Goal: Task Accomplishment & Management: Complete application form

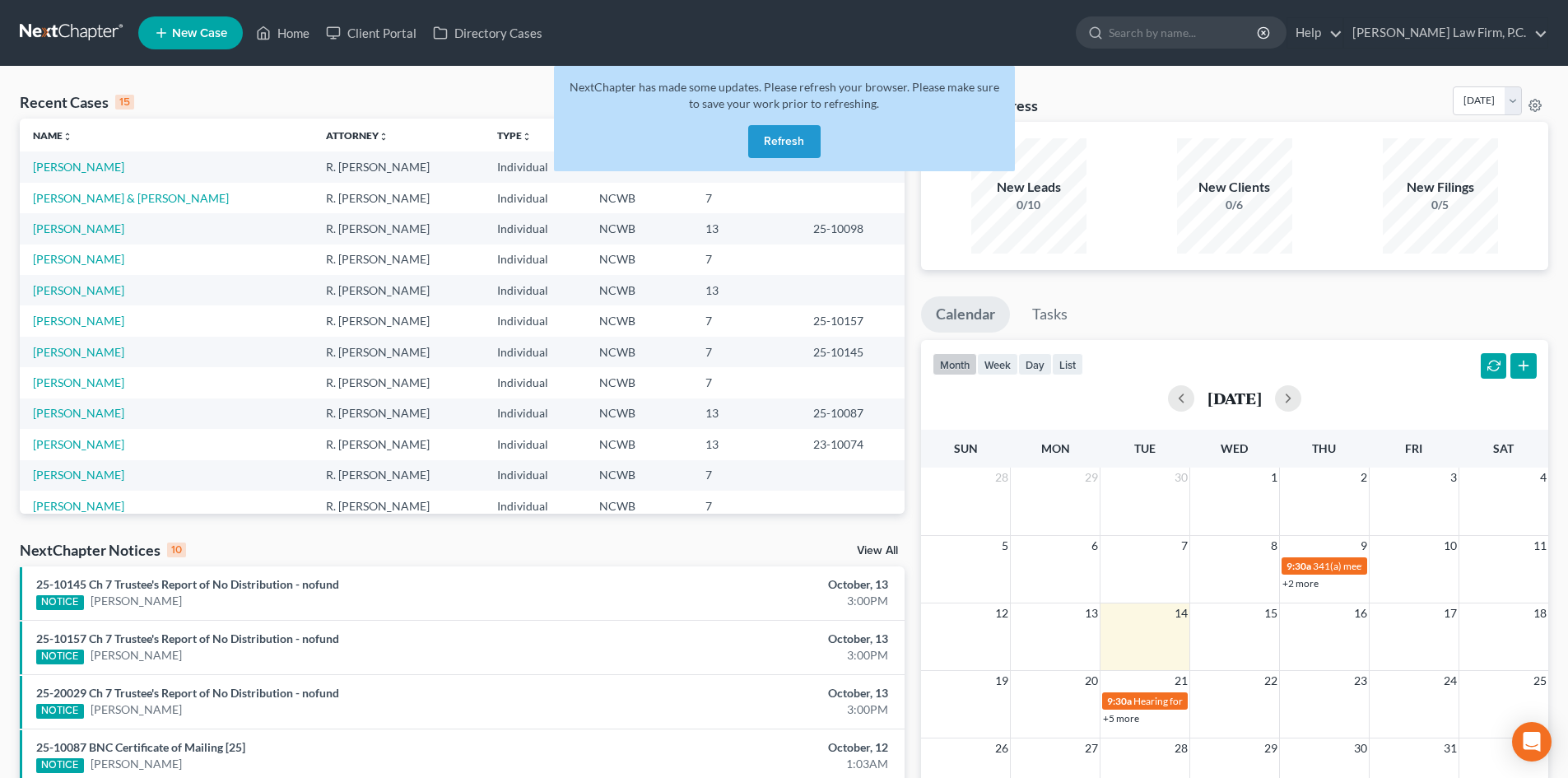
click at [770, 141] on button "Refresh" at bounding box center [784, 142] width 73 height 33
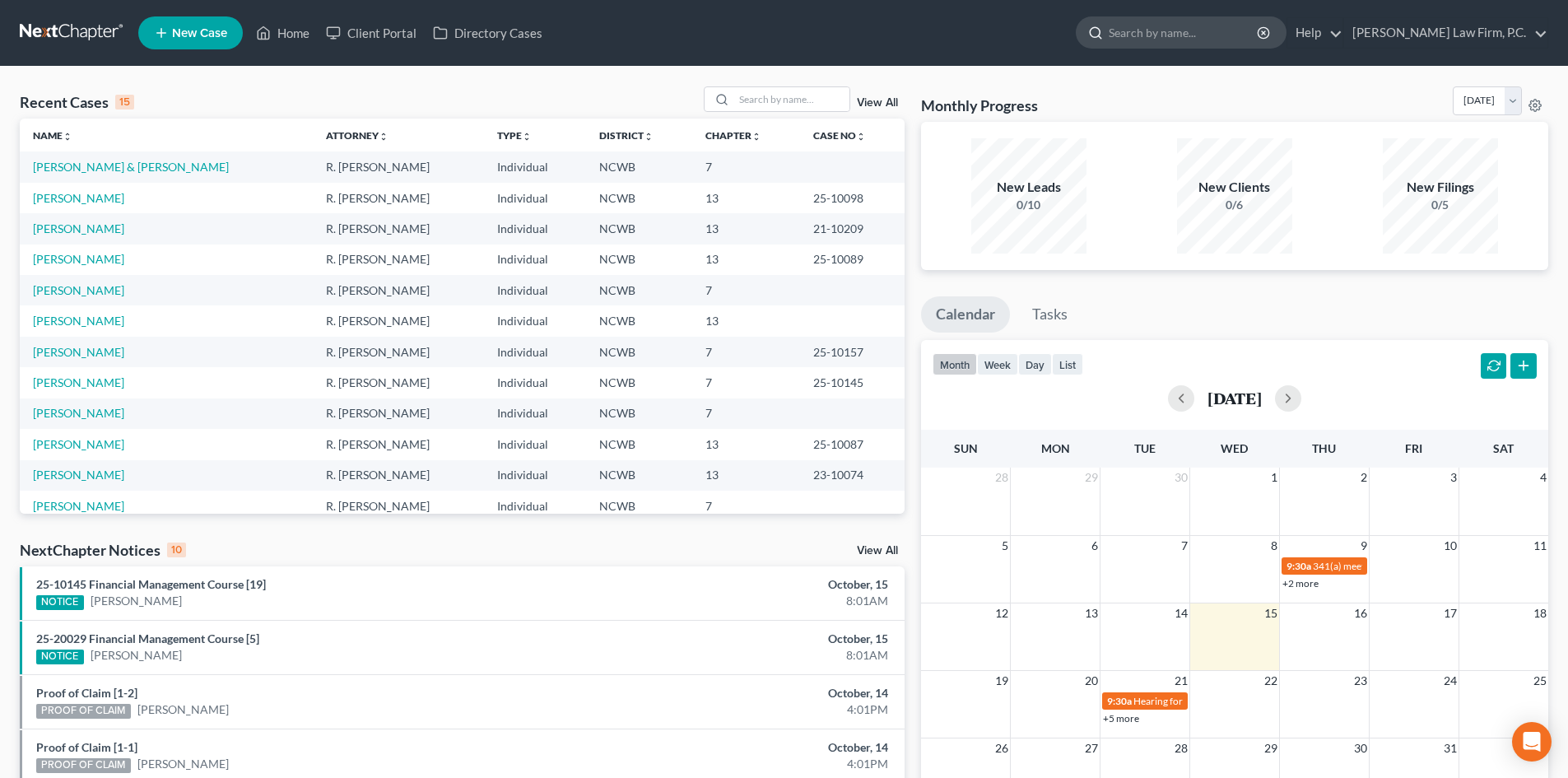
click at [1239, 36] on input "search" at bounding box center [1184, 32] width 150 height 31
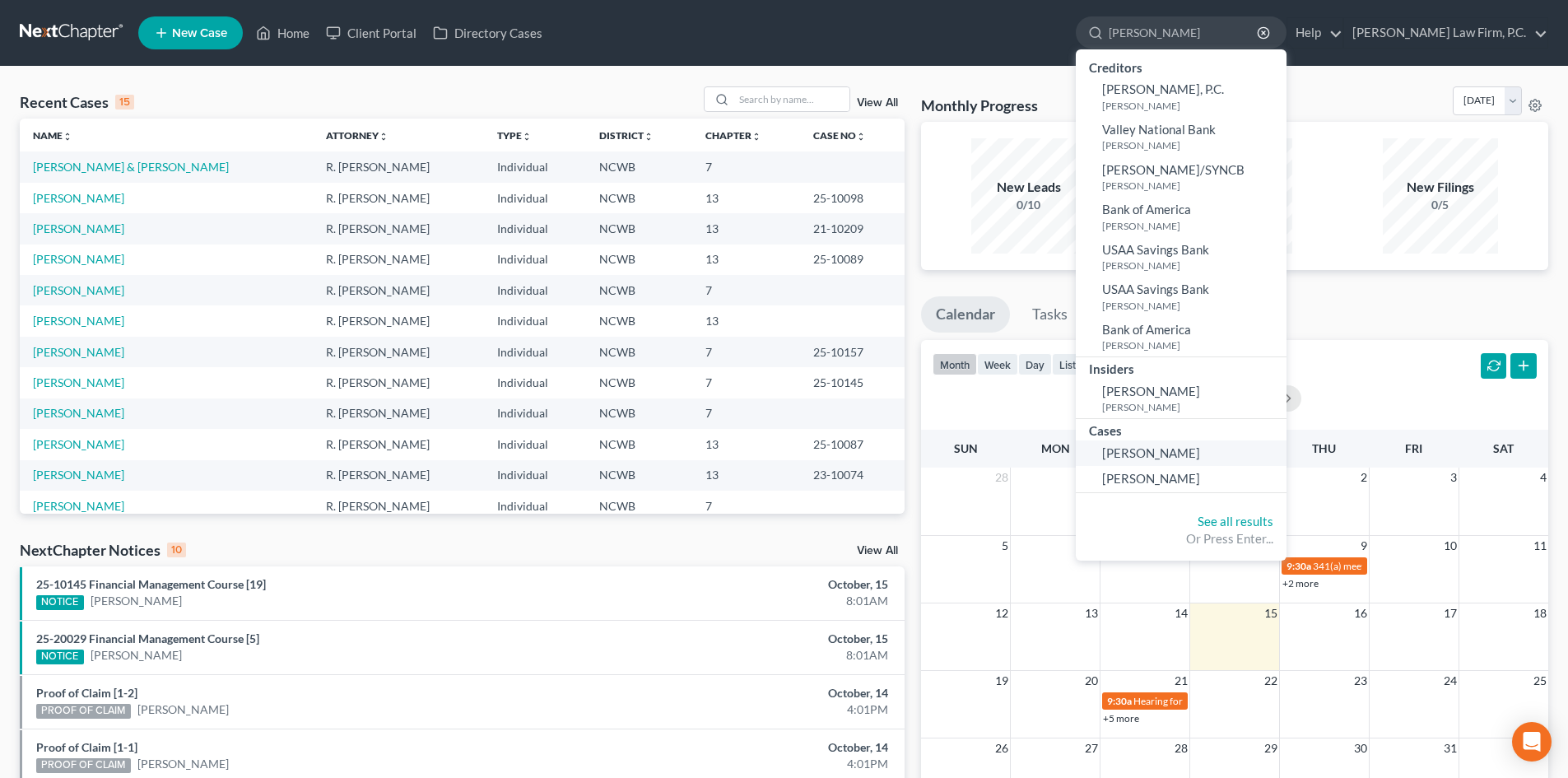
type input "wagner"
click at [1200, 448] on span "[PERSON_NAME]" at bounding box center [1151, 453] width 98 height 15
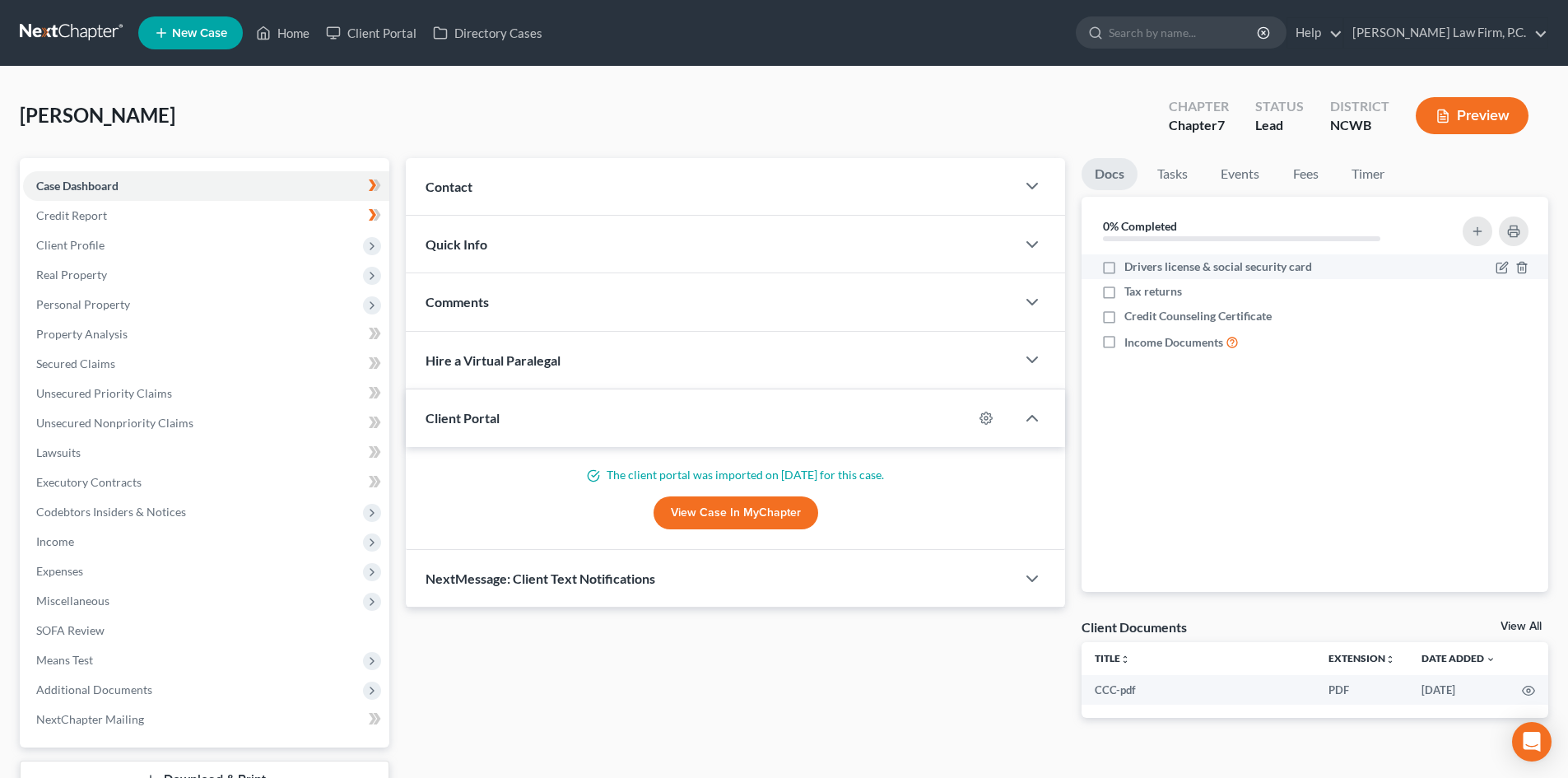
click at [1124, 265] on label "Drivers license & social security card" at bounding box center [1218, 266] width 188 height 16
click at [1131, 265] on input "Drivers license & social security card" at bounding box center [1136, 264] width 11 height 11
checkbox input "true"
click at [1124, 321] on label "Credit Counseling Certificate" at bounding box center [1198, 316] width 148 height 16
click at [1131, 319] on input "Credit Counseling Certificate" at bounding box center [1136, 313] width 11 height 11
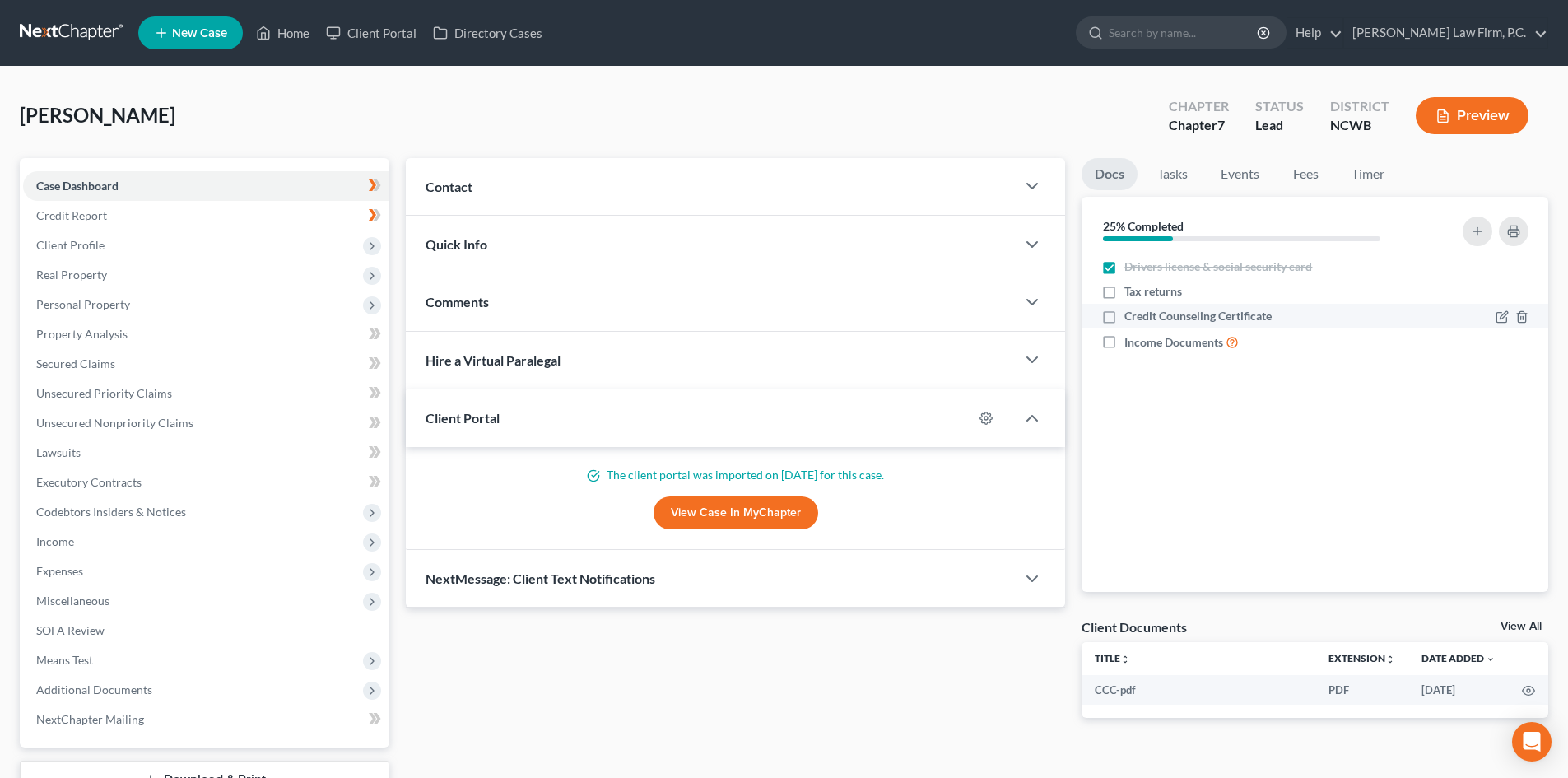
checkbox input "true"
click at [1124, 287] on label "Tax returns" at bounding box center [1152, 291] width 57 height 16
click at [1131, 287] on input "Tax returns" at bounding box center [1136, 289] width 11 height 11
checkbox input "true"
click at [145, 196] on link "Case Dashboard" at bounding box center [206, 186] width 366 height 30
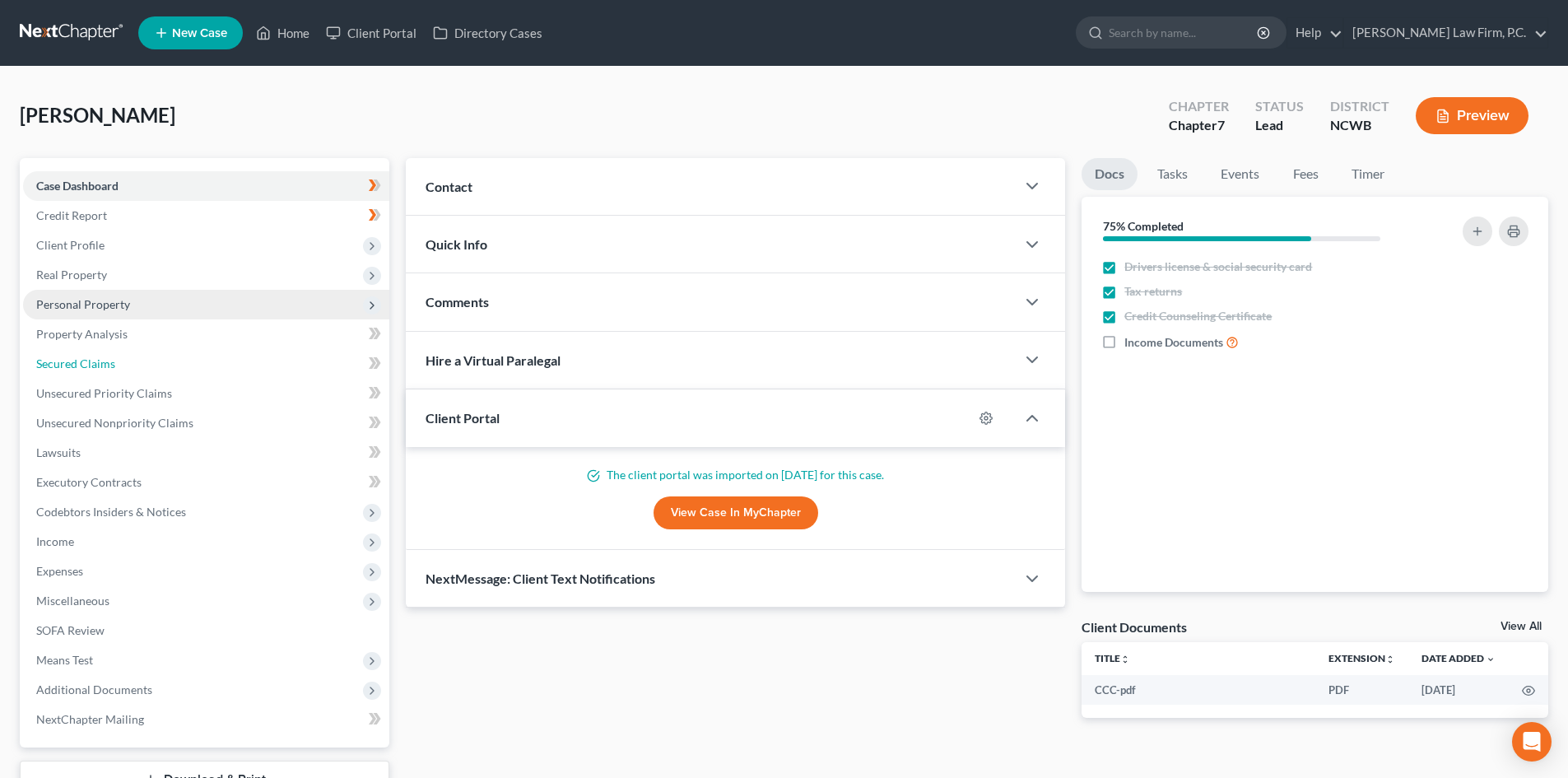
drag, startPoint x: 46, startPoint y: 349, endPoint x: 34, endPoint y: 293, distance: 57.3
click at [46, 349] on link "Secured Claims" at bounding box center [206, 364] width 366 height 30
click at [34, 293] on ul "Case Dashboard Payments Invoices Payments Payments Credit Report Client Profile" at bounding box center [206, 453] width 366 height 563
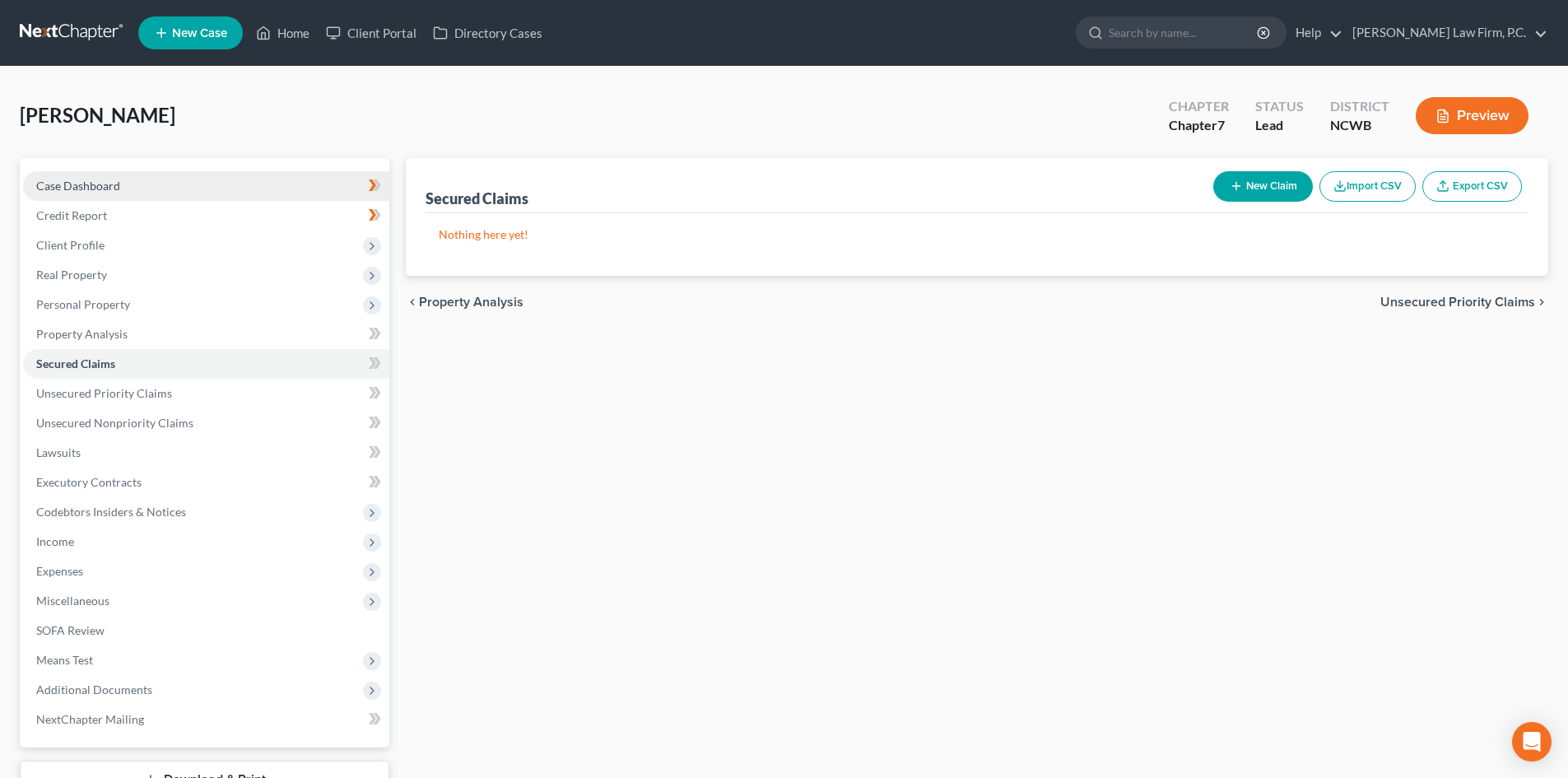
click at [113, 183] on span "Case Dashboard" at bounding box center [78, 185] width 84 height 14
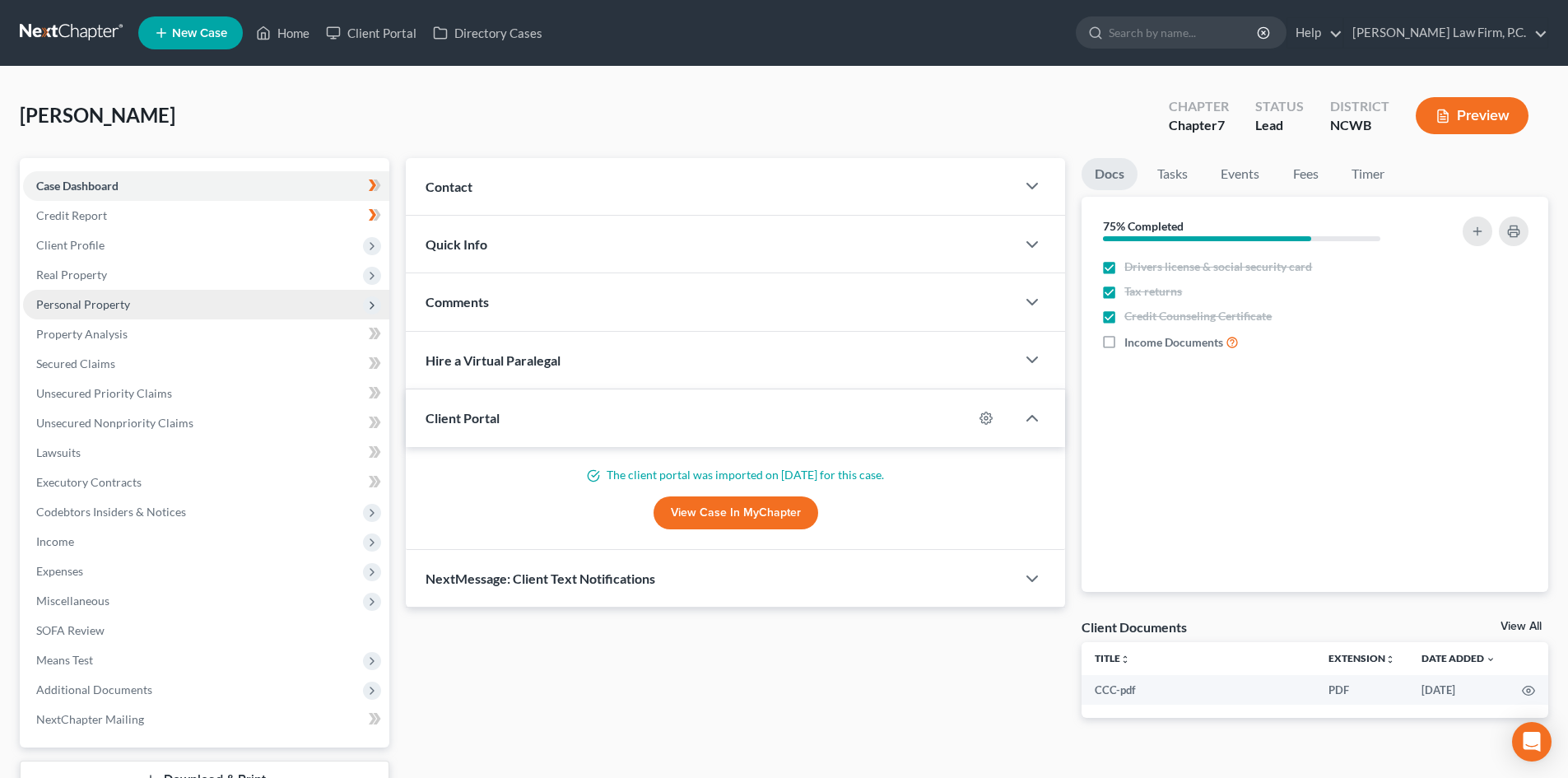
click at [121, 309] on span "Personal Property" at bounding box center [83, 304] width 94 height 14
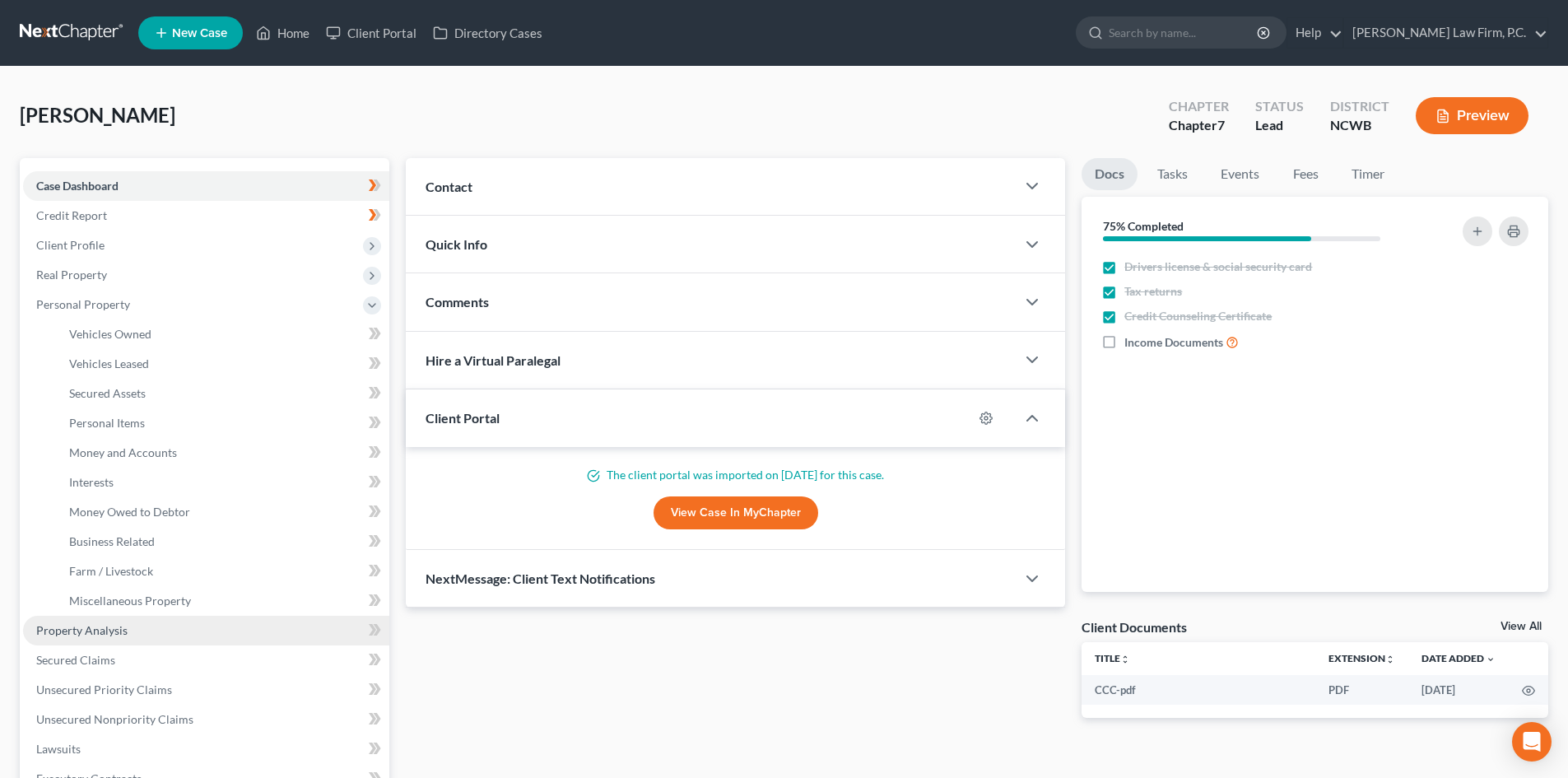
click at [108, 629] on span "Property Analysis" at bounding box center [81, 630] width 91 height 14
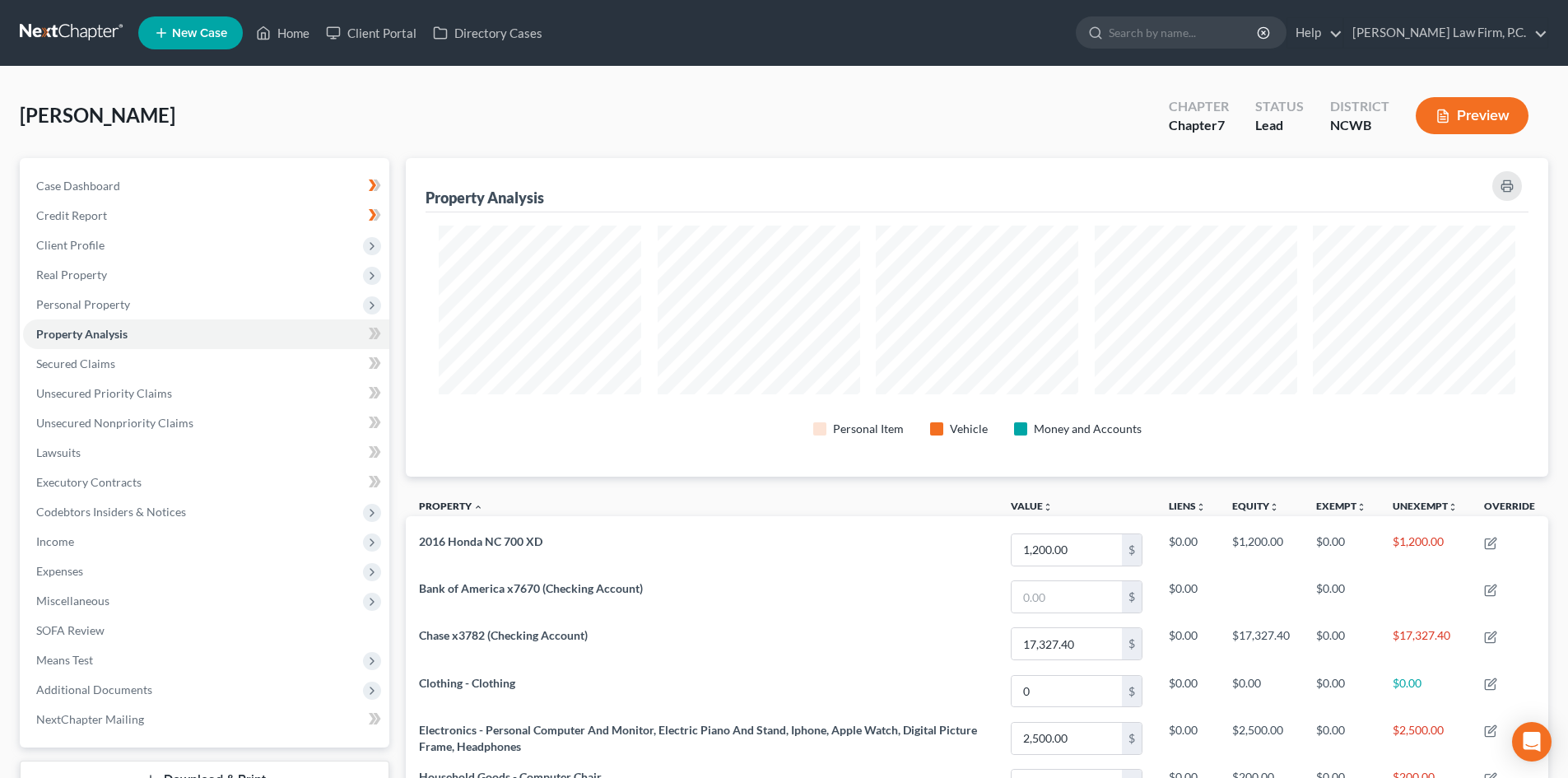
scroll to position [319, 1142]
click at [104, 202] on link "Credit Report" at bounding box center [206, 215] width 366 height 30
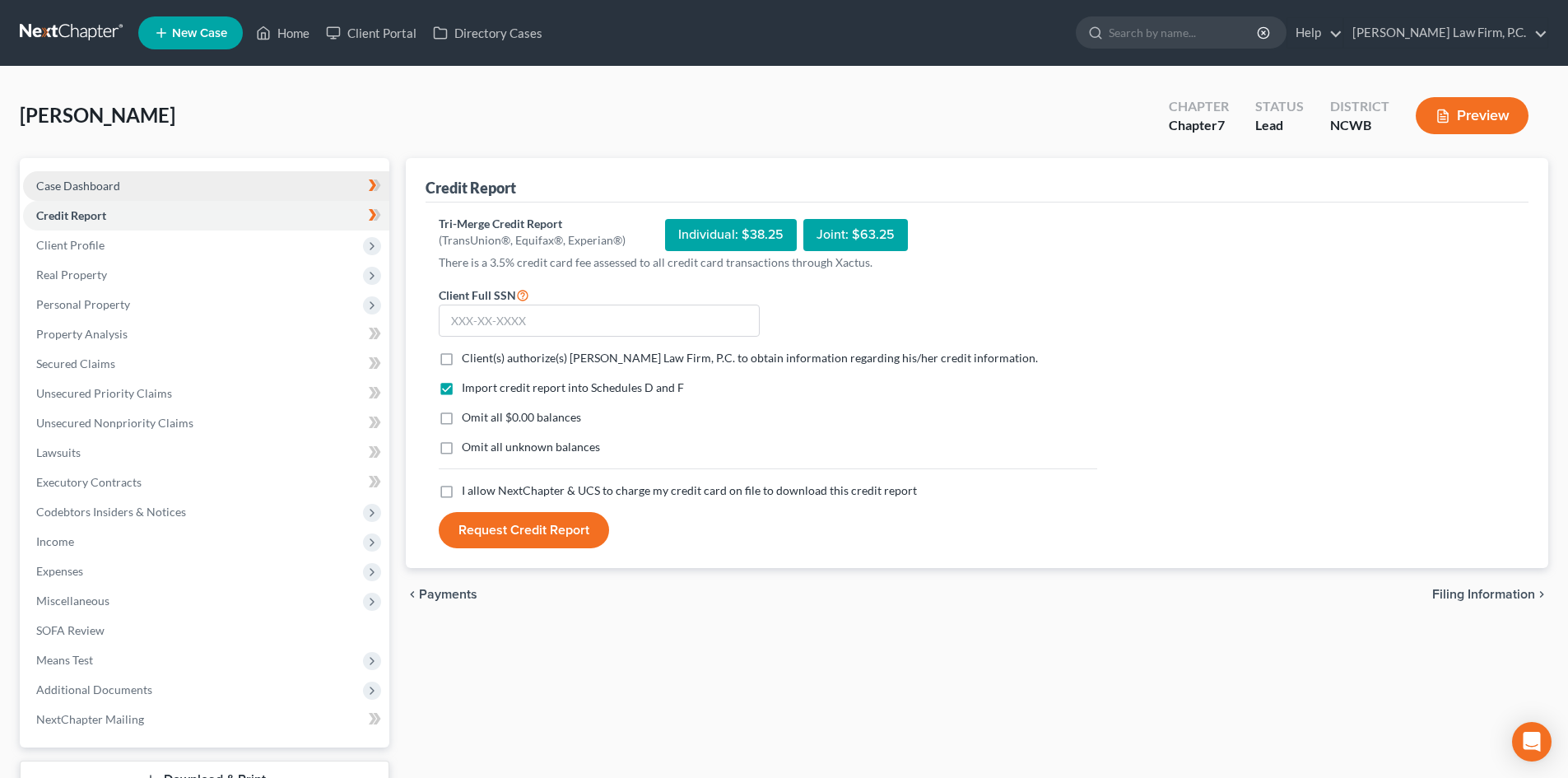
click at [94, 184] on span "Case Dashboard" at bounding box center [78, 185] width 84 height 14
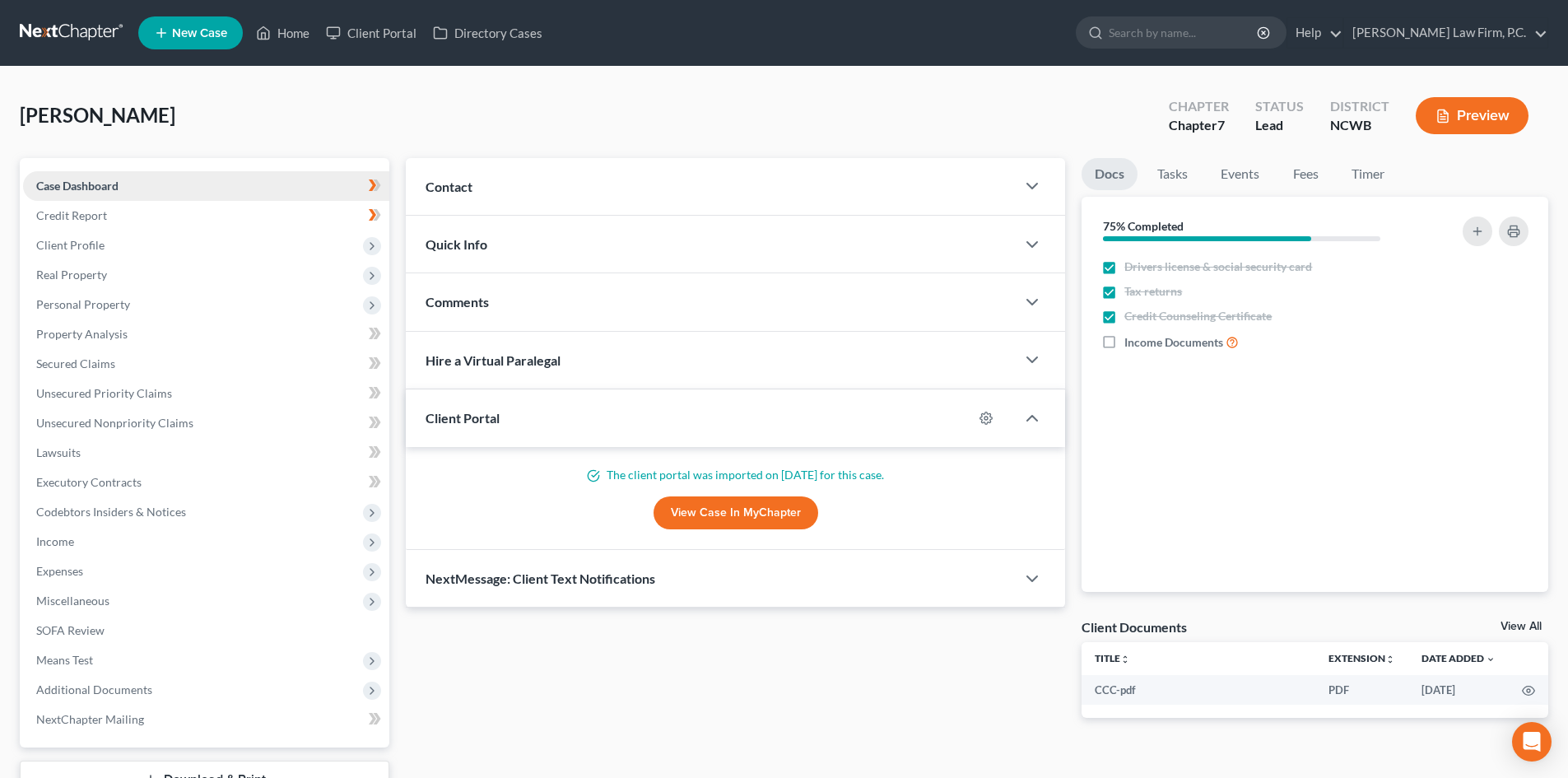
click at [57, 187] on span "Case Dashboard" at bounding box center [77, 185] width 82 height 14
click at [114, 214] on link "Credit Report" at bounding box center [206, 215] width 366 height 30
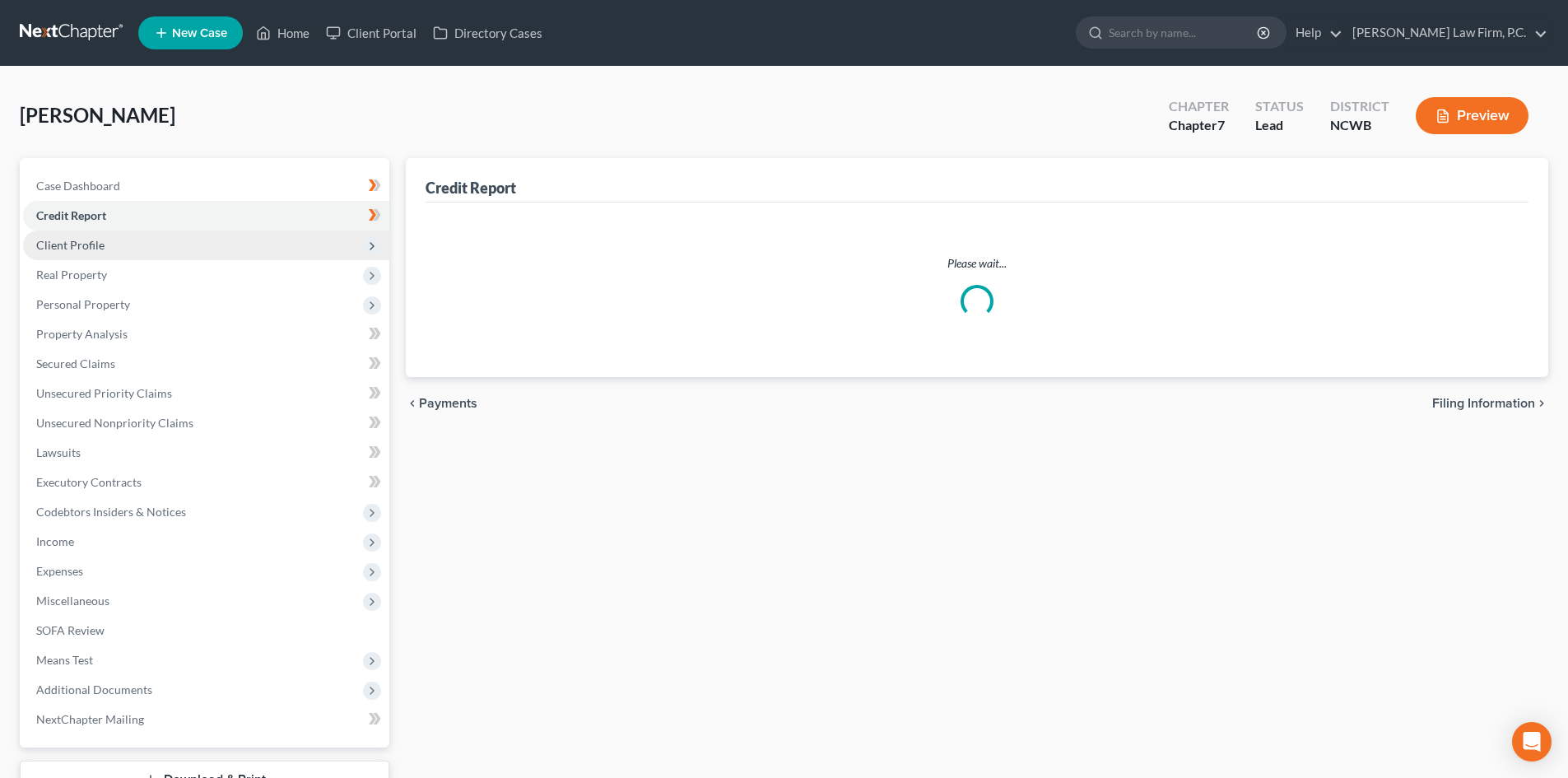
click at [107, 251] on span "Client Profile" at bounding box center [206, 245] width 366 height 30
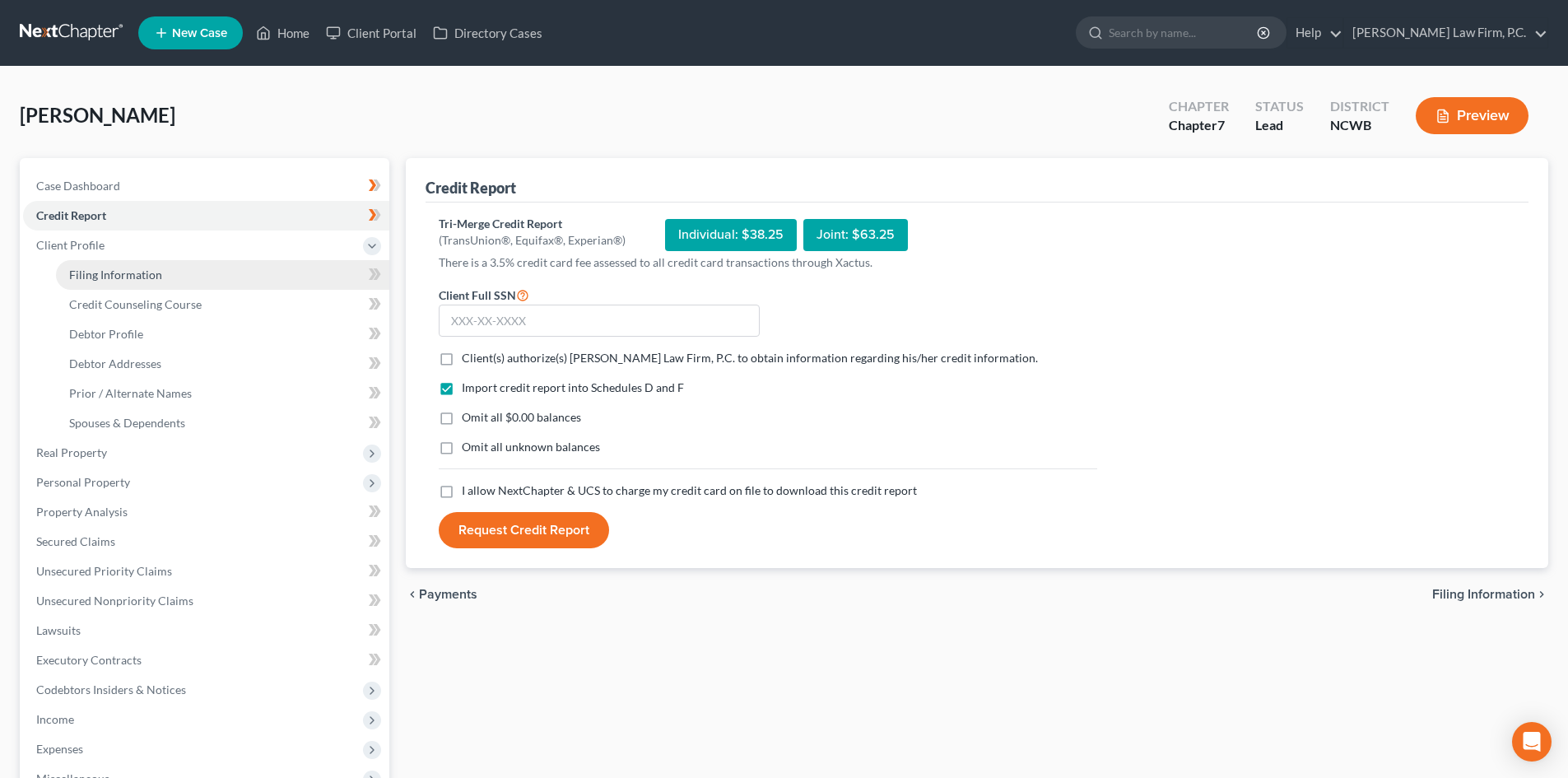
click at [92, 268] on span "Filing Information" at bounding box center [115, 274] width 93 height 14
select select "1"
select select "0"
select select "28"
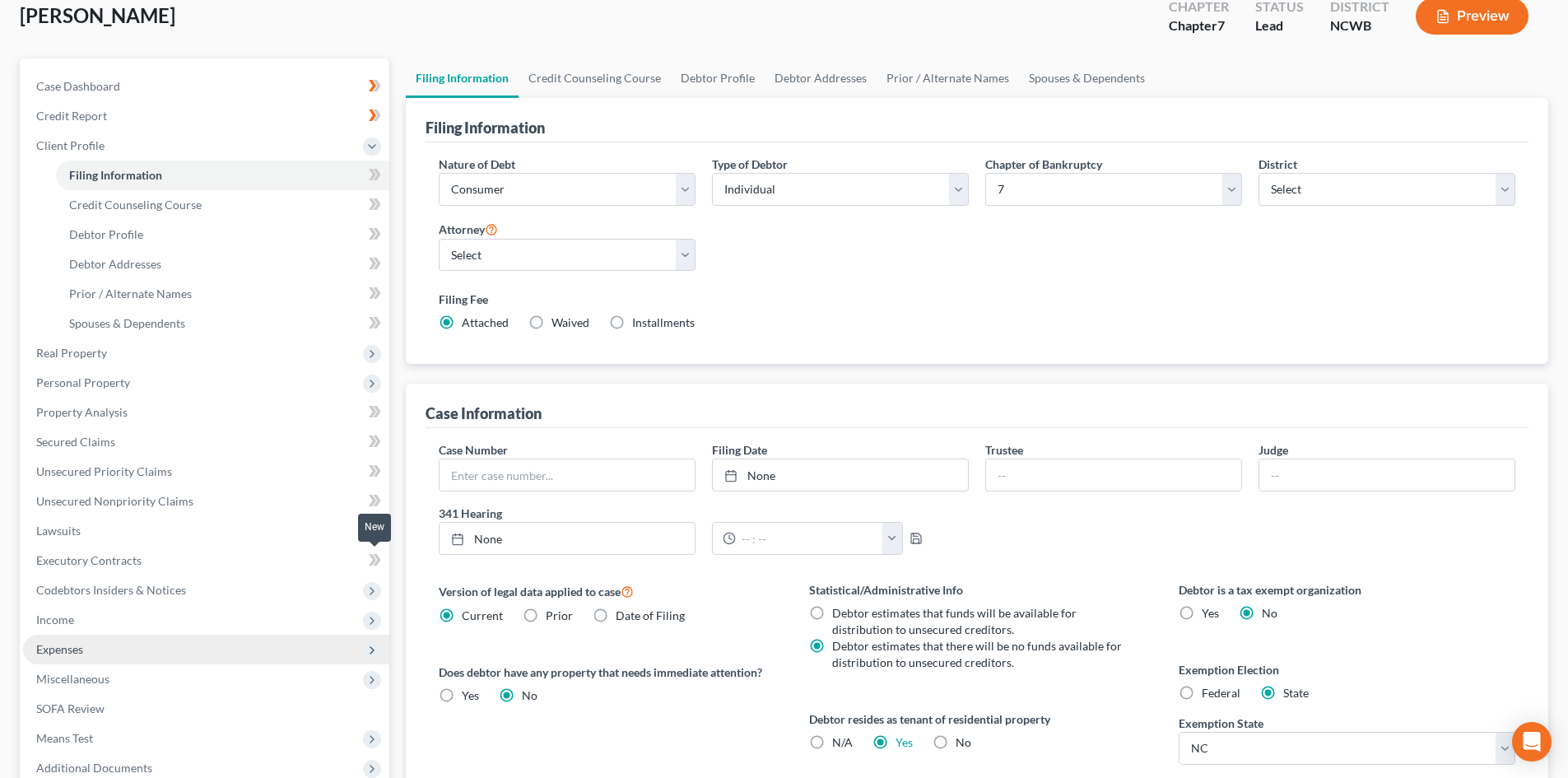
scroll to position [165, 0]
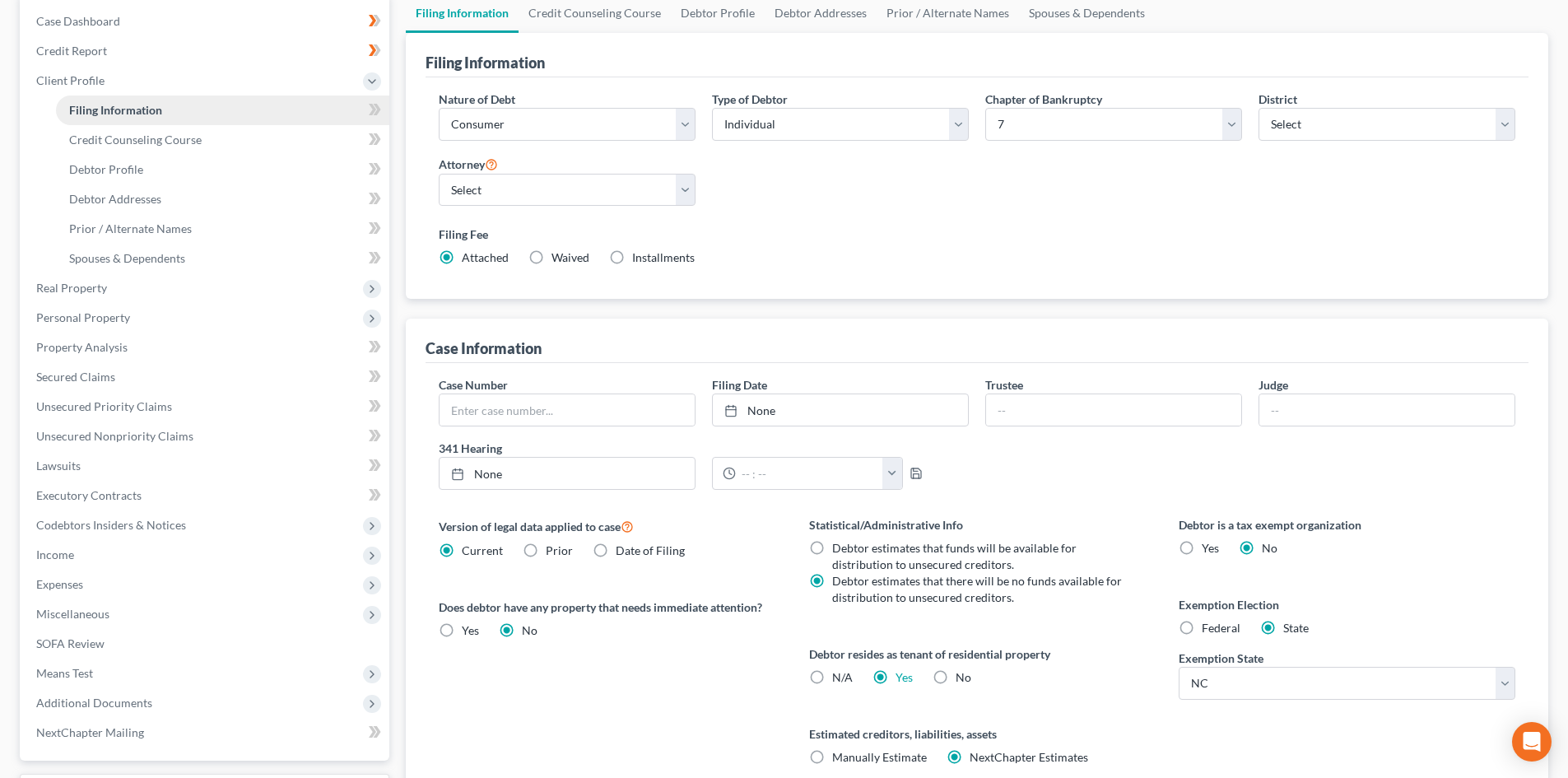
click at [163, 124] on link "Filing Information" at bounding box center [223, 110] width 333 height 30
click at [161, 134] on span "Credit Counseling Course" at bounding box center [135, 139] width 132 height 14
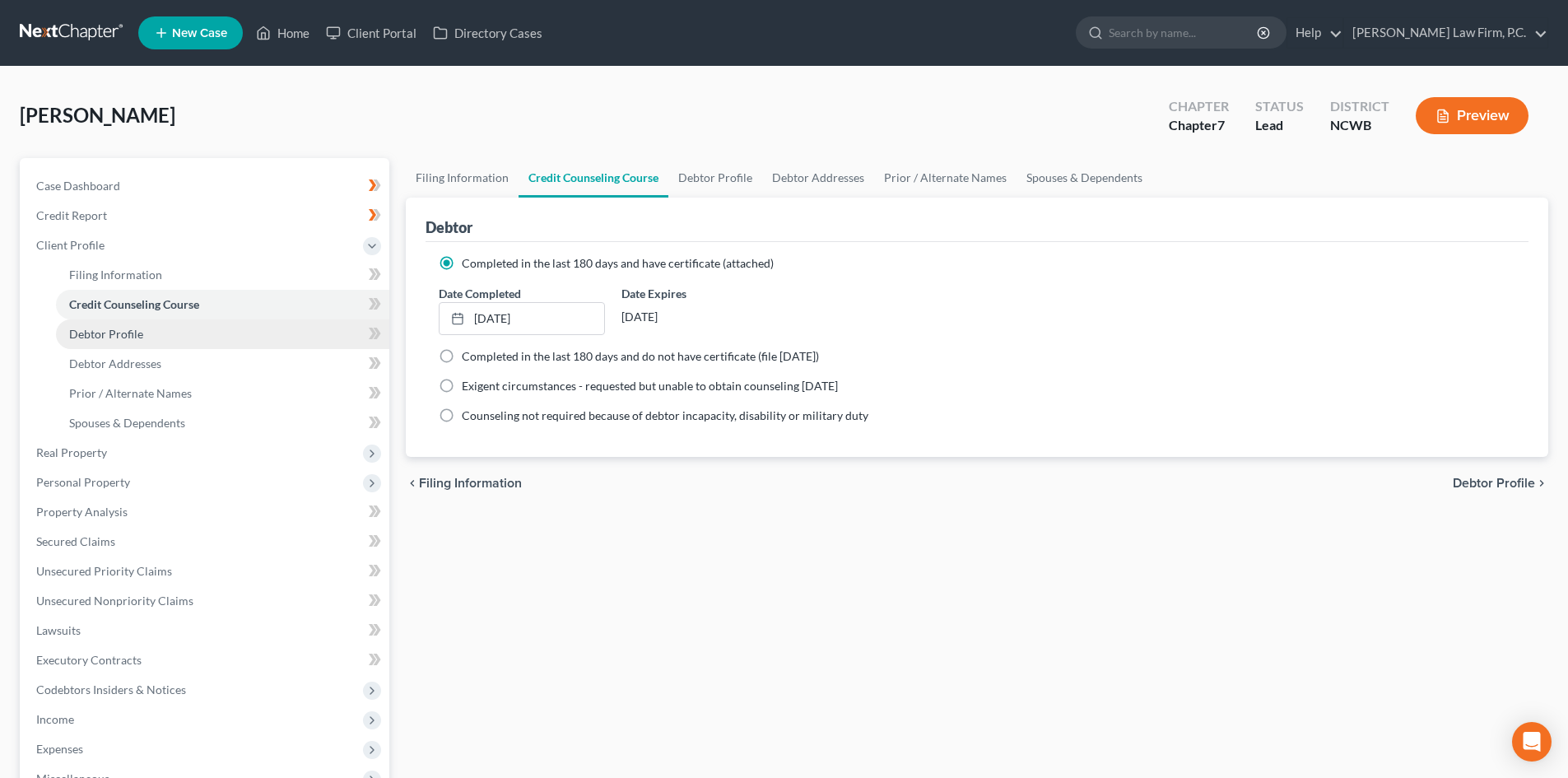
click at [139, 331] on span "Debtor Profile" at bounding box center [106, 334] width 74 height 14
select select "3"
select select "0"
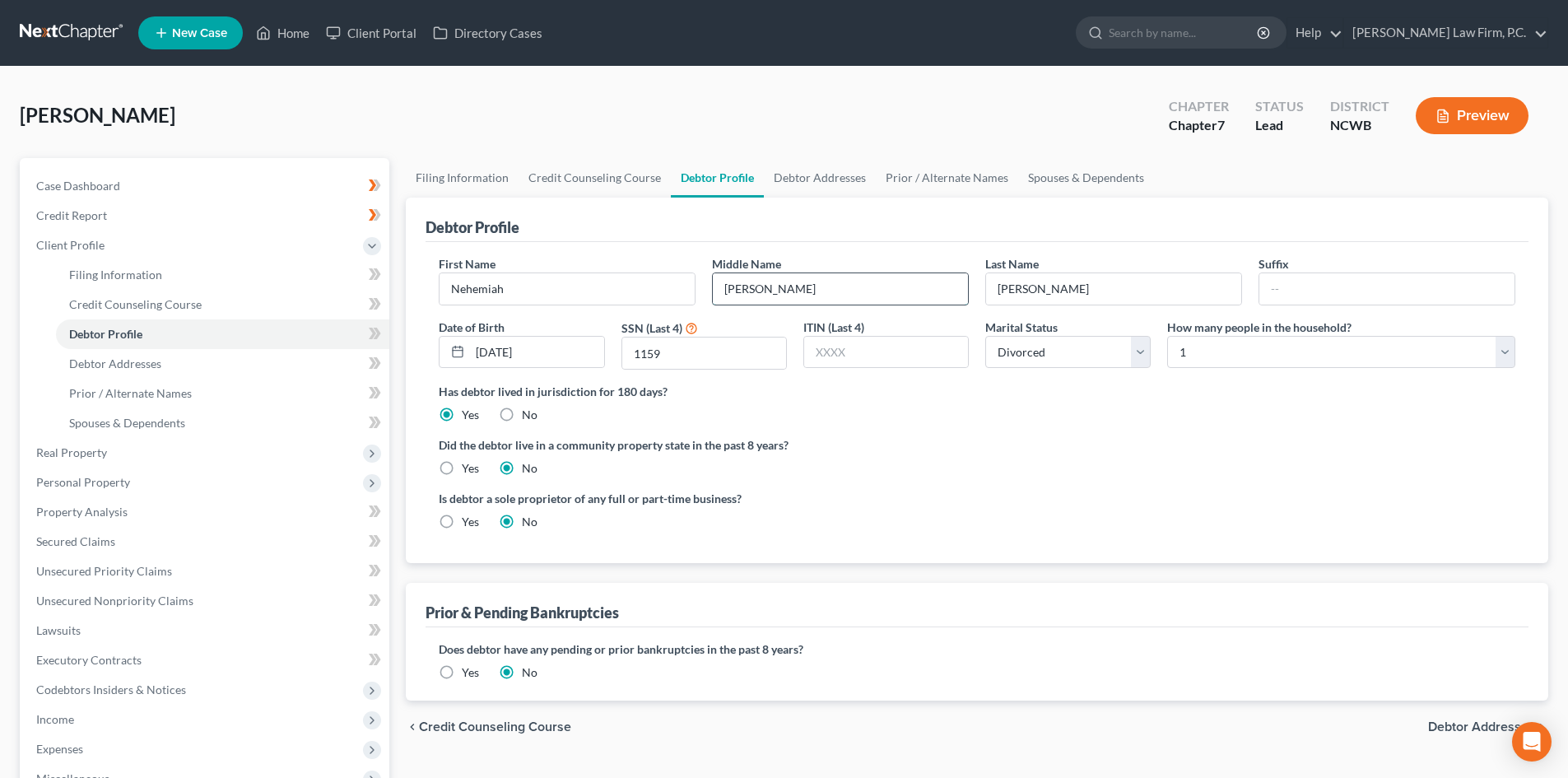
click at [866, 291] on input "Michael" at bounding box center [840, 289] width 255 height 32
click at [522, 408] on label "No" at bounding box center [529, 414] width 15 height 16
click at [528, 408] on input "No" at bounding box center [533, 412] width 11 height 11
radio input "true"
radio input "false"
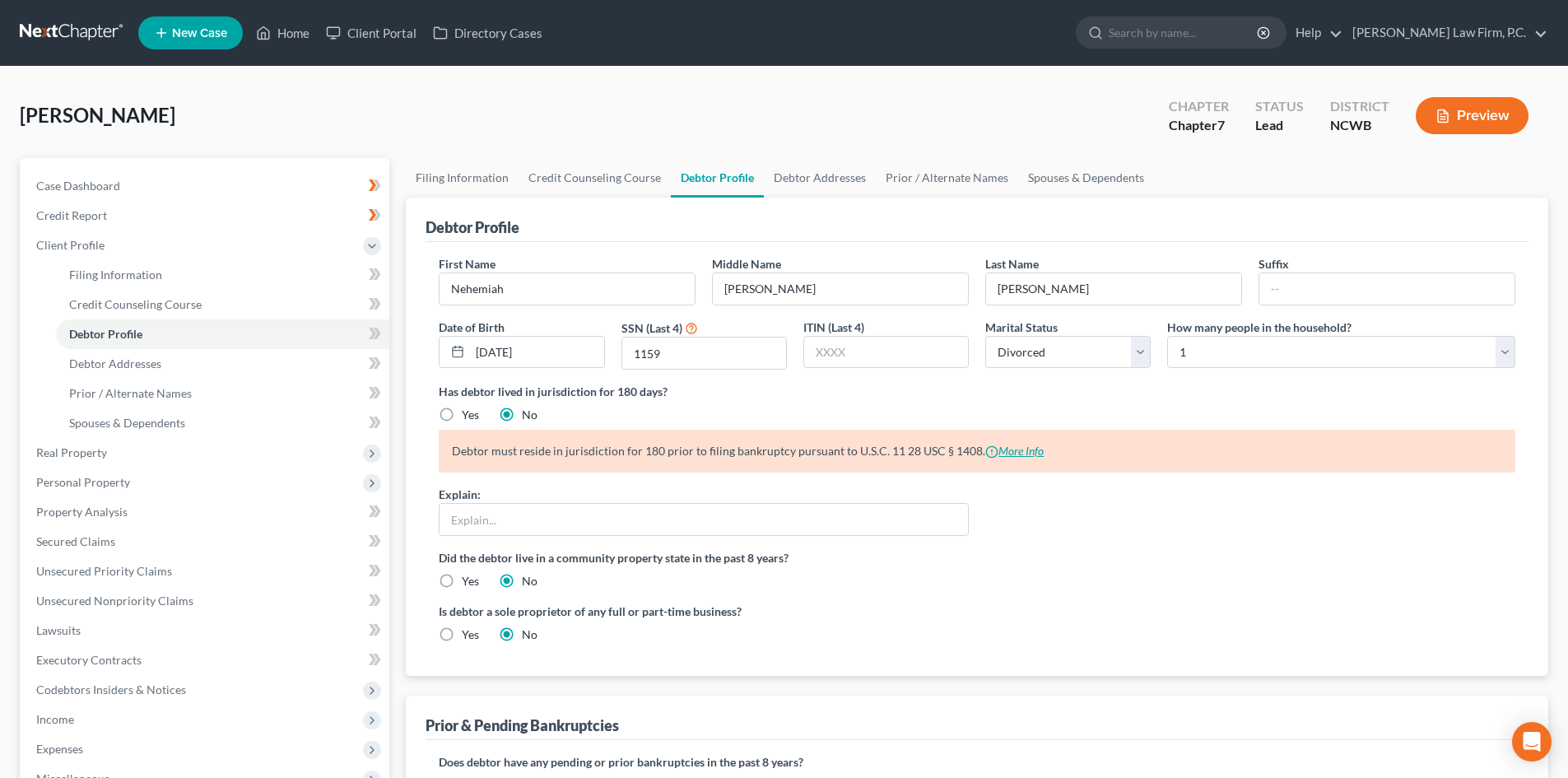
click at [1030, 447] on link "More Info" at bounding box center [1014, 451] width 58 height 14
click at [524, 500] on div "Explain:" at bounding box center [703, 511] width 546 height 50
click at [458, 521] on input "text" at bounding box center [703, 519] width 528 height 32
click at [596, 516] on input "Debtor moved to NC in June 2025" at bounding box center [703, 519] width 528 height 32
drag, startPoint x: 565, startPoint y: 522, endPoint x: 569, endPoint y: 503, distance: 19.4
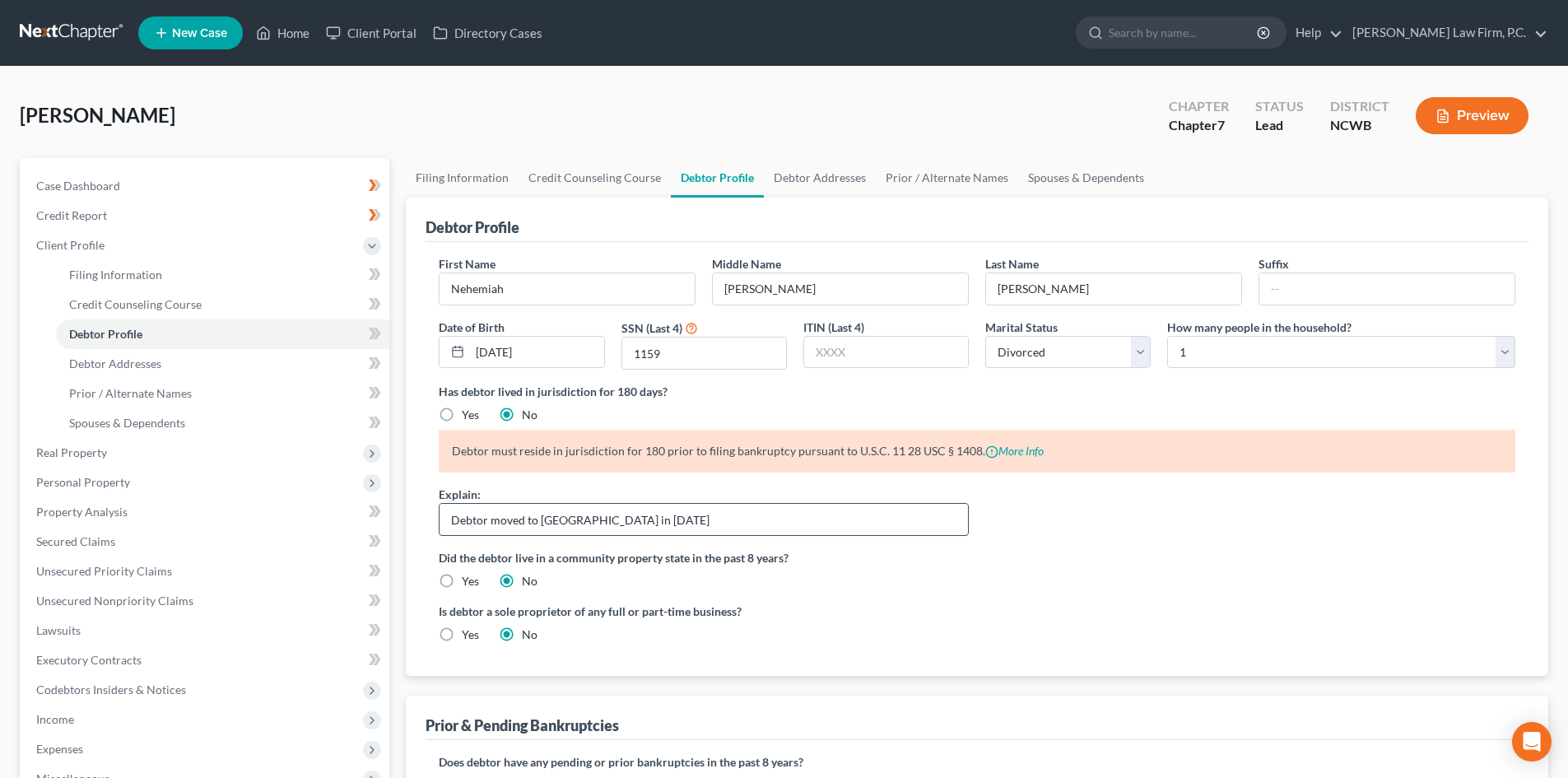
click at [565, 510] on input "Debtor moved to NC in June 2025" at bounding box center [703, 519] width 528 height 32
click at [570, 516] on input "Debtor moved to NC inon June 7, 2025" at bounding box center [703, 519] width 528 height 32
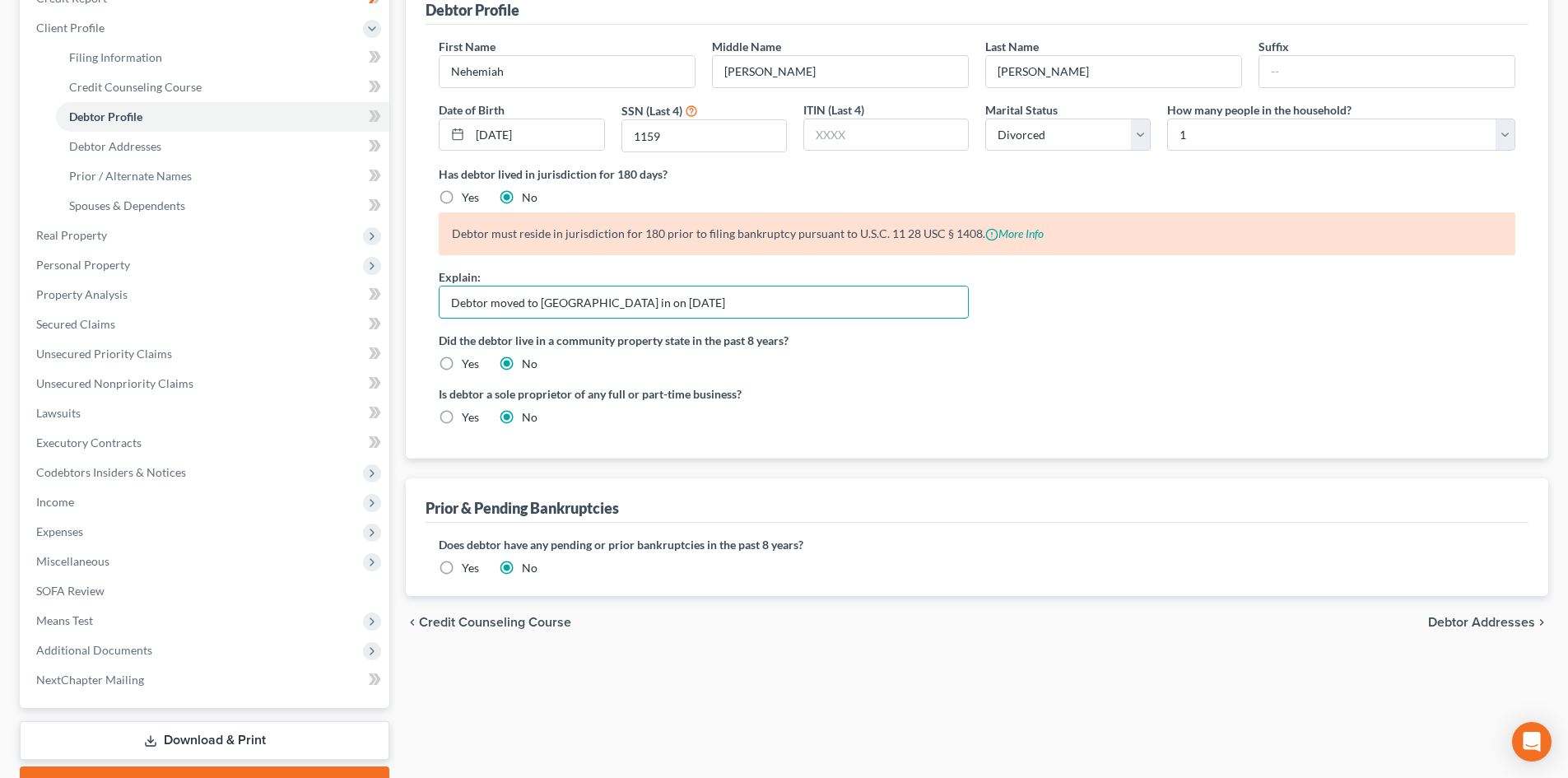
scroll to position [247, 0]
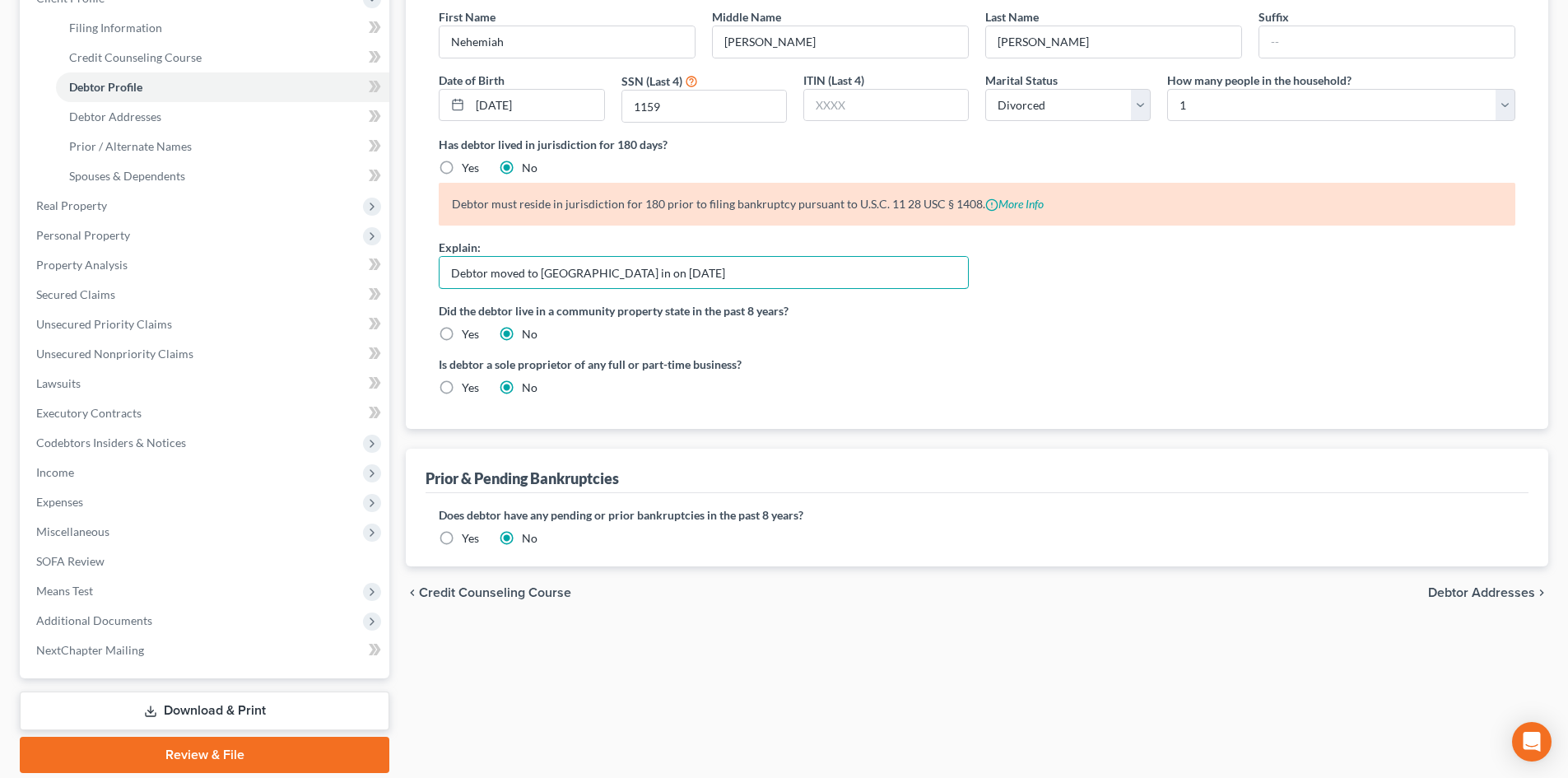
type input "Debtor moved to NC in on June 7, 2025"
click at [1472, 586] on span "Debtor Addresses" at bounding box center [1481, 592] width 107 height 13
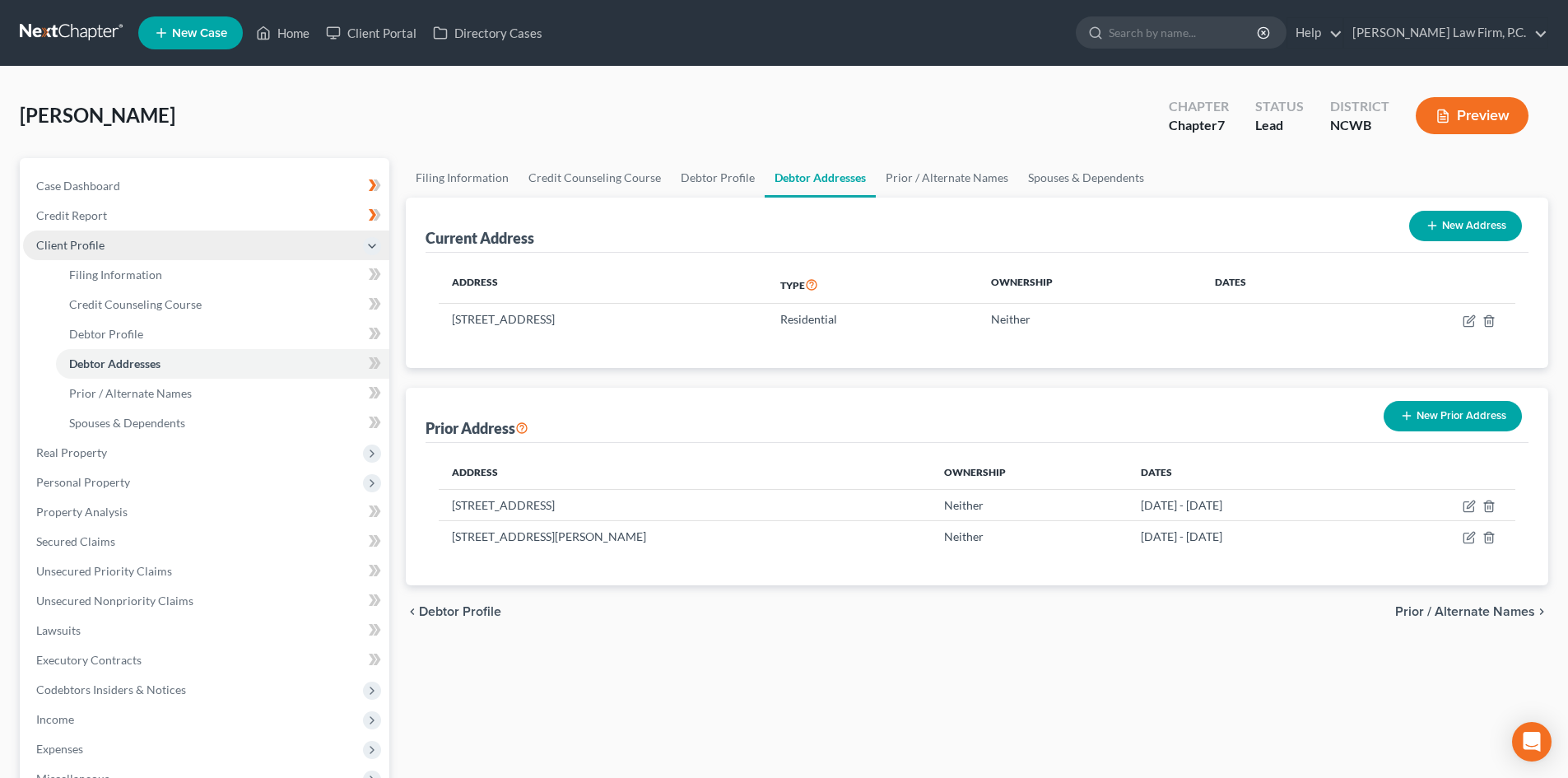
click at [77, 234] on span "Client Profile" at bounding box center [206, 245] width 366 height 30
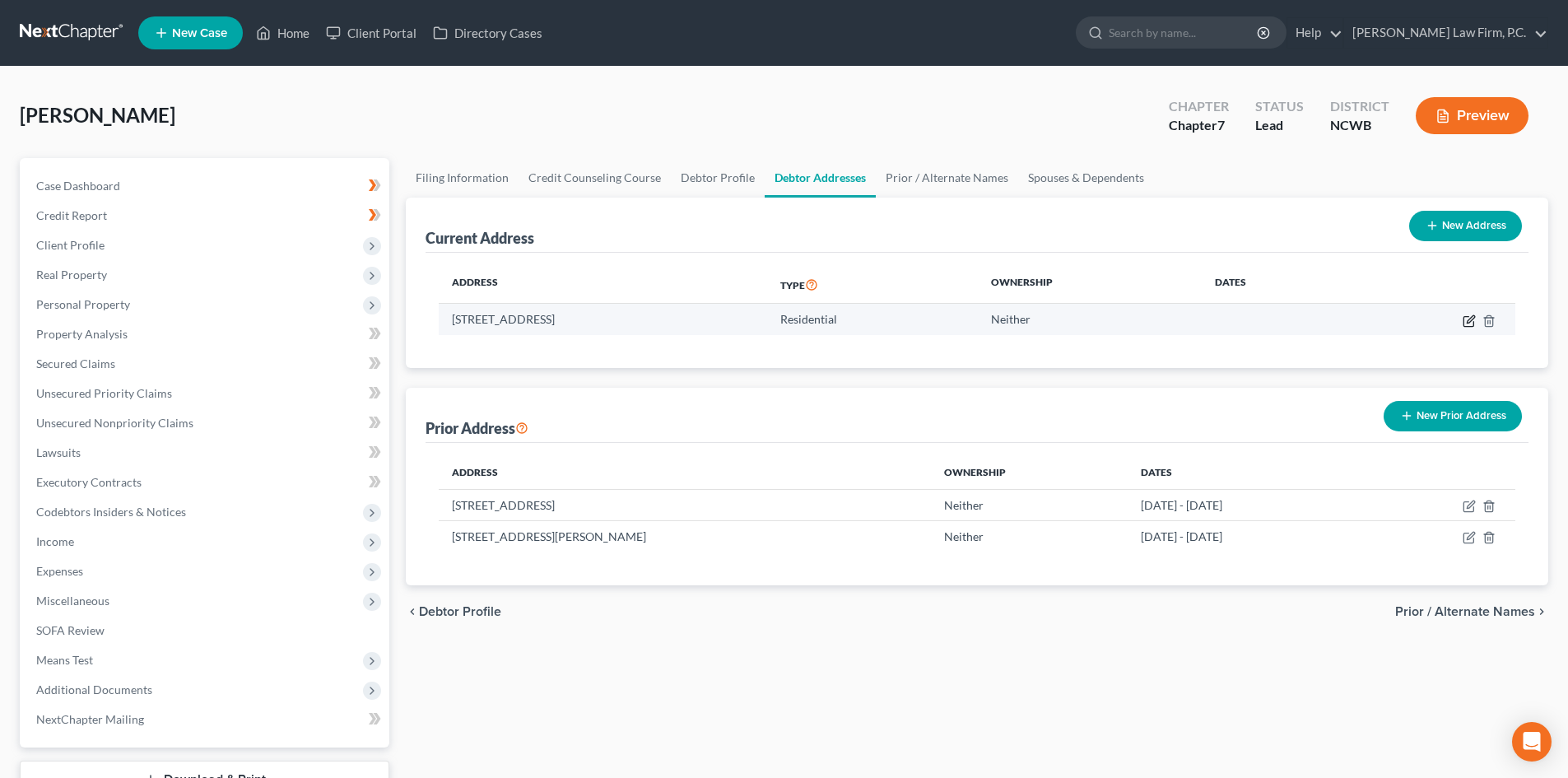
click at [1471, 321] on icon "button" at bounding box center [1470, 319] width 8 height 8
select select "28"
select select "0"
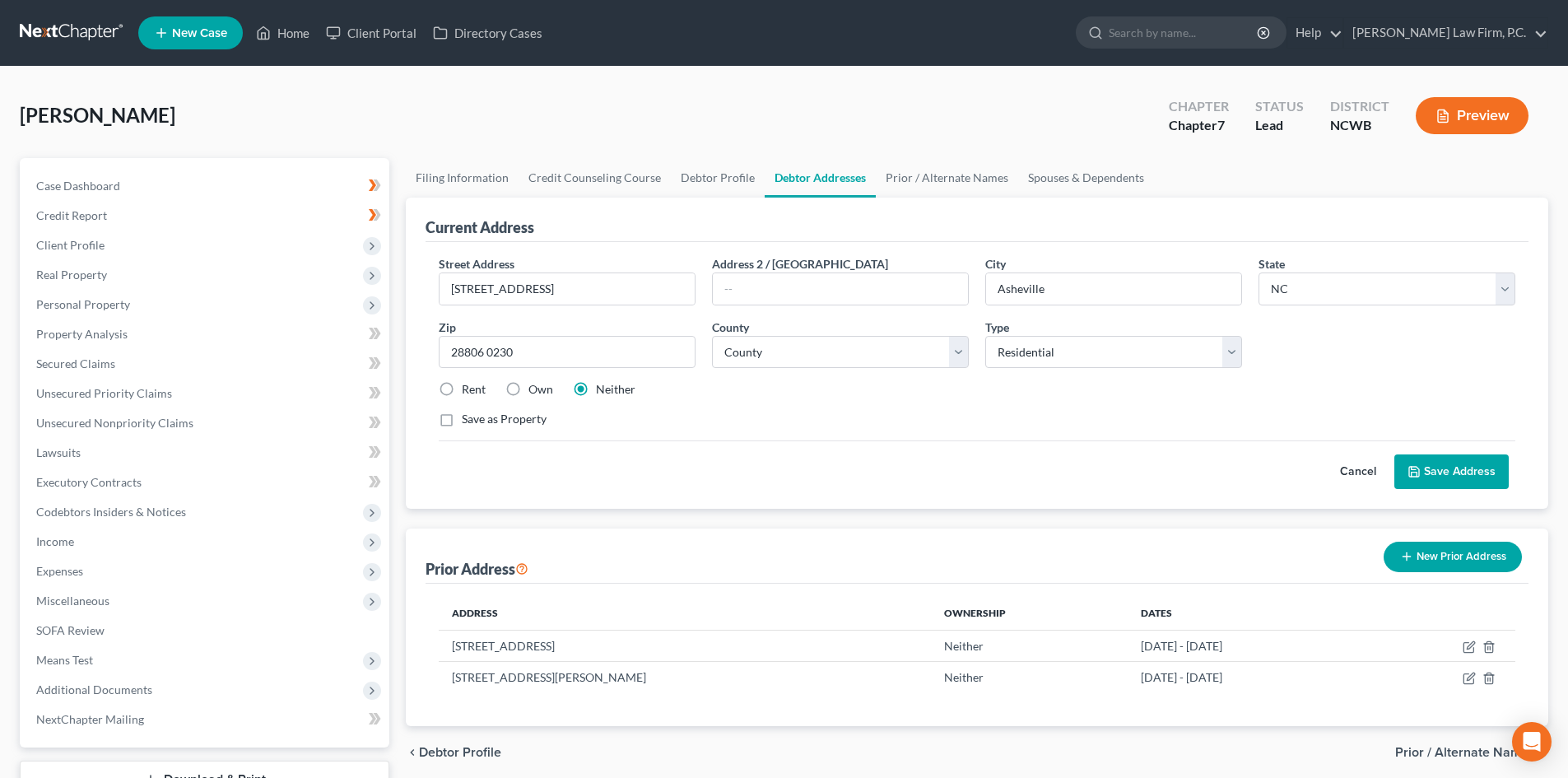
click at [463, 391] on label "Rent" at bounding box center [474, 389] width 24 height 16
click at [469, 391] on input "Rent" at bounding box center [474, 386] width 11 height 11
radio input "true"
drag, startPoint x: 487, startPoint y: 344, endPoint x: 574, endPoint y: 342, distance: 87.0
click at [569, 346] on input "28806 0230" at bounding box center [567, 352] width 257 height 33
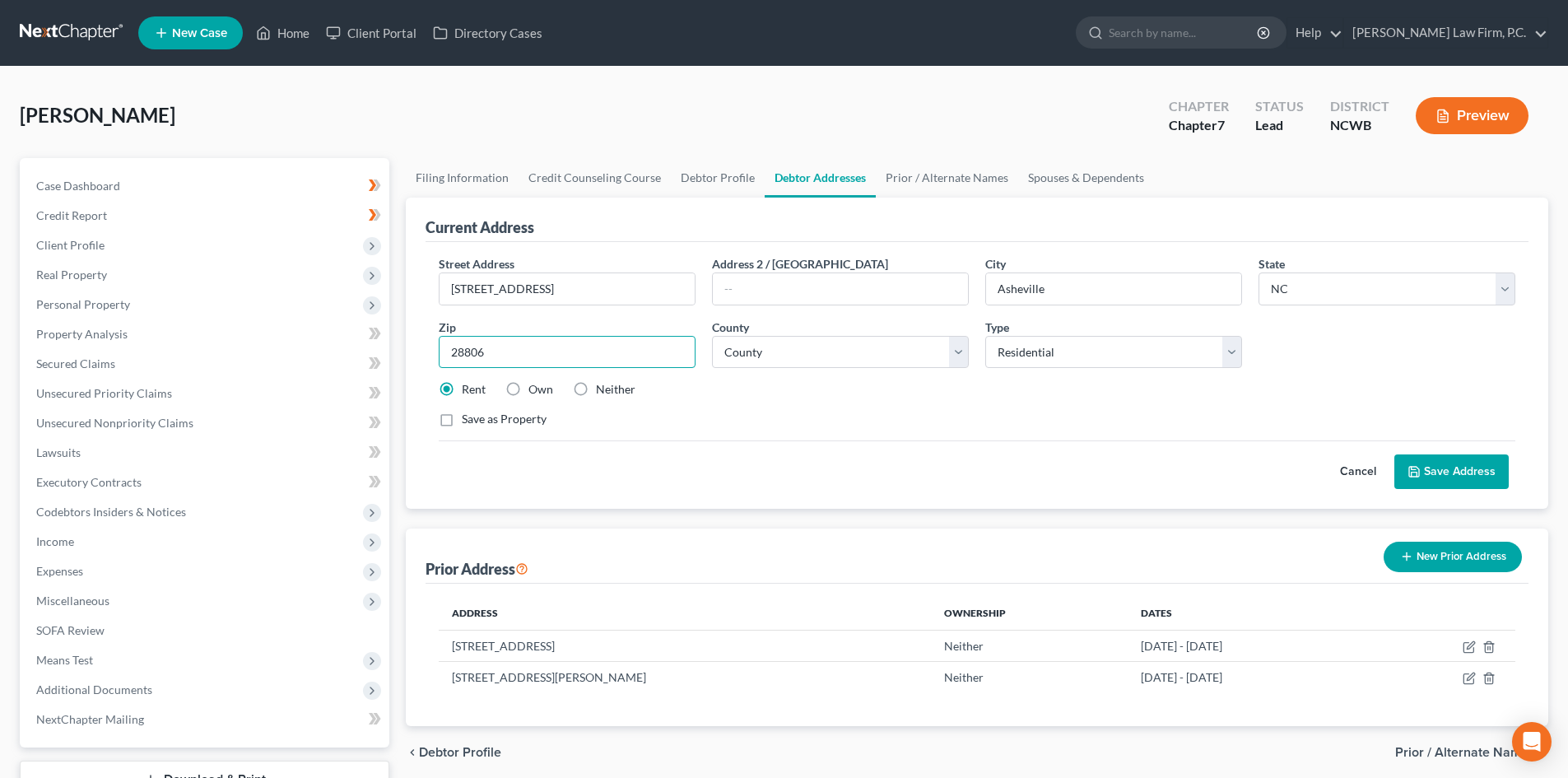
type input "28806"
click at [1426, 467] on button "Save Address" at bounding box center [1451, 471] width 114 height 34
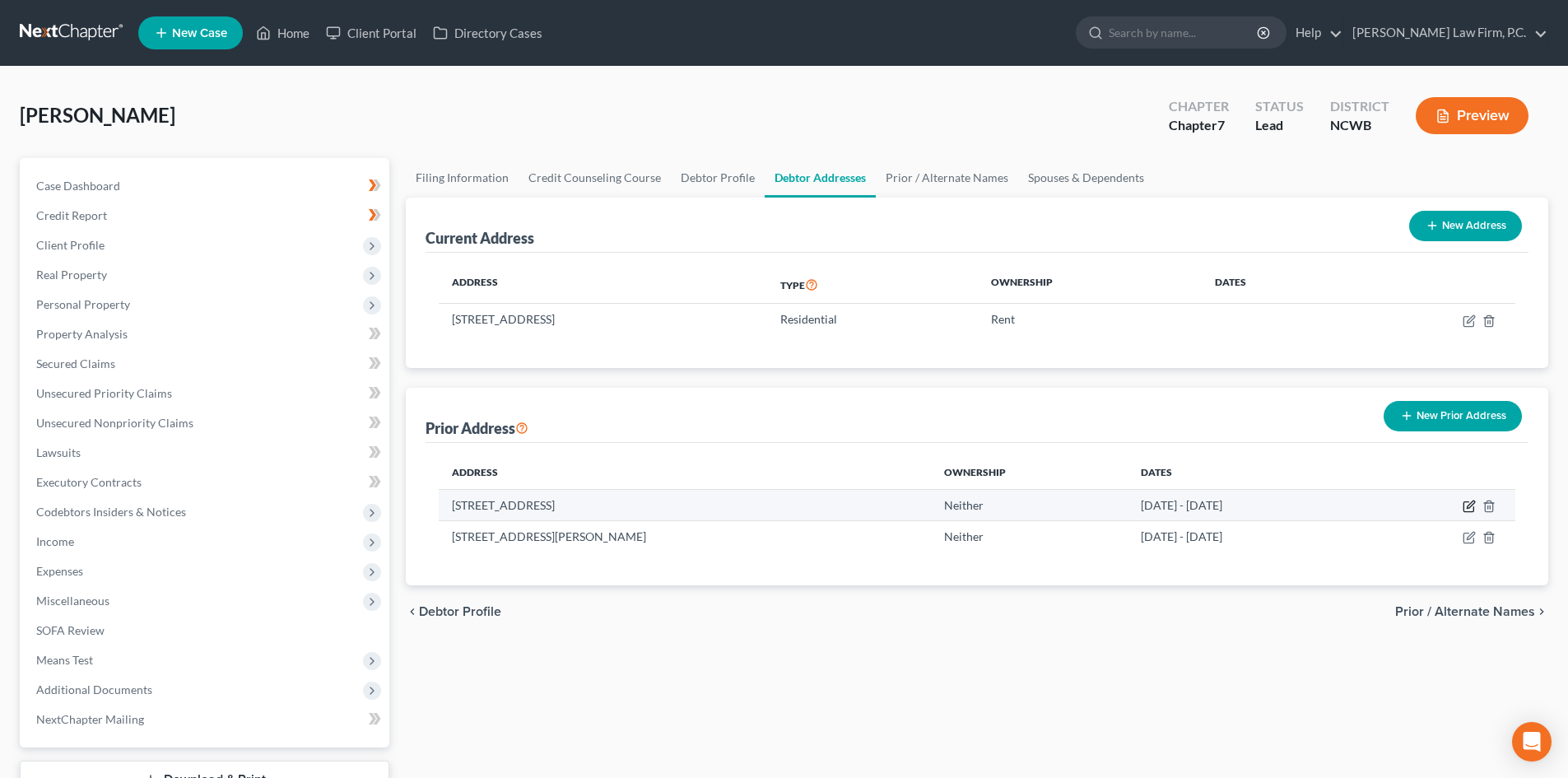
click at [1465, 504] on icon "button" at bounding box center [1468, 506] width 13 height 13
select select "9"
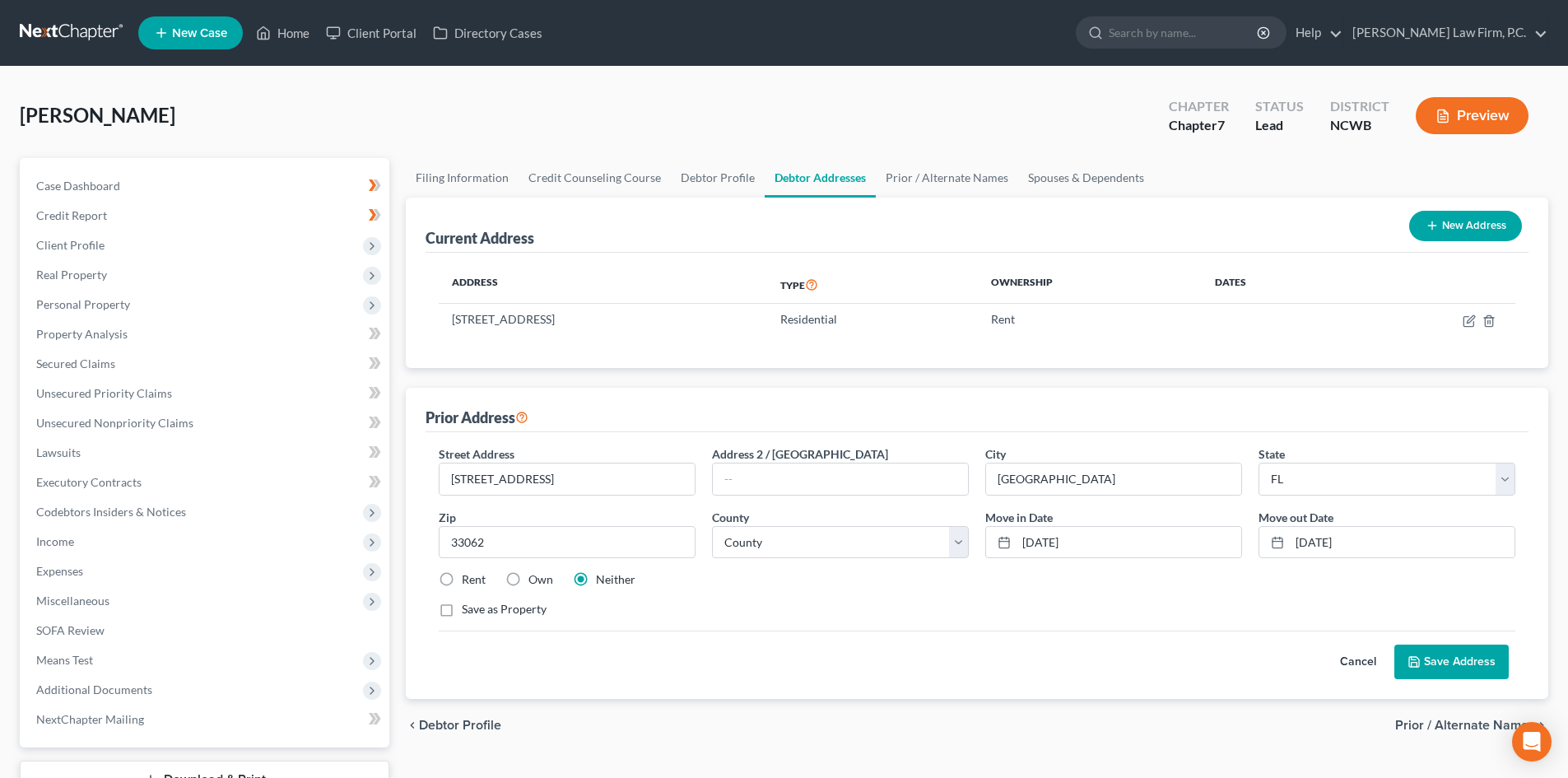
click at [462, 583] on label "Rent" at bounding box center [474, 579] width 24 height 16
click at [469, 582] on input "Rent" at bounding box center [474, 576] width 11 height 11
radio input "true"
click at [596, 575] on label "Neither" at bounding box center [615, 579] width 39 height 16
click at [603, 575] on input "Neither" at bounding box center [608, 576] width 11 height 11
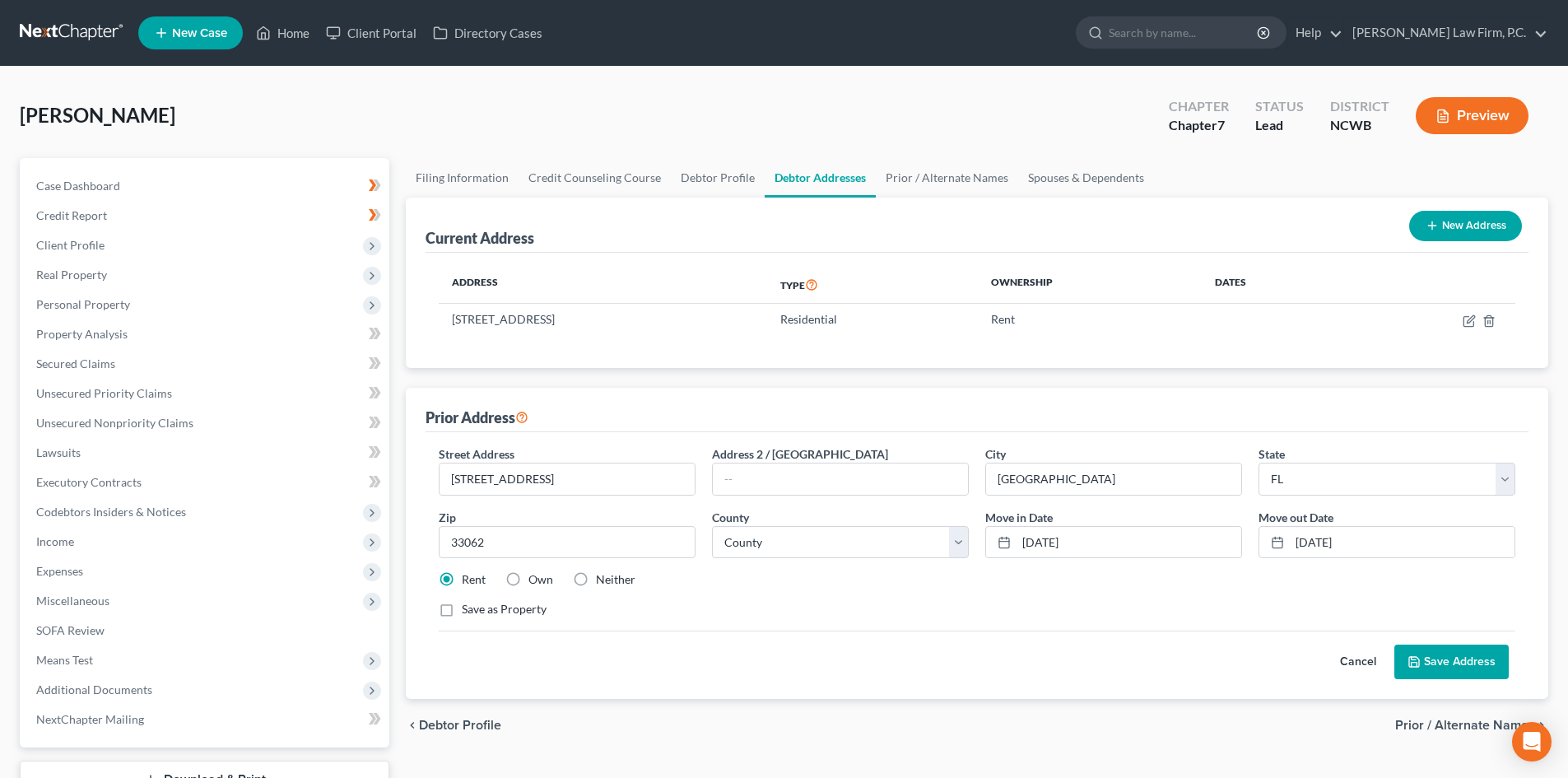
radio input "true"
click at [1474, 665] on button "Save Address" at bounding box center [1451, 662] width 114 height 34
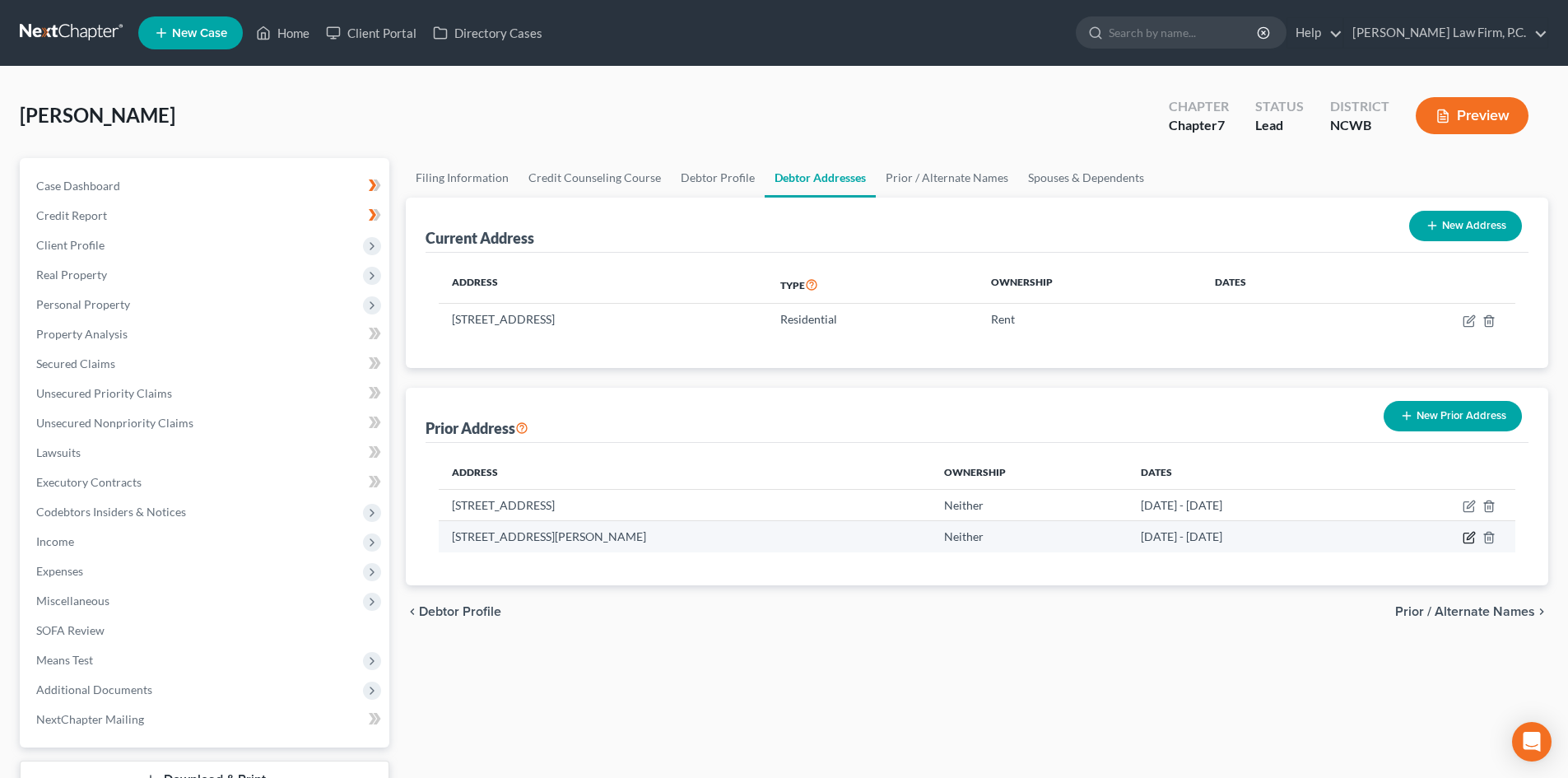
click at [1466, 540] on icon "button" at bounding box center [1470, 536] width 8 height 8
select select "9"
select select "29"
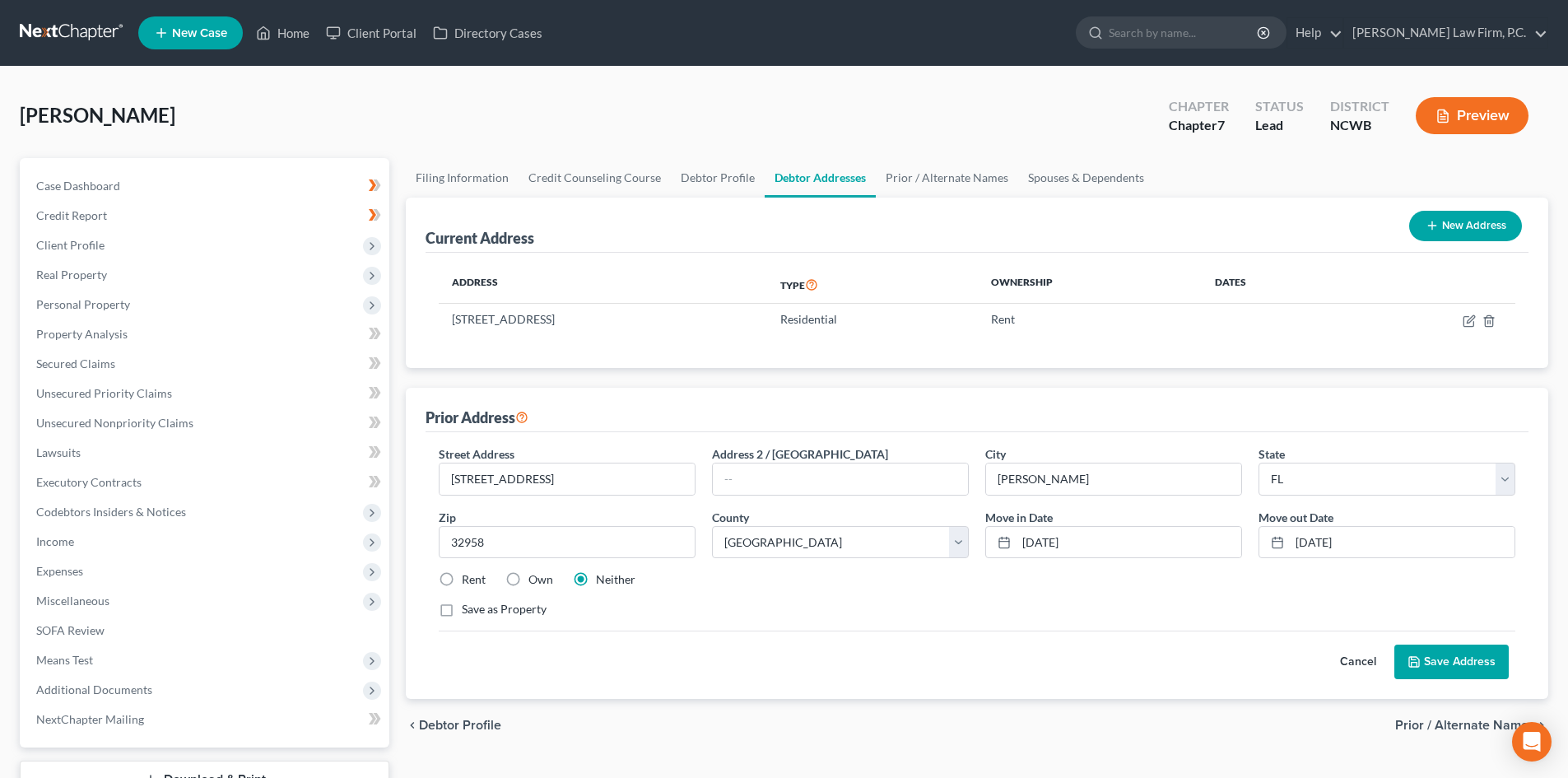
click at [528, 577] on label "Own" at bounding box center [540, 579] width 25 height 16
click at [535, 577] on input "Own" at bounding box center [540, 576] width 11 height 11
radio input "true"
click at [1475, 652] on button "Save Address" at bounding box center [1451, 662] width 114 height 34
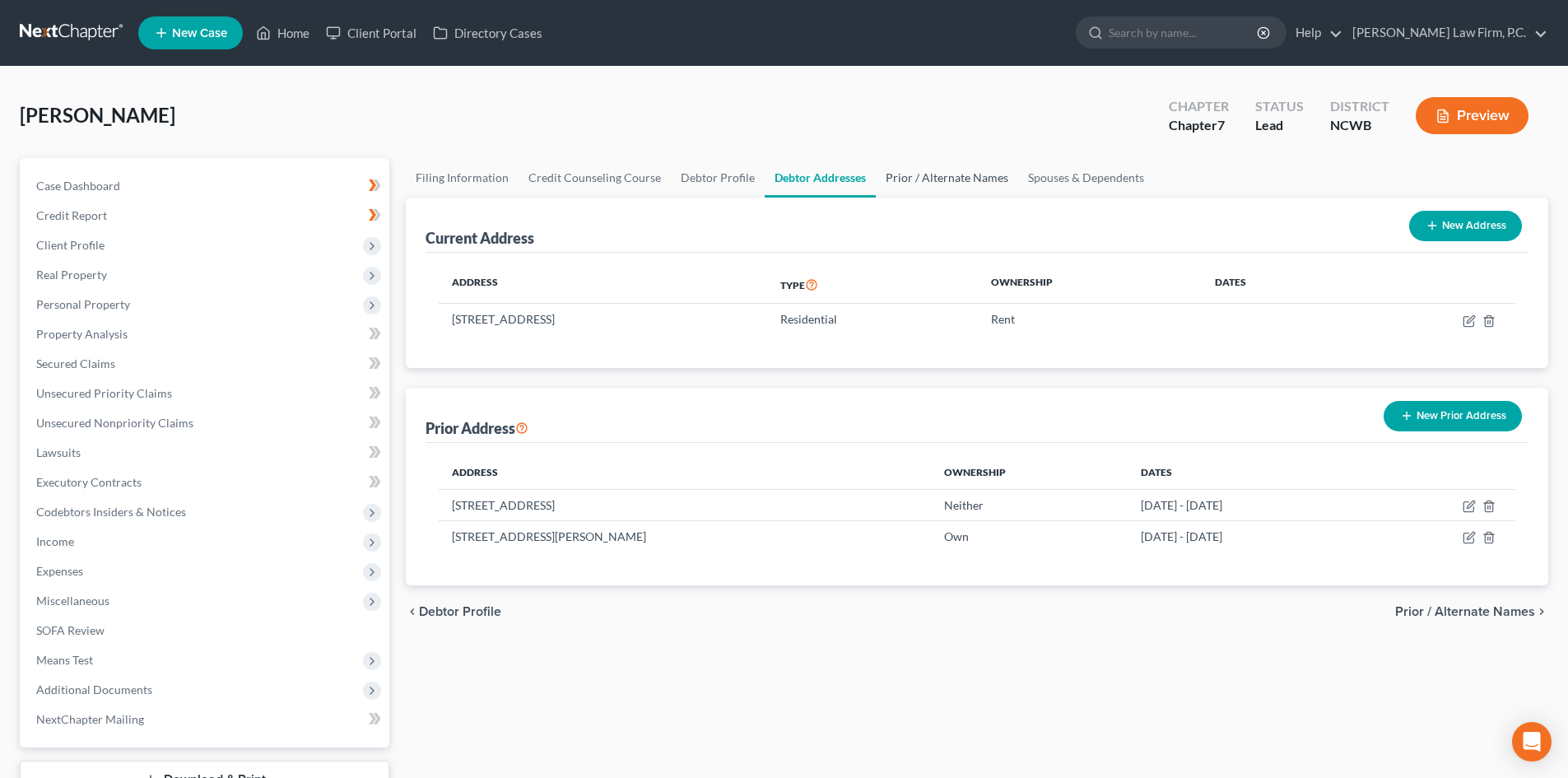
click at [963, 178] on link "Prior / Alternate Names" at bounding box center [947, 178] width 143 height 39
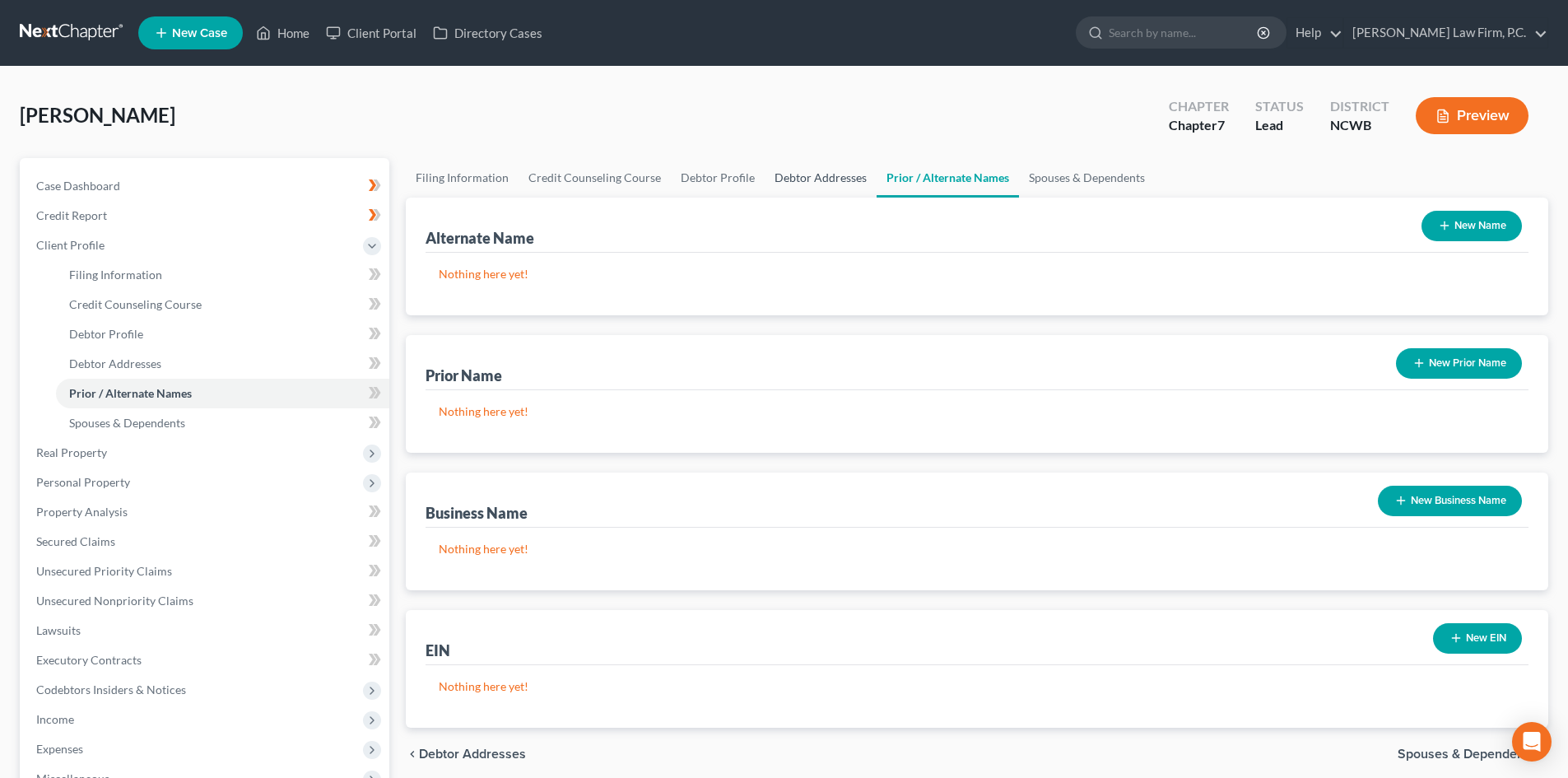
click at [784, 173] on link "Debtor Addresses" at bounding box center [820, 178] width 112 height 39
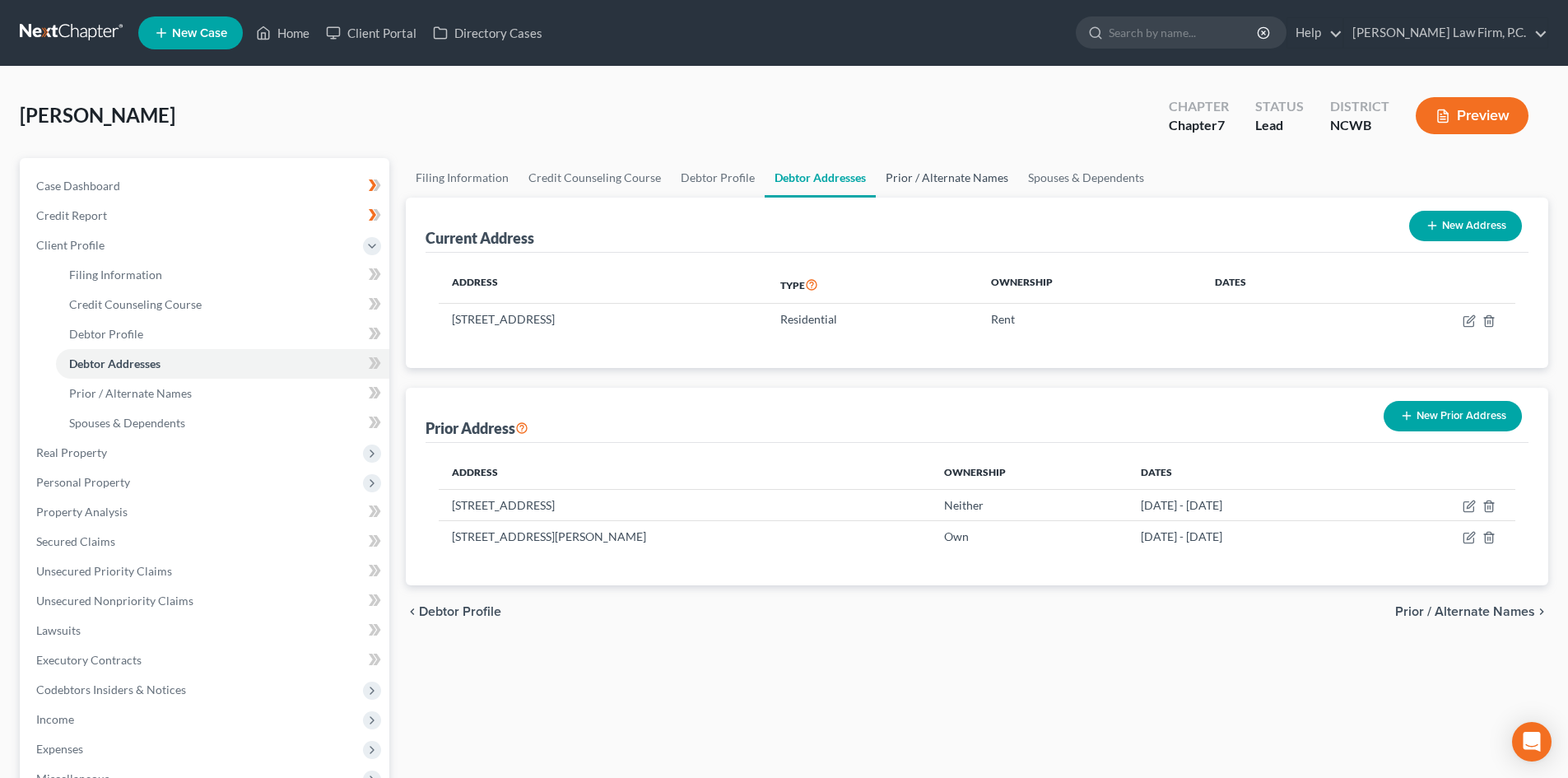
click at [952, 175] on link "Prior / Alternate Names" at bounding box center [947, 178] width 143 height 39
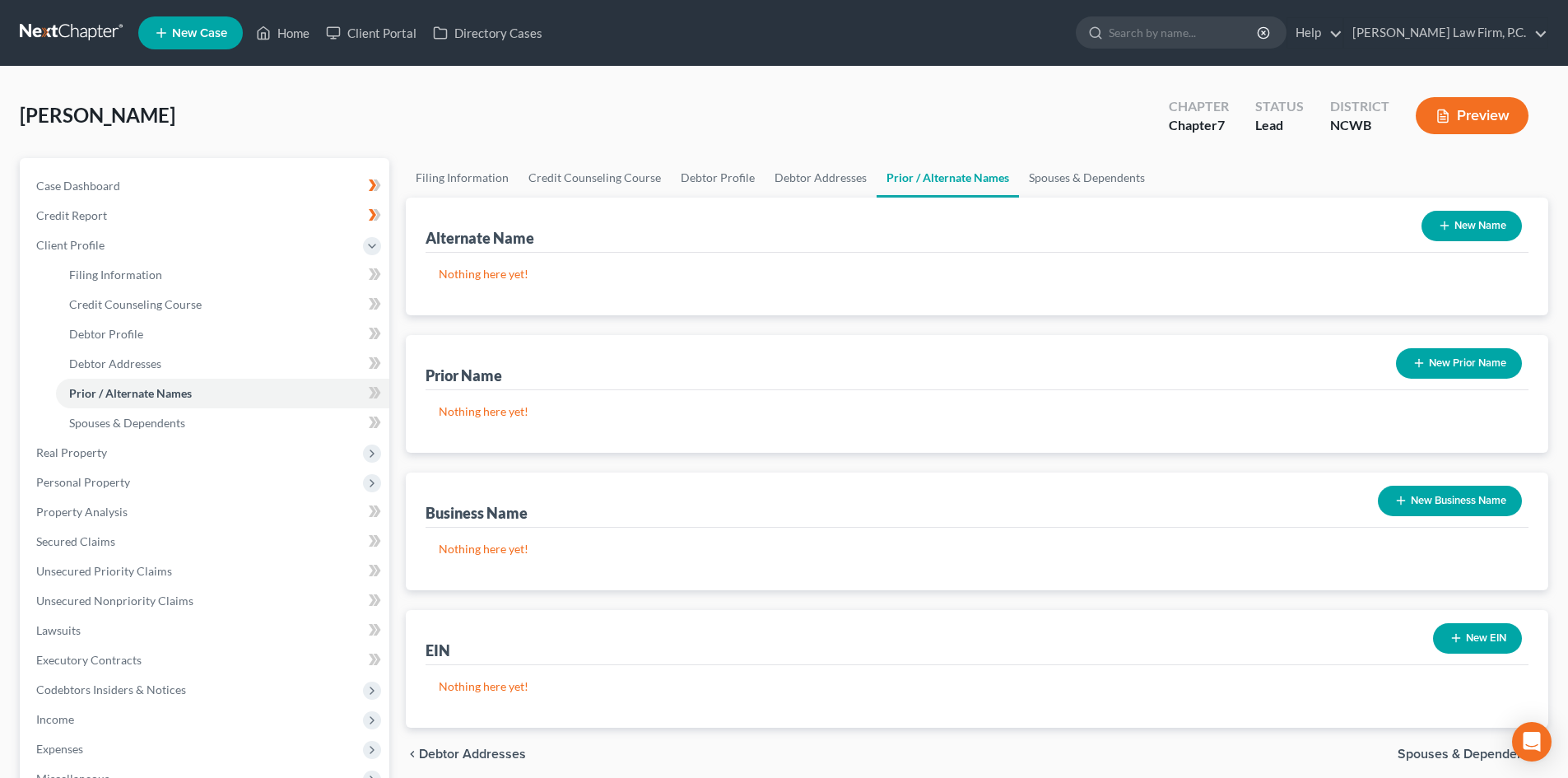
click at [1460, 231] on button "New Name" at bounding box center [1472, 226] width 101 height 31
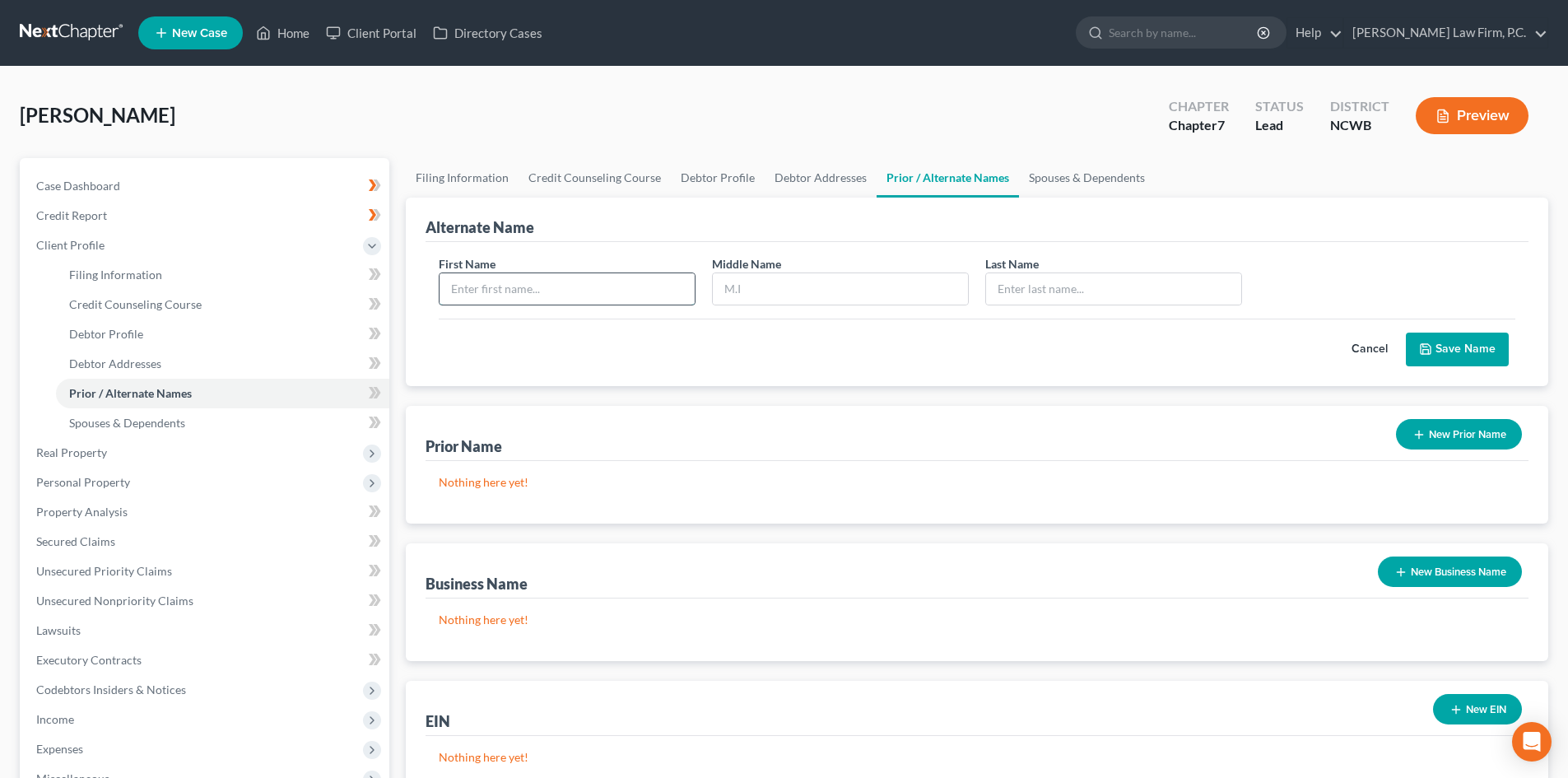
click at [539, 286] on input "text" at bounding box center [567, 289] width 255 height 32
type input "Michael"
type input "Wagner"
click at [1486, 339] on button "Save Name" at bounding box center [1457, 349] width 103 height 34
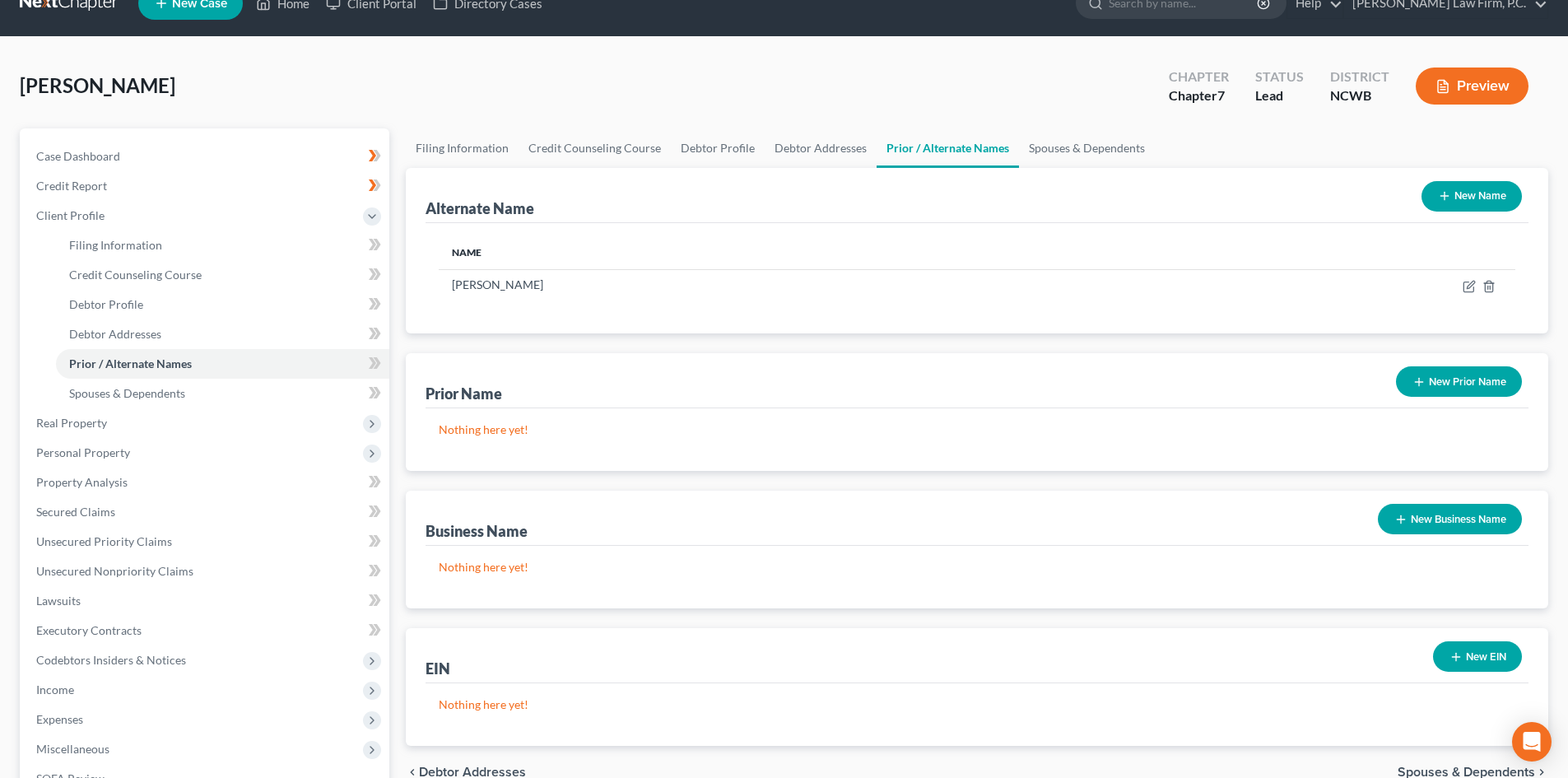
scroll to position [82, 0]
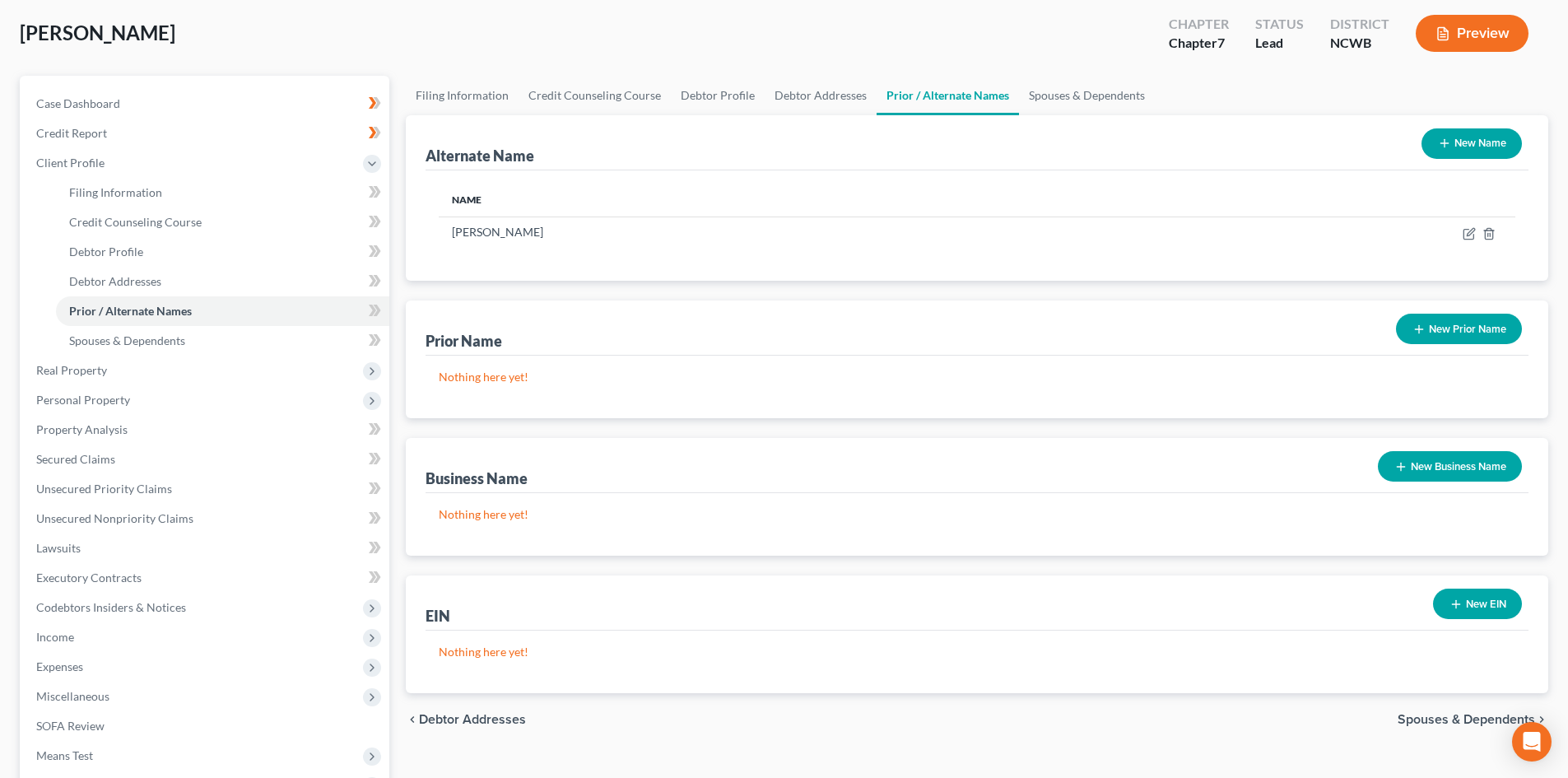
click at [1459, 722] on span "Spouses & Dependents" at bounding box center [1466, 719] width 137 height 13
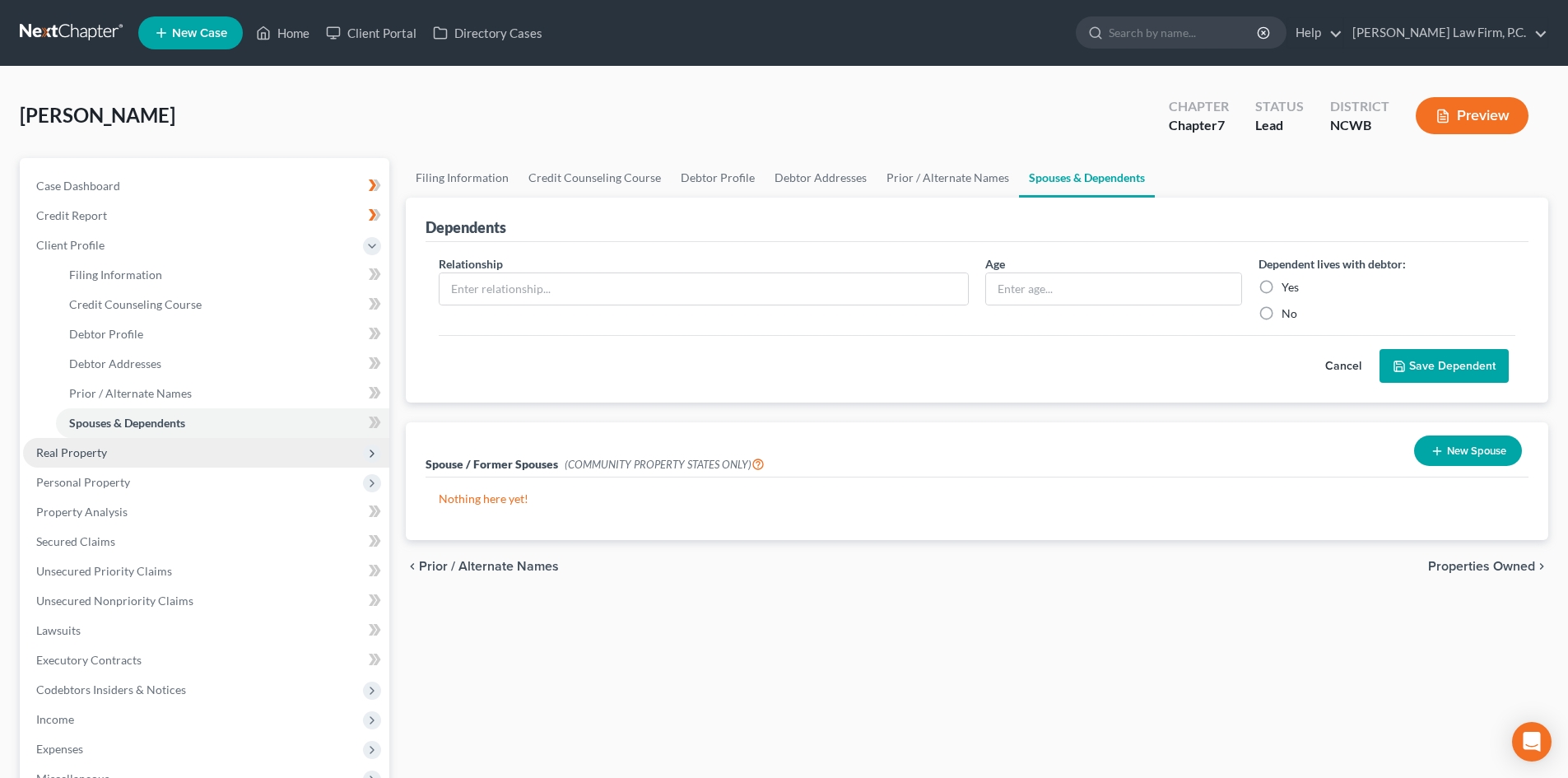
click at [92, 444] on span "Real Property" at bounding box center [206, 453] width 366 height 30
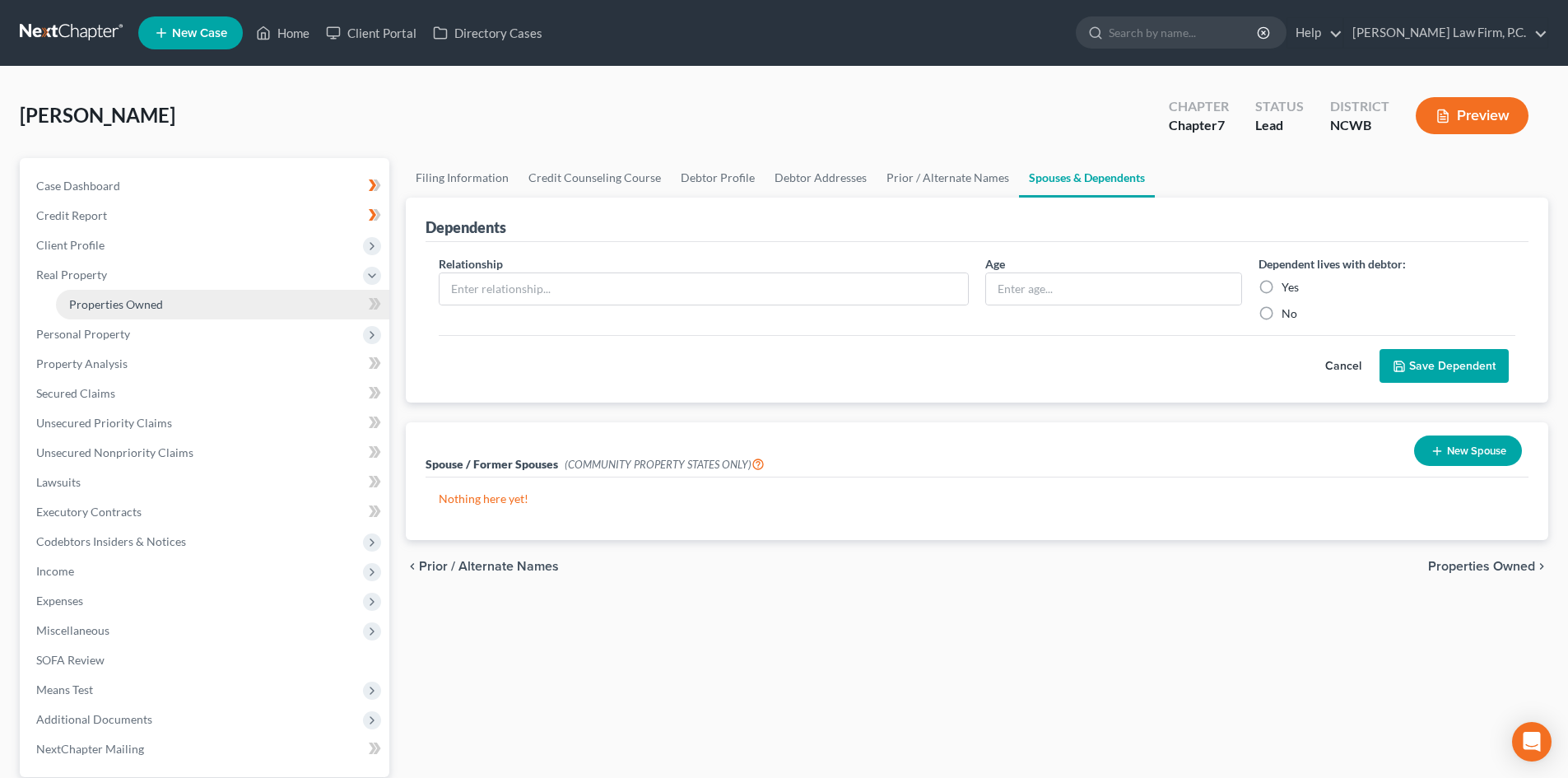
click at [119, 306] on span "Properties Owned" at bounding box center [116, 304] width 94 height 14
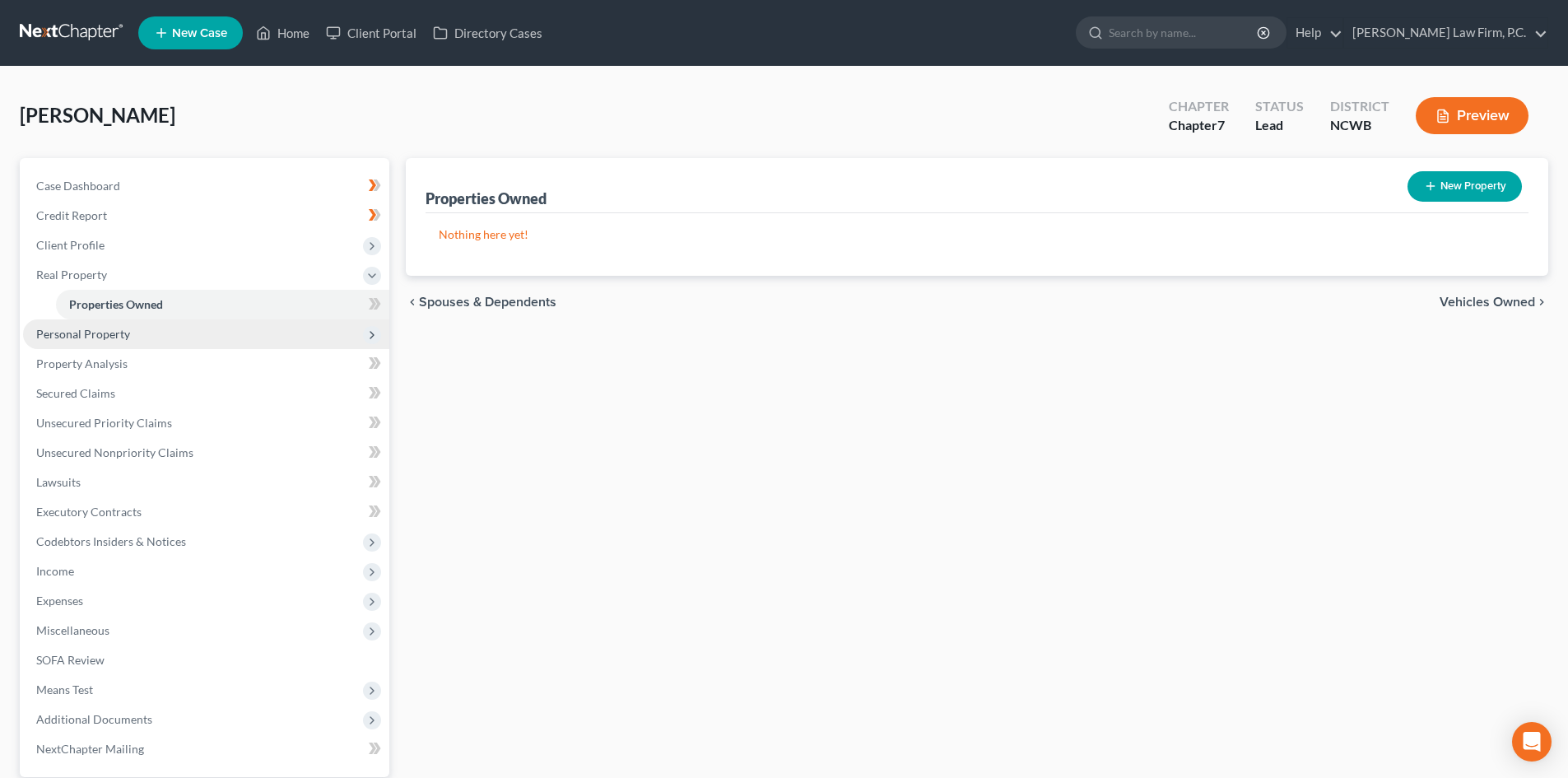
click at [134, 331] on span "Personal Property" at bounding box center [206, 334] width 366 height 30
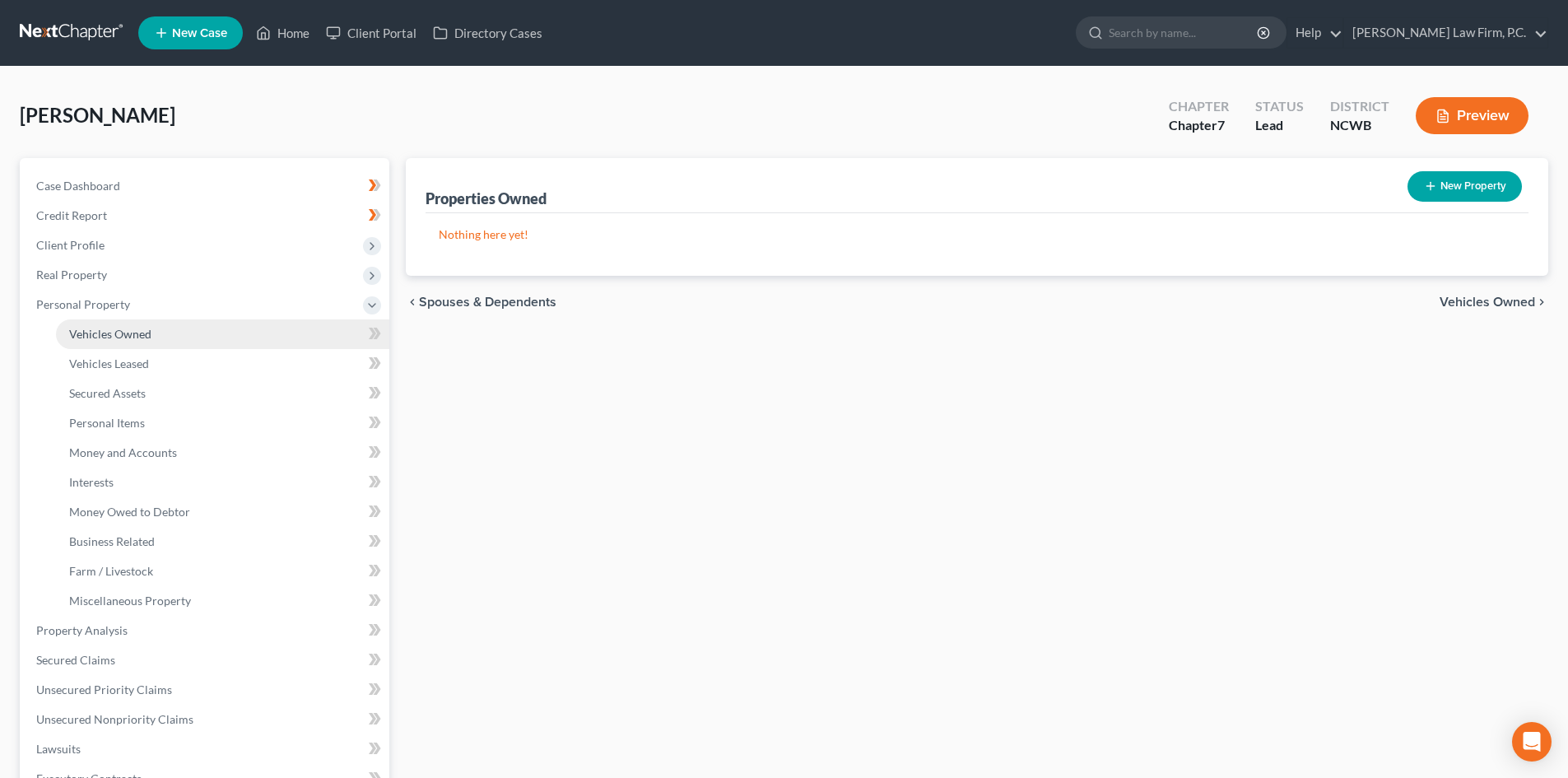
click at [154, 323] on link "Vehicles Owned" at bounding box center [223, 334] width 333 height 30
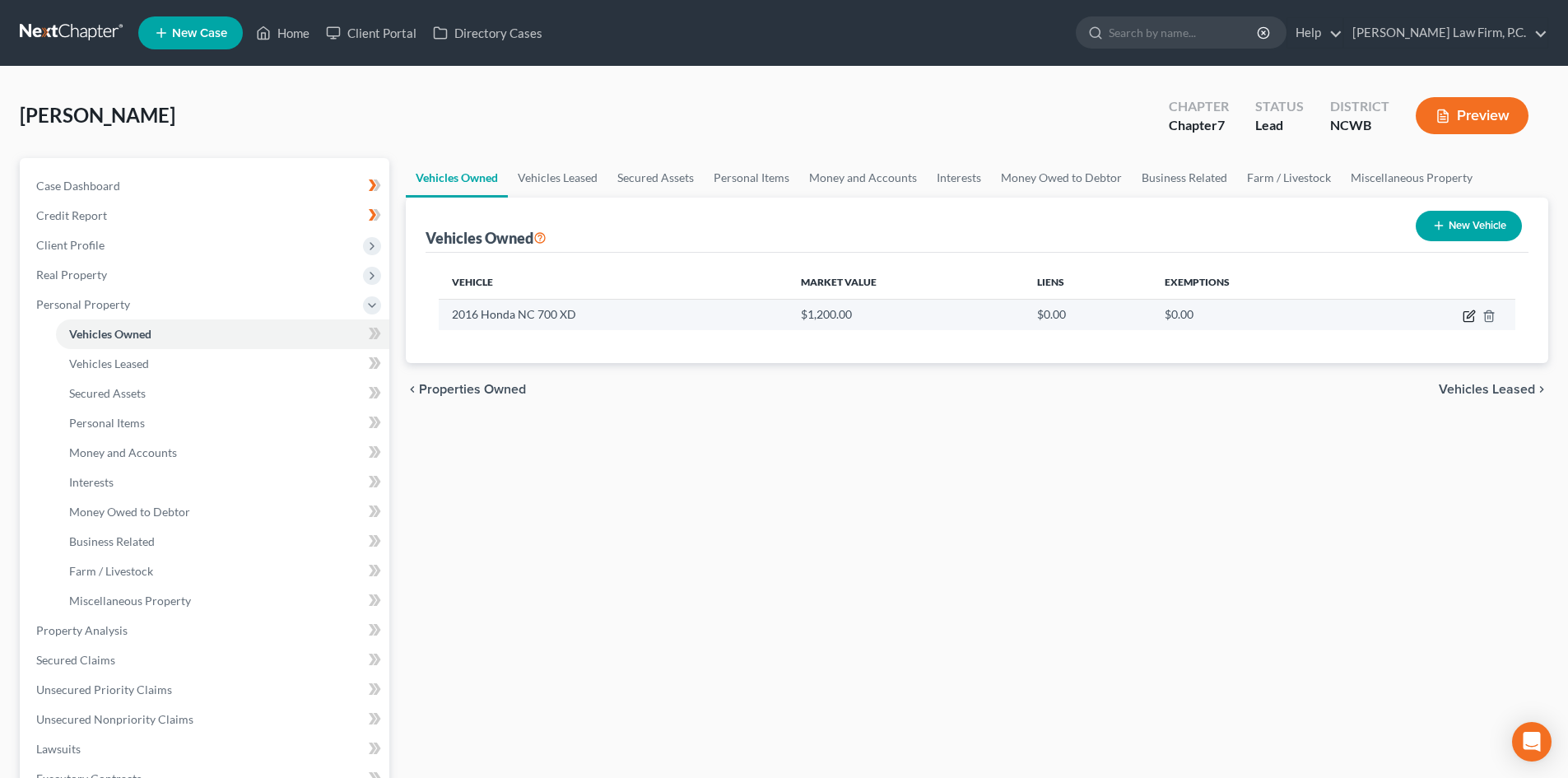
click at [1470, 318] on icon "button" at bounding box center [1468, 315] width 13 height 13
select select "0"
select select "10"
select select "3"
select select "0"
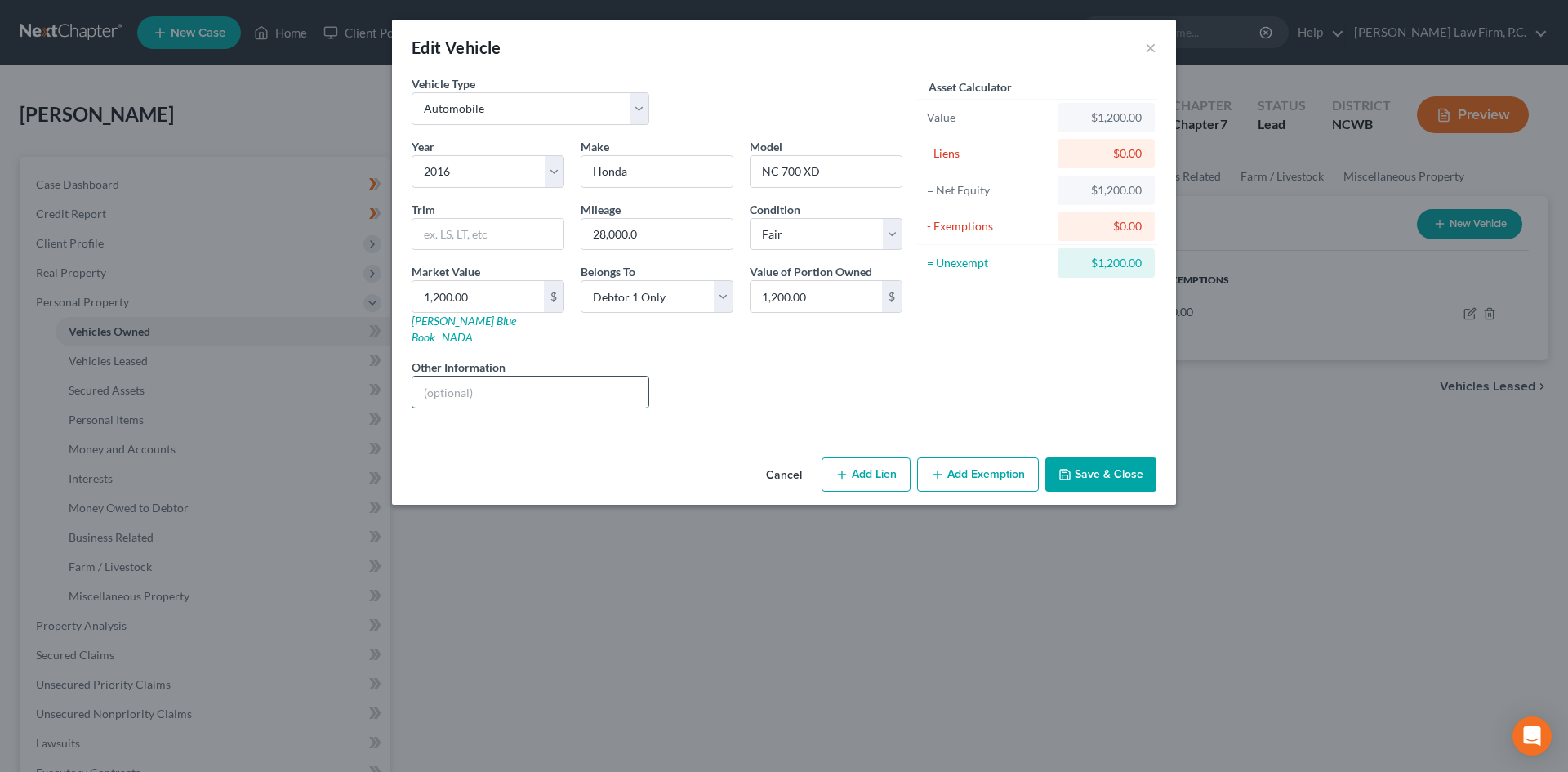
click at [488, 376] on input "text" at bounding box center [530, 392] width 236 height 31
type input "E"
type input "v"
click at [488, 376] on input "text" at bounding box center [530, 392] width 236 height 31
click at [583, 376] on input "value derived from kbb.com" at bounding box center [530, 392] width 236 height 31
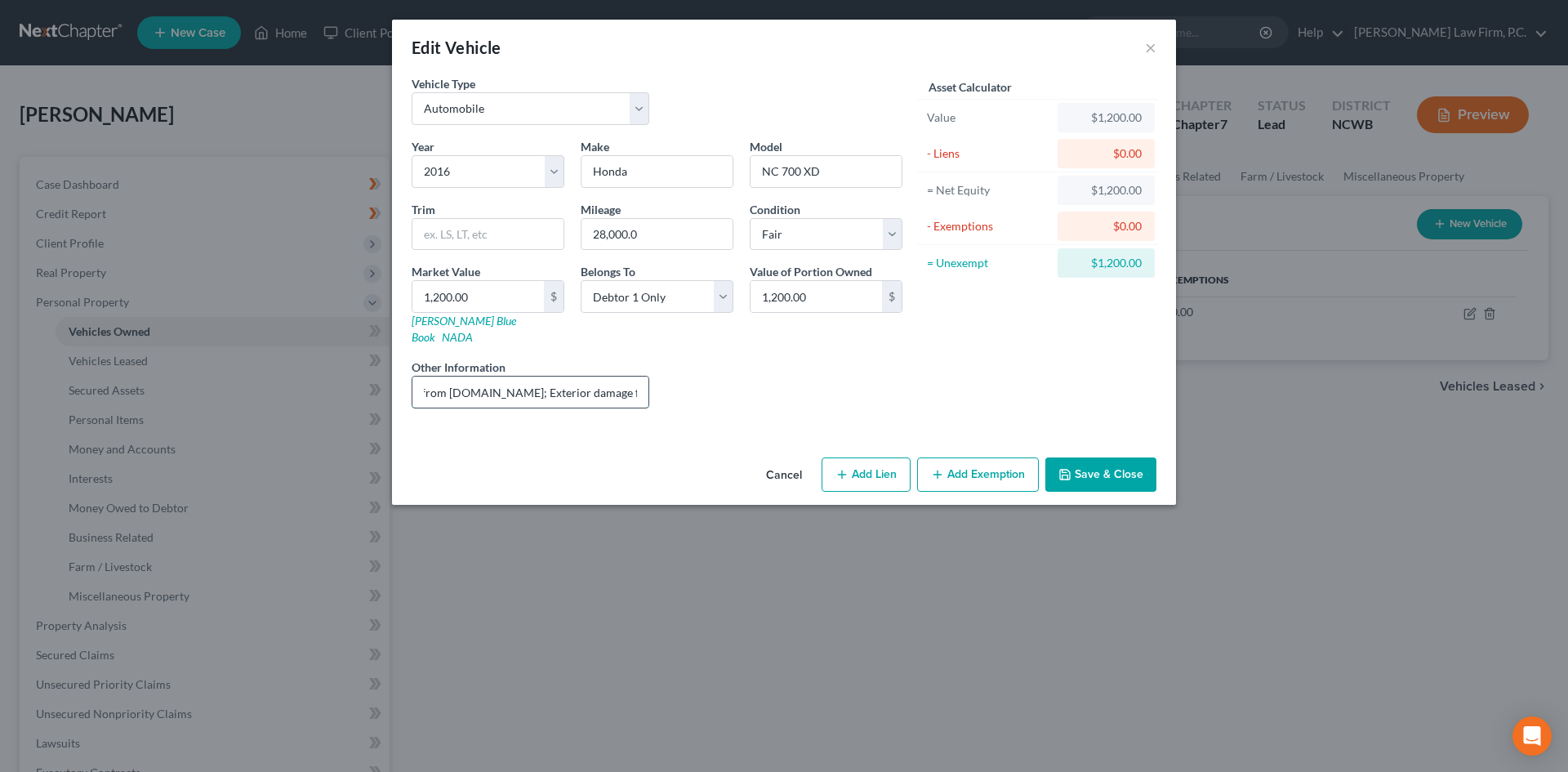
scroll to position [0, 83]
type input "value derived from kbb.com; Exterior damage from accident"
click at [849, 235] on select "Select Excellent Very Good Good Fair Poor" at bounding box center [826, 234] width 152 height 33
select select "4"
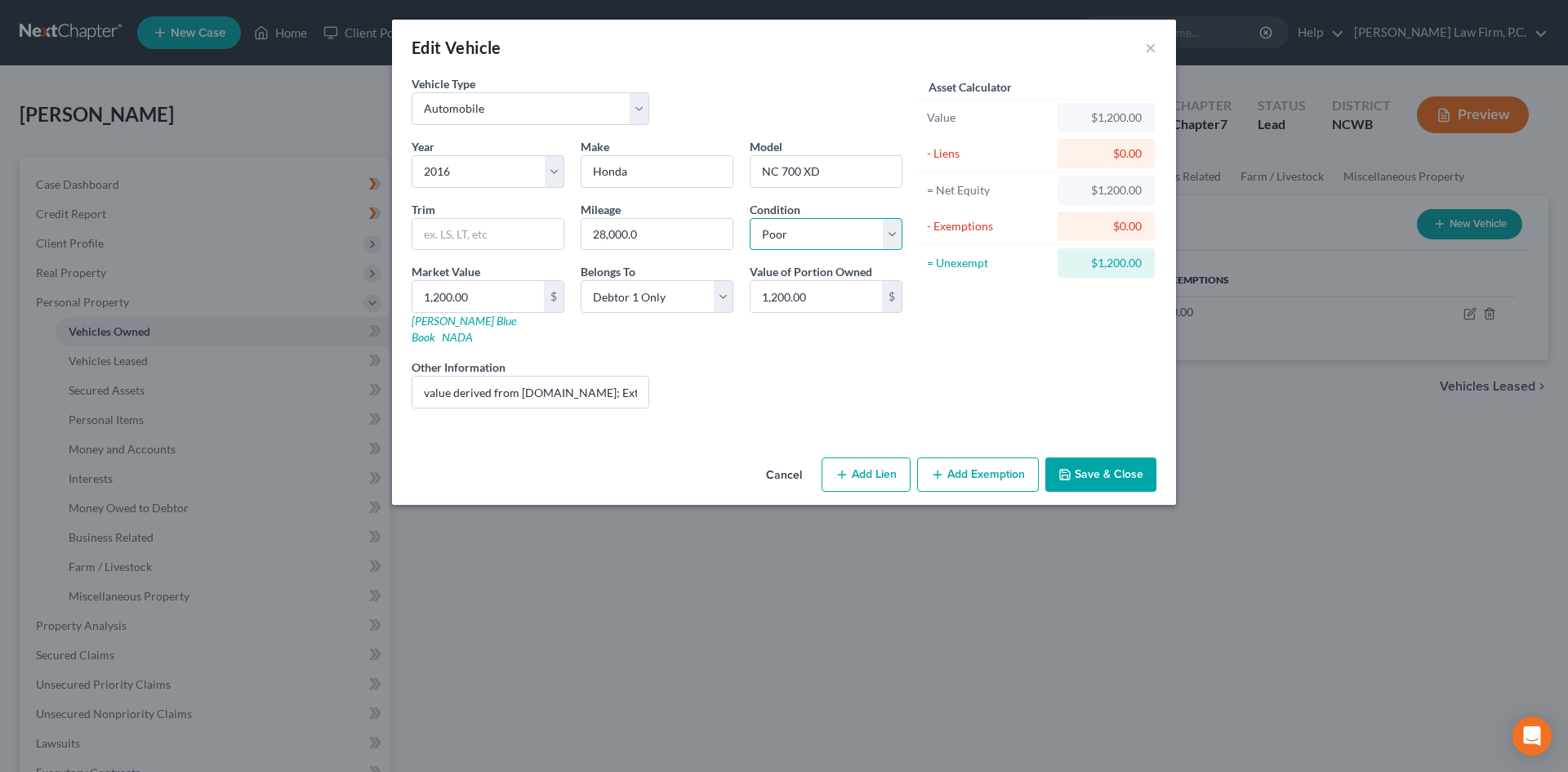
click at [750, 218] on select "Select Excellent Very Good Good Fair Poor" at bounding box center [826, 234] width 152 height 33
click at [1109, 462] on button "Save & Close" at bounding box center [1100, 475] width 111 height 34
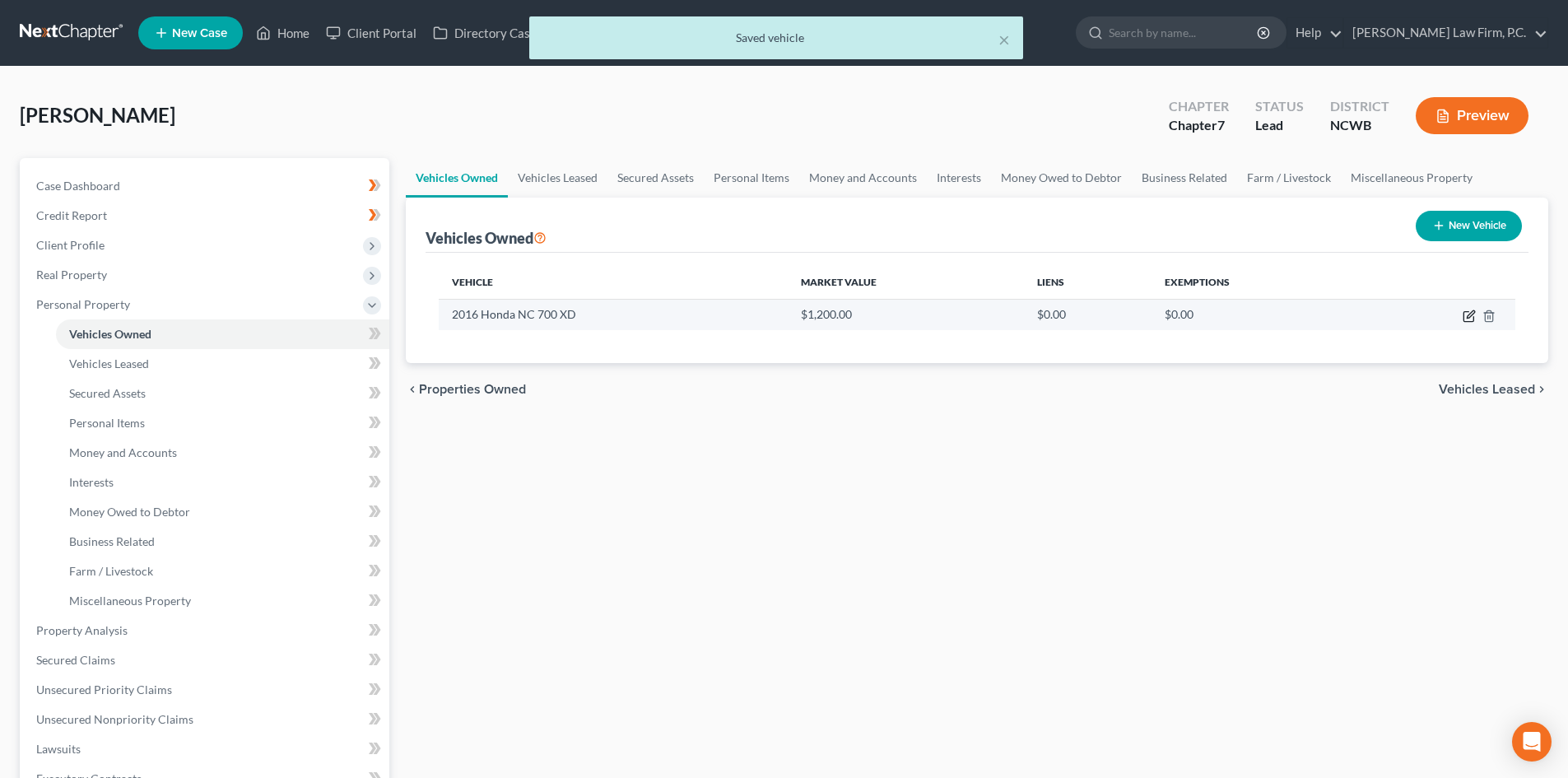
click at [1466, 312] on icon "button" at bounding box center [1468, 317] width 10 height 10
select select "0"
select select "10"
select select "4"
select select "0"
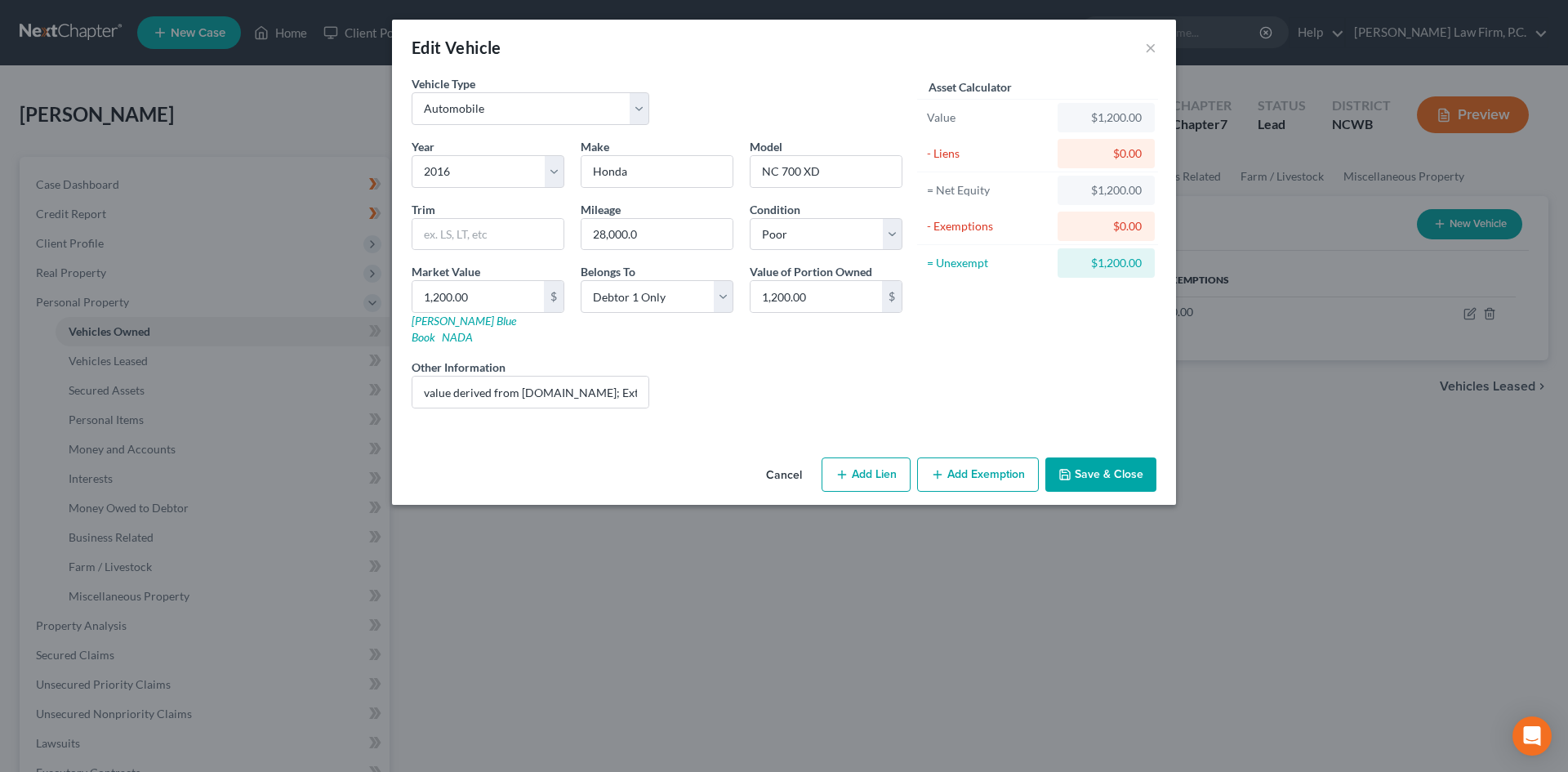
click at [931, 463] on button "Add Exemption" at bounding box center [978, 475] width 122 height 34
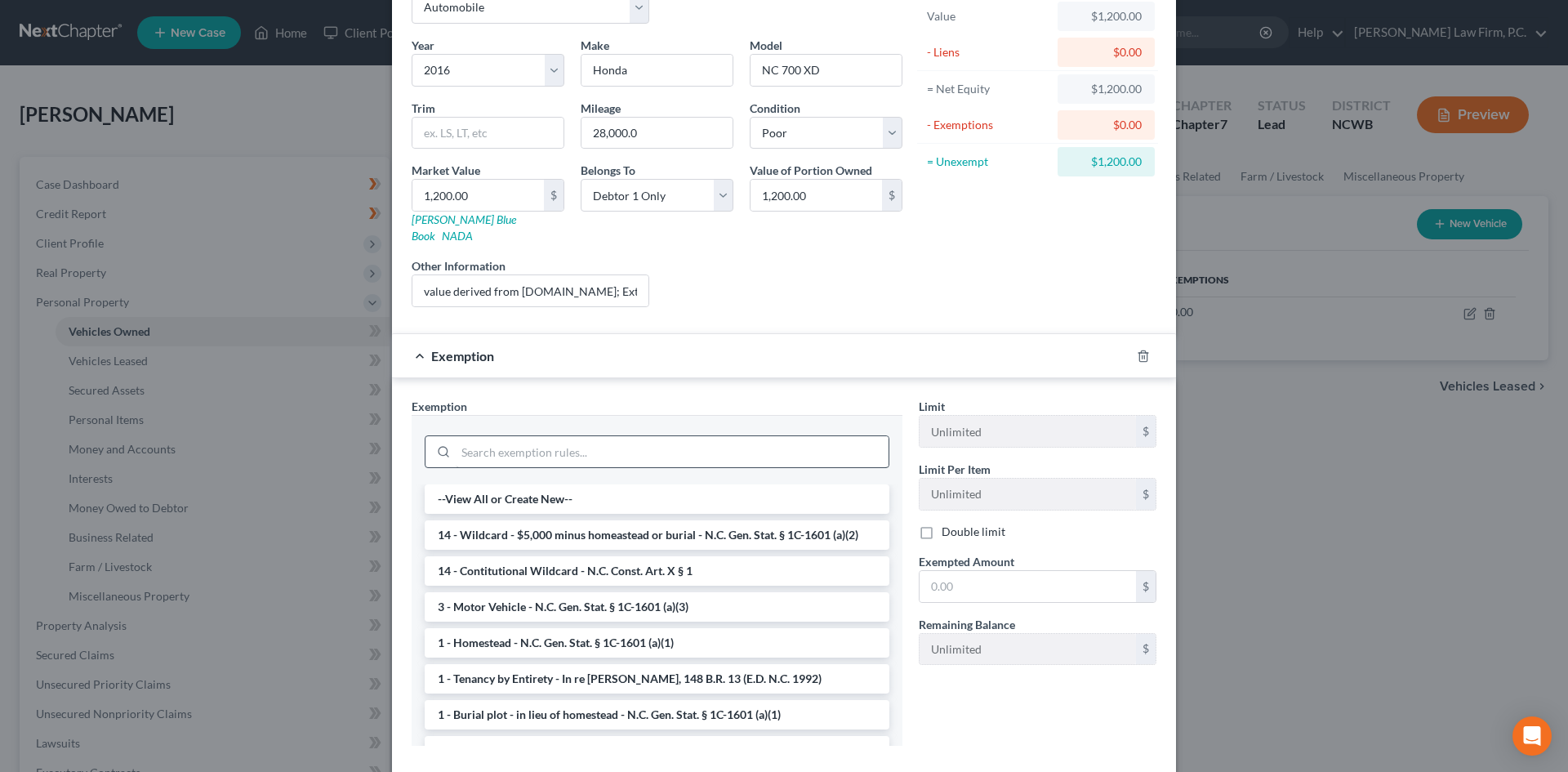
scroll to position [164, 0]
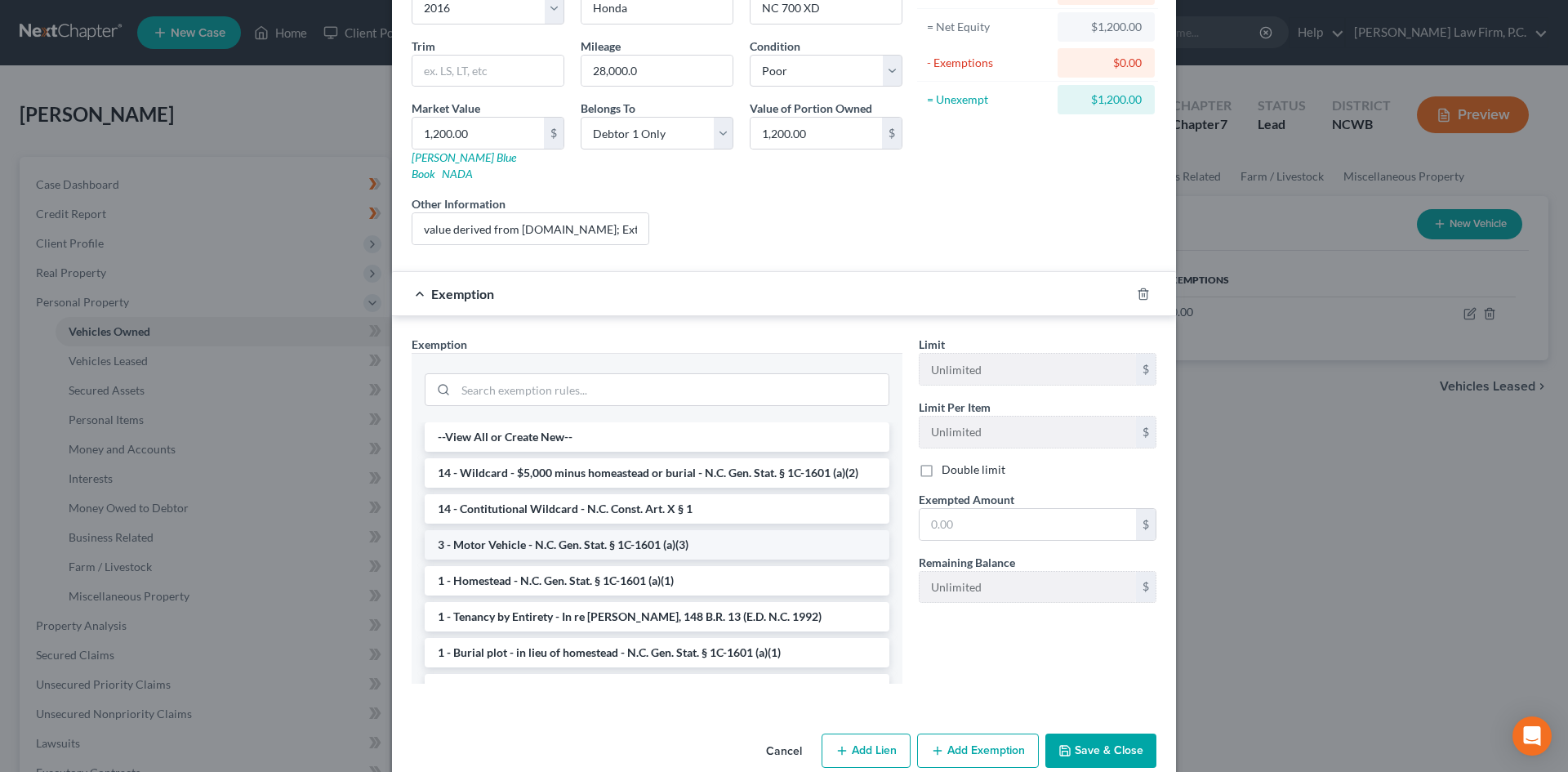
click at [693, 532] on li "3 - Motor Vehicle - N.C. Gen. Stat. § 1C-1601 (a)(3)" at bounding box center [657, 545] width 465 height 30
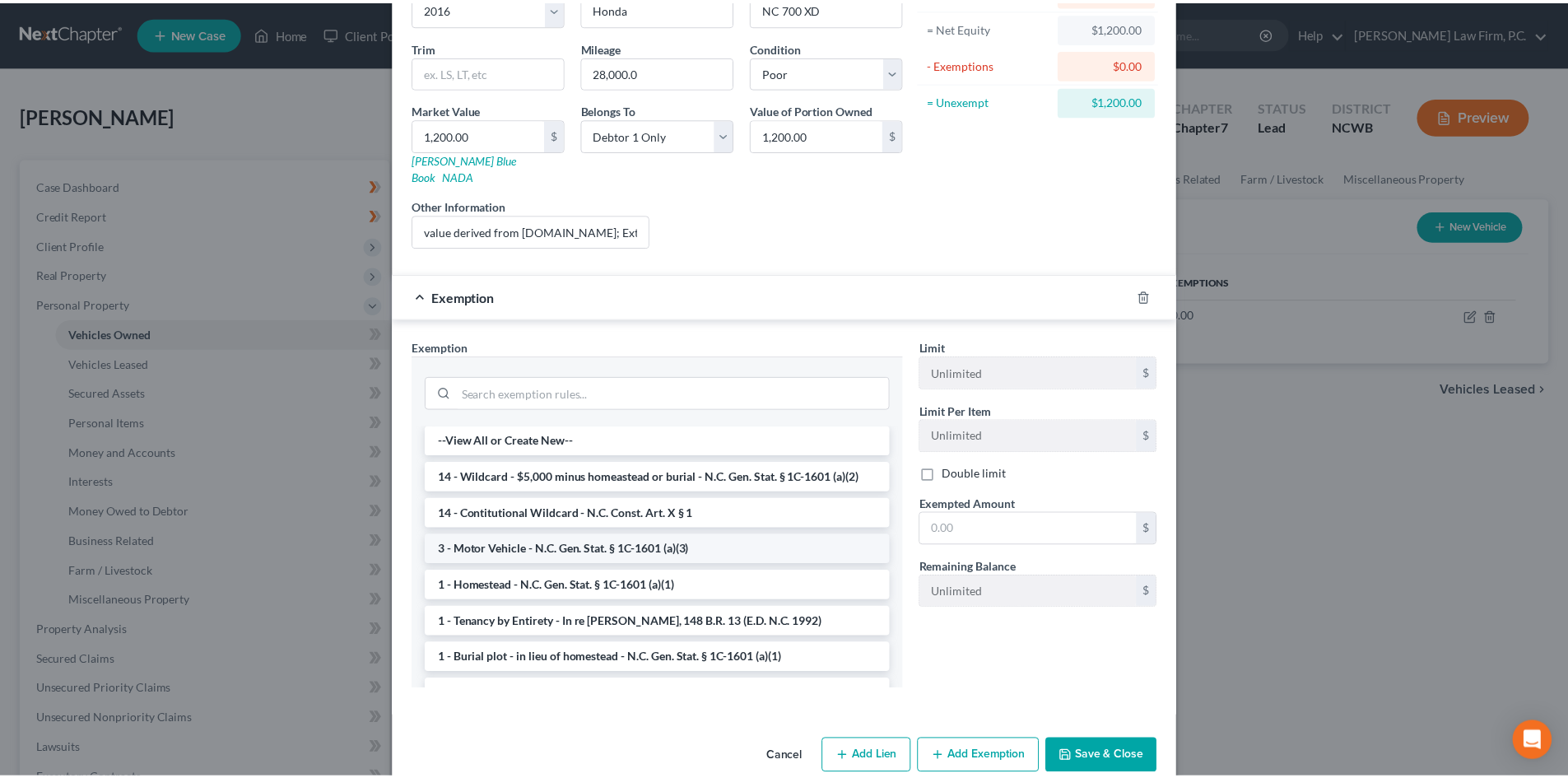
scroll to position [98, 0]
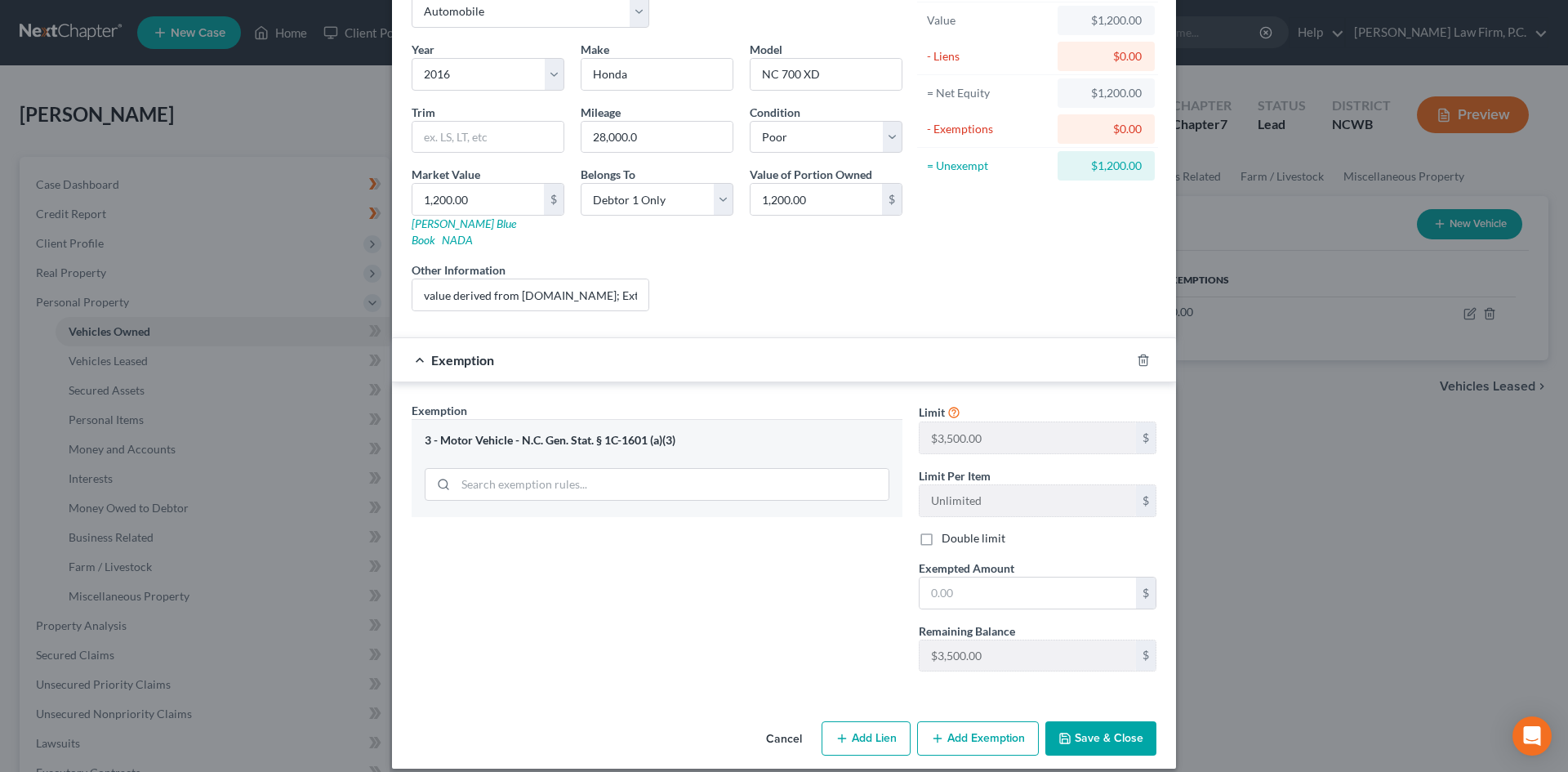
click at [771, 726] on button "Cancel" at bounding box center [784, 739] width 62 height 33
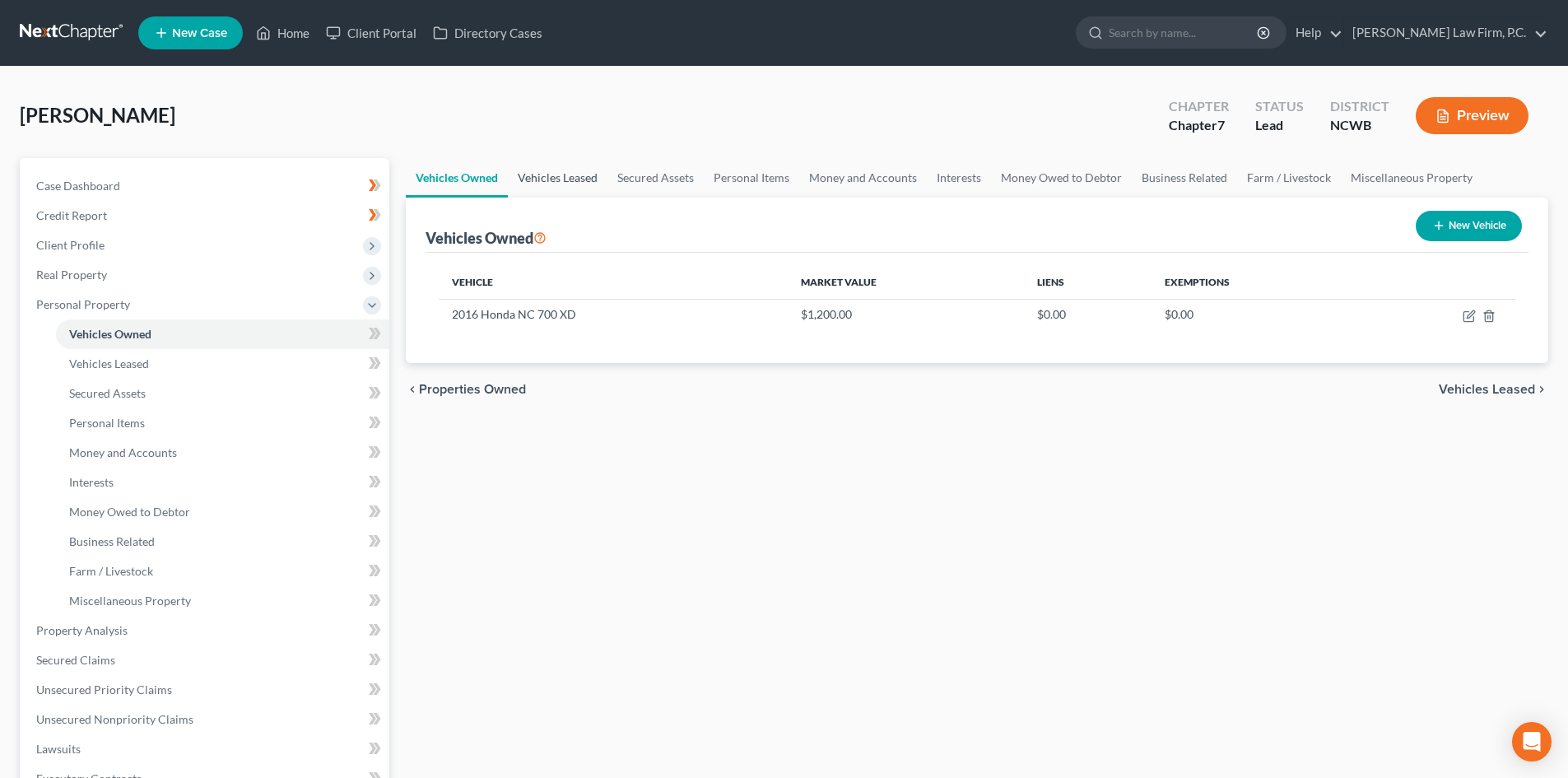
click at [563, 173] on link "Vehicles Leased" at bounding box center [557, 178] width 100 height 39
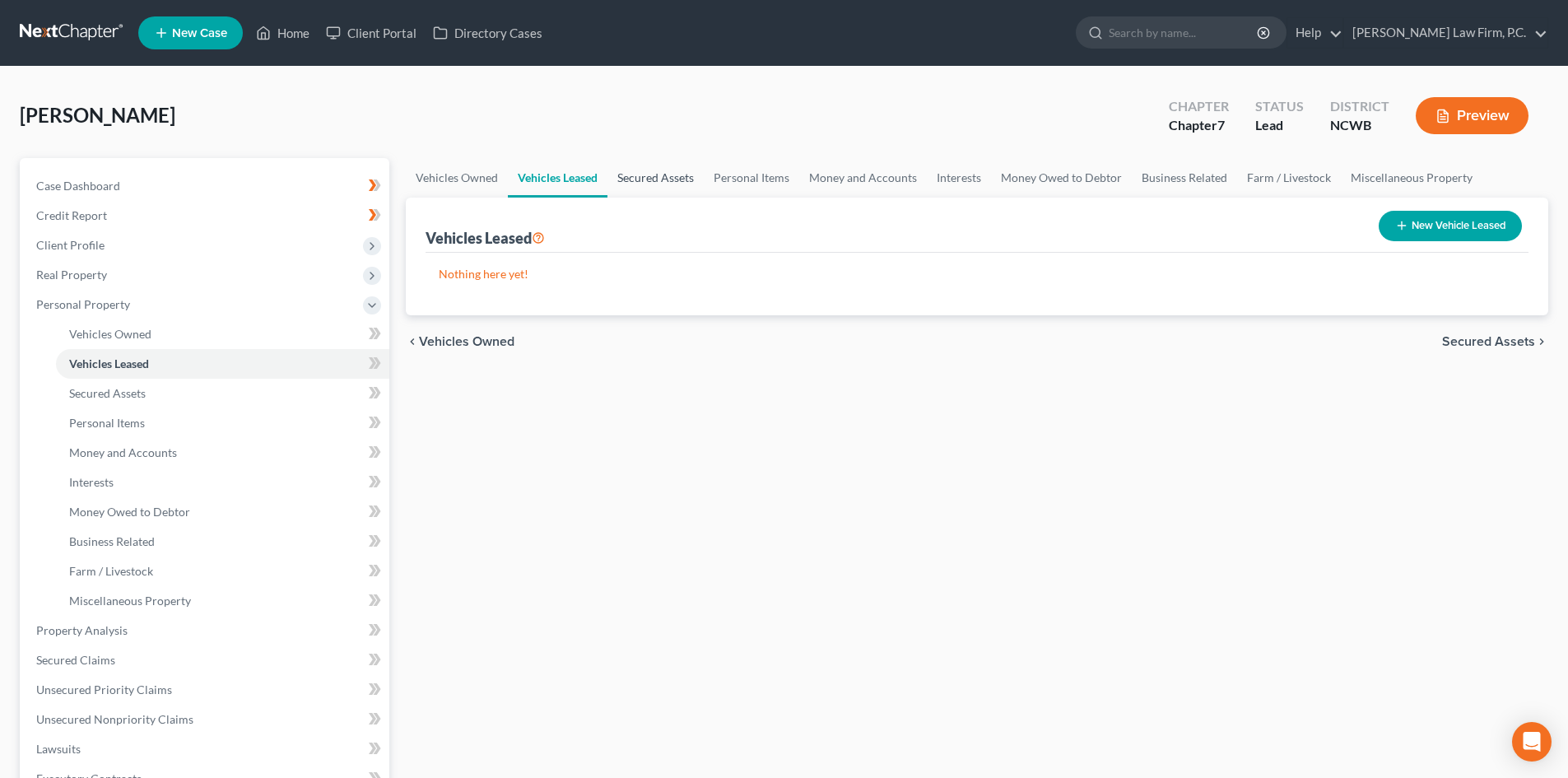
click at [648, 174] on link "Secured Assets" at bounding box center [655, 178] width 96 height 39
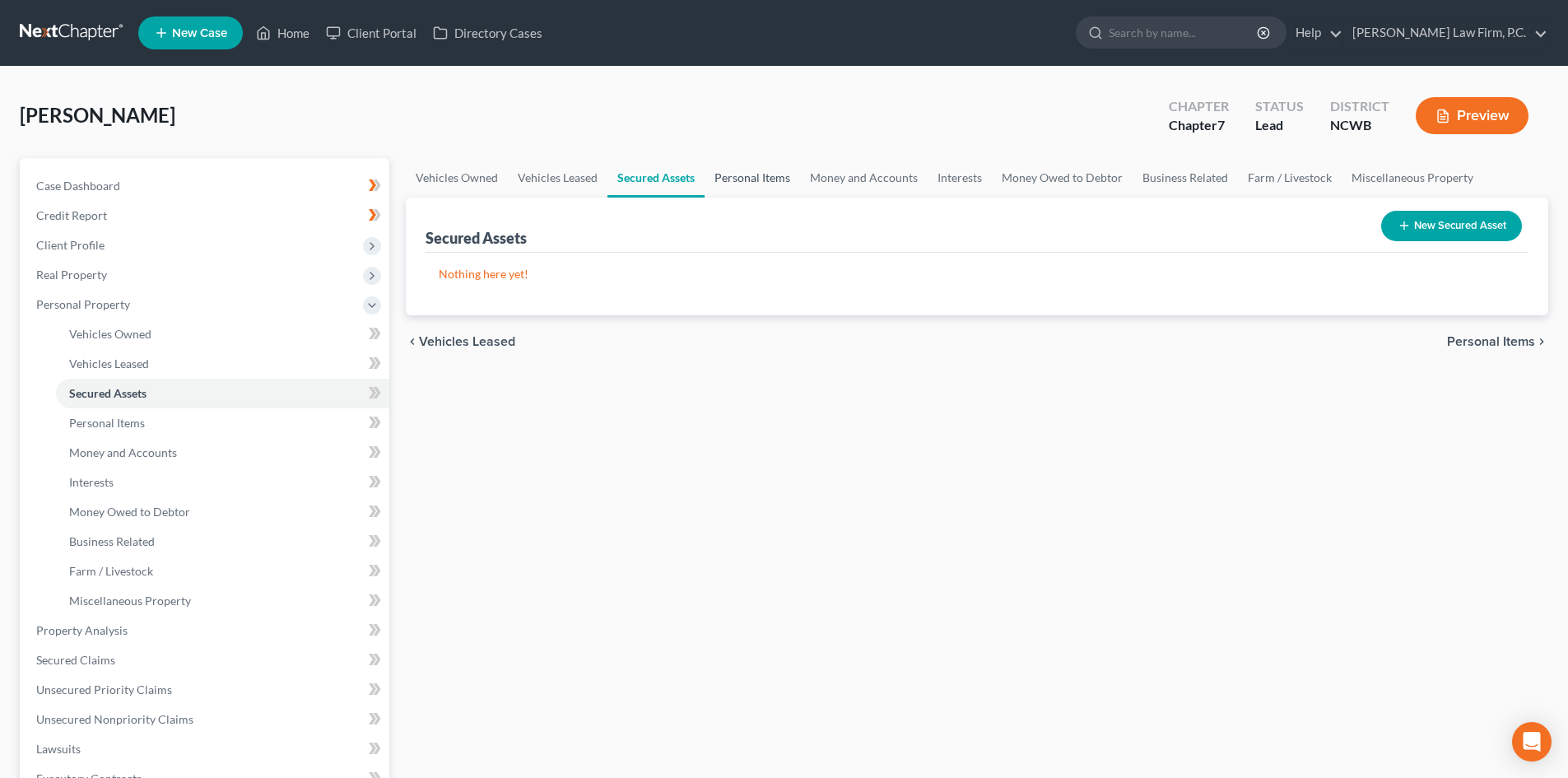
click at [754, 189] on link "Personal Items" at bounding box center [752, 178] width 96 height 39
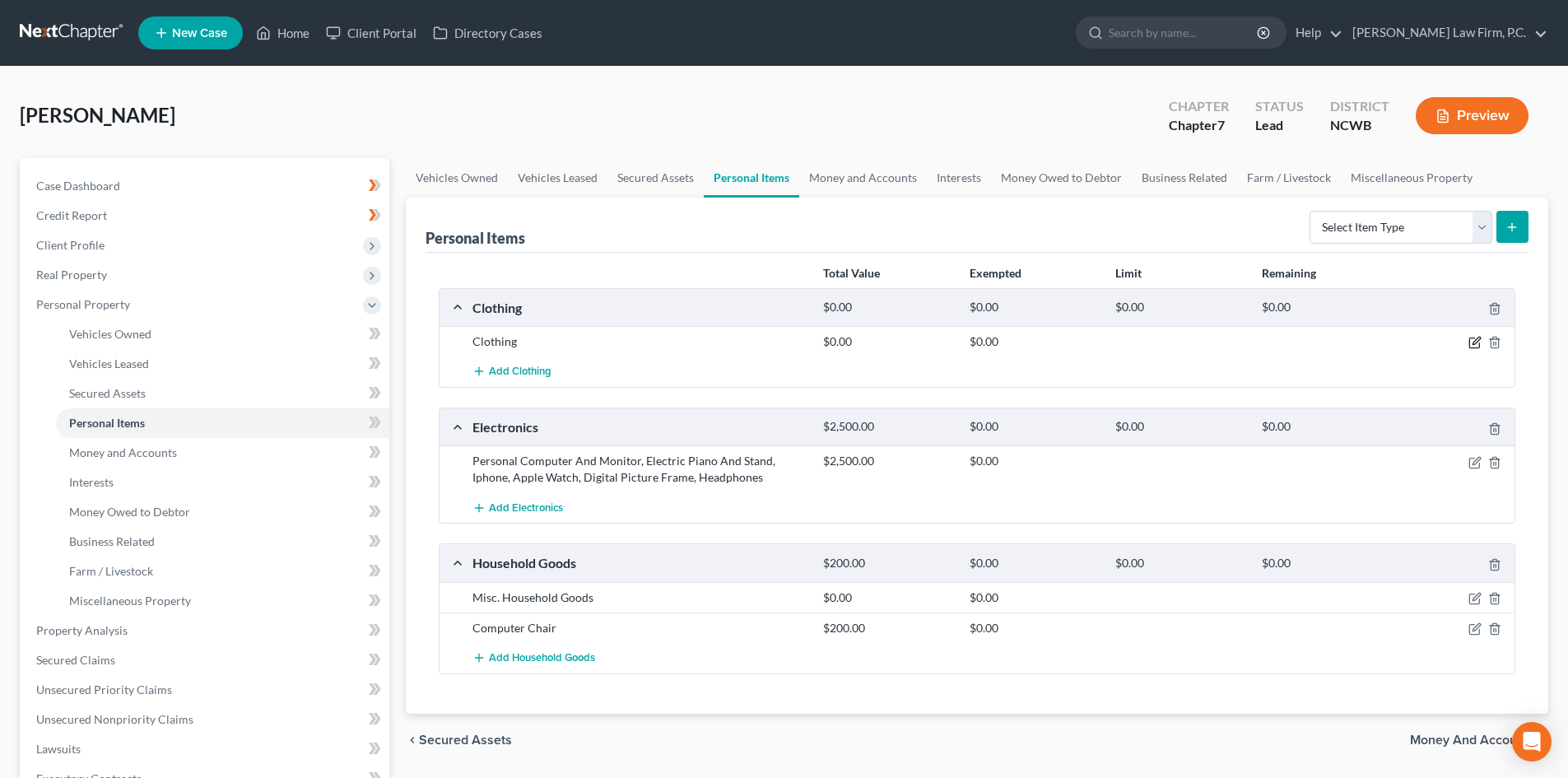
click at [1477, 339] on icon "button" at bounding box center [1476, 341] width 8 height 8
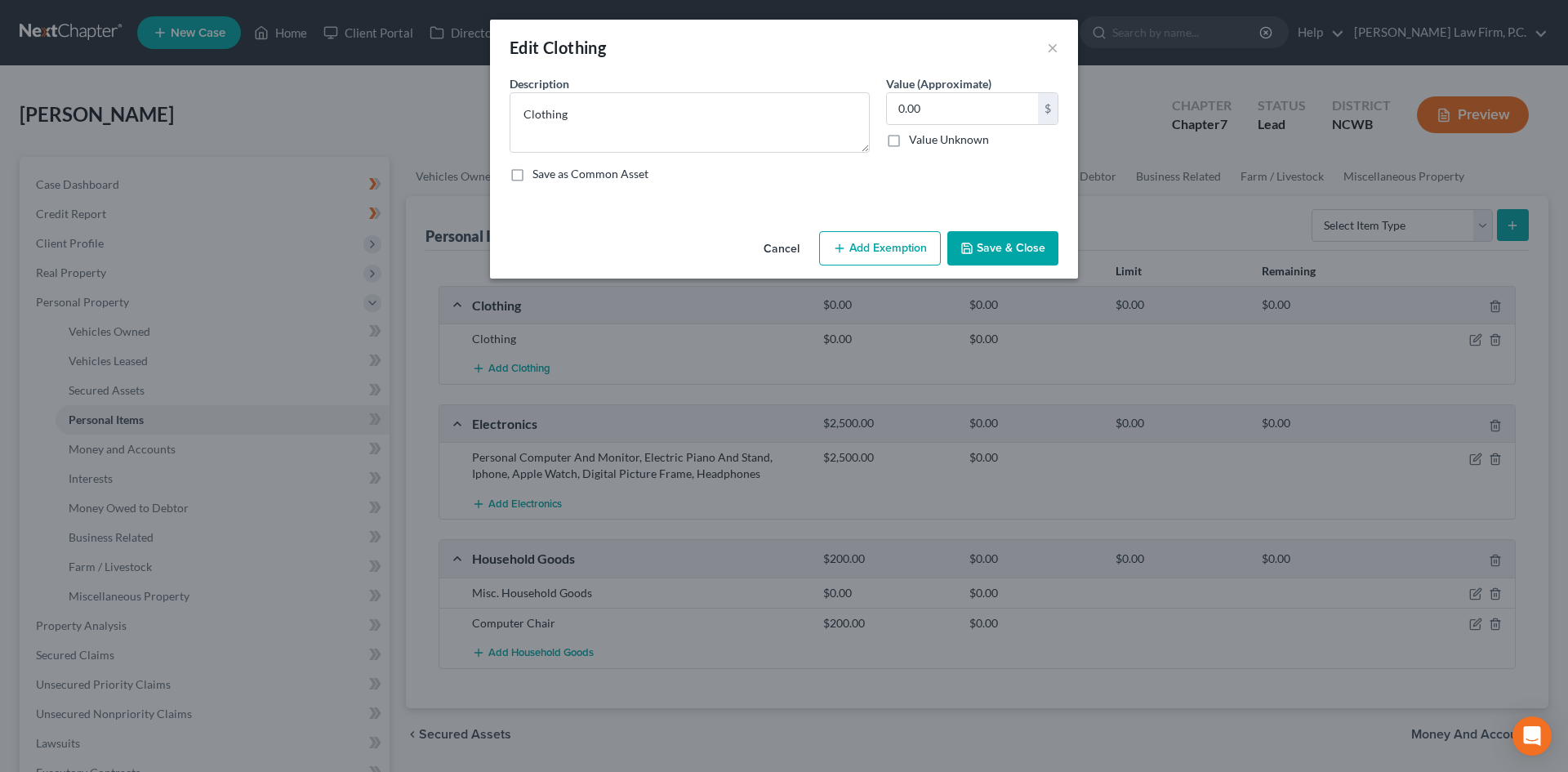
click at [939, 125] on div "0.00 $ Value Unknown" at bounding box center [972, 120] width 172 height 56
click at [935, 108] on input "0.00" at bounding box center [962, 108] width 151 height 31
type input "200"
click at [1033, 242] on button "Save & Close" at bounding box center [1002, 248] width 111 height 34
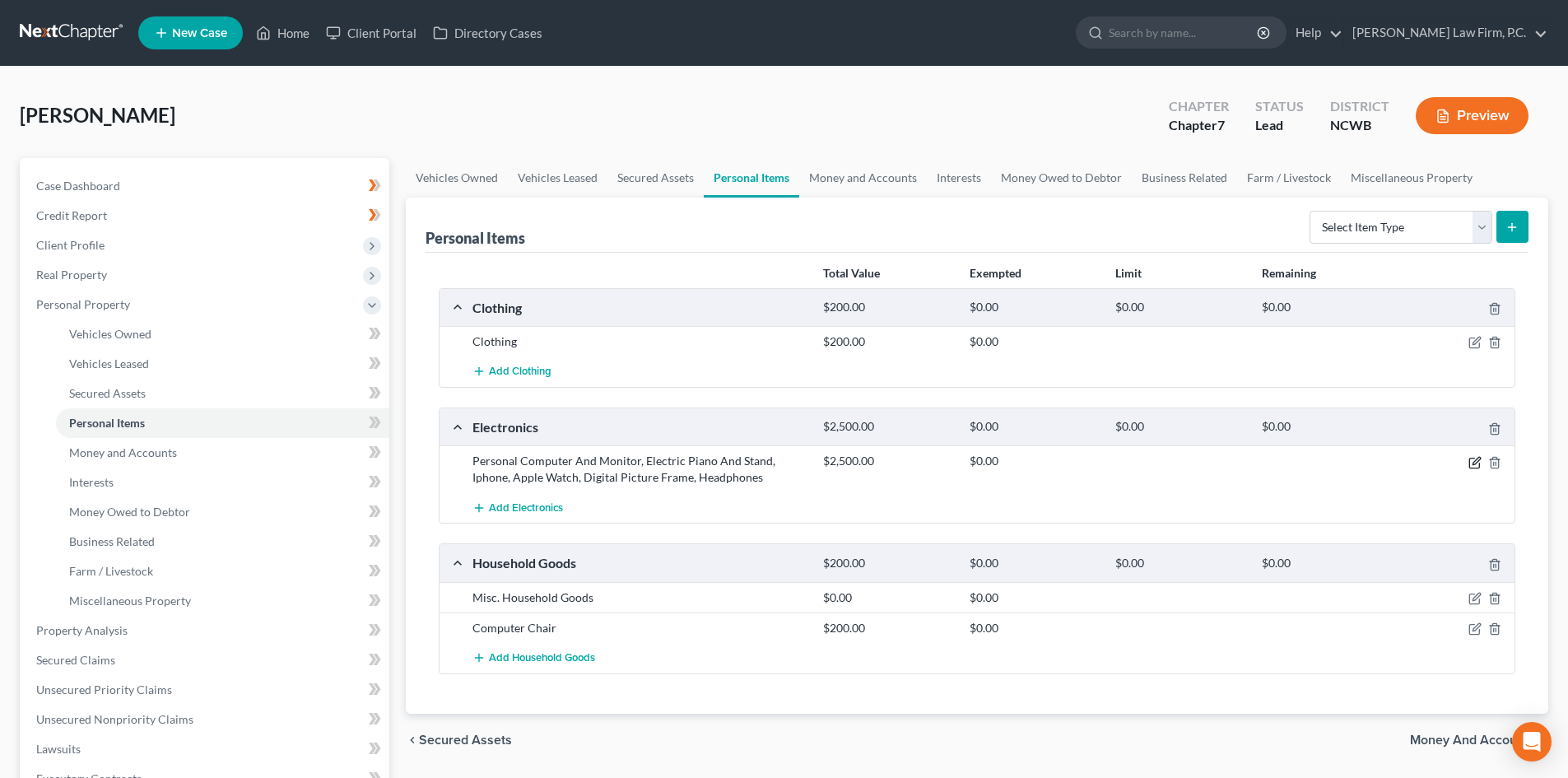
click at [1470, 461] on icon "button" at bounding box center [1474, 462] width 13 height 13
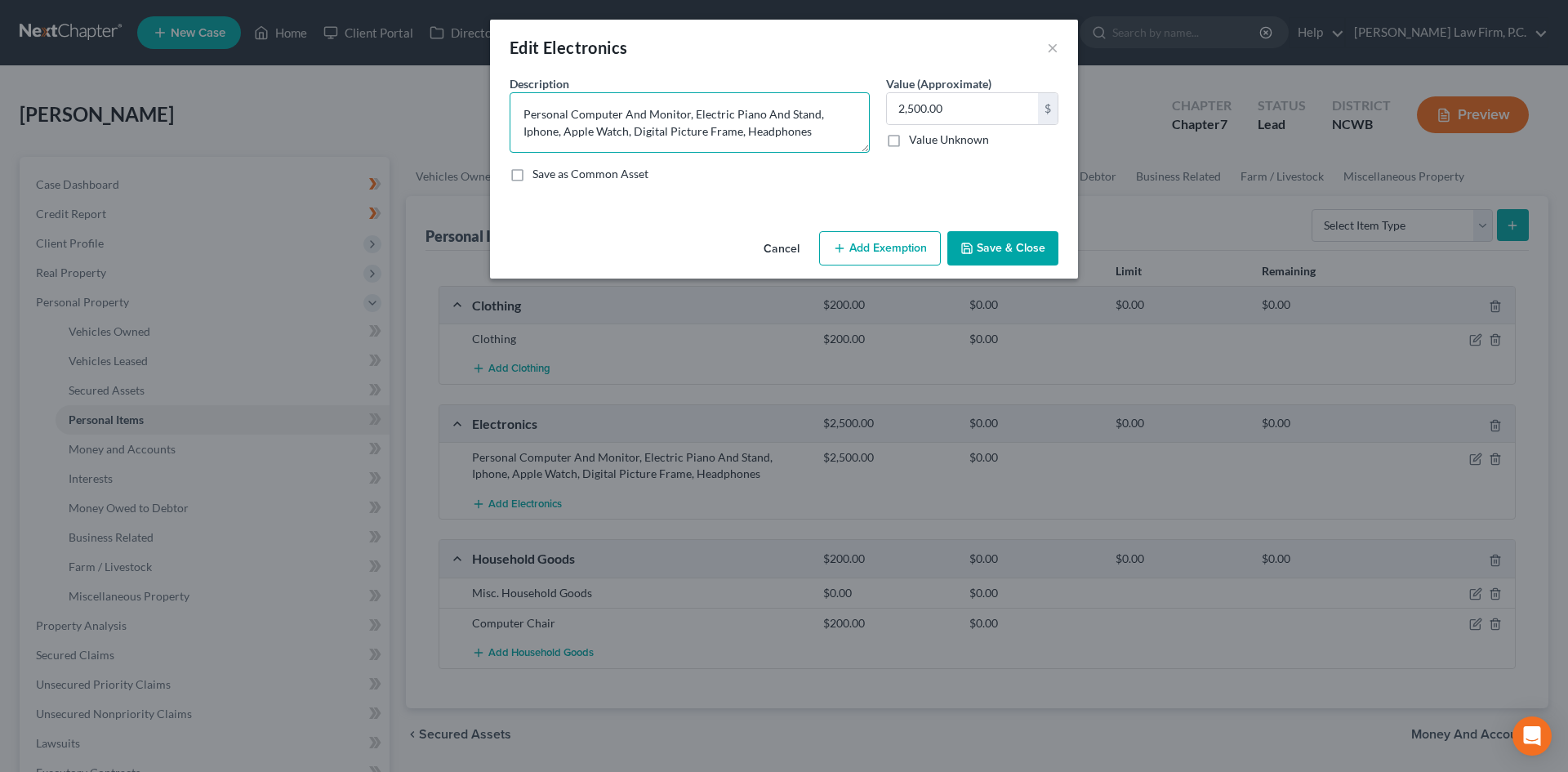
drag, startPoint x: 626, startPoint y: 116, endPoint x: 645, endPoint y: 115, distance: 19.0
click at [645, 115] on textarea "Personal Computer And Monitor, Electric Piano And Stand, Iphone, Apple Watch, D…" at bounding box center [690, 122] width 360 height 60
click at [795, 114] on textarea "Personal Computer & Monitor, Electric Piano & Stand, Iphone, Apple Watch, Digit…" at bounding box center [690, 122] width 360 height 60
click at [1031, 105] on input "2,500.00" at bounding box center [962, 108] width 151 height 31
click at [522, 112] on textarea "Personal Computer & Monitor, Electric Piano & Stand, iphone, Apple Watch, Digit…" at bounding box center [690, 122] width 360 height 60
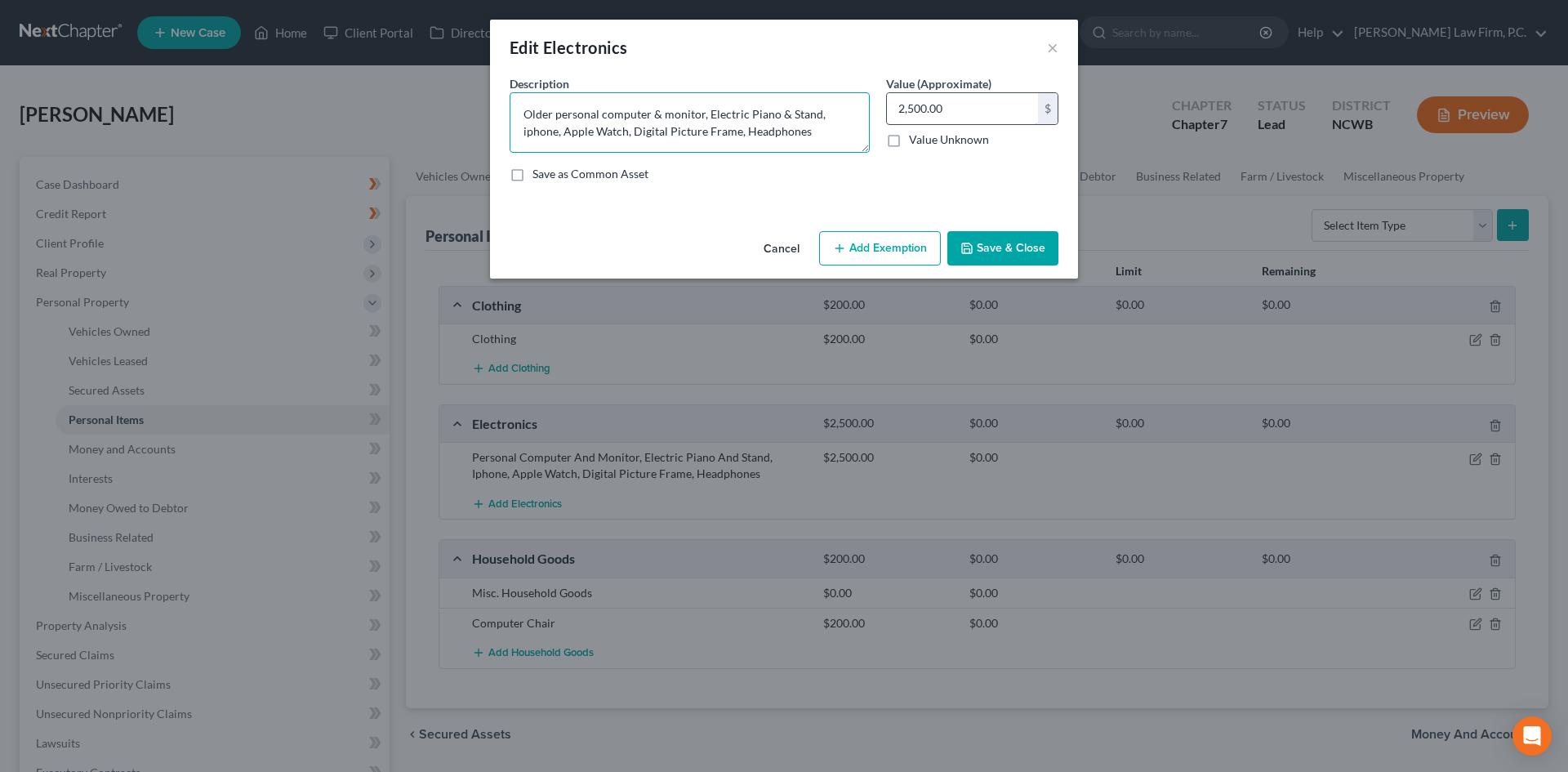
type textarea "Older personal computer & monitor, Electric Piano & Stand, iphone, Apple Watch,…"
click at [910, 103] on input "2,500.00" at bounding box center [962, 108] width 151 height 31
type input "1,500"
click at [987, 249] on button "Save & Close" at bounding box center [1002, 248] width 111 height 34
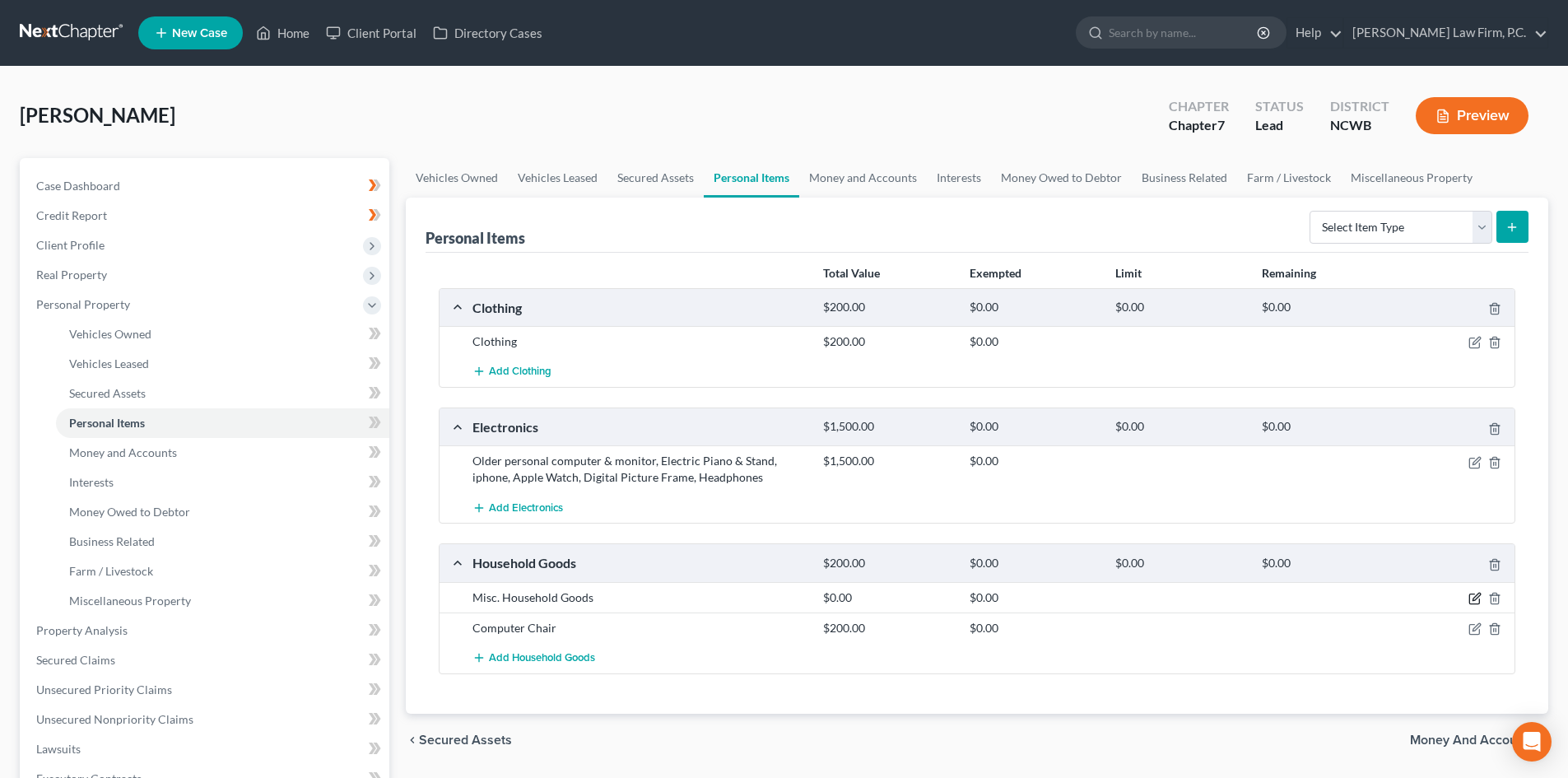
click at [1475, 596] on icon "button" at bounding box center [1474, 598] width 13 height 13
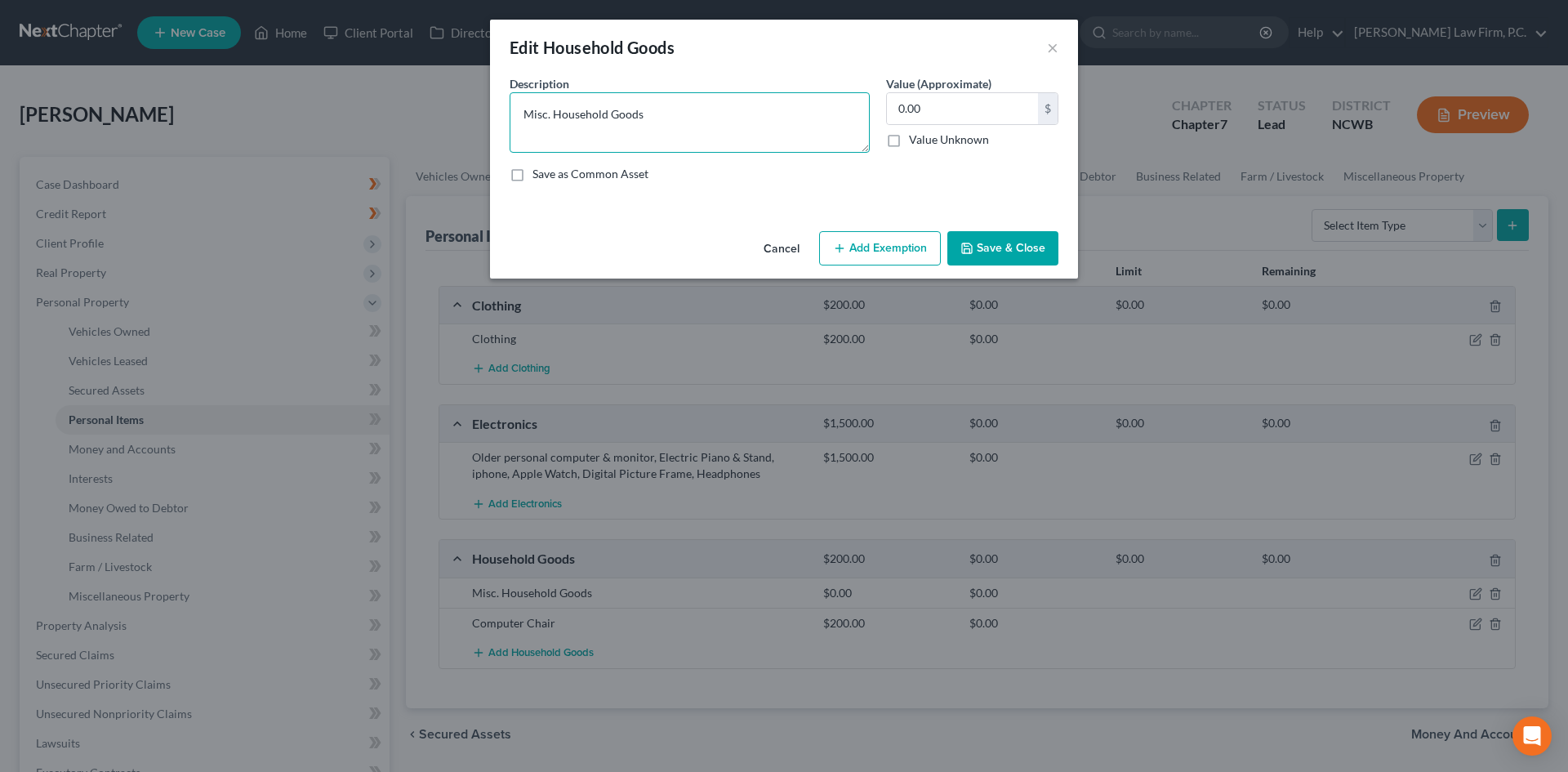
click at [715, 98] on textarea "Misc. Household Goods" at bounding box center [690, 122] width 360 height 60
drag, startPoint x: 591, startPoint y: 132, endPoint x: 446, endPoint y: 96, distance: 149.4
click at [446, 96] on div "Edit Household Goods × An exemption set must first be selected from the Filing …" at bounding box center [784, 386] width 1568 height 772
type textarea "Misc. Household Goods *Small furn"
click at [778, 245] on button "Cancel" at bounding box center [781, 249] width 62 height 33
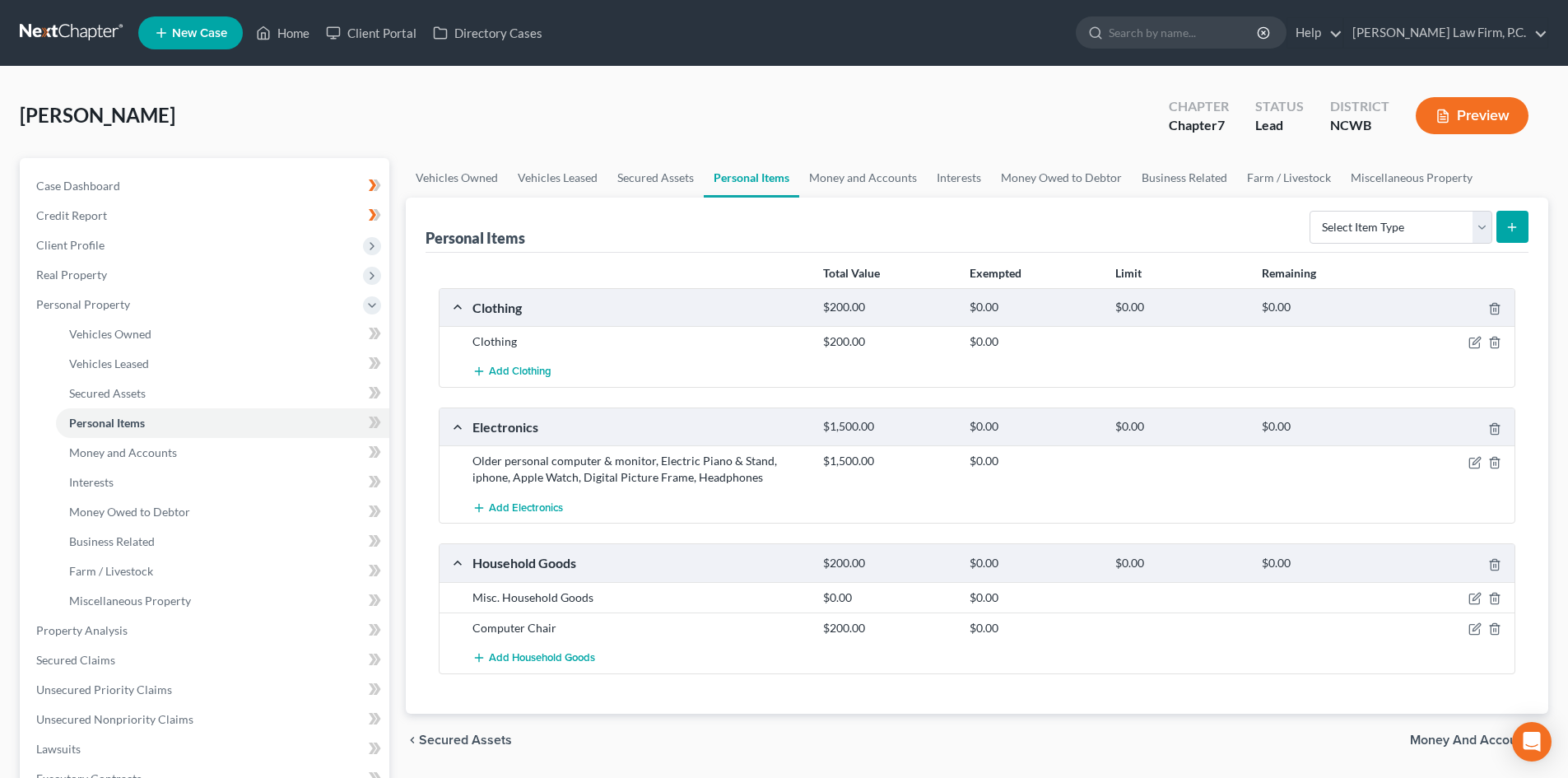
click at [1503, 594] on div at bounding box center [1457, 597] width 117 height 16
click at [1496, 592] on icon "button" at bounding box center [1494, 598] width 13 height 13
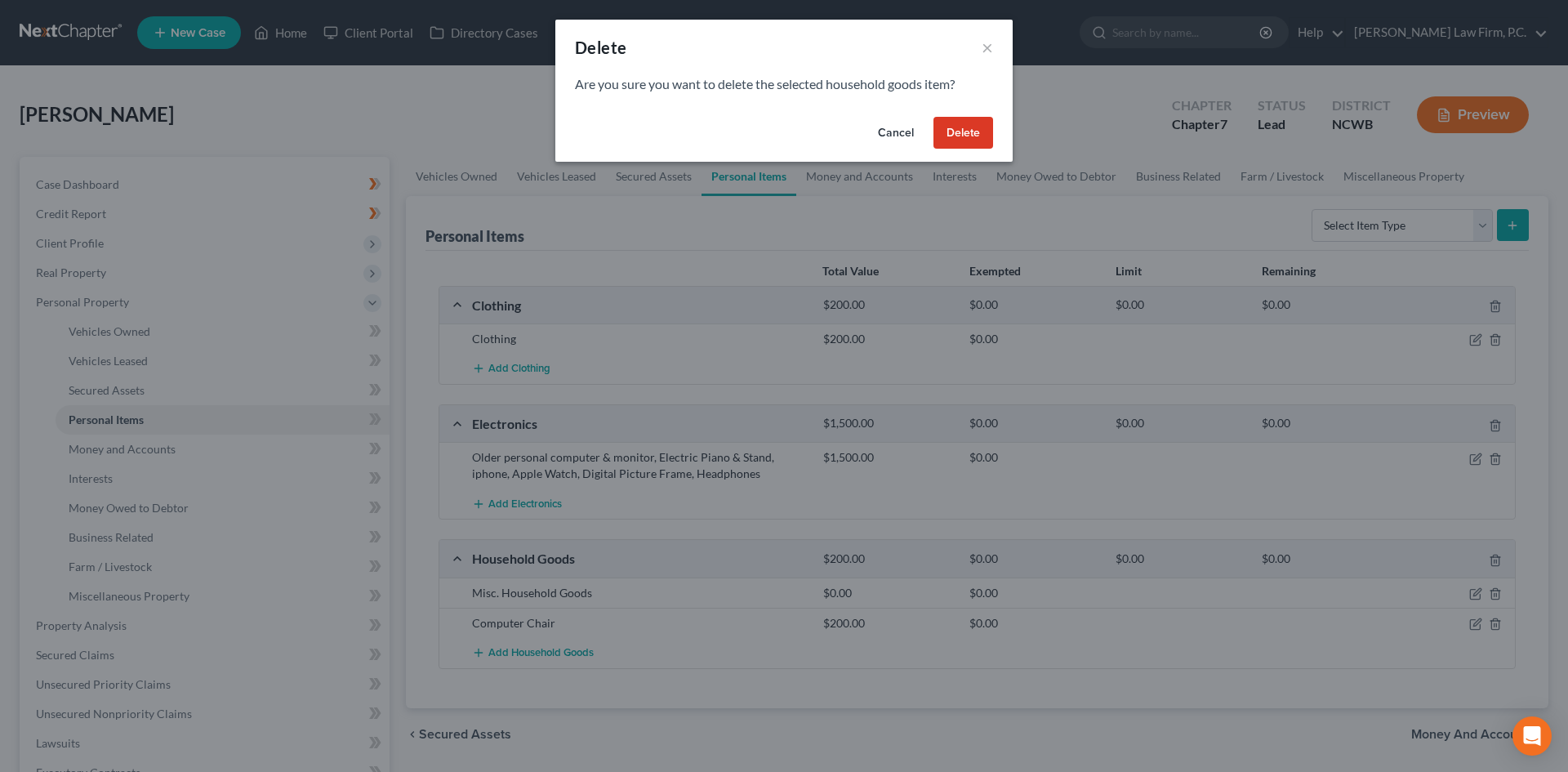
click at [968, 139] on button "Delete" at bounding box center [963, 133] width 59 height 33
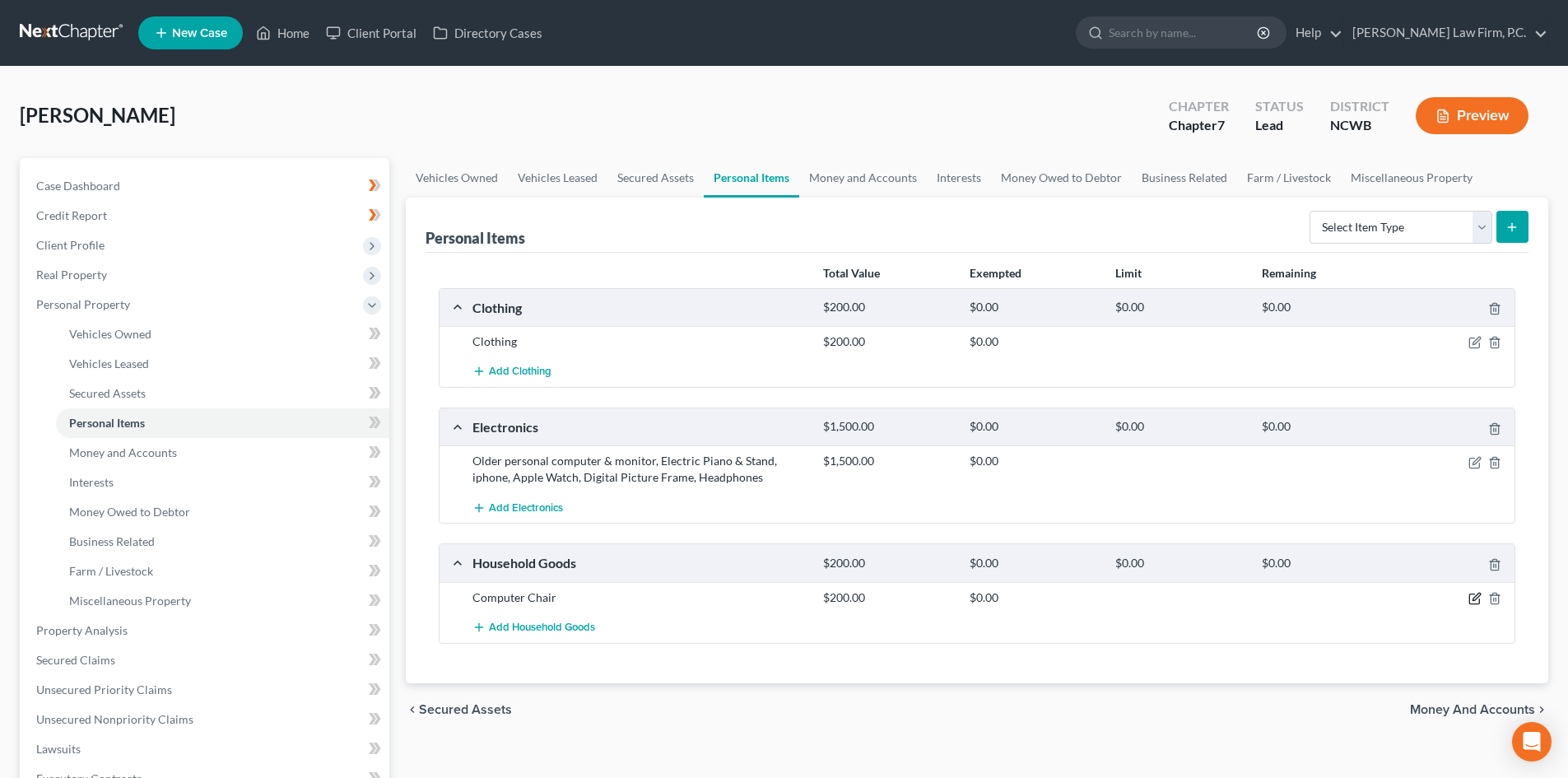
click at [1467, 600] on div at bounding box center [1457, 597] width 117 height 16
click at [1472, 599] on icon "button" at bounding box center [1474, 598] width 13 height 13
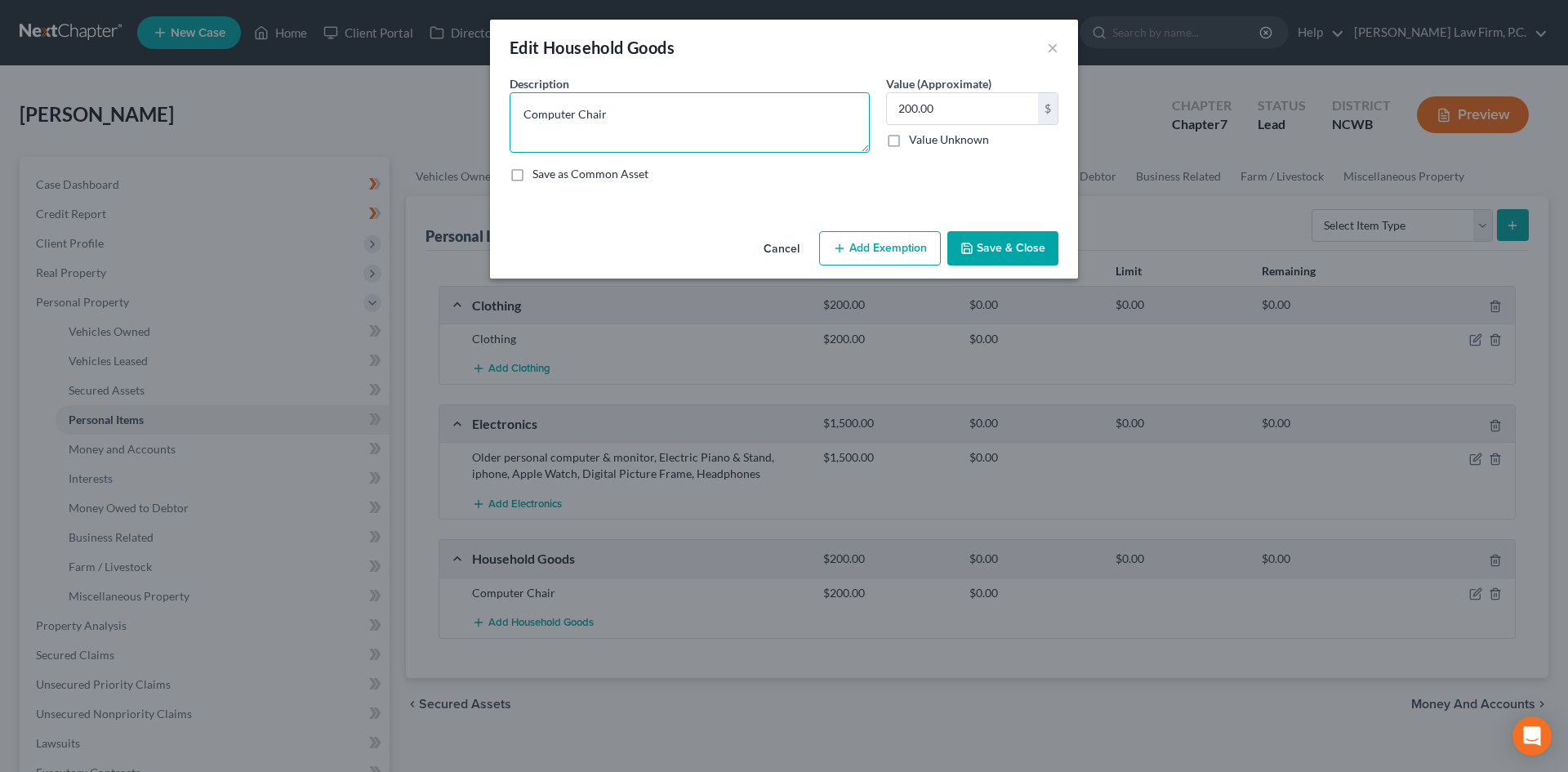
click at [645, 98] on textarea "Computer Chair" at bounding box center [690, 122] width 360 height 60
type textarea "Computer Chair and Dresser"
click at [1018, 239] on button "Save & Close" at bounding box center [1002, 248] width 111 height 34
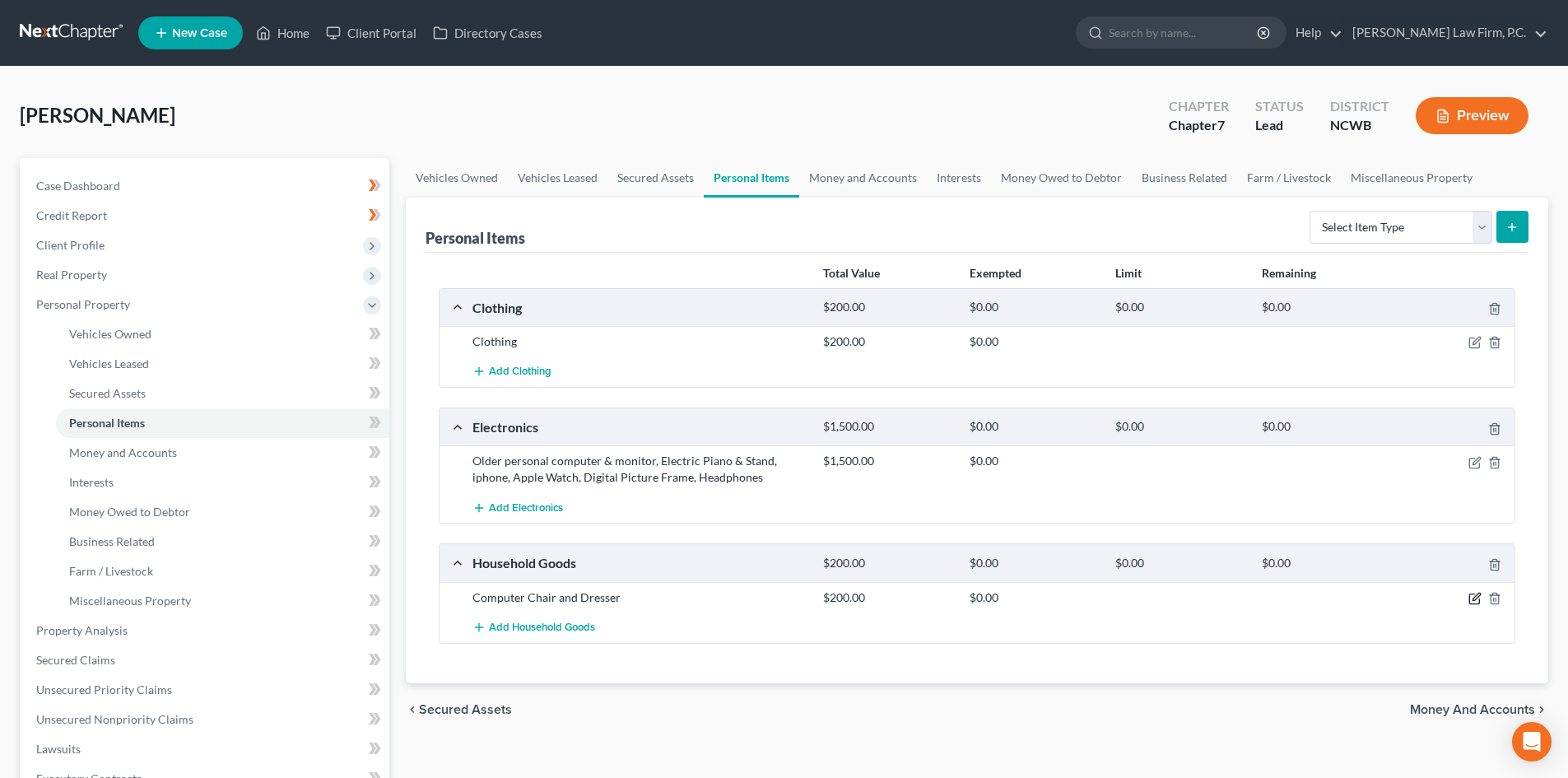
click at [1477, 594] on icon "button" at bounding box center [1474, 598] width 13 height 13
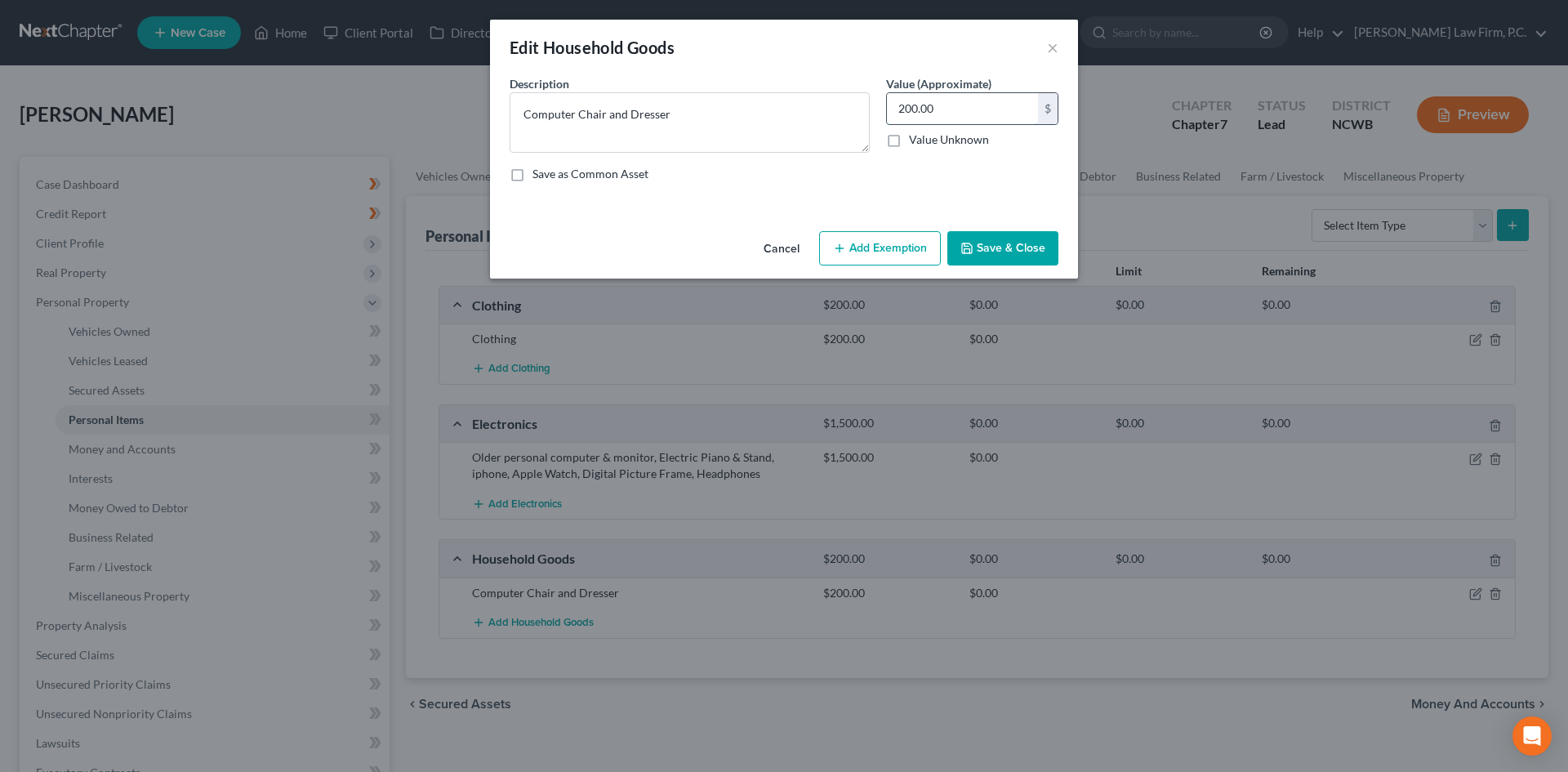
click at [898, 104] on input "200.00" at bounding box center [962, 108] width 151 height 31
type input "100"
click at [1022, 253] on button "Save & Close" at bounding box center [1002, 248] width 111 height 34
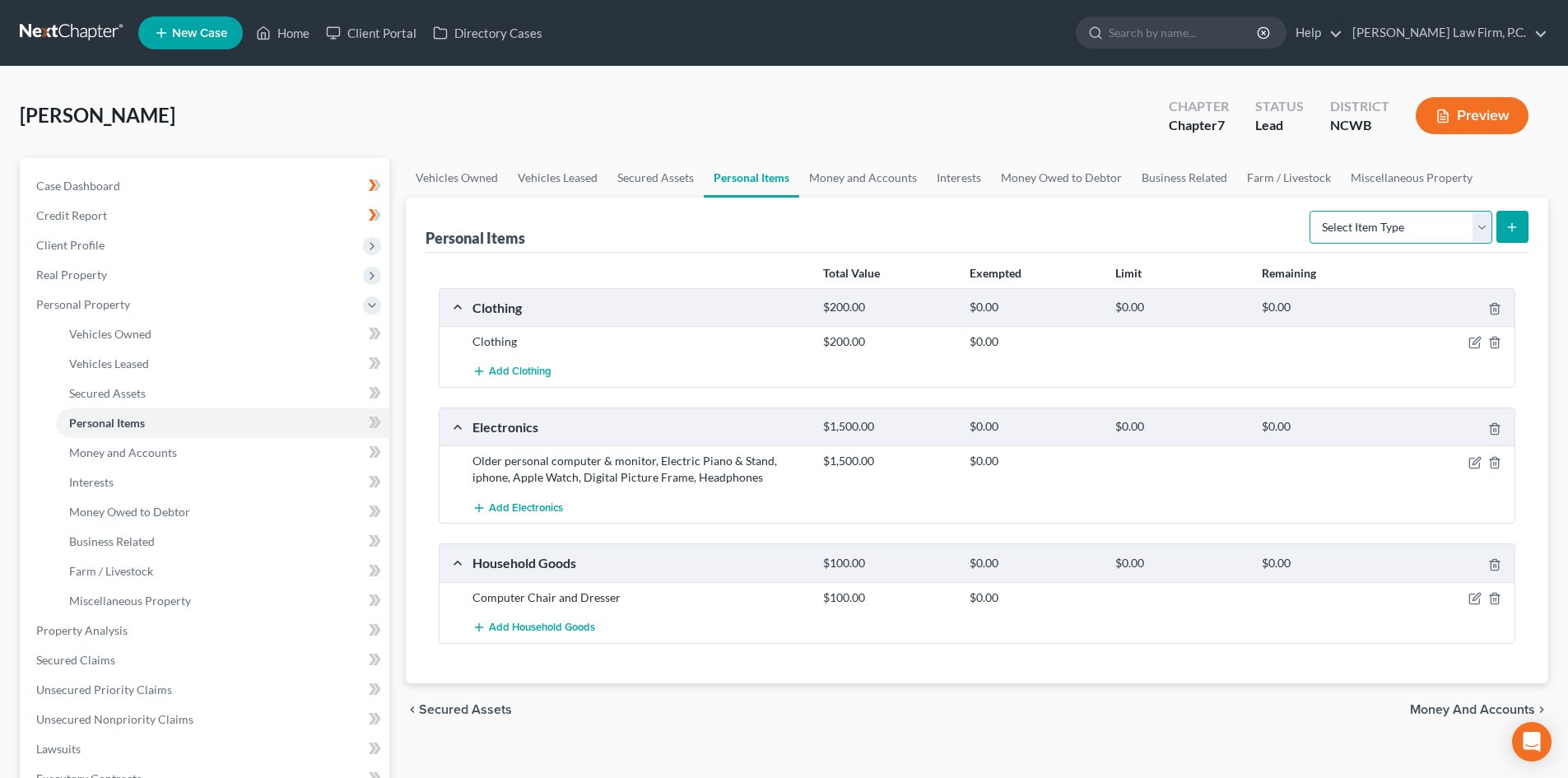
click at [1420, 216] on select "Select Item Type Clothing Collectibles Of Value Electronics Firearms Household …" at bounding box center [1401, 227] width 183 height 33
select select "jewelry"
click at [1311, 211] on select "Select Item Type Clothing Collectibles Of Value Electronics Firearms Household …" at bounding box center [1401, 227] width 183 height 33
click at [1510, 229] on icon "submit" at bounding box center [1511, 226] width 13 height 13
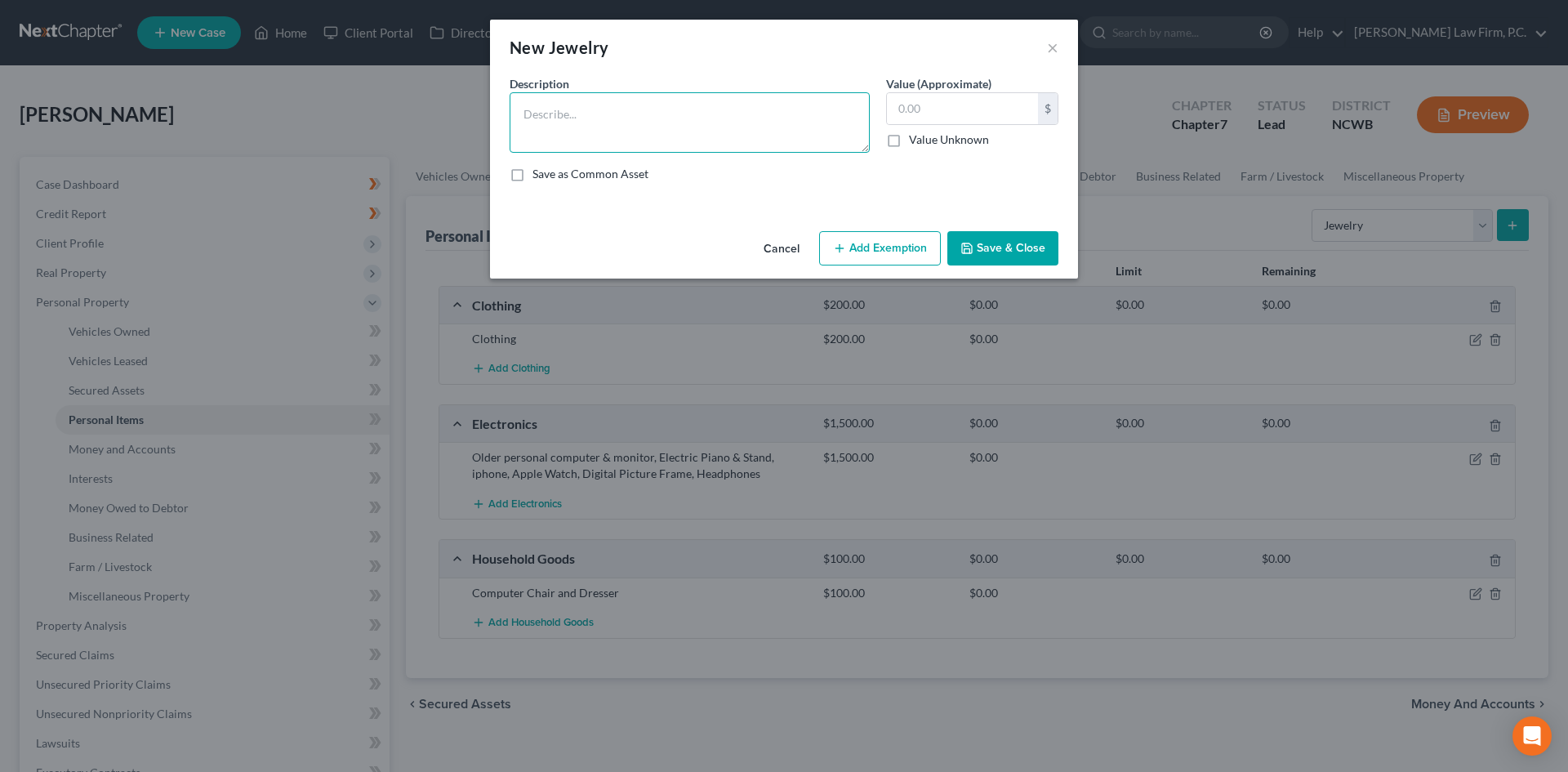
click at [654, 103] on textarea at bounding box center [690, 122] width 360 height 60
type textarea "Wedding band"
type input "100"
click at [1042, 251] on button "Save & Close" at bounding box center [1002, 248] width 111 height 34
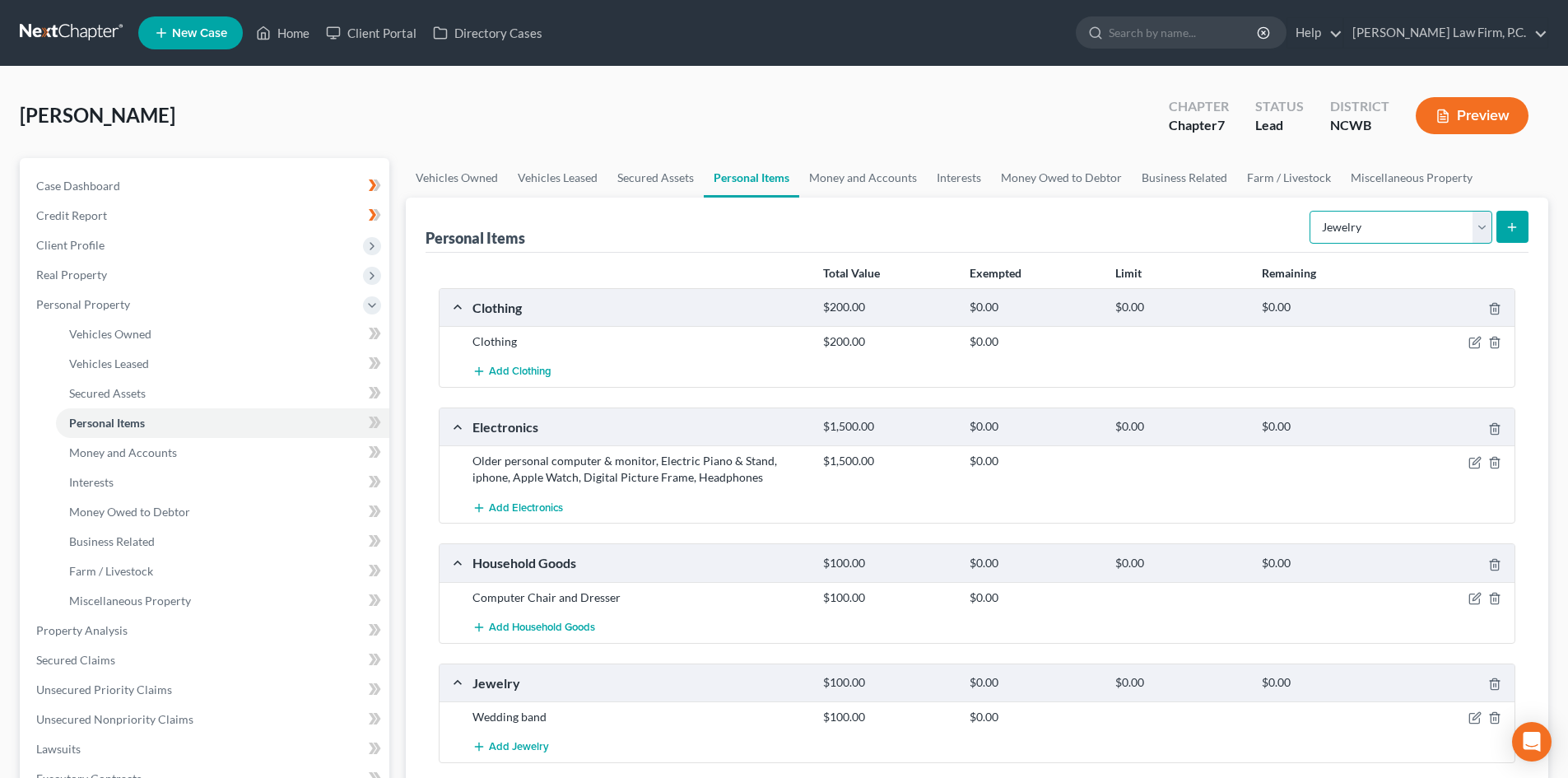
click at [1482, 227] on select "Select Item Type Clothing Collectibles Of Value Electronics Firearms Household …" at bounding box center [1401, 227] width 183 height 33
drag, startPoint x: 866, startPoint y: 196, endPoint x: 865, endPoint y: 184, distance: 12.0
click at [867, 197] on div "Personal Items Select Item Type Clothing Collectibles Of Value Electronics Fire…" at bounding box center [976, 225] width 1103 height 56
click at [865, 170] on link "Money and Accounts" at bounding box center [862, 178] width 127 height 39
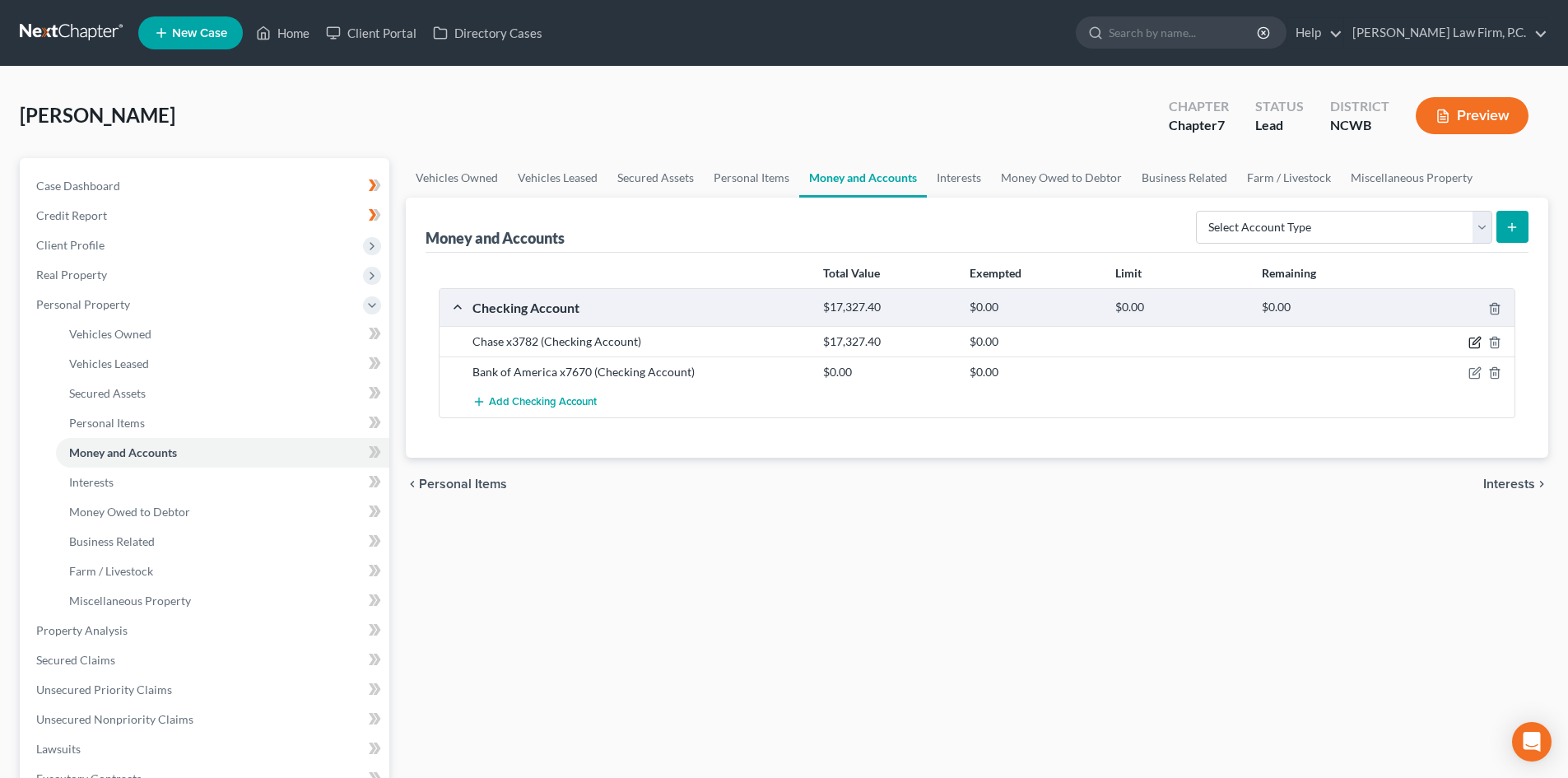
click at [1474, 339] on icon "button" at bounding box center [1474, 342] width 13 height 13
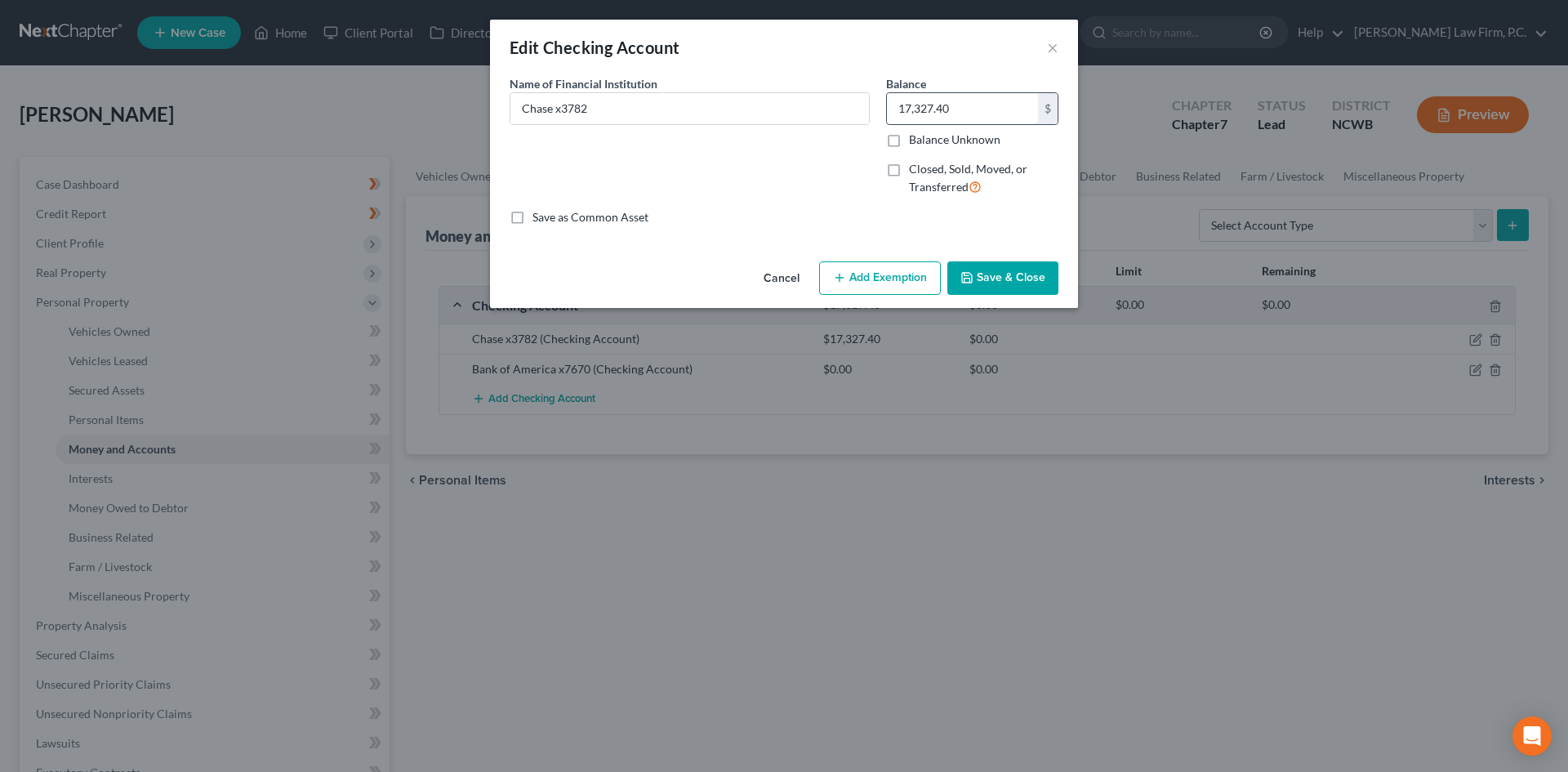
click at [987, 112] on input "17,327.40" at bounding box center [962, 108] width 151 height 31
type input "16,078.28"
click at [1039, 279] on button "Save & Close" at bounding box center [1002, 279] width 111 height 34
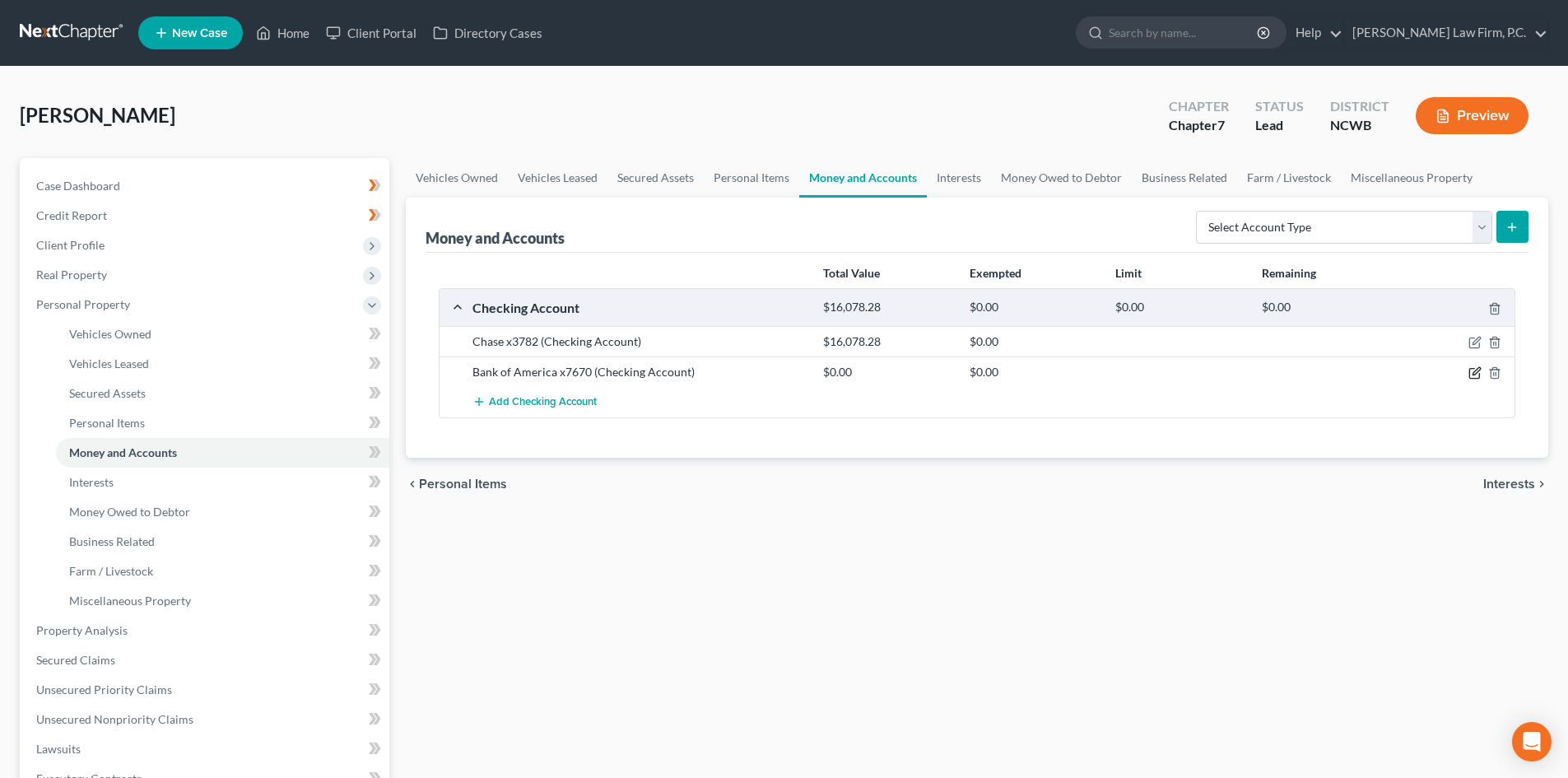
click at [1472, 371] on icon "button" at bounding box center [1474, 372] width 13 height 13
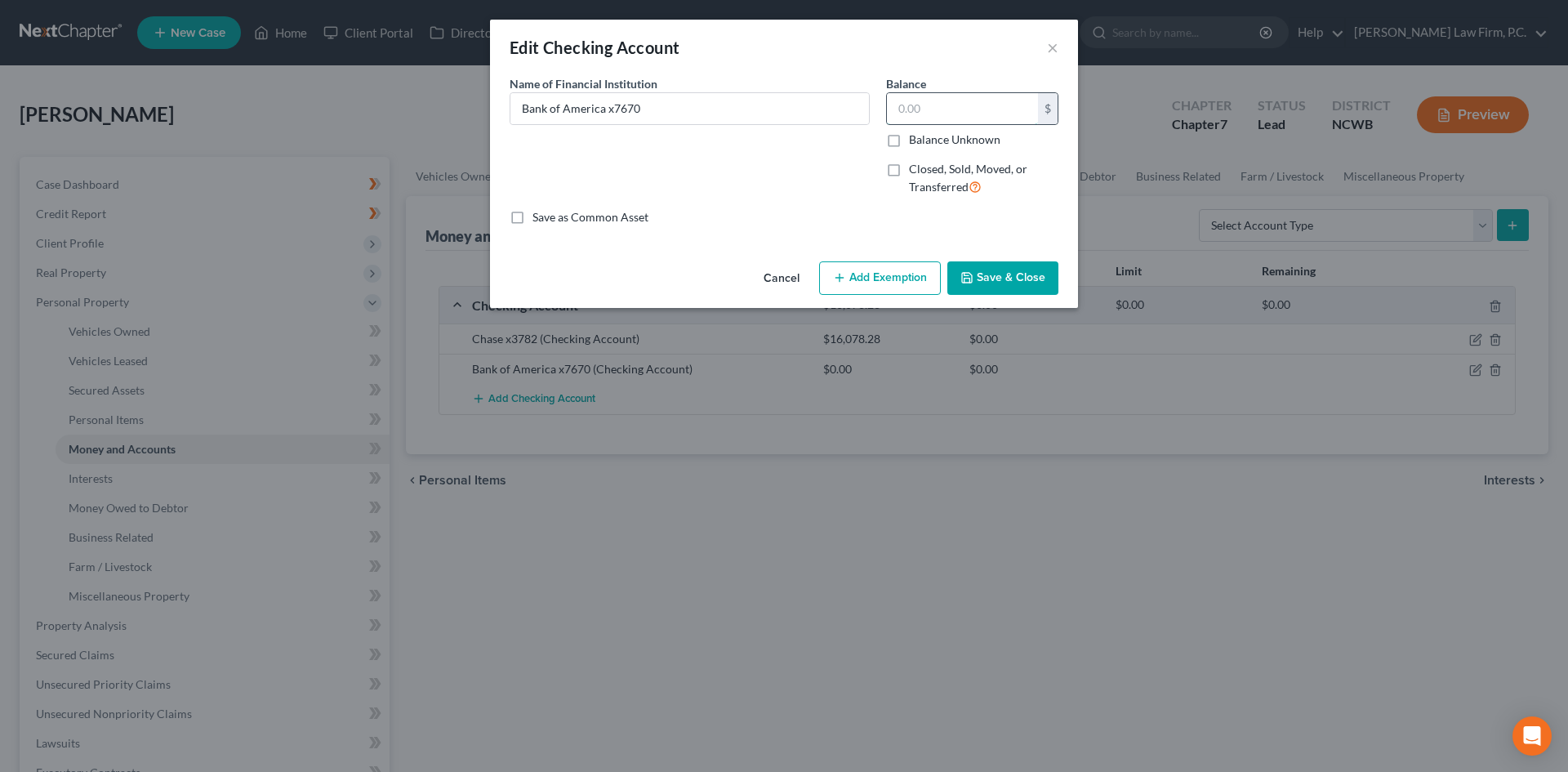
click at [1015, 104] on input "text" at bounding box center [962, 108] width 151 height 31
type input "600"
click at [997, 273] on button "Save & Close" at bounding box center [1002, 279] width 111 height 34
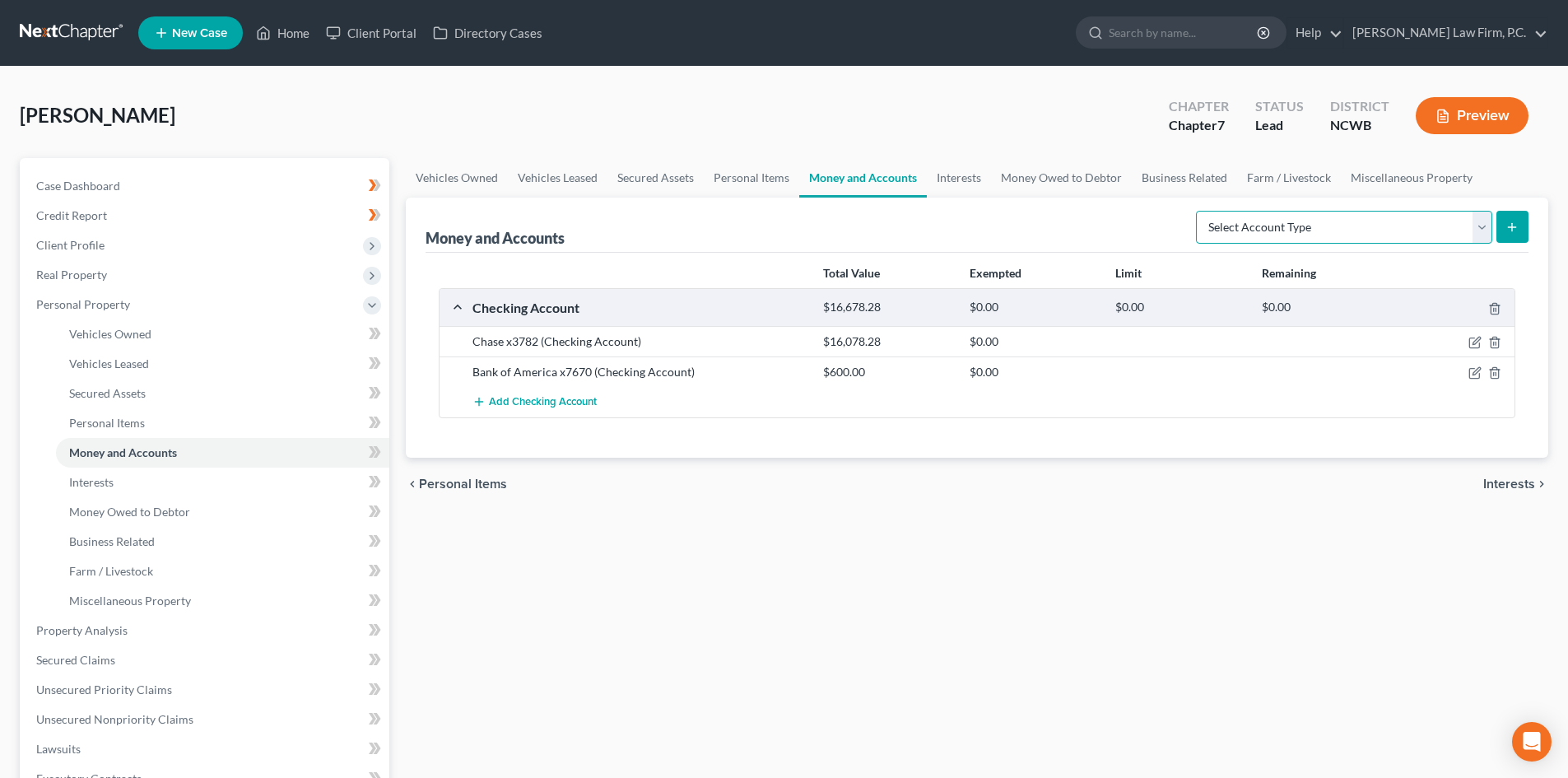
click at [1477, 229] on select "Select Account Type Brokerage Cash on Hand Certificates of Deposit Checking Acc…" at bounding box center [1344, 227] width 296 height 33
select select "cash_on_hand"
click at [1199, 211] on select "Select Account Type Brokerage Cash on Hand Certificates of Deposit Checking Acc…" at bounding box center [1344, 227] width 296 height 33
click at [1507, 230] on icon "submit" at bounding box center [1511, 226] width 13 height 13
click at [1518, 236] on button "submit" at bounding box center [1513, 227] width 32 height 32
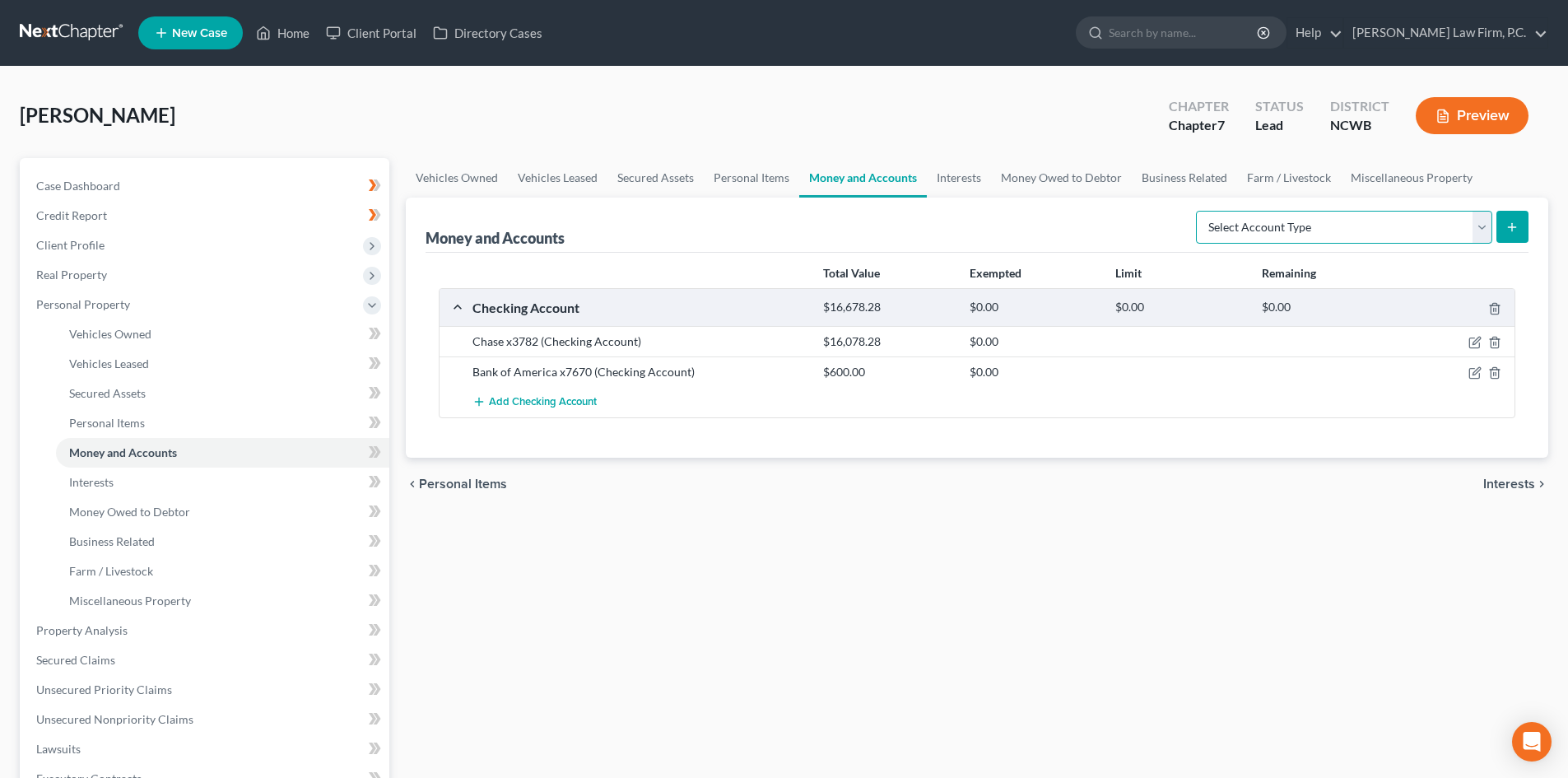
drag, startPoint x: 1481, startPoint y: 218, endPoint x: 1461, endPoint y: 240, distance: 29.7
click at [1481, 218] on select "Select Account Type Brokerage Cash on Hand Certificates of Deposit Checking Acc…" at bounding box center [1344, 227] width 296 height 33
select select "cash_on_hand"
click at [1199, 211] on select "Select Account Type Brokerage Cash on Hand Certificates of Deposit Checking Acc…" at bounding box center [1344, 227] width 296 height 33
click at [1478, 230] on select "Select Account Type Brokerage Cash on Hand Certificates of Deposit Checking Acc…" at bounding box center [1344, 227] width 296 height 33
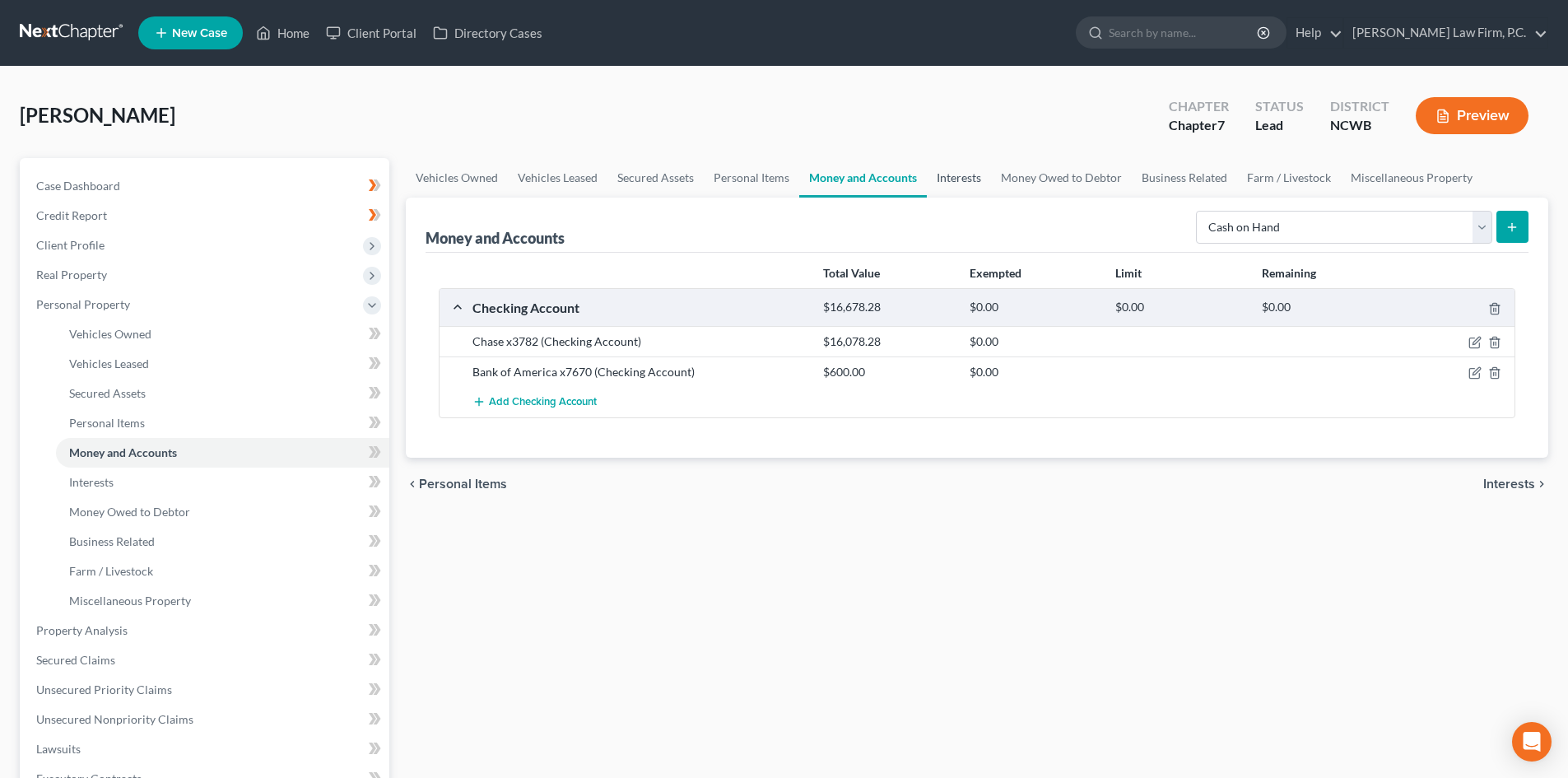
click at [976, 173] on link "Interests" at bounding box center [959, 178] width 64 height 39
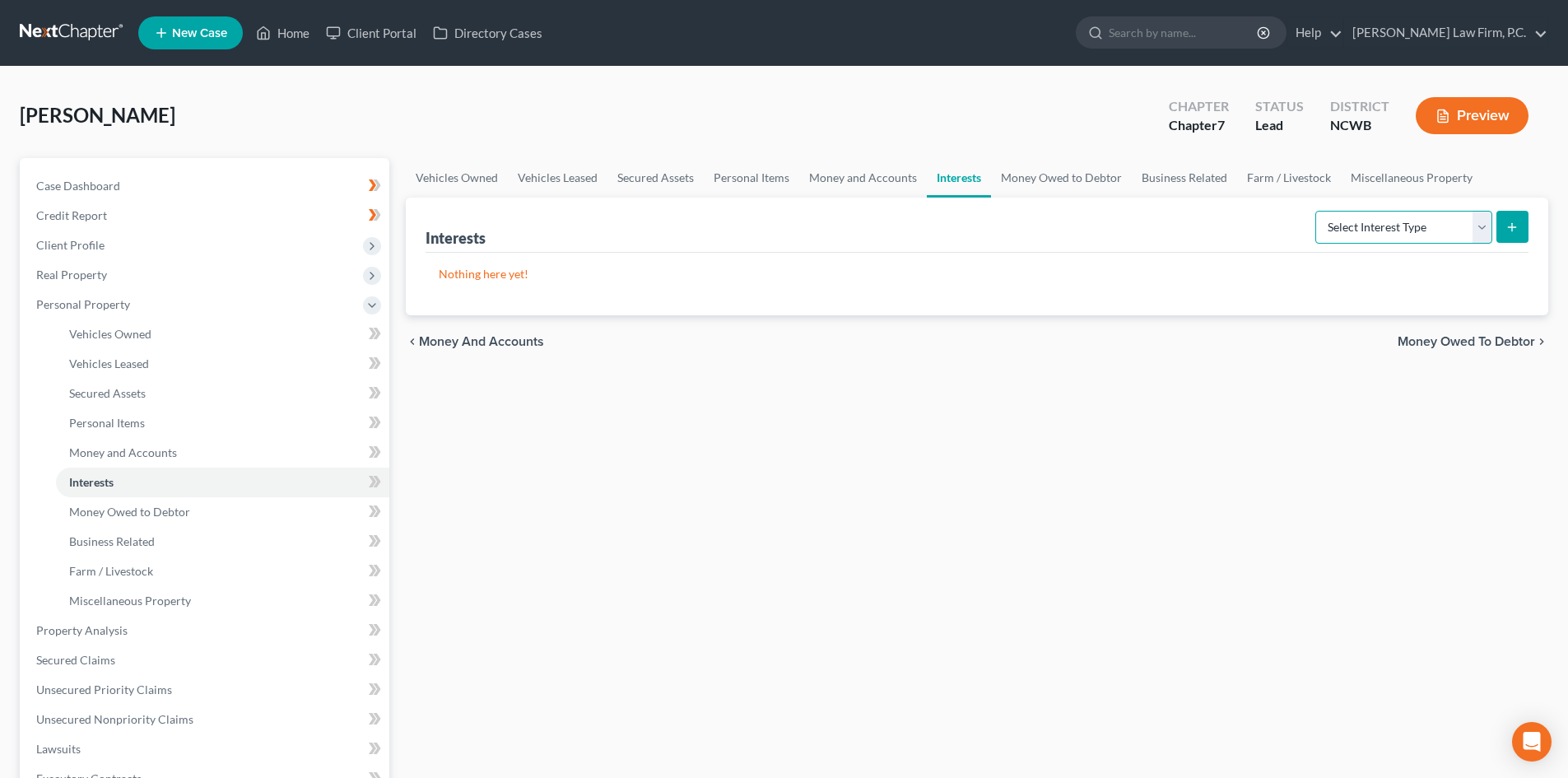
click at [1390, 225] on select "Select Interest Type 401K Annuity Bond Education IRA Government Bond Government…" at bounding box center [1403, 227] width 177 height 33
click at [853, 168] on link "Money and Accounts" at bounding box center [862, 178] width 127 height 39
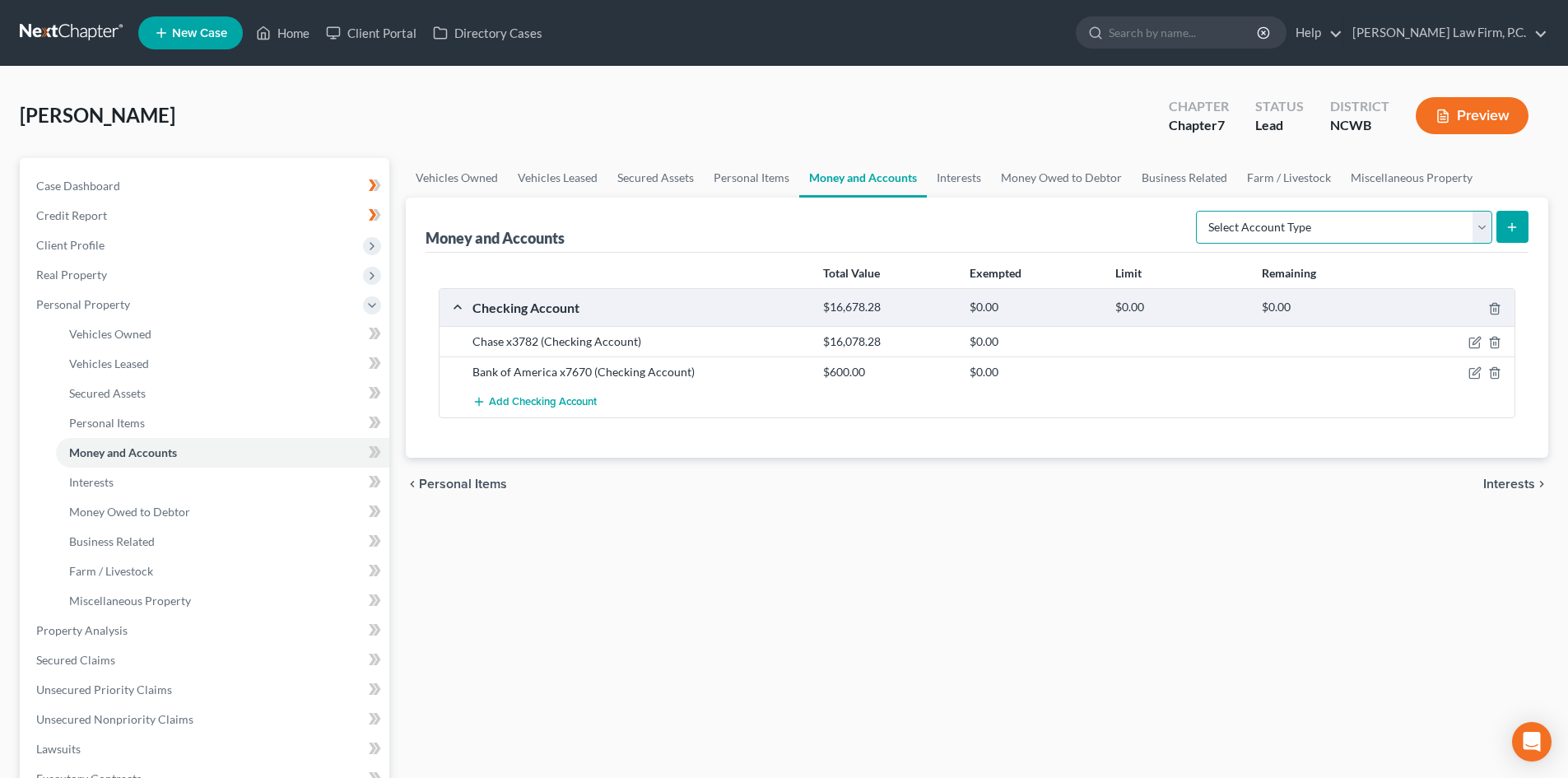
click at [1477, 225] on select "Select Account Type Brokerage Cash on Hand Certificates of Deposit Checking Acc…" at bounding box center [1344, 227] width 296 height 33
select select "other"
click at [1199, 211] on select "Select Account Type Brokerage Cash on Hand Certificates of Deposit Checking Acc…" at bounding box center [1344, 227] width 296 height 33
click at [1325, 220] on select "Select Account Type Brokerage Cash on Hand Certificates of Deposit Checking Acc…" at bounding box center [1344, 227] width 296 height 33
click at [1034, 177] on link "Money Owed to Debtor" at bounding box center [1061, 178] width 141 height 39
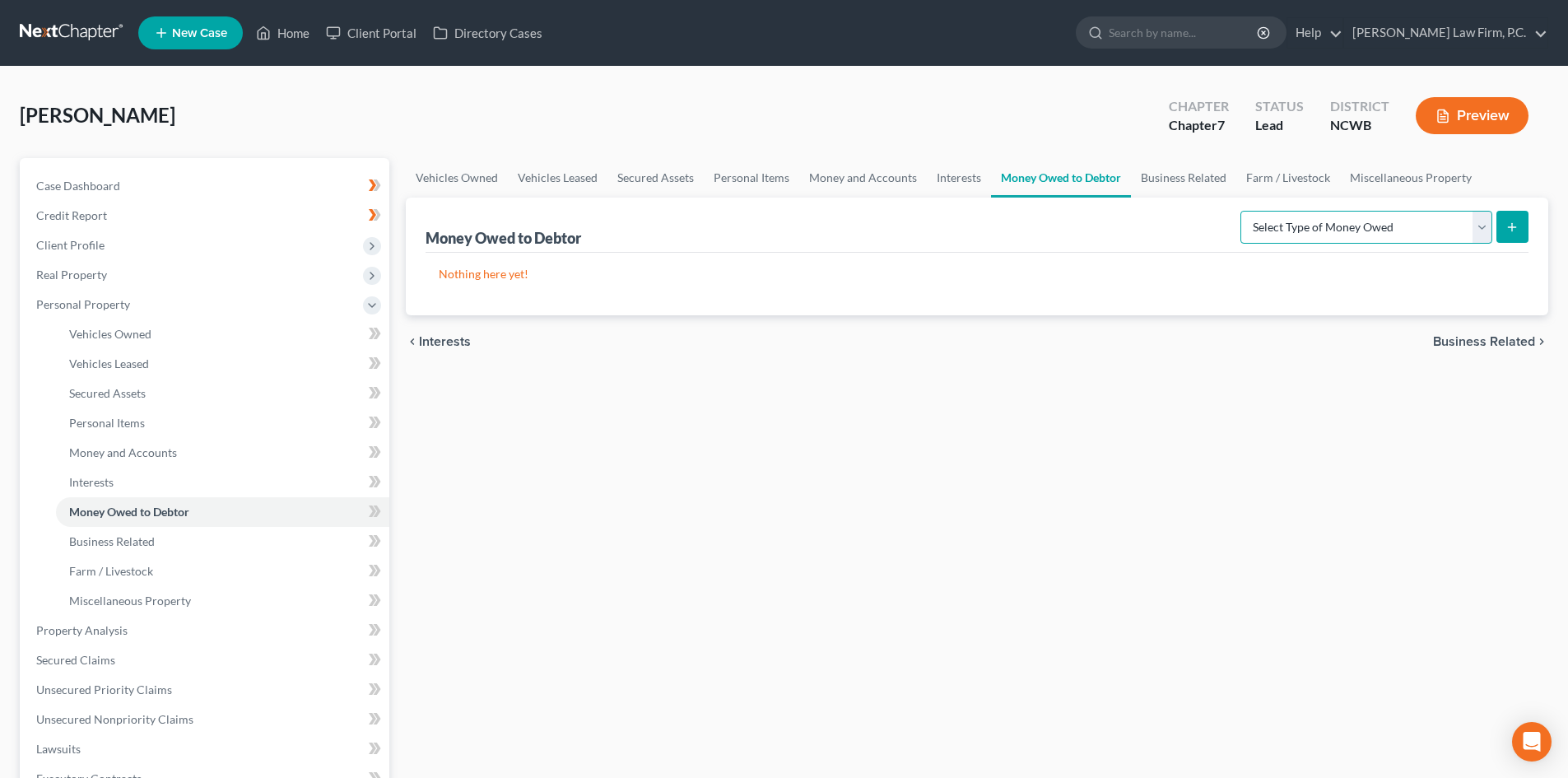
click at [1273, 214] on select "Select Type of Money Owed Accounts Receivable Alimony Child Support Claims Agai…" at bounding box center [1366, 227] width 252 height 33
click at [1353, 220] on select "Select Type of Money Owed Accounts Receivable Alimony Child Support Claims Agai…" at bounding box center [1366, 227] width 252 height 33
click at [1355, 221] on select "Select Type of Money Owed Accounts Receivable Alimony Child Support Claims Agai…" at bounding box center [1366, 227] width 252 height 33
click at [1159, 173] on link "Business Related" at bounding box center [1183, 178] width 105 height 39
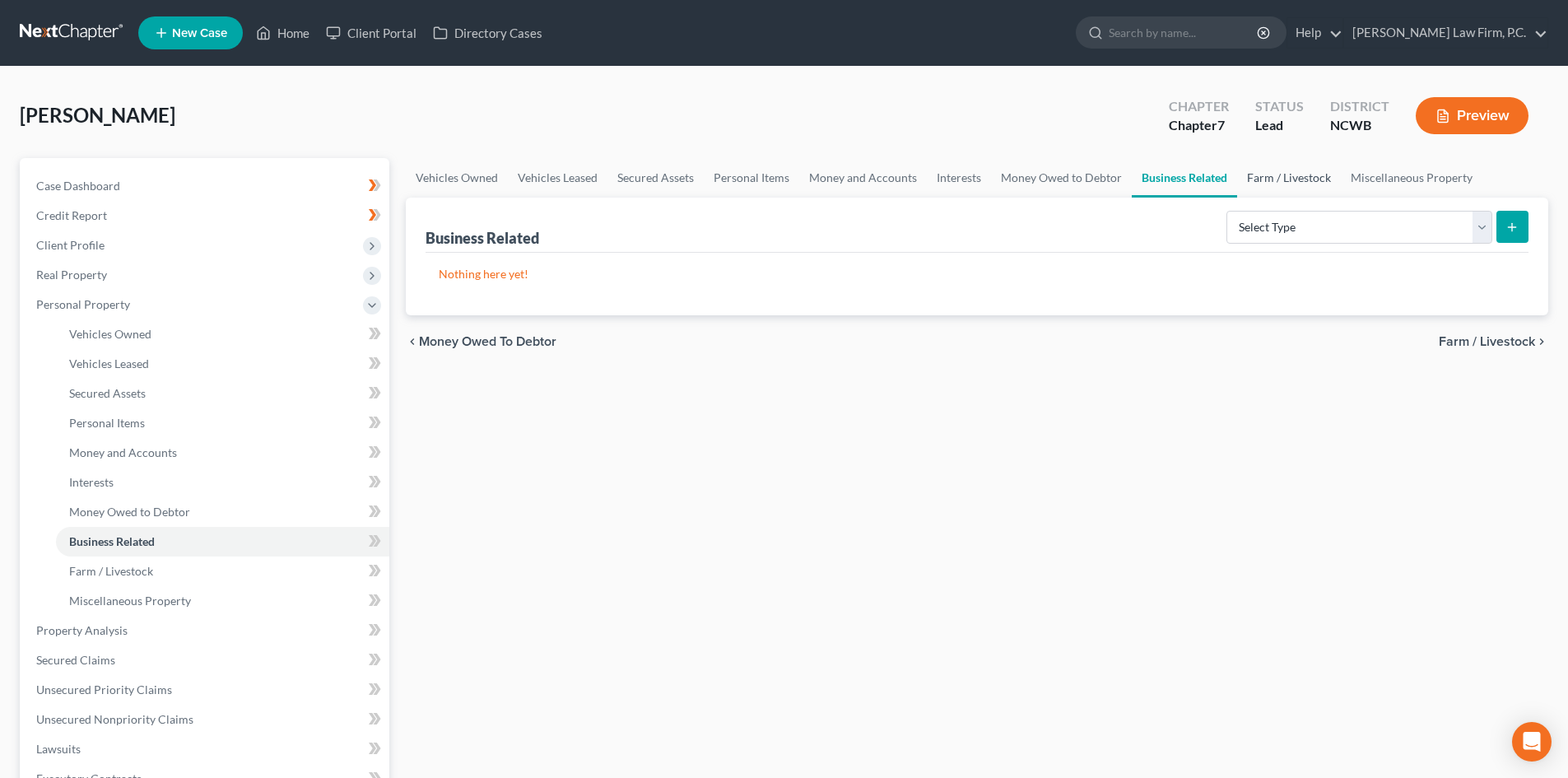
click at [1303, 173] on link "Farm / Livestock" at bounding box center [1288, 178] width 103 height 39
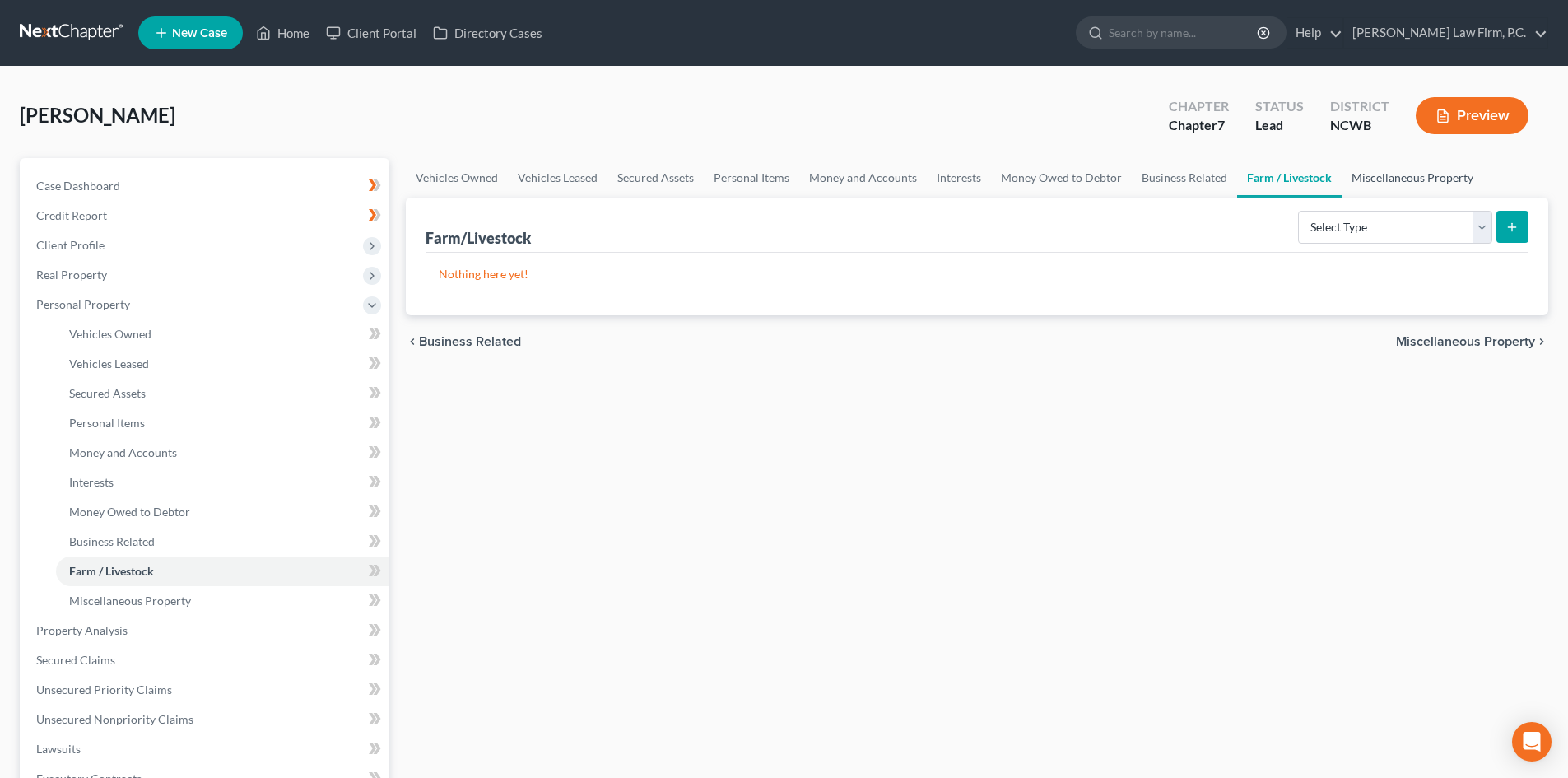
click at [1413, 175] on link "Miscellaneous Property" at bounding box center [1412, 178] width 142 height 39
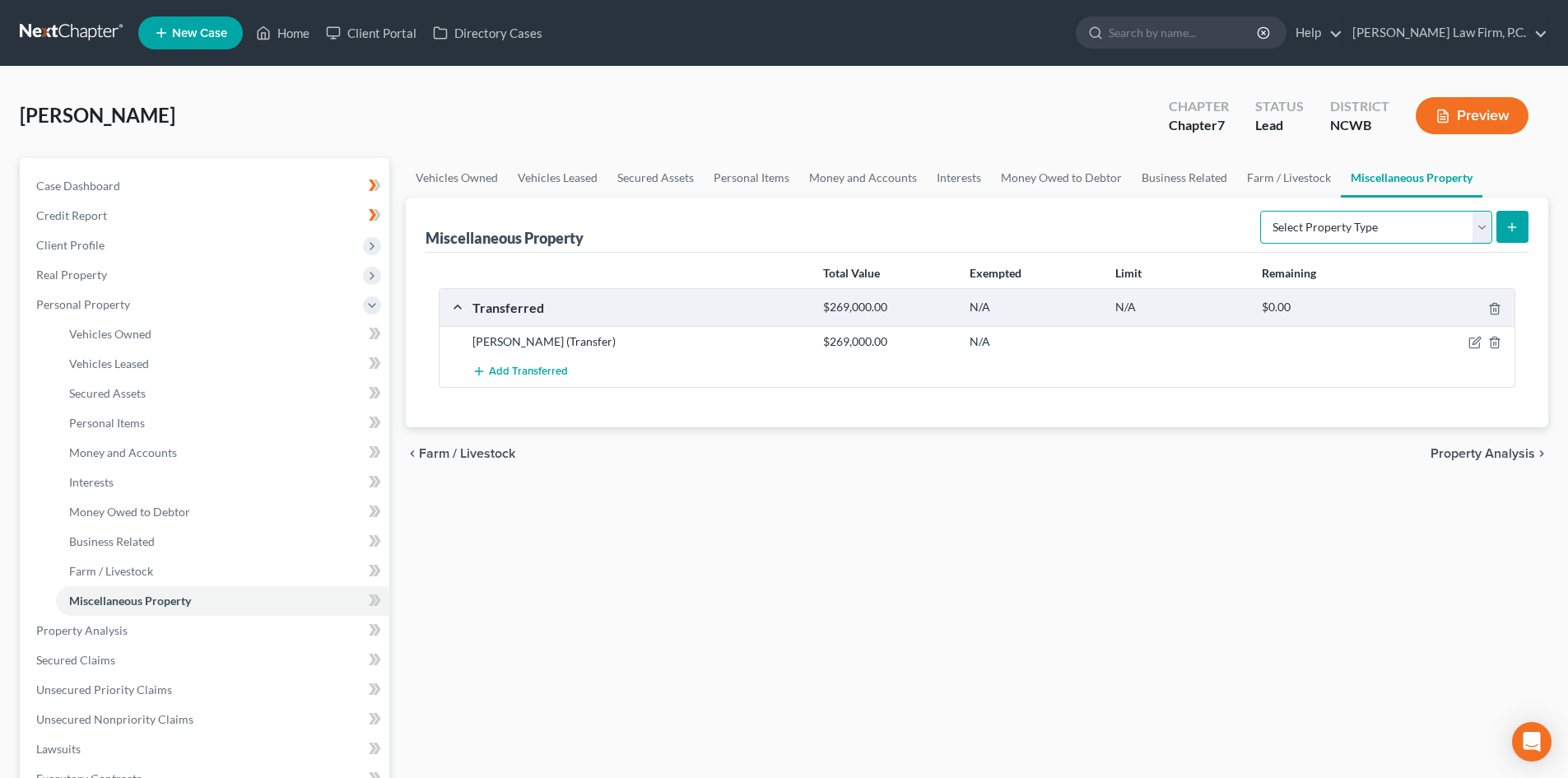
click at [1407, 219] on select "Select Property Type Assigned for Creditor Benefit [DATE] Holding for Another N…" at bounding box center [1376, 227] width 232 height 33
click at [872, 383] on div "Add Transferred" at bounding box center [990, 371] width 1052 height 31
click at [1477, 342] on icon "button" at bounding box center [1476, 341] width 8 height 8
select select "Ordinary ([DATE])"
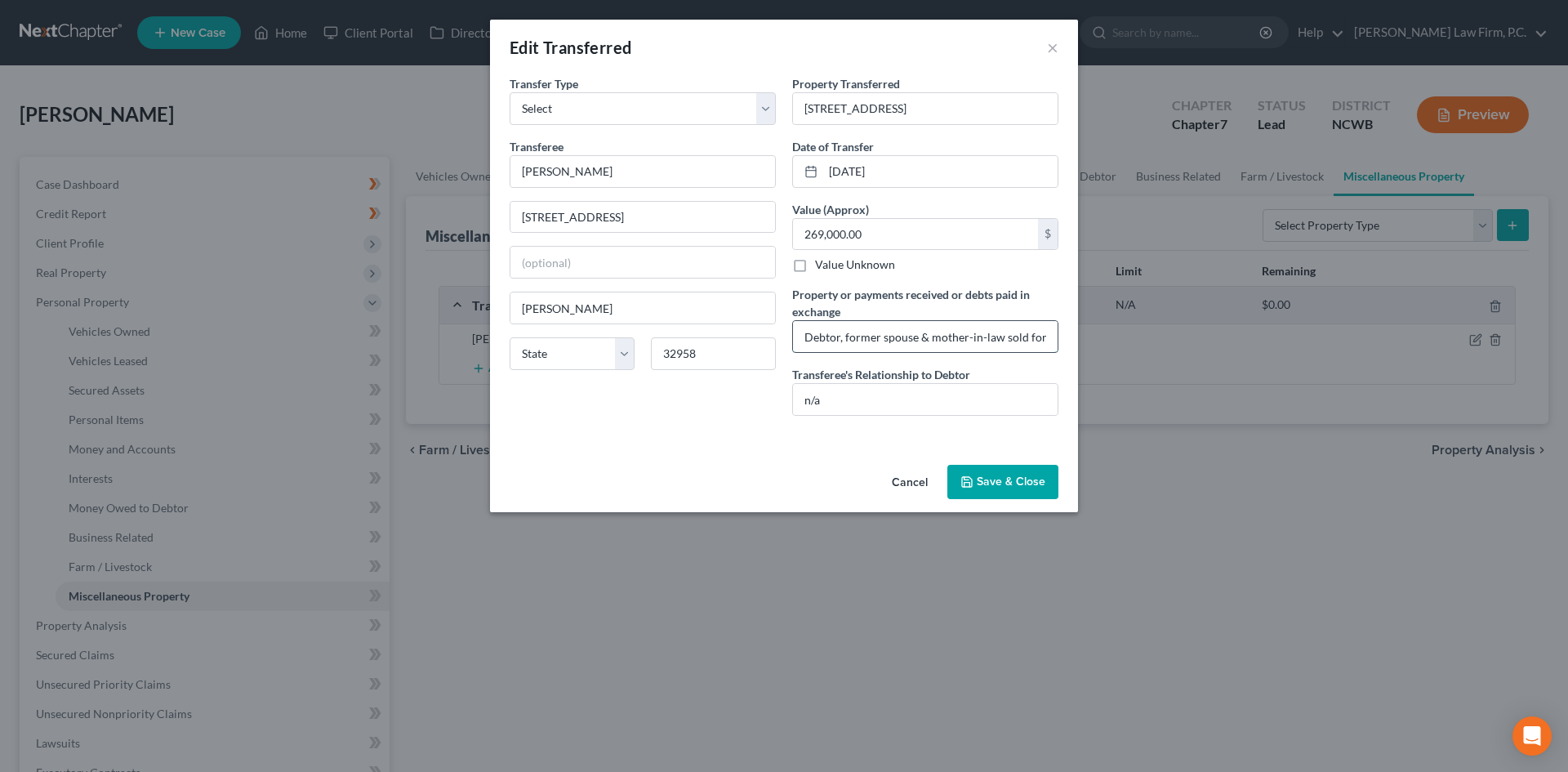
click at [971, 321] on input "Debtor, former spouse & mother-in-law sold former marital residence pursuant to…" at bounding box center [925, 336] width 264 height 31
click at [904, 478] on button "Cancel" at bounding box center [909, 482] width 62 height 33
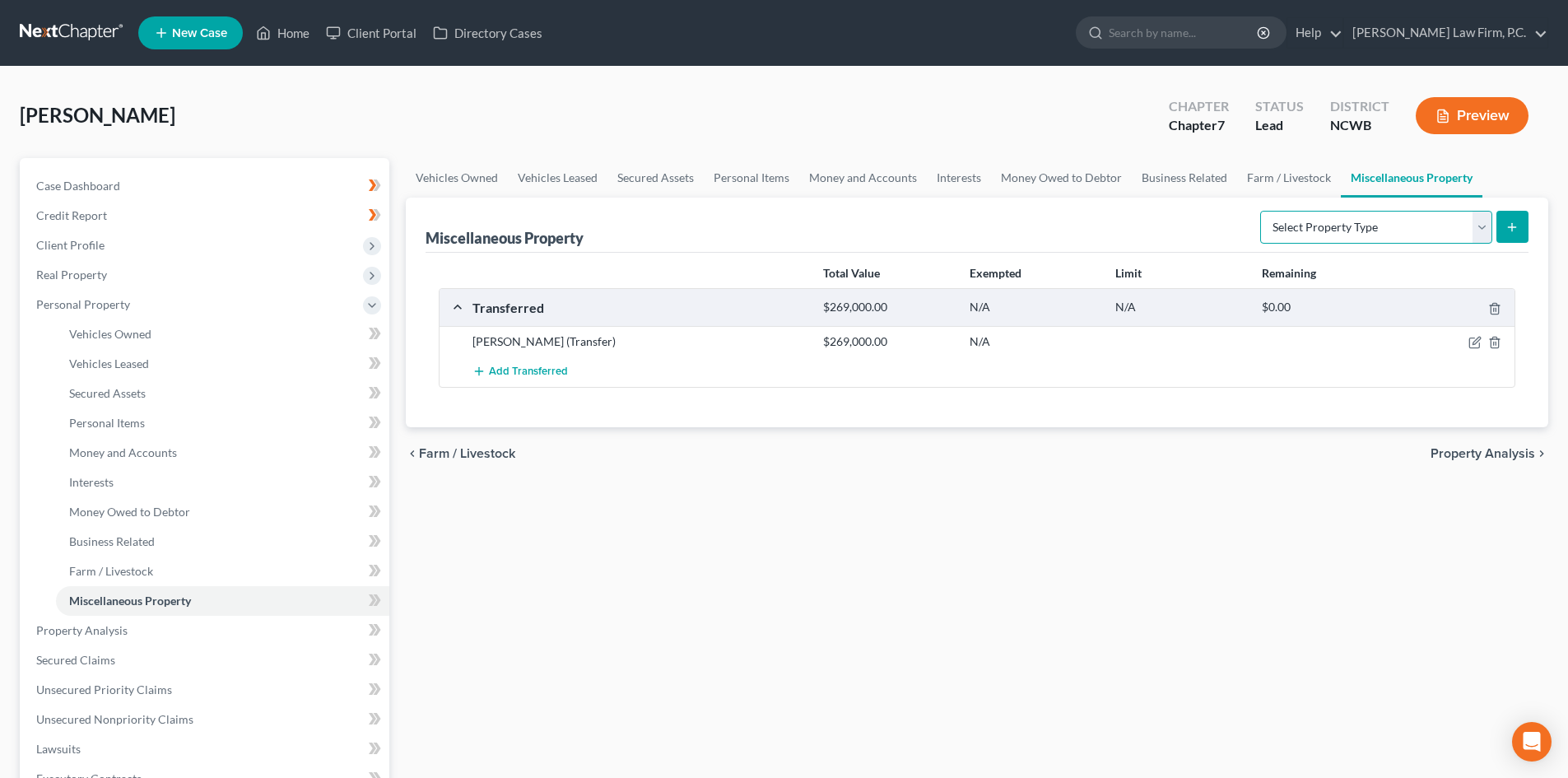
click at [1317, 228] on select "Select Property Type Assigned for Creditor Benefit [DATE] Holding for Another N…" at bounding box center [1376, 227] width 232 height 33
click at [129, 660] on link "Secured Claims" at bounding box center [206, 660] width 366 height 30
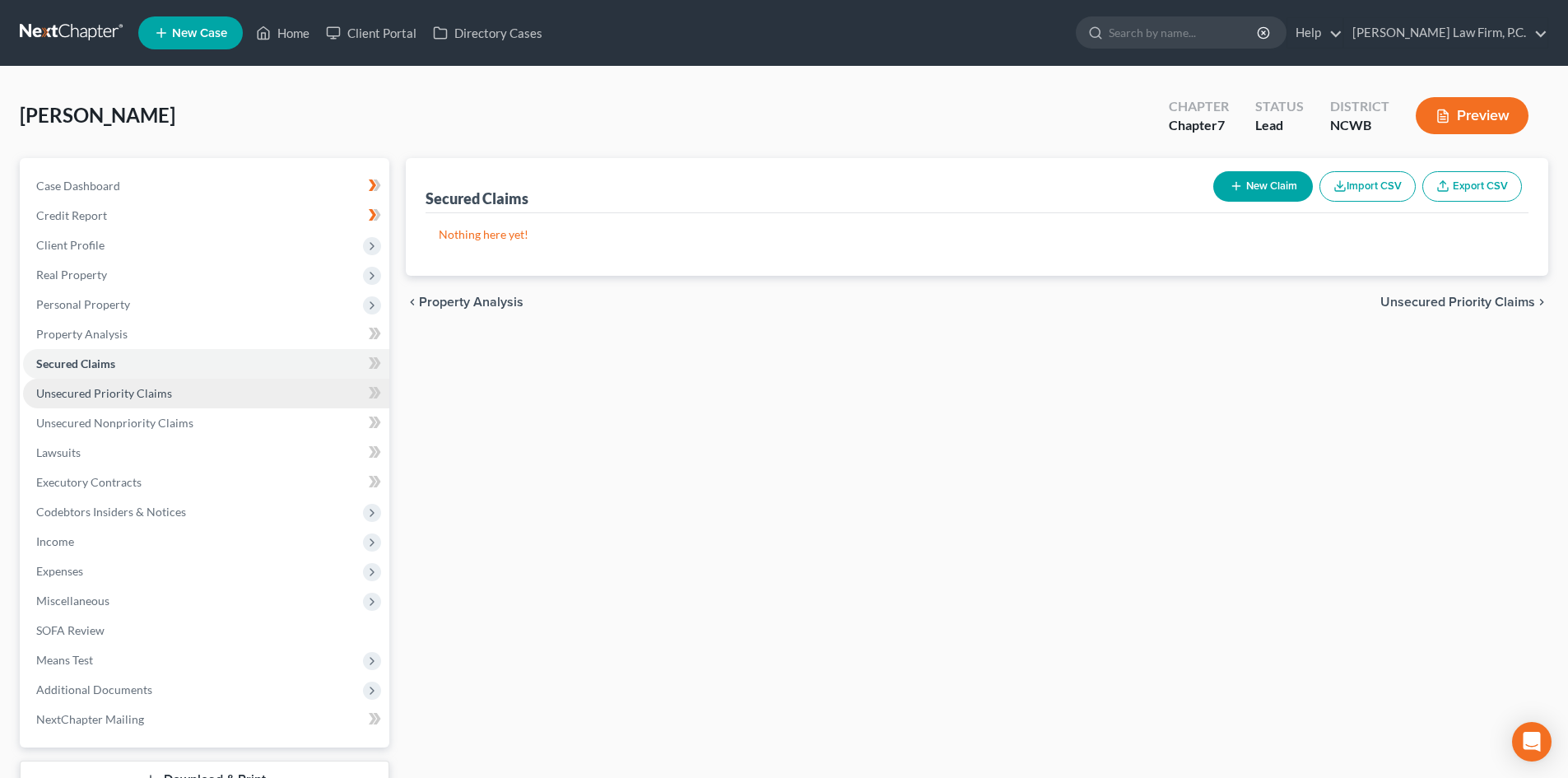
click at [99, 382] on link "Unsecured Priority Claims" at bounding box center [206, 393] width 366 height 30
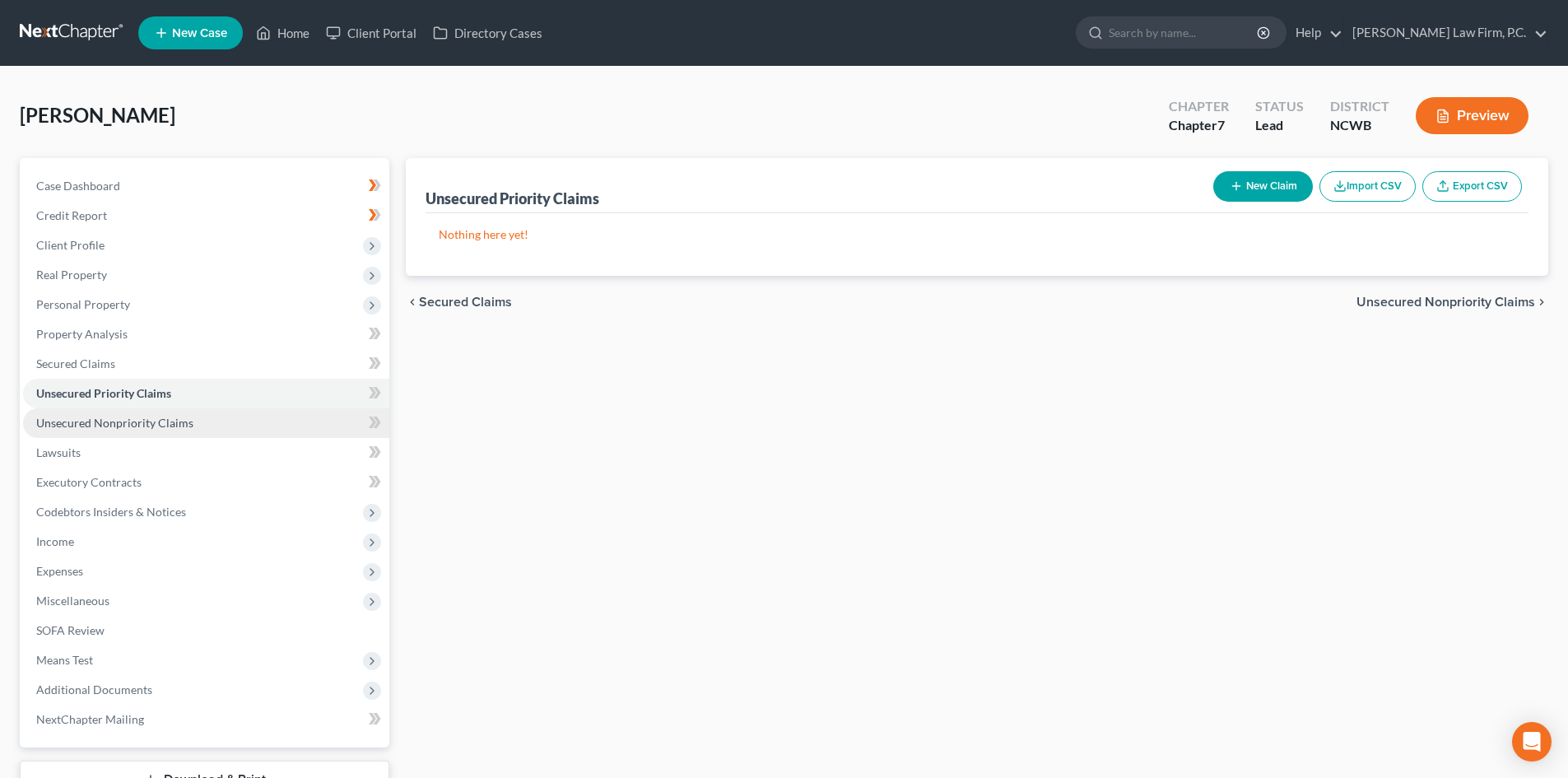
click at [133, 424] on span "Unsecured Nonpriority Claims" at bounding box center [114, 423] width 157 height 14
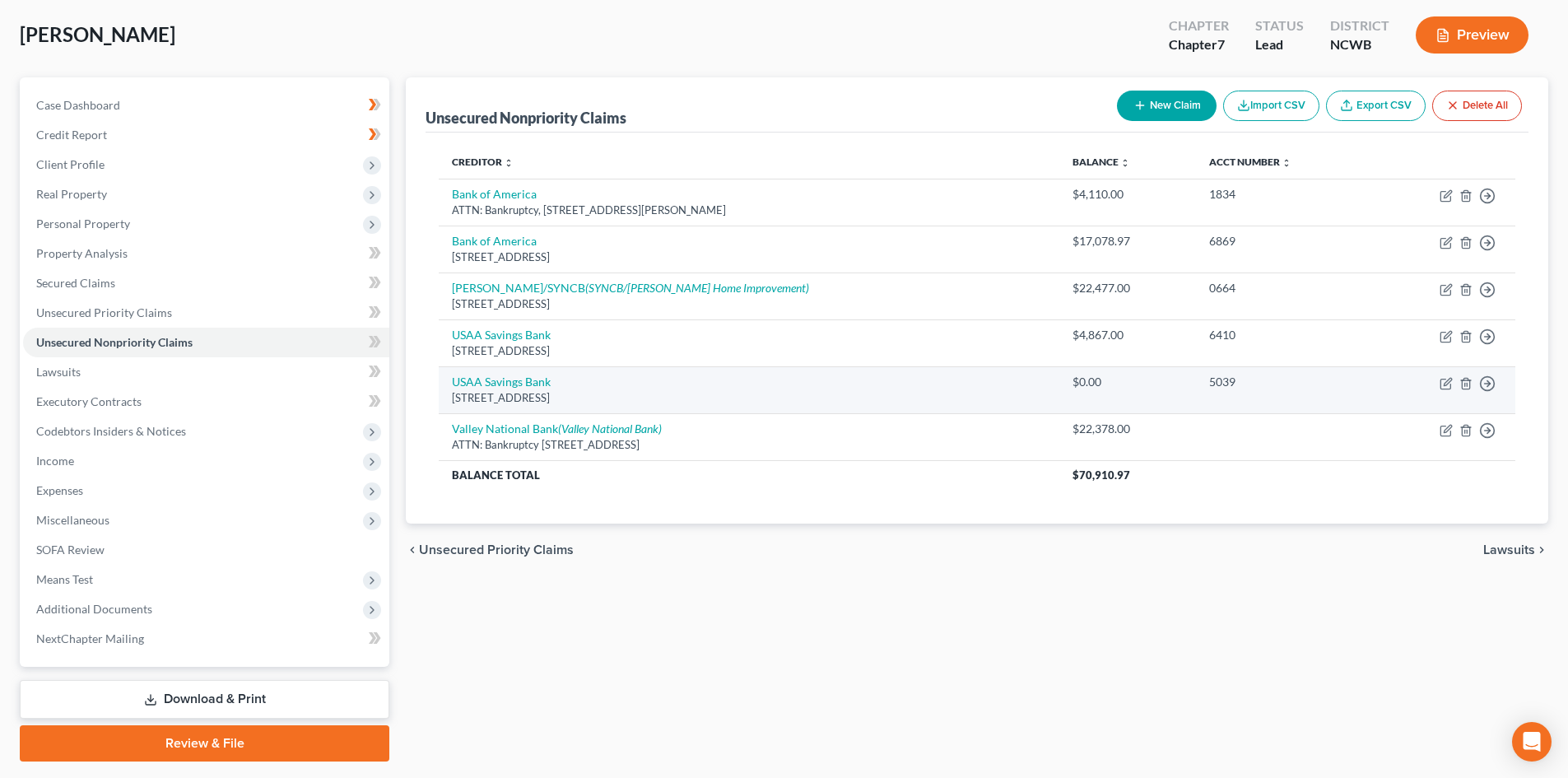
scroll to position [82, 0]
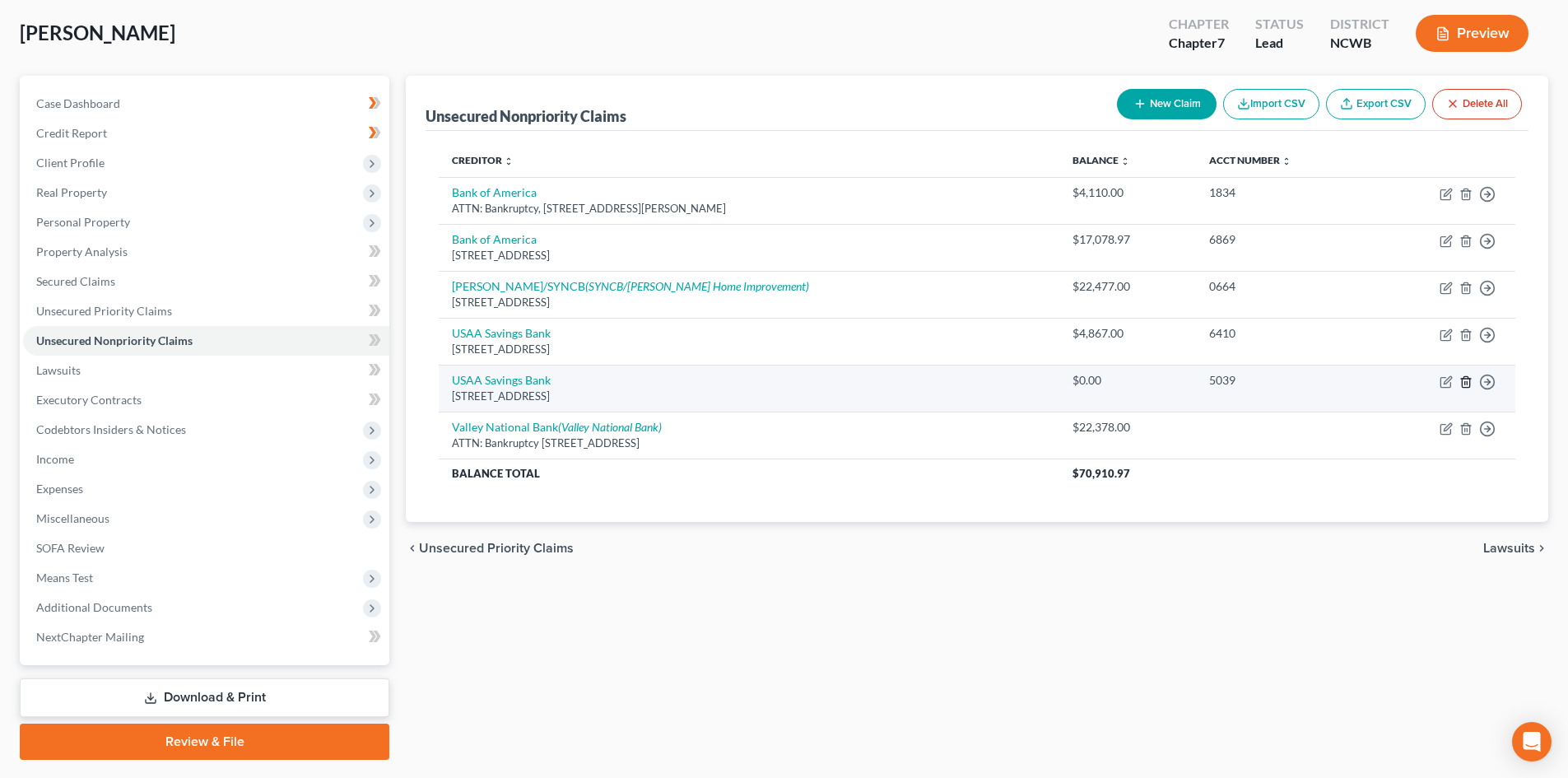
click at [1461, 380] on icon "button" at bounding box center [1465, 382] width 8 height 11
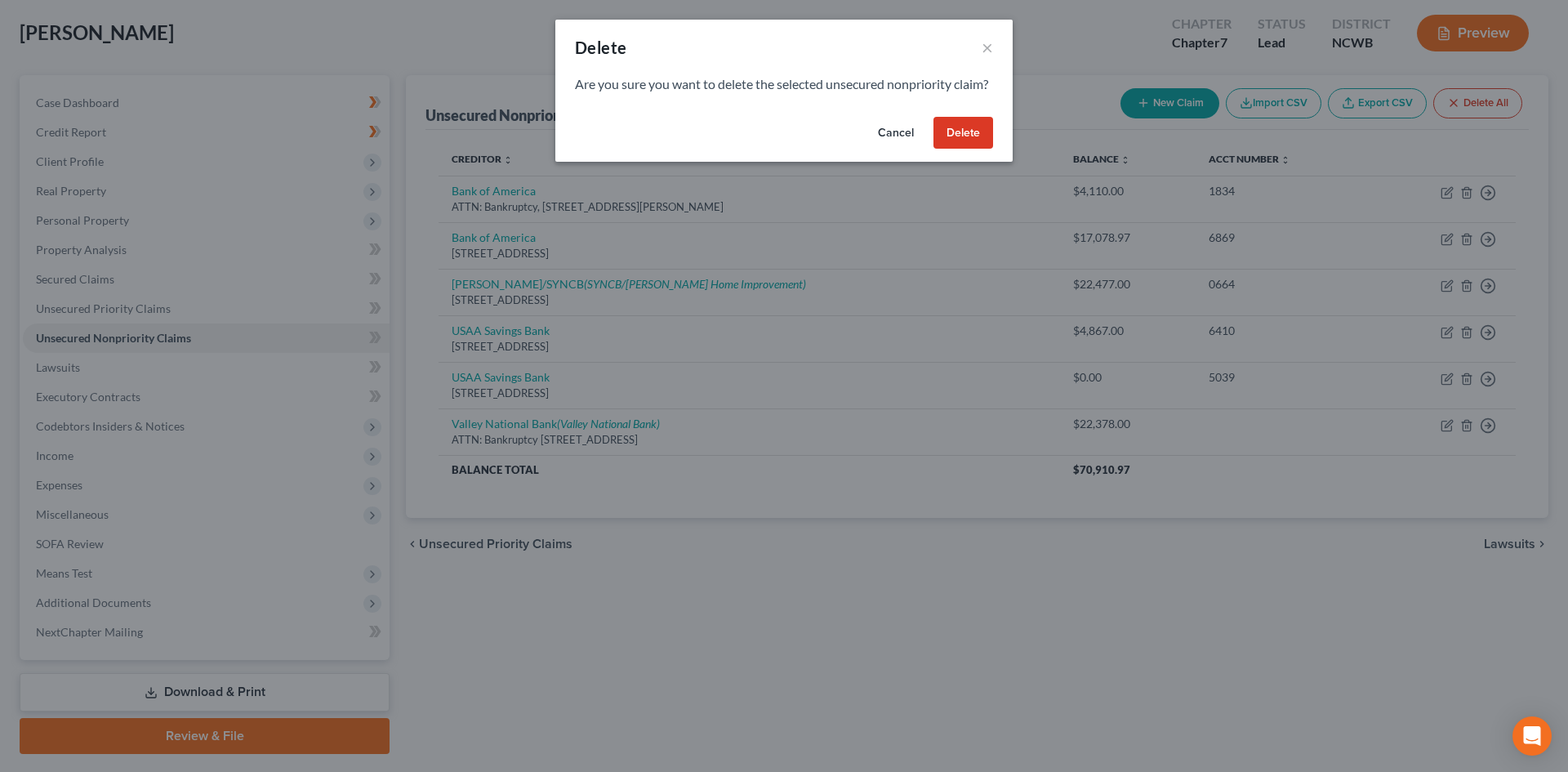
drag, startPoint x: 330, startPoint y: 429, endPoint x: 59, endPoint y: 375, distance: 276.3
click at [309, 417] on div "Delete × Are you sure you want to delete the selected unsecured nonpriority cla…" at bounding box center [784, 386] width 1568 height 772
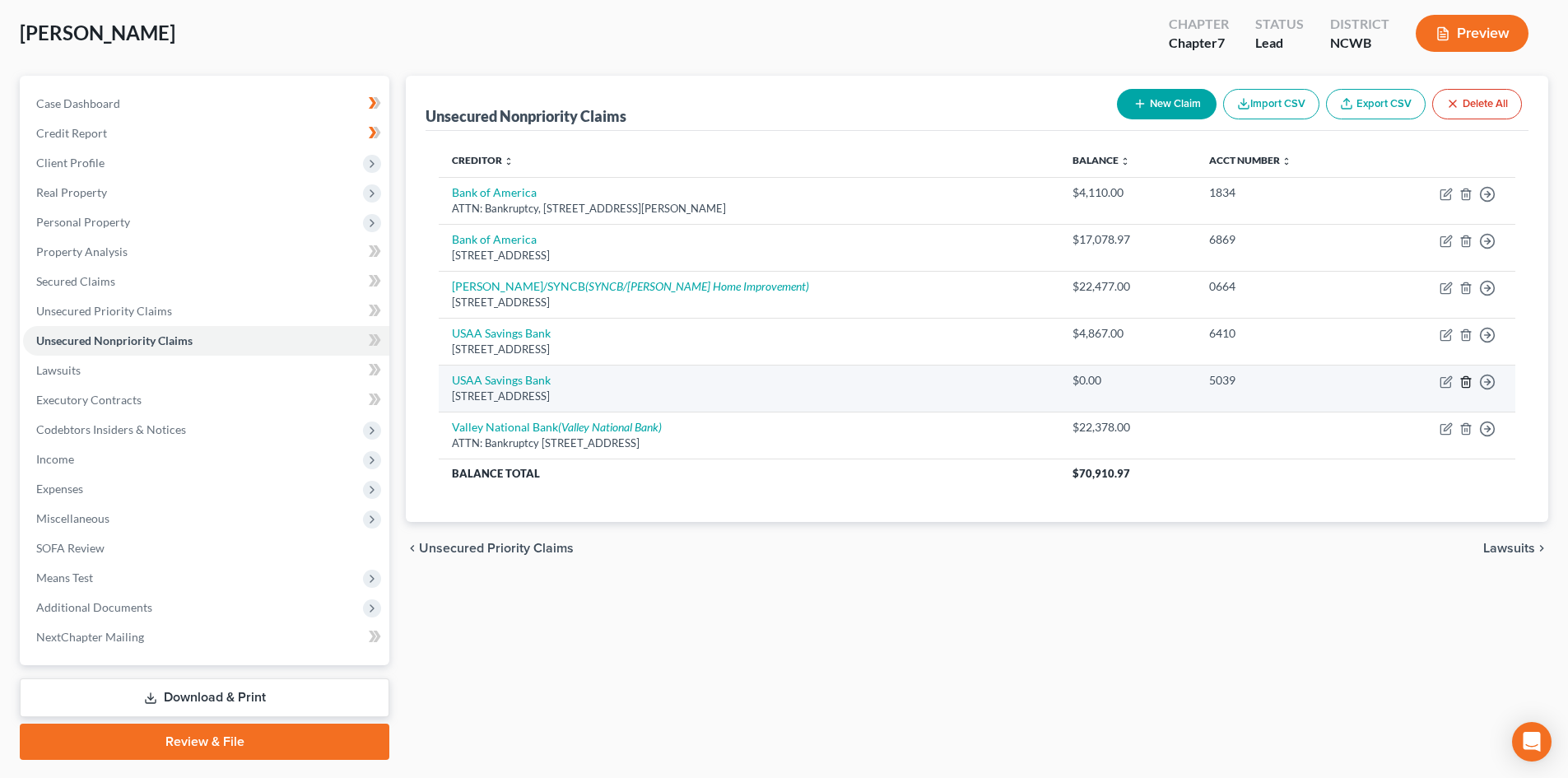
click at [1468, 383] on icon "button" at bounding box center [1465, 382] width 13 height 13
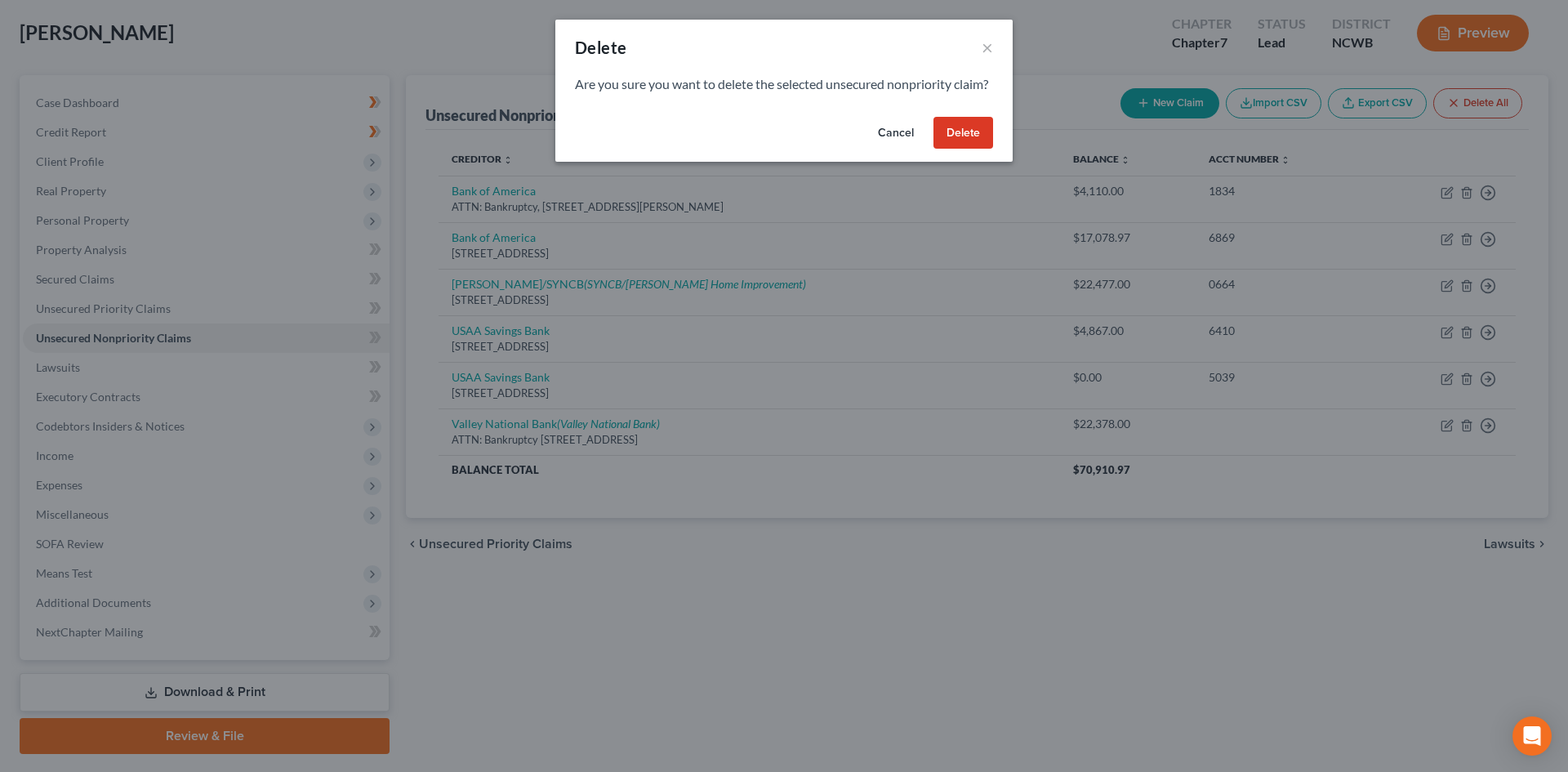
click at [954, 149] on button "Delete" at bounding box center [963, 133] width 59 height 33
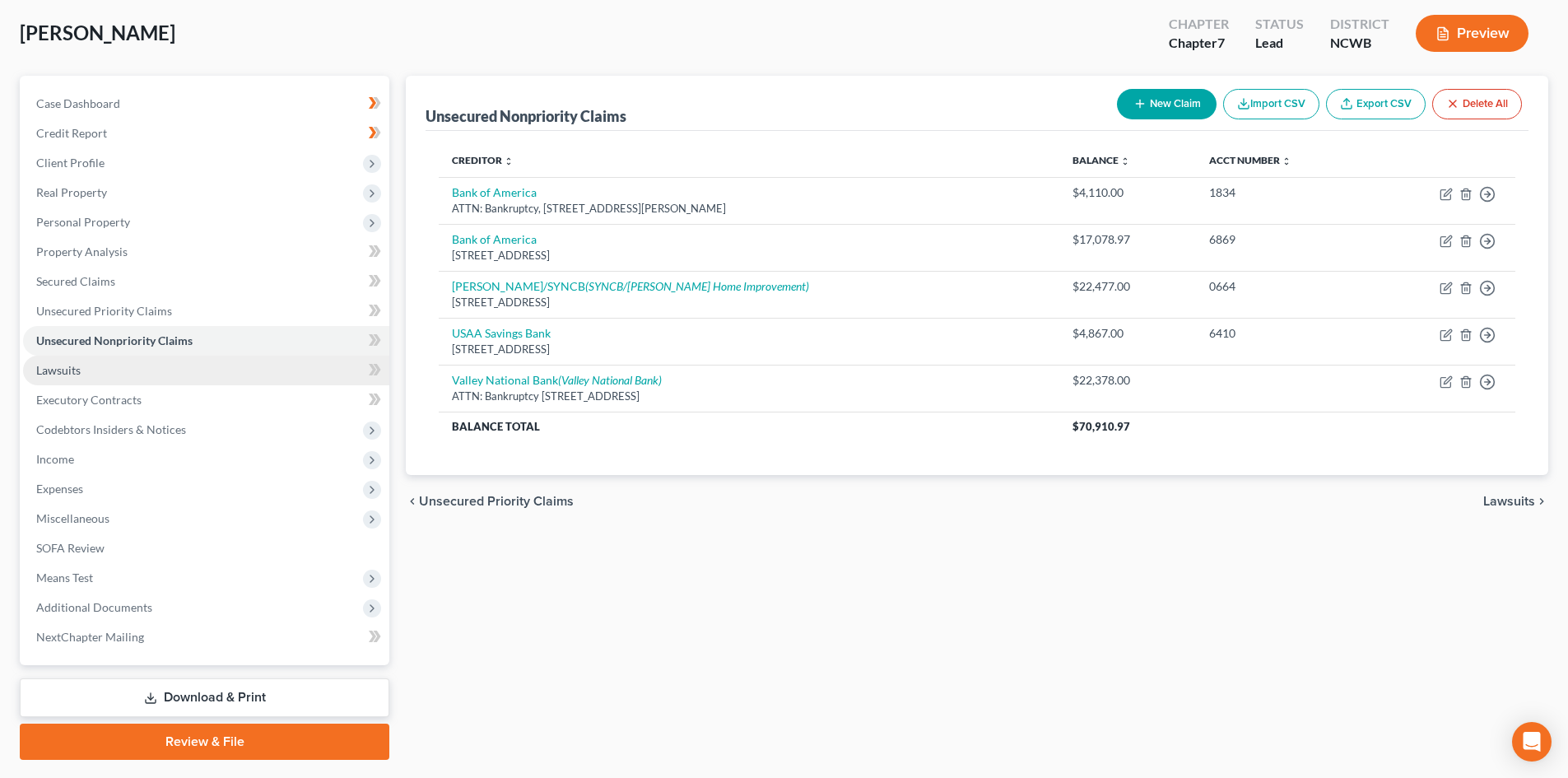
click at [64, 370] on span "Lawsuits" at bounding box center [58, 370] width 44 height 14
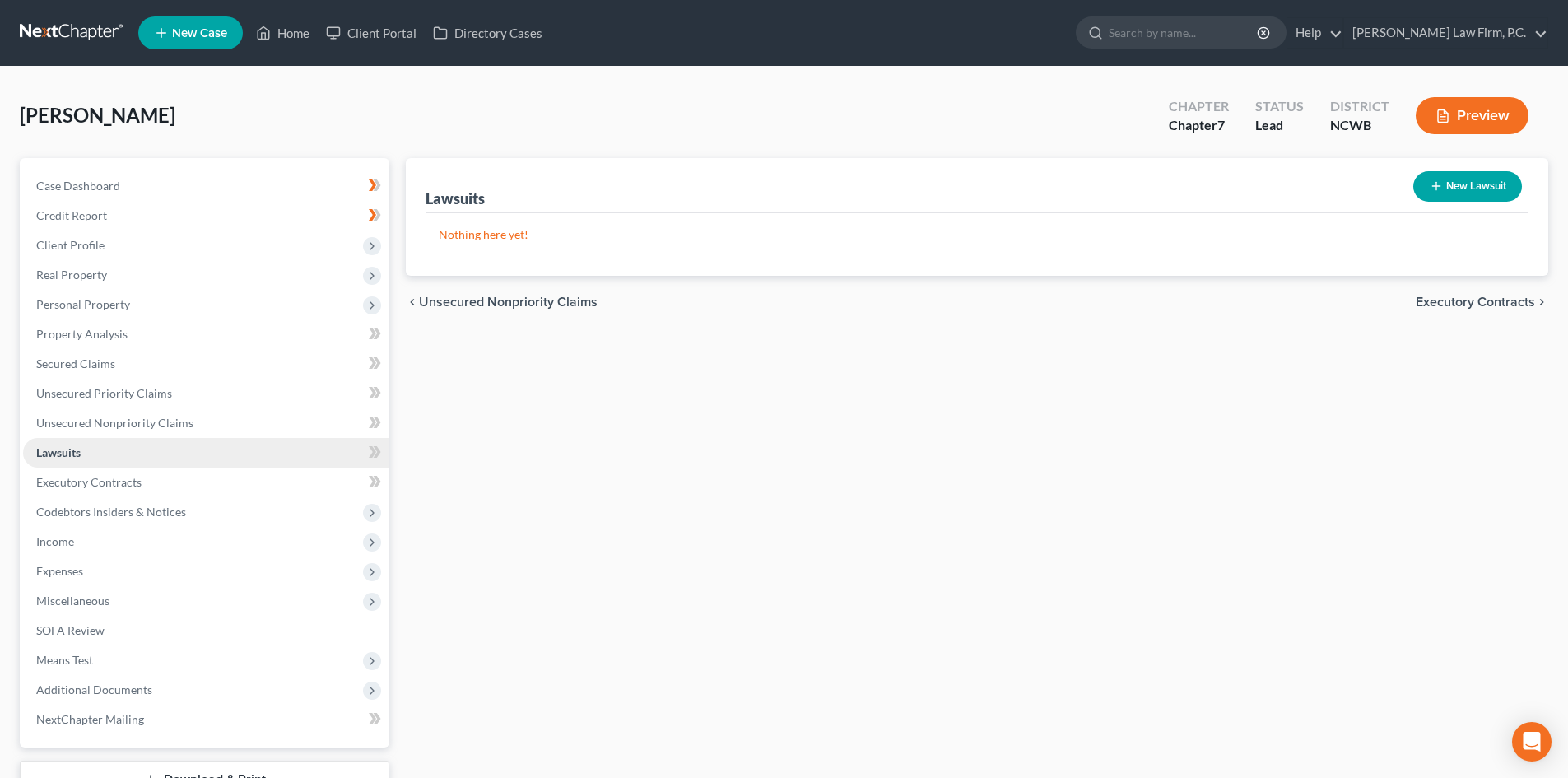
click at [241, 466] on link "Lawsuits" at bounding box center [206, 453] width 366 height 30
click at [236, 479] on link "Executory Contracts" at bounding box center [206, 483] width 366 height 30
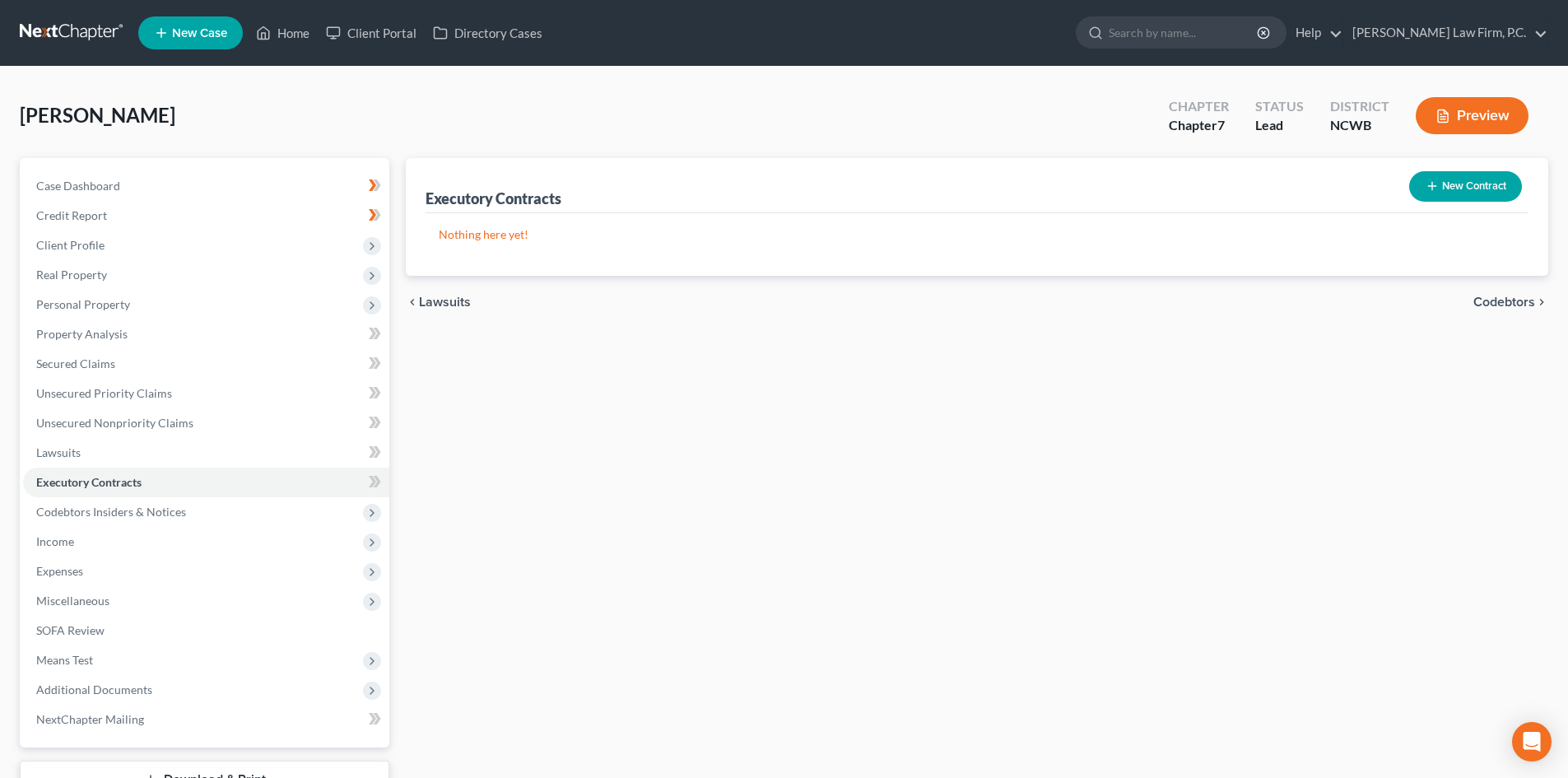
click at [1473, 179] on button "New Contract" at bounding box center [1466, 187] width 113 height 31
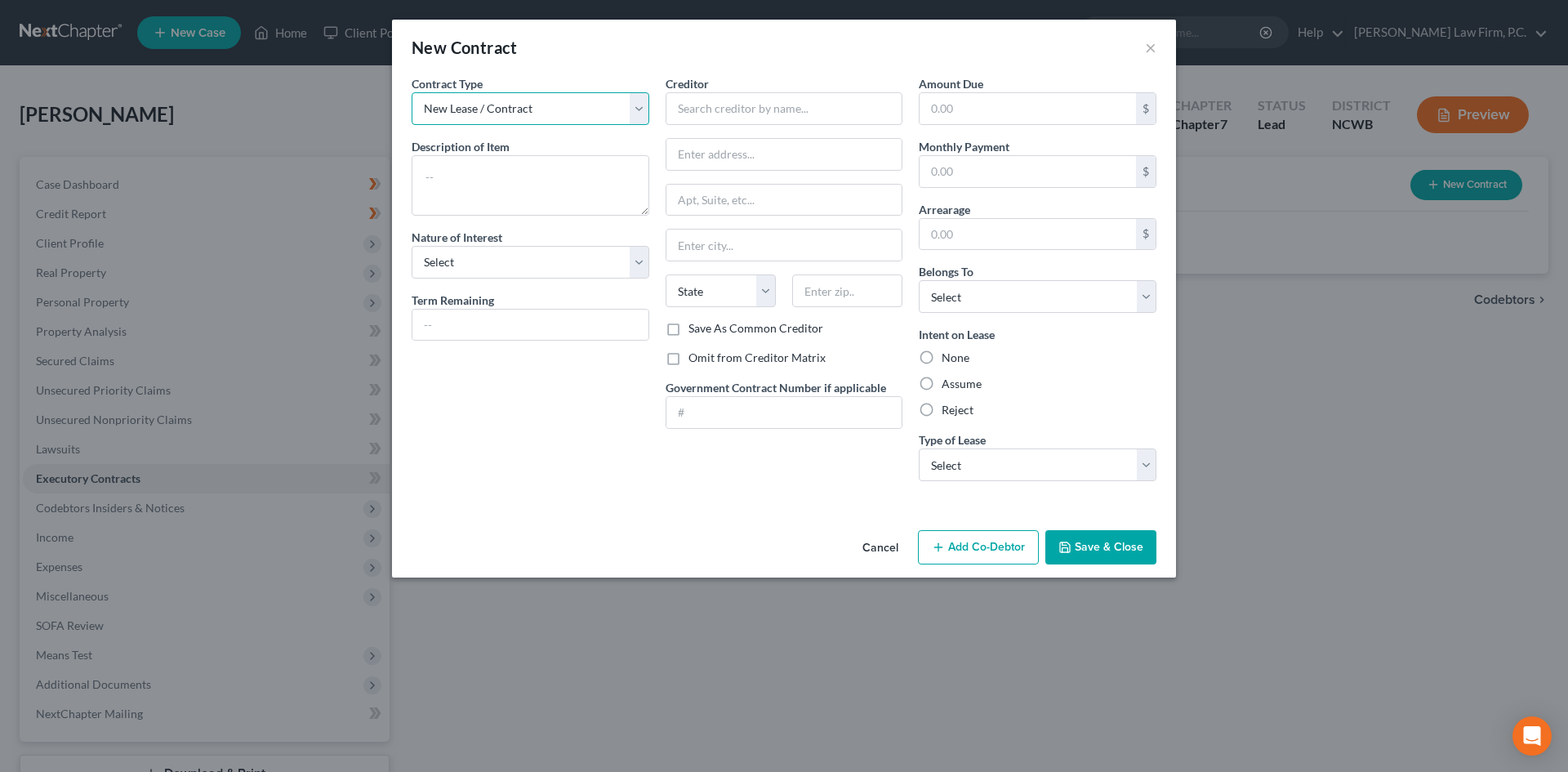
click at [497, 105] on select "New Lease / Contract New Timeshare" at bounding box center [530, 108] width 238 height 33
click at [412, 92] on select "New Lease / Contract New Timeshare" at bounding box center [530, 108] width 238 height 33
click at [521, 184] on textarea at bounding box center [530, 185] width 238 height 60
type textarea "Residential"
click at [486, 264] on select "Select Purchaser Agent Lessor Lessee" at bounding box center [530, 262] width 238 height 33
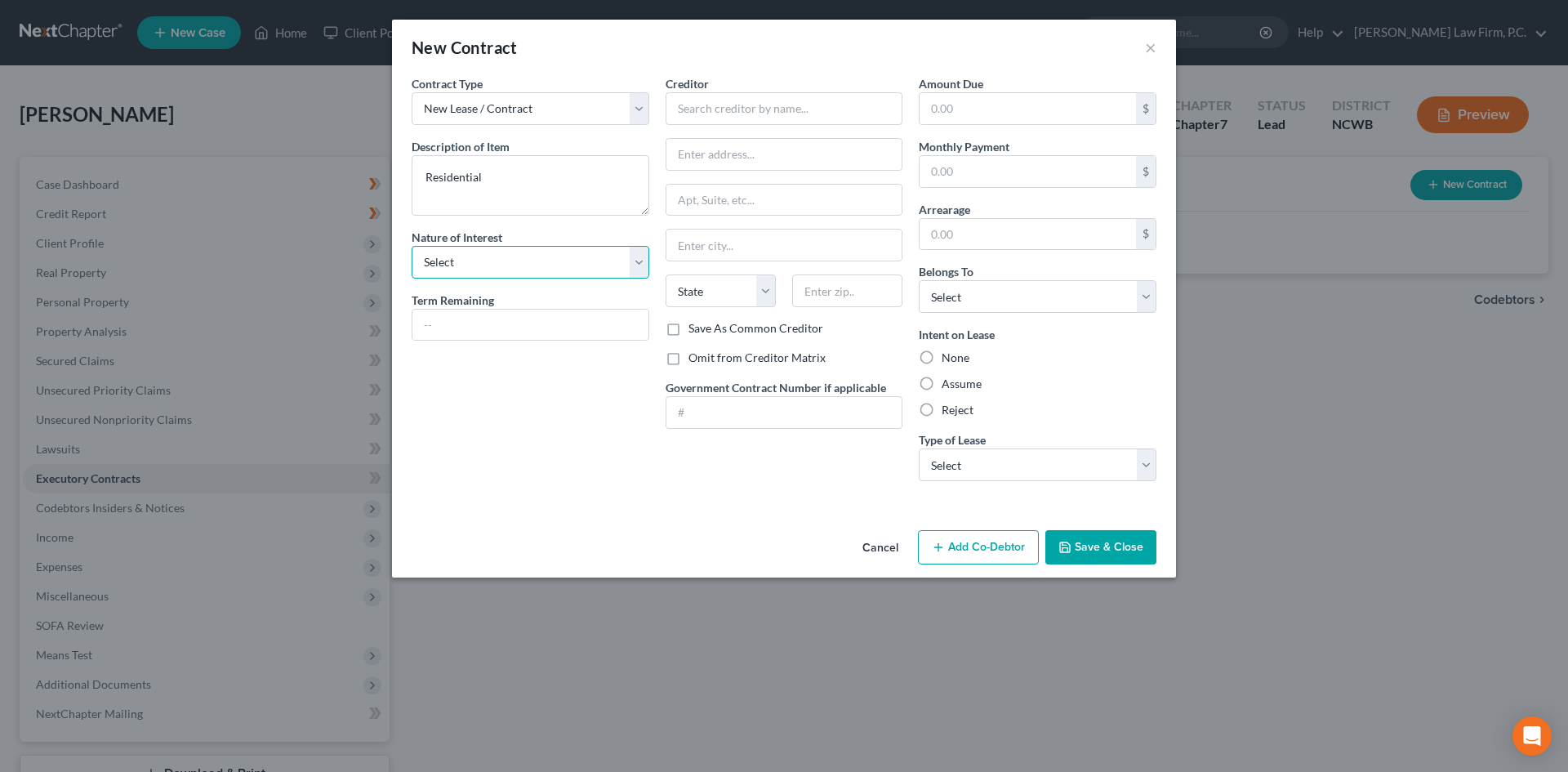
select select "3"
click at [412, 246] on select "Select Purchaser Agent Lessor Lessee" at bounding box center [530, 262] width 238 height 33
click at [479, 330] on input "text" at bounding box center [530, 325] width 236 height 31
click at [722, 103] on input "text" at bounding box center [784, 108] width 238 height 33
click at [955, 382] on label "Assume" at bounding box center [961, 383] width 40 height 16
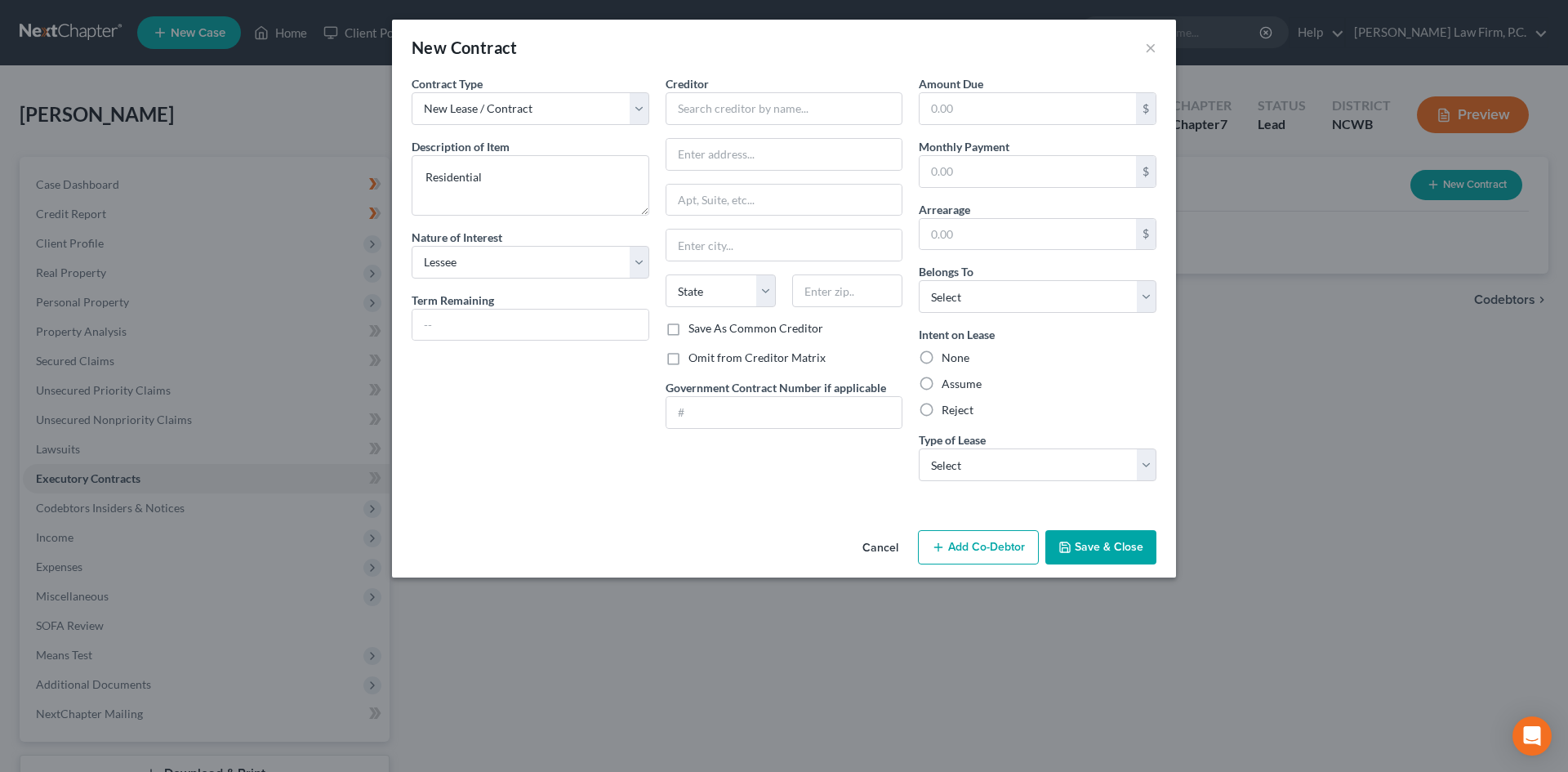
click at [955, 382] on input "Assume" at bounding box center [953, 380] width 11 height 11
radio input "true"
click at [982, 297] on select "Select Debtor 1 Only Debtor 2 Only Debtor 1 And Debtor 2 Only At Least One Of T…" at bounding box center [1038, 297] width 238 height 33
select select "3"
click at [919, 280] on select "Select Debtor 1 Only Debtor 2 Only Debtor 1 And Debtor 2 Only At Least One Of T…" at bounding box center [1038, 297] width 238 height 33
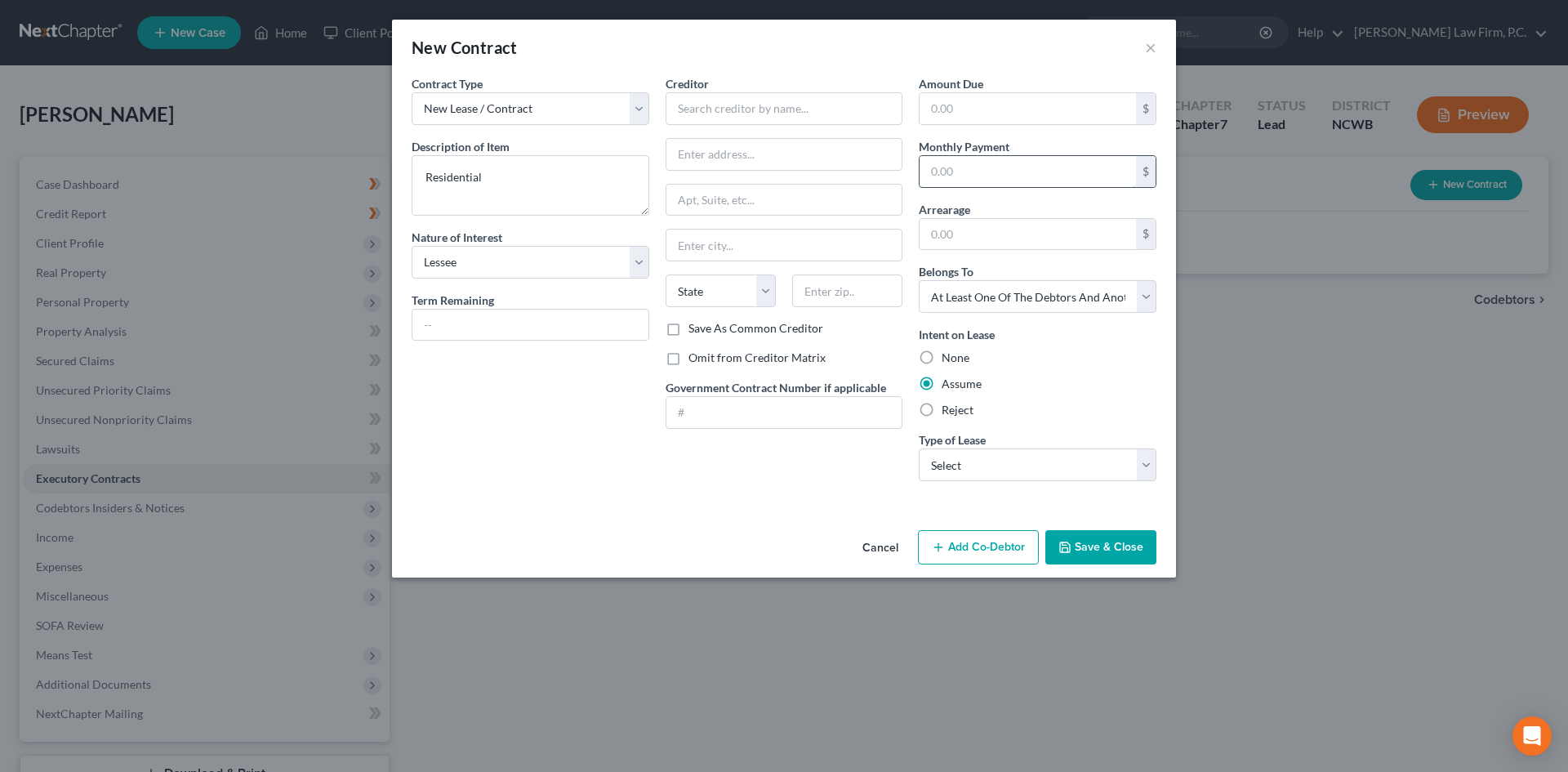
click at [1000, 181] on input "text" at bounding box center [1028, 171] width 216 height 31
click at [707, 91] on div "Creditor *" at bounding box center [784, 100] width 238 height 50
drag, startPoint x: 827, startPoint y: 105, endPoint x: 642, endPoint y: 110, distance: 185.1
click at [642, 110] on div "Contract Type New Lease / Contract New Timeshare Description of non-residential…" at bounding box center [784, 285] width 762 height 419
type input "Hawthorne at [GEOGRAPHIC_DATA]"
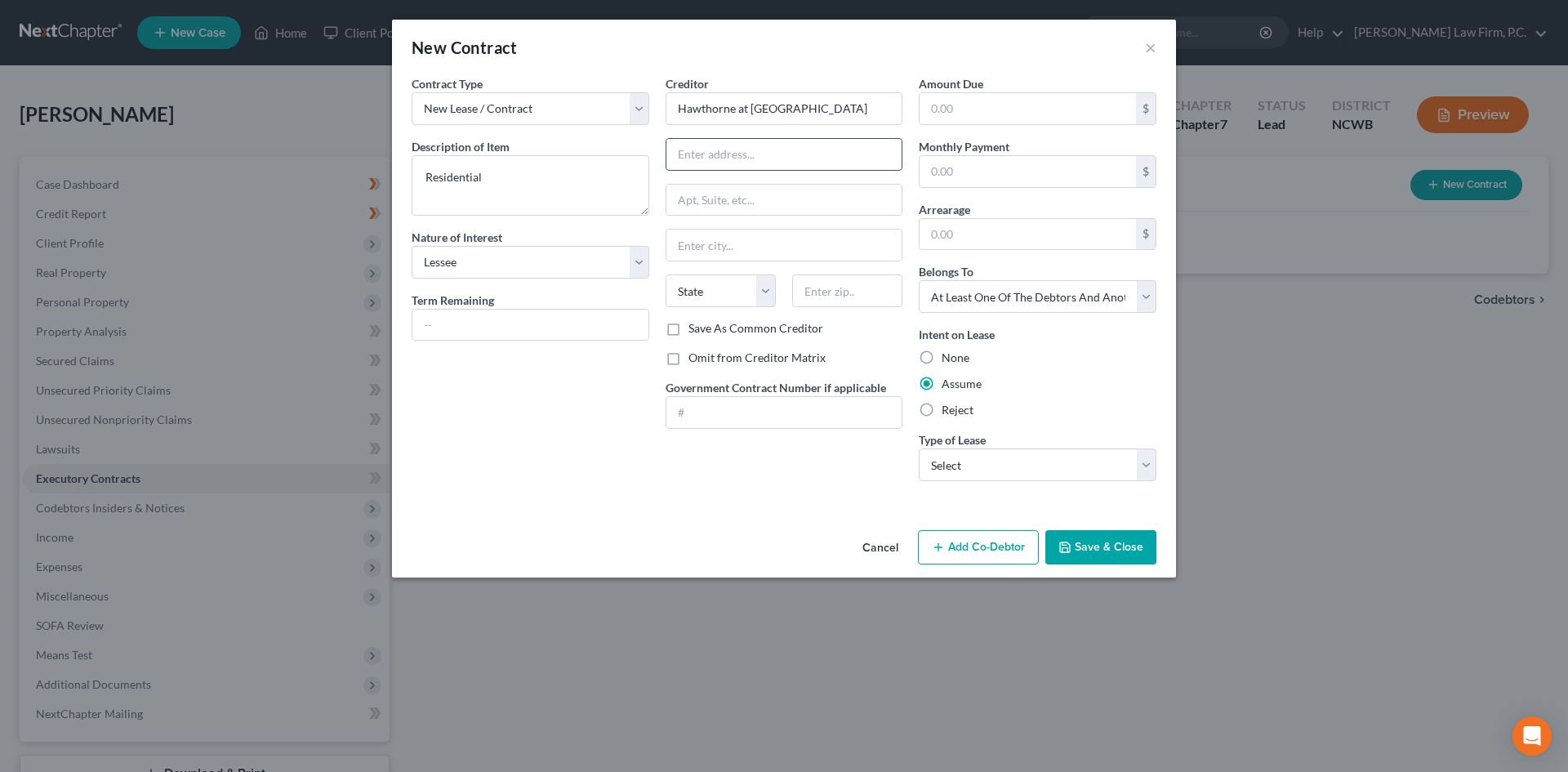
click at [706, 163] on input "text" at bounding box center [784, 154] width 236 height 31
paste input "[STREET_ADDRESS]"
type input "[STREET_ADDRESS]"
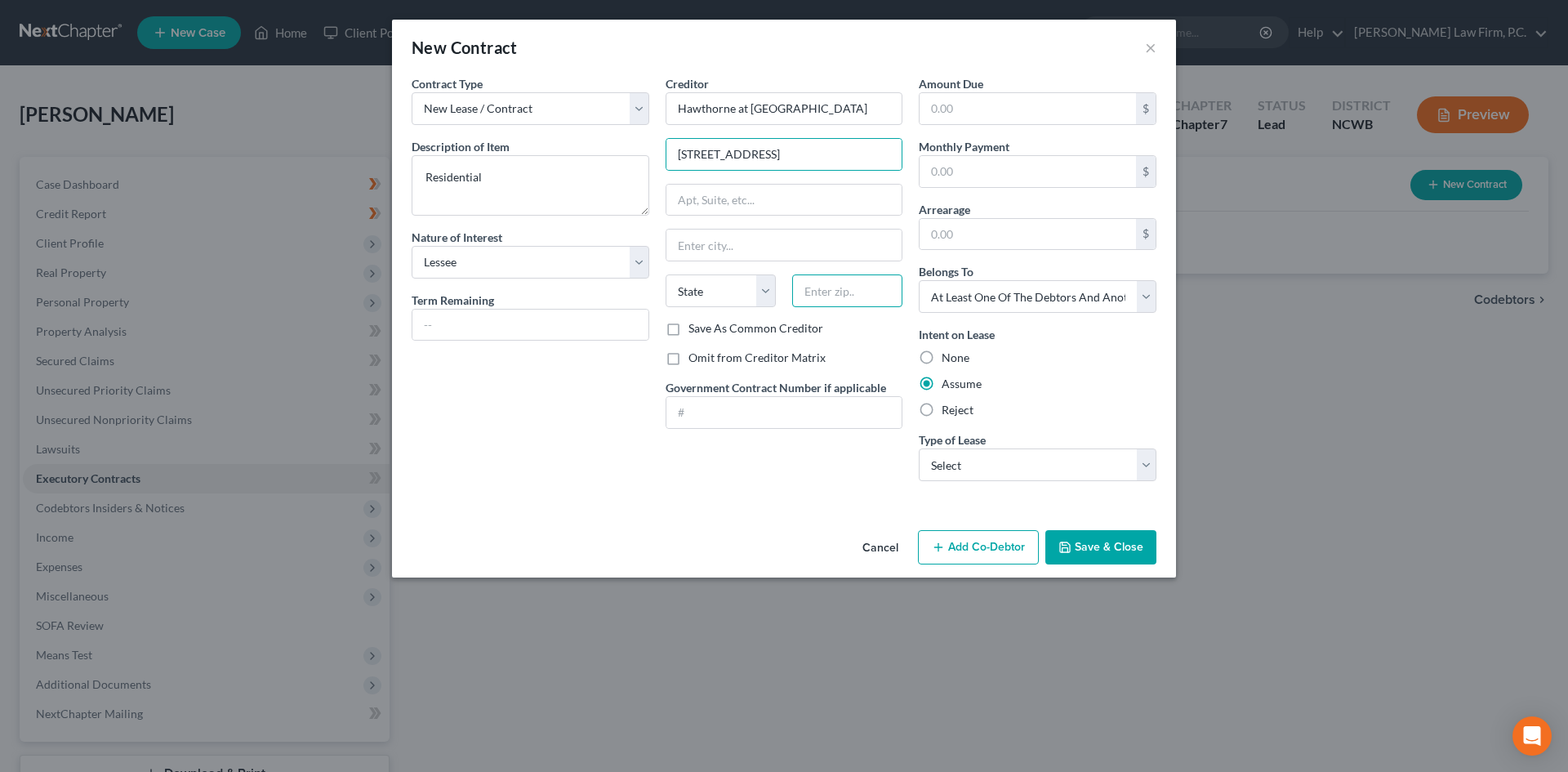
drag, startPoint x: 822, startPoint y: 292, endPoint x: 817, endPoint y: 277, distance: 15.8
click at [817, 277] on input "text" at bounding box center [847, 291] width 110 height 33
type input "28806"
type input "Asheville"
select select "28"
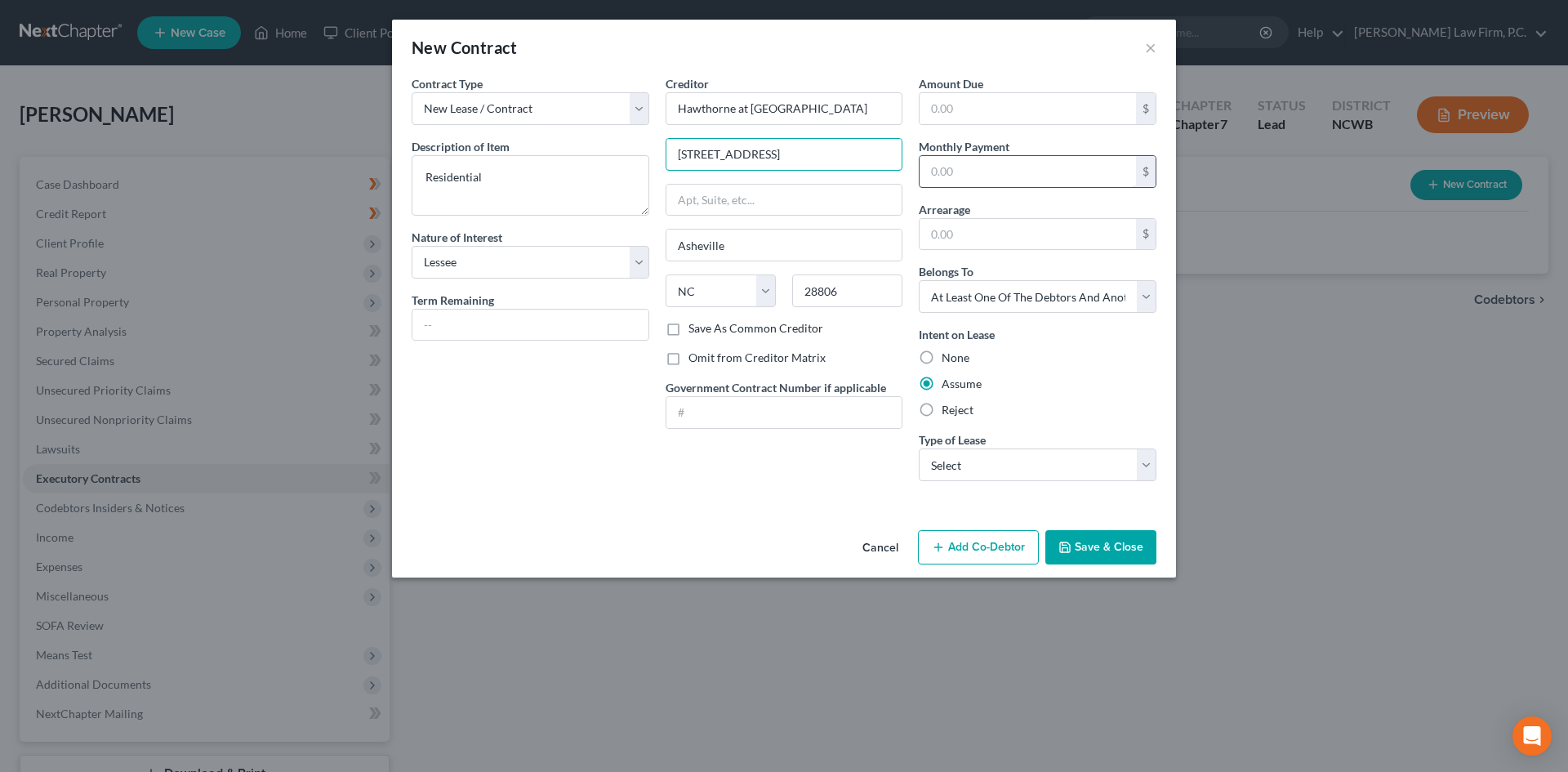
drag, startPoint x: 806, startPoint y: 154, endPoint x: 1008, endPoint y: 158, distance: 202.0
click at [1006, 157] on div "Contract Type New Lease / Contract New Timeshare Description of non-residential…" at bounding box center [784, 285] width 762 height 419
type input "[STREET_ADDRESS]"
click at [482, 314] on input "text" at bounding box center [530, 325] width 236 height 31
click at [955, 383] on label "Assume" at bounding box center [961, 383] width 40 height 16
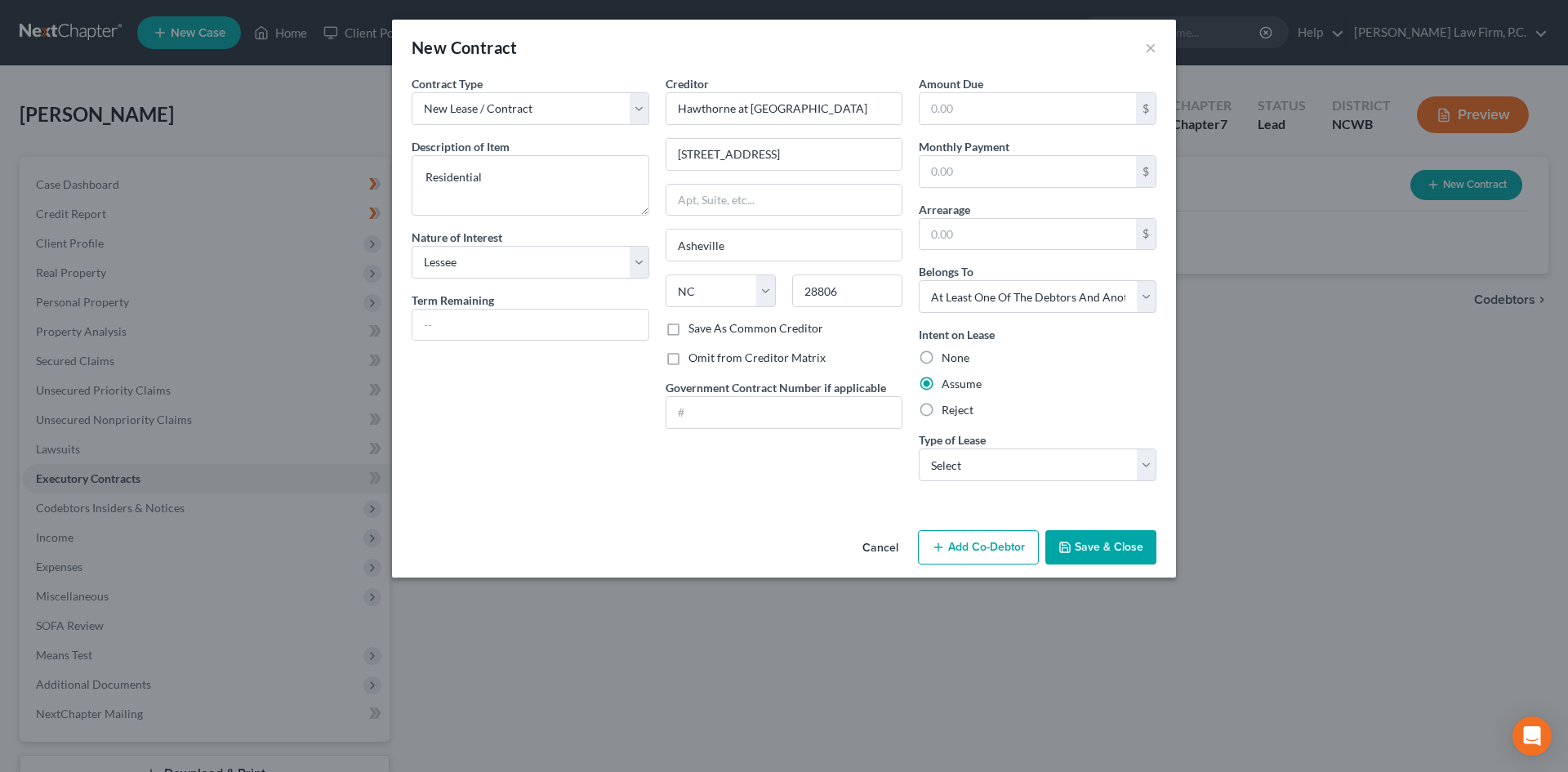
click at [955, 383] on input "Assume" at bounding box center [953, 380] width 11 height 11
click at [1001, 466] on select "Select Real Estate Car Other" at bounding box center [1038, 464] width 238 height 33
drag, startPoint x: 884, startPoint y: 549, endPoint x: 836, endPoint y: 541, distance: 48.7
click at [836, 541] on div "Cancel Add Co-Debtor Save & Close" at bounding box center [784, 551] width 784 height 54
click at [445, 325] on input "text" at bounding box center [530, 325] width 236 height 31
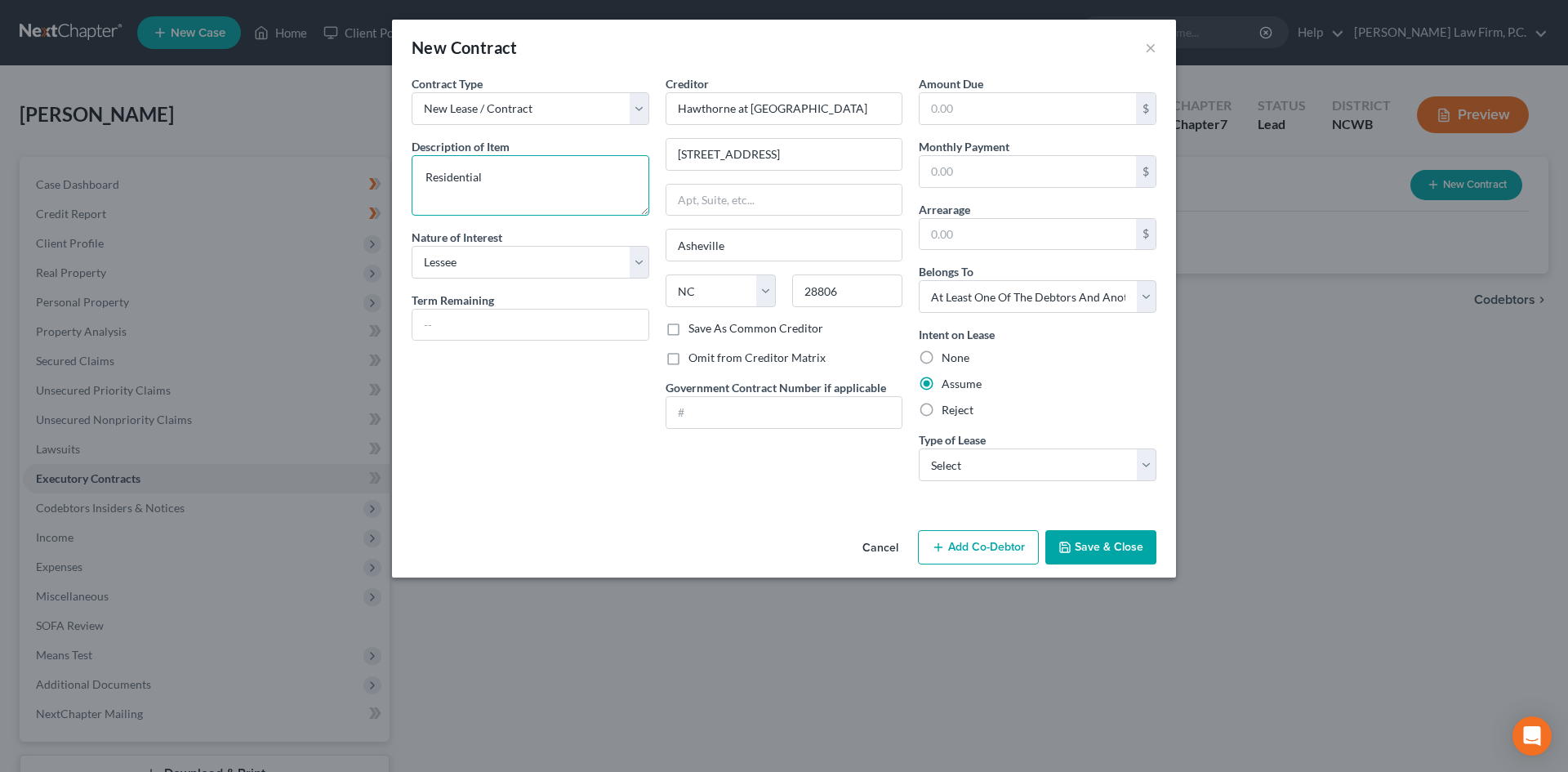
drag, startPoint x: 536, startPoint y: 184, endPoint x: 382, endPoint y: 181, distance: 154.0
click at [382, 181] on div "New Contract × Contract Type New Lease / Contract New Timeshare Description of …" at bounding box center [784, 386] width 1568 height 772
type textarea "Apartment"
click at [466, 335] on input "text" at bounding box center [530, 325] width 236 height 31
type input "7 months"
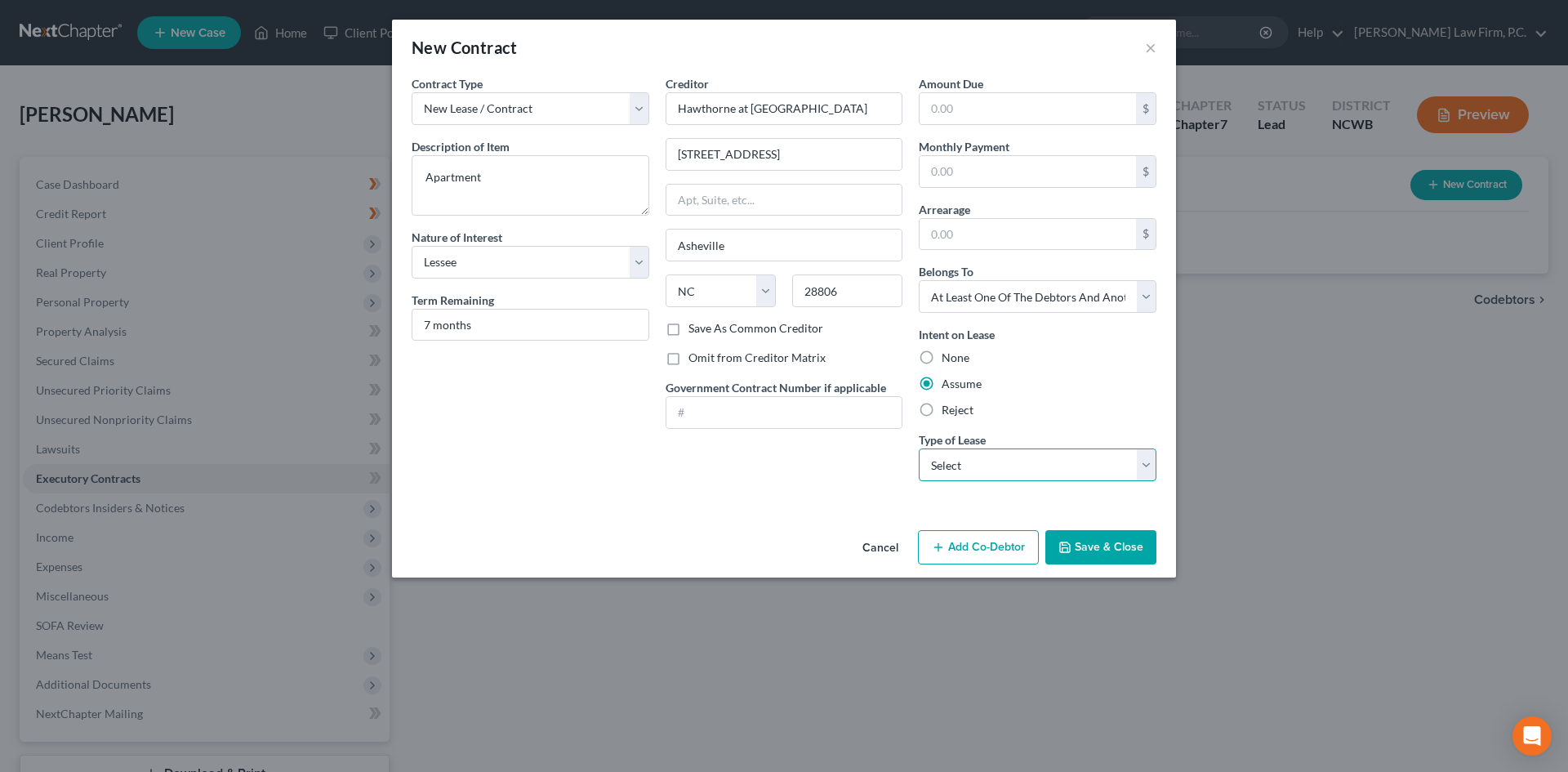
click at [983, 458] on select "Select Real Estate Car Other" at bounding box center [1038, 464] width 238 height 33
select select "0"
click at [919, 448] on select "Select Real Estate Car Other" at bounding box center [1038, 464] width 238 height 33
click at [1105, 544] on button "Save & Close" at bounding box center [1100, 547] width 111 height 34
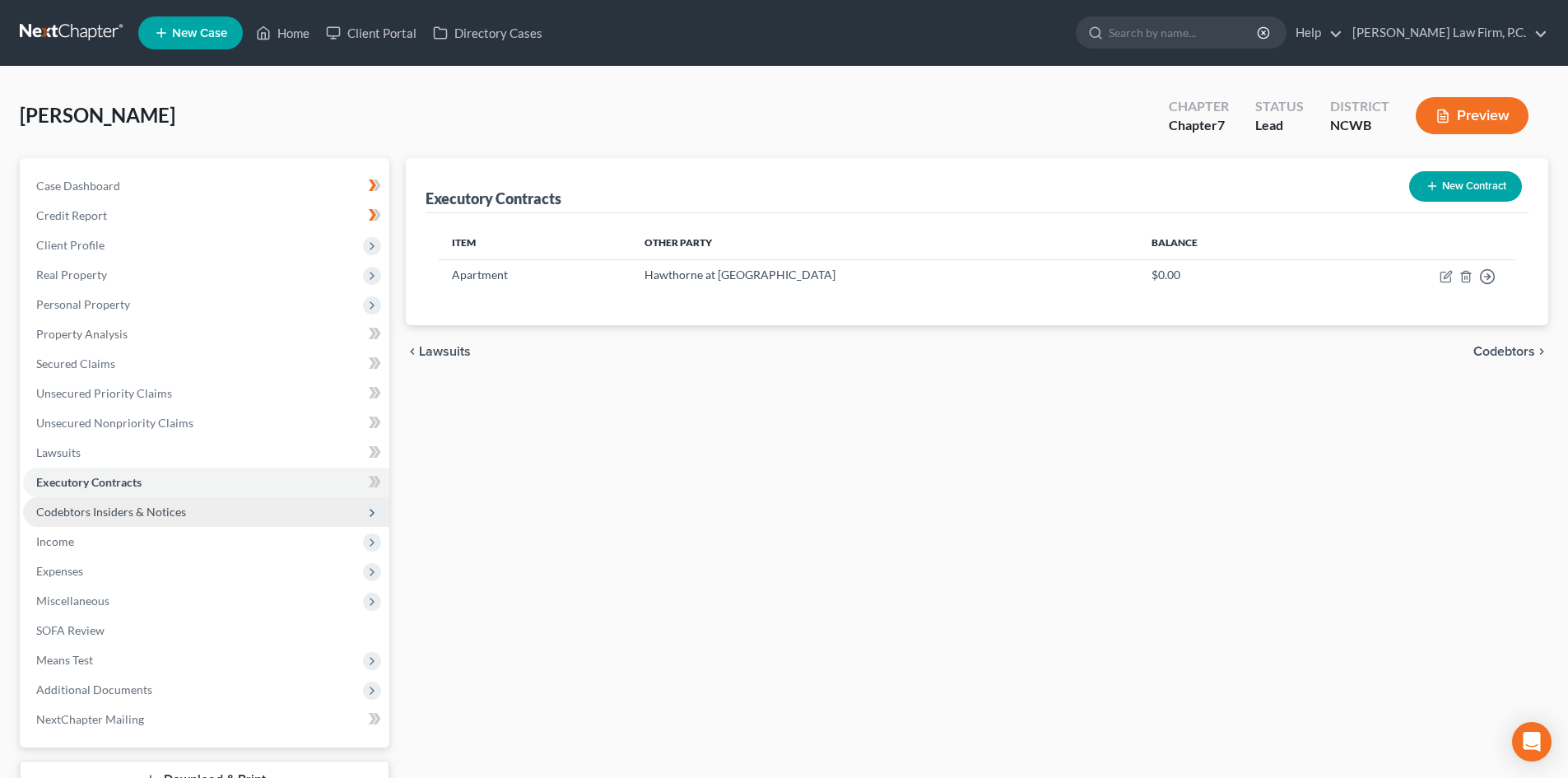
click at [106, 513] on span "Codebtors Insiders & Notices" at bounding box center [110, 512] width 149 height 14
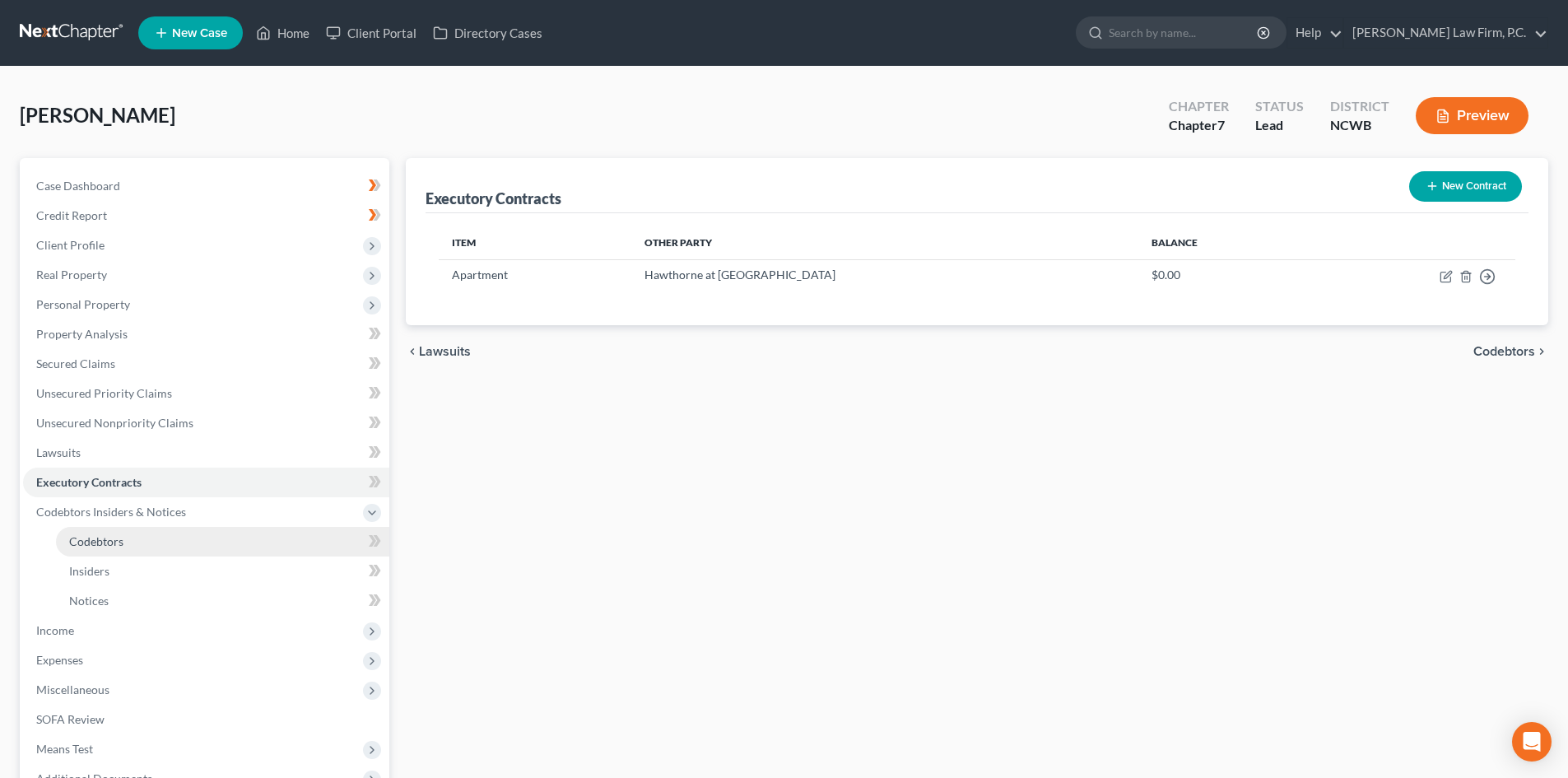
click at [90, 541] on span "Codebtors" at bounding box center [96, 541] width 55 height 14
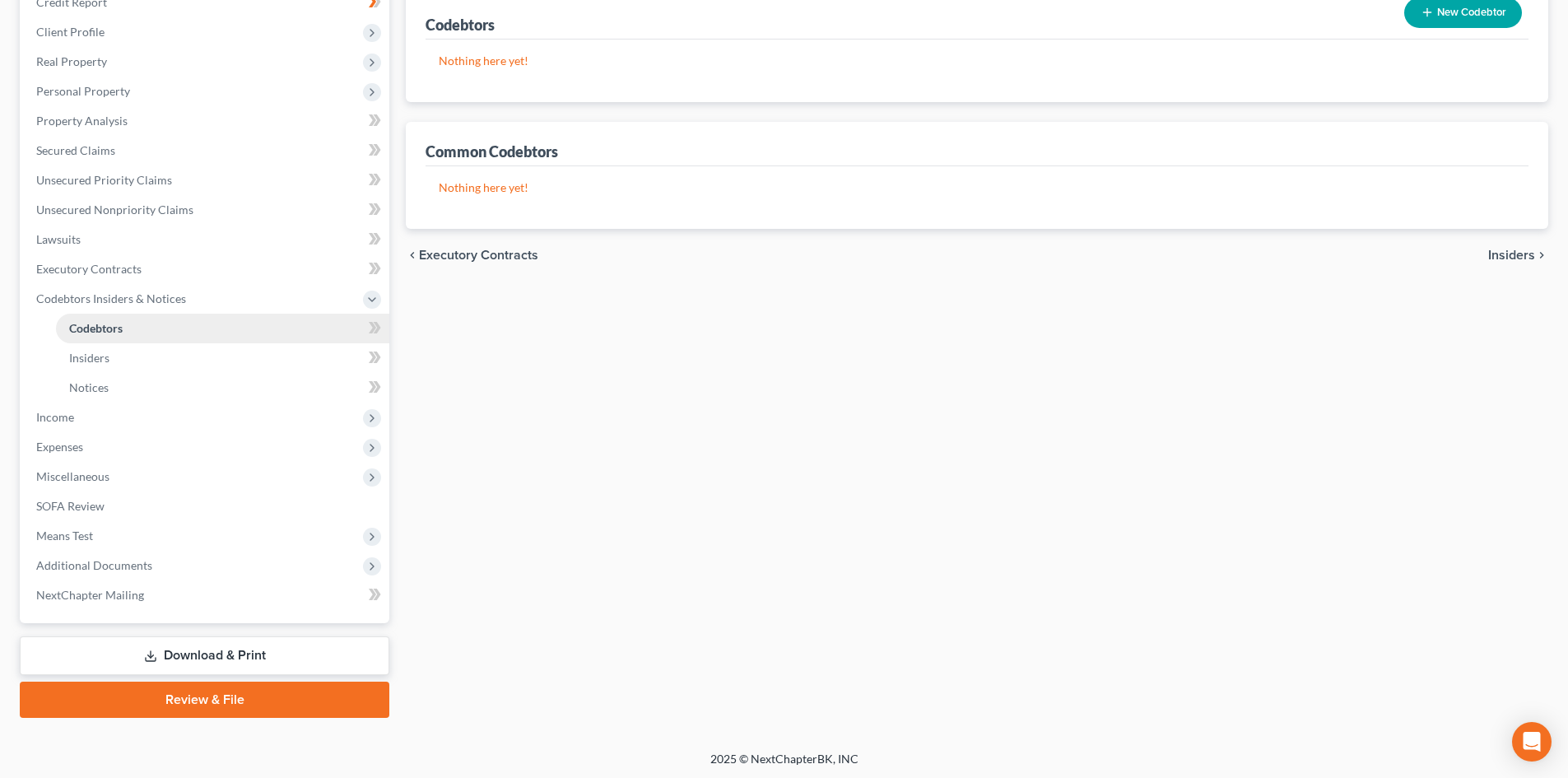
scroll to position [216, 0]
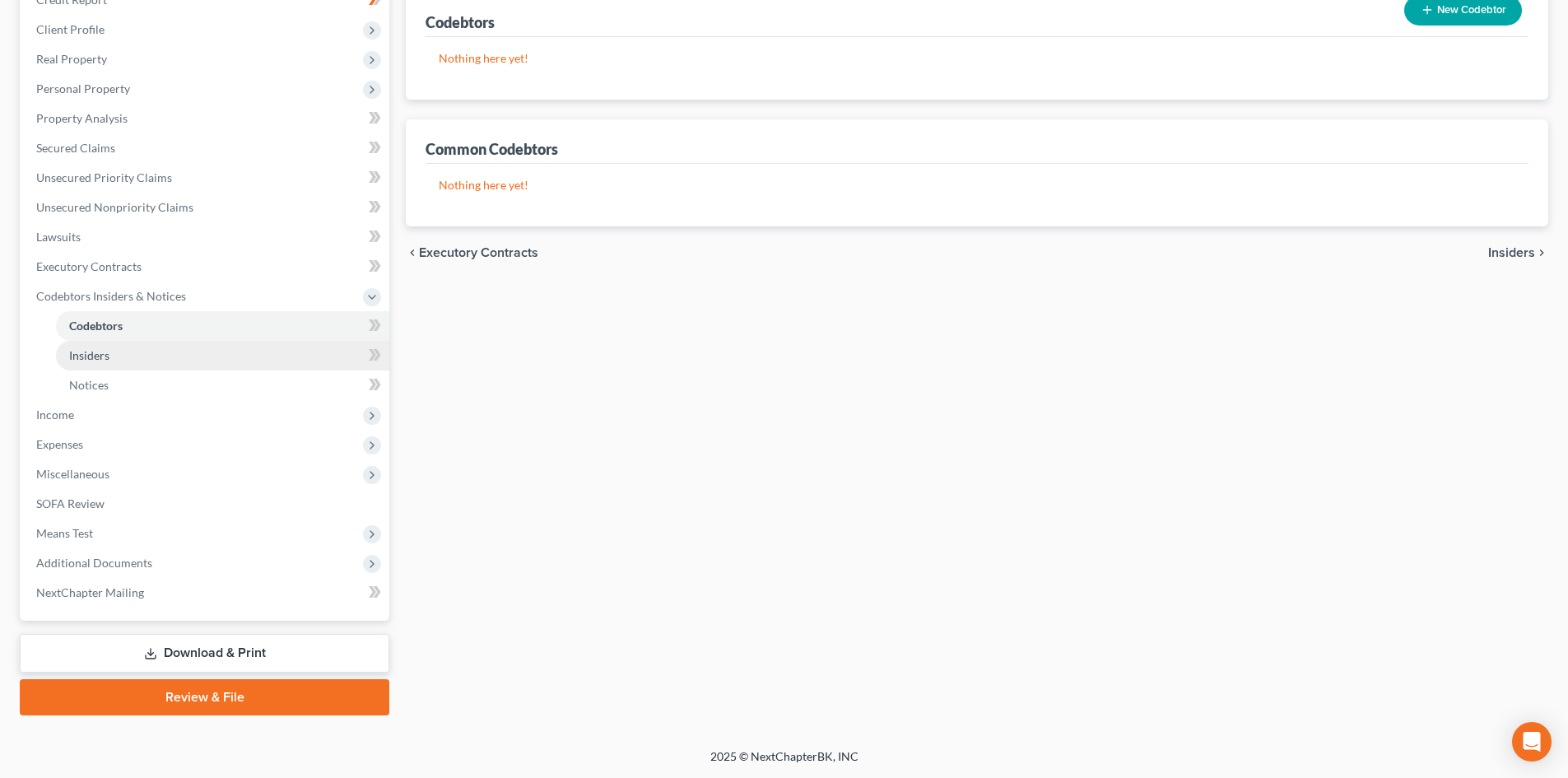
click at [90, 357] on span "Insiders" at bounding box center [89, 355] width 40 height 14
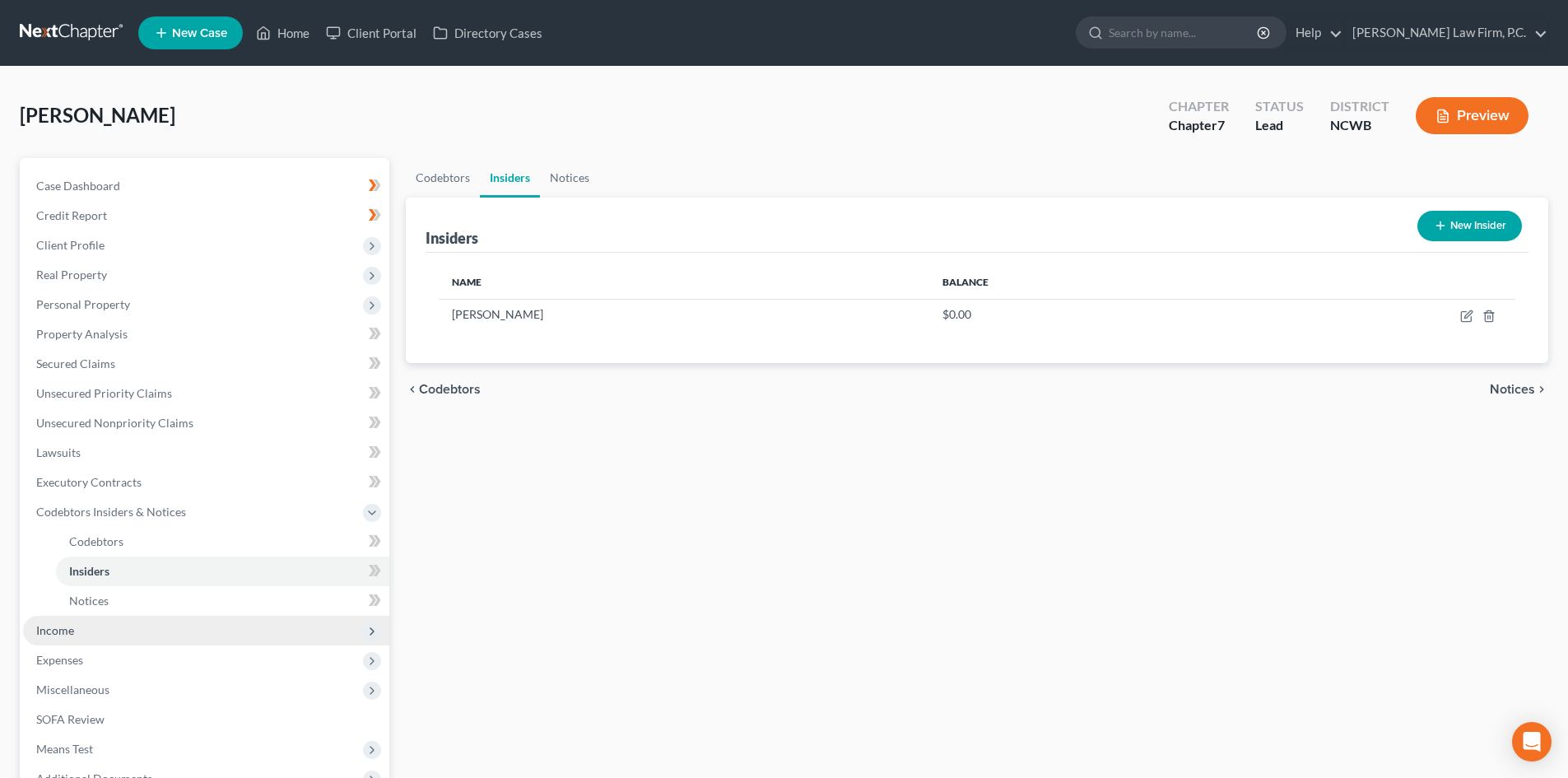
click at [65, 630] on span "Income" at bounding box center [55, 630] width 38 height 14
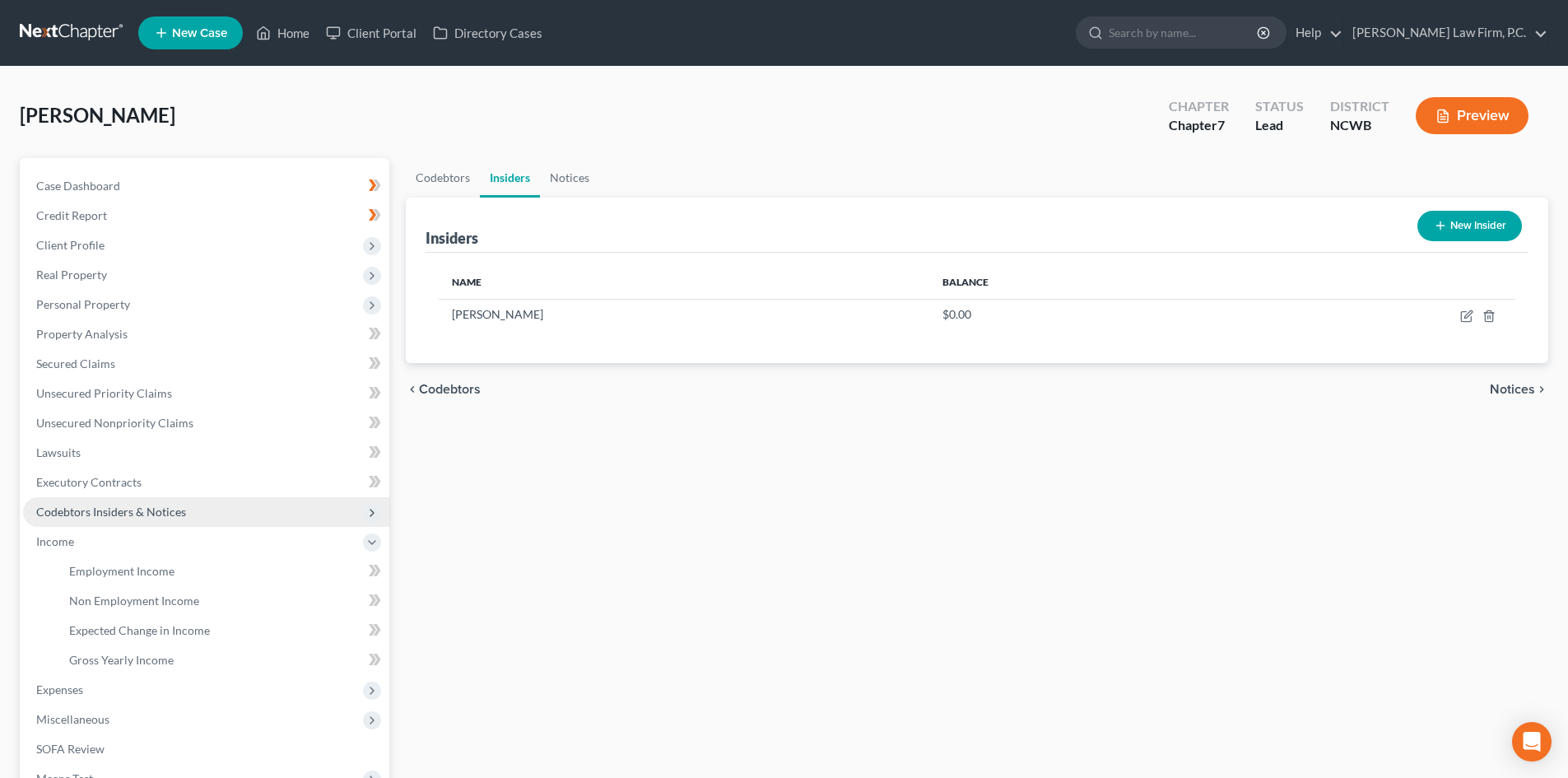
click at [88, 512] on span "Codebtors Insiders & Notices" at bounding box center [110, 512] width 149 height 14
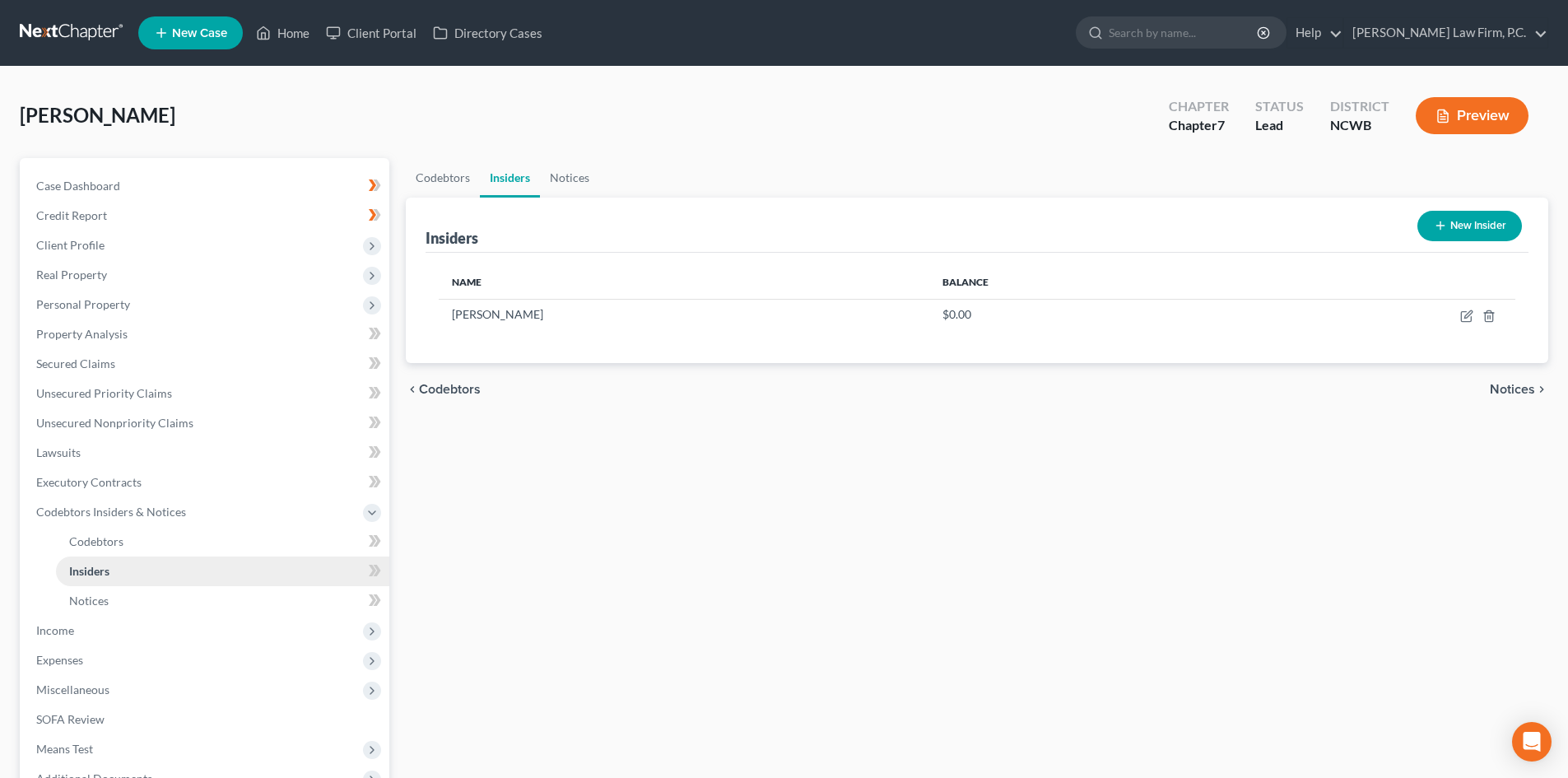
click at [87, 574] on span "Insiders" at bounding box center [89, 570] width 40 height 14
click at [61, 638] on span "Income" at bounding box center [206, 630] width 366 height 30
click at [163, 578] on link "Employment Income" at bounding box center [223, 571] width 333 height 30
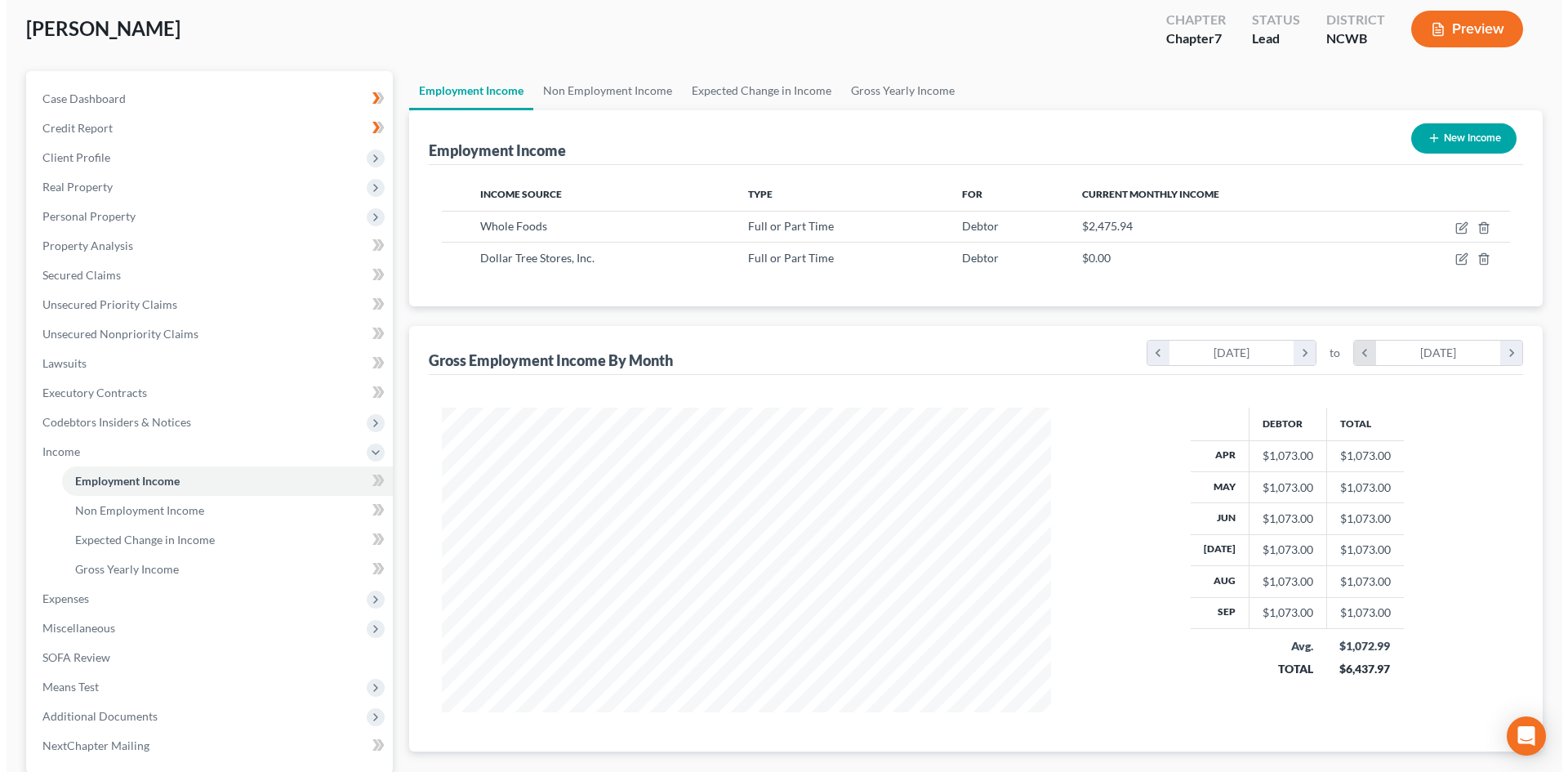
scroll to position [80, 0]
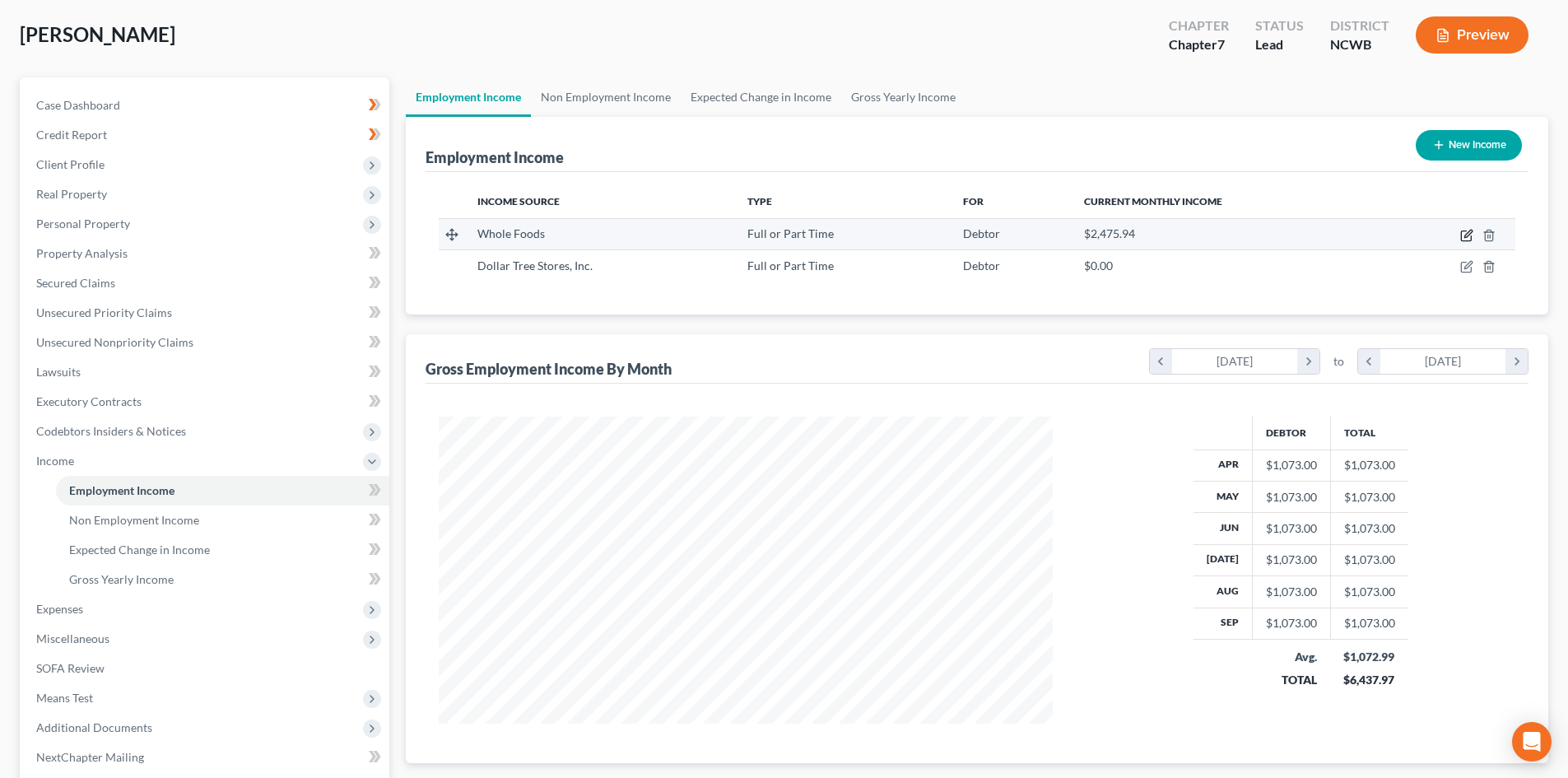
click at [1466, 235] on icon "button" at bounding box center [1466, 235] width 13 height 13
select select "0"
select select "28"
select select "2"
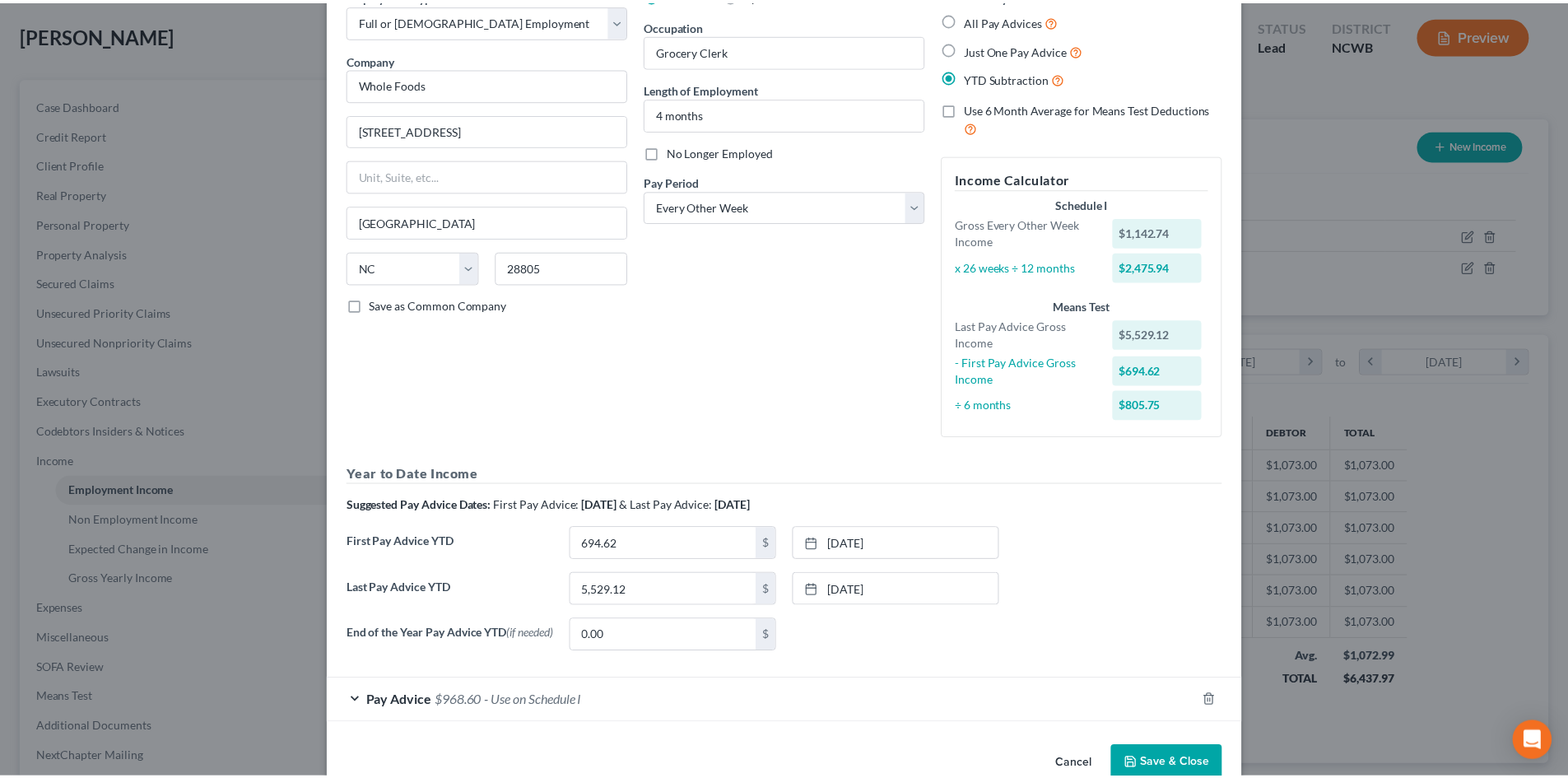
scroll to position [128, 0]
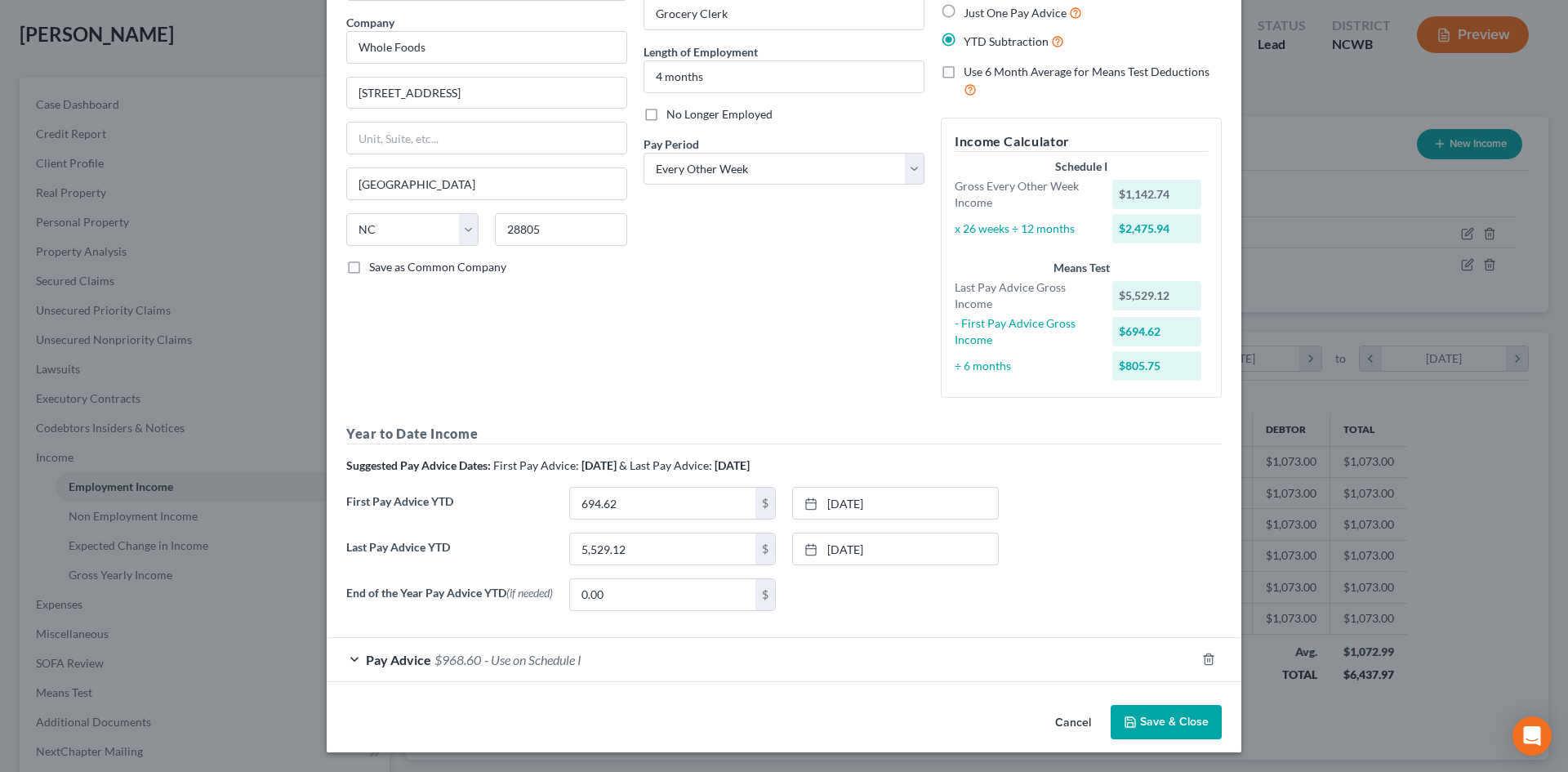
click at [1053, 715] on button "Cancel" at bounding box center [1072, 723] width 62 height 33
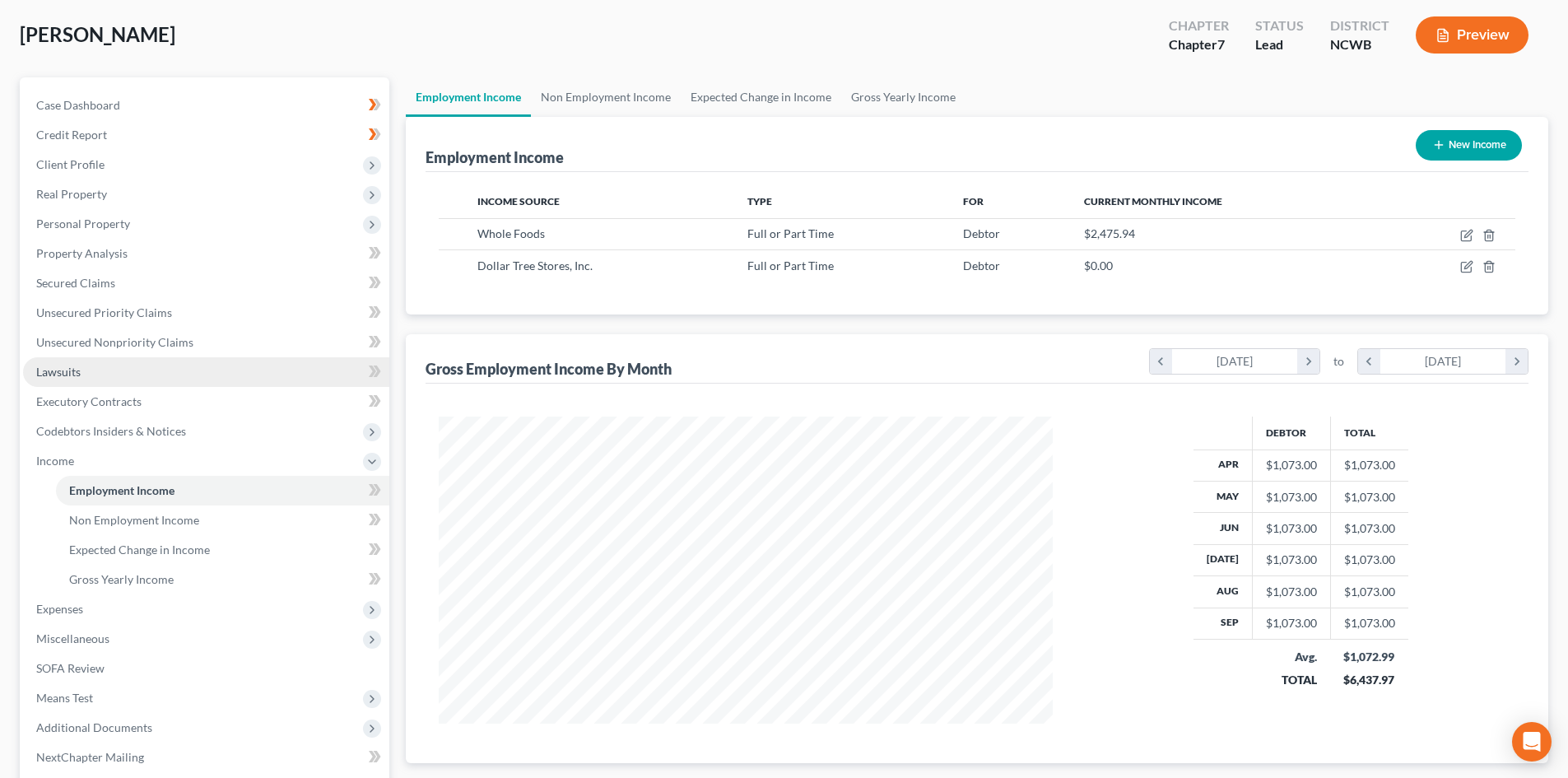
scroll to position [823023, 822259]
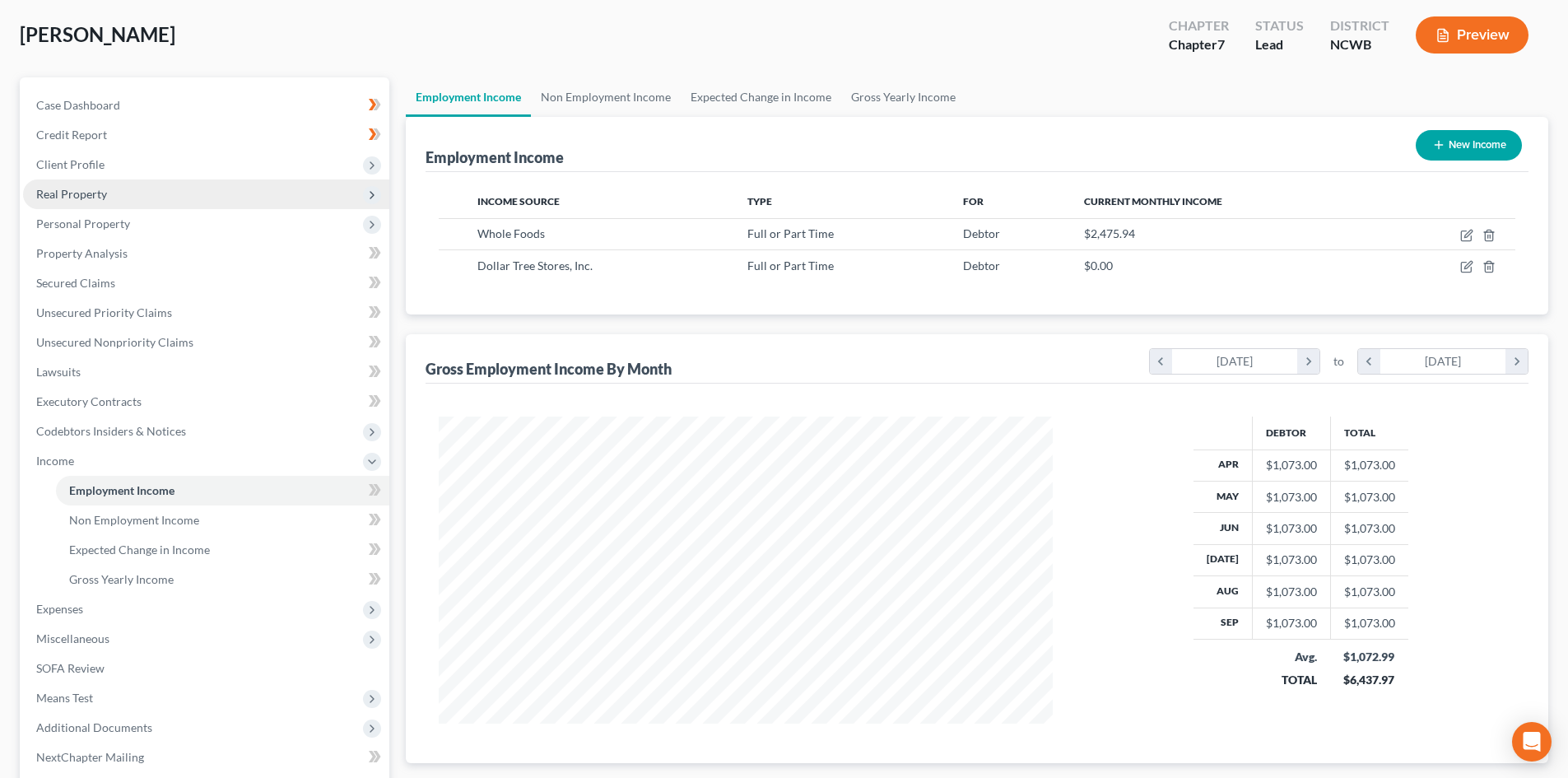
click at [154, 192] on span "Real Property" at bounding box center [206, 194] width 366 height 30
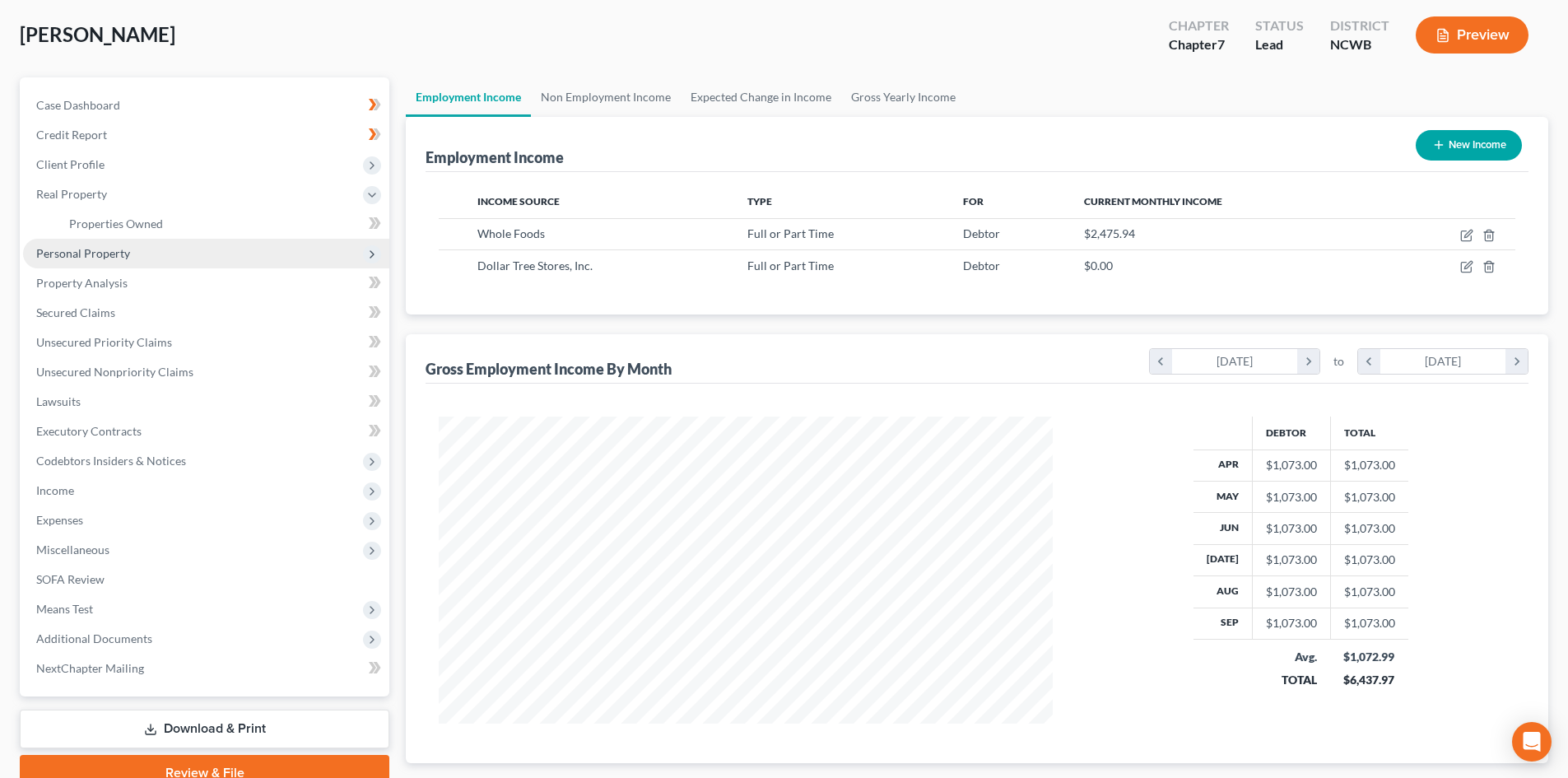
click at [141, 246] on span "Personal Property" at bounding box center [206, 254] width 366 height 30
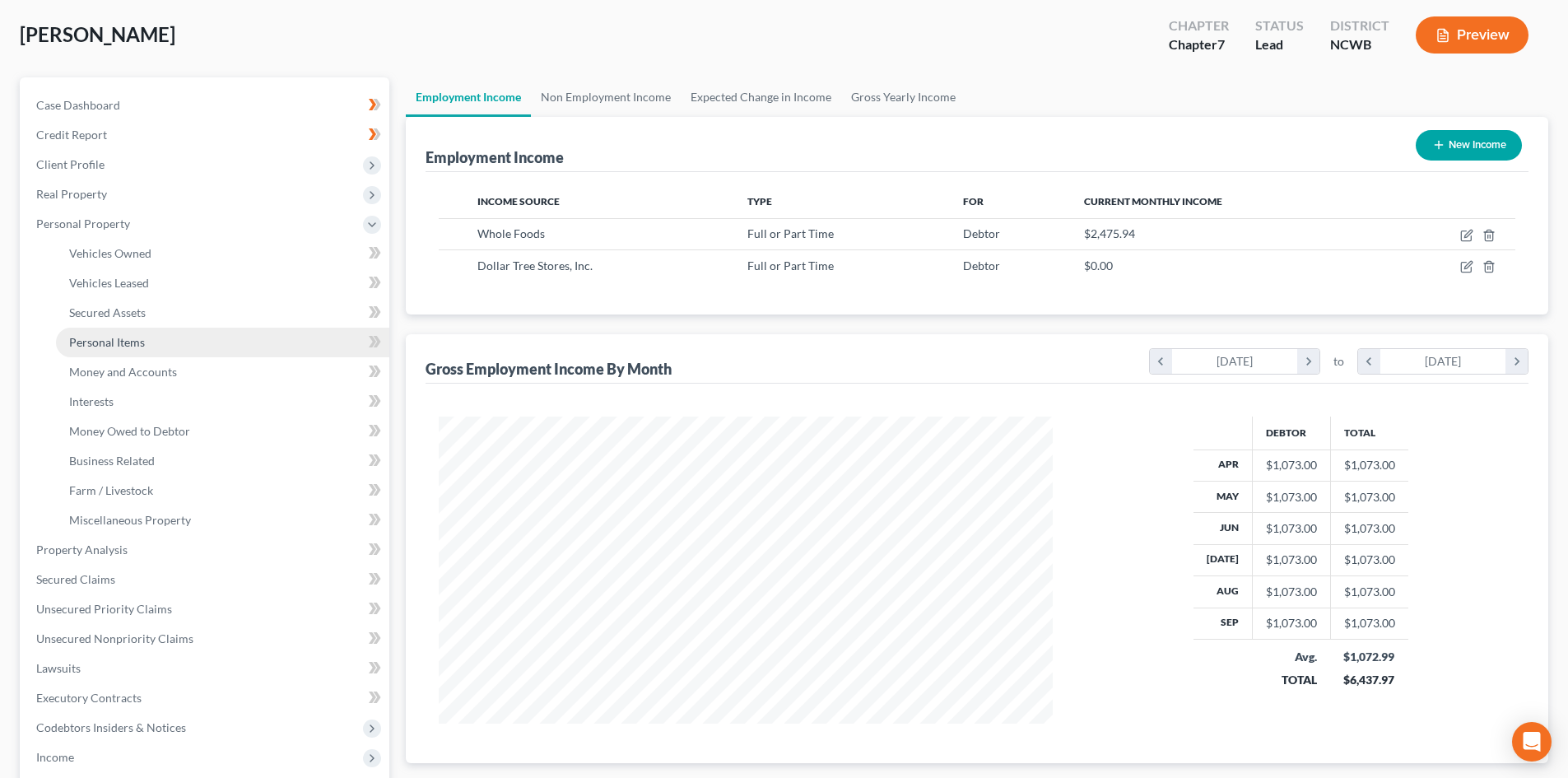
click at [132, 336] on span "Personal Items" at bounding box center [107, 342] width 76 height 14
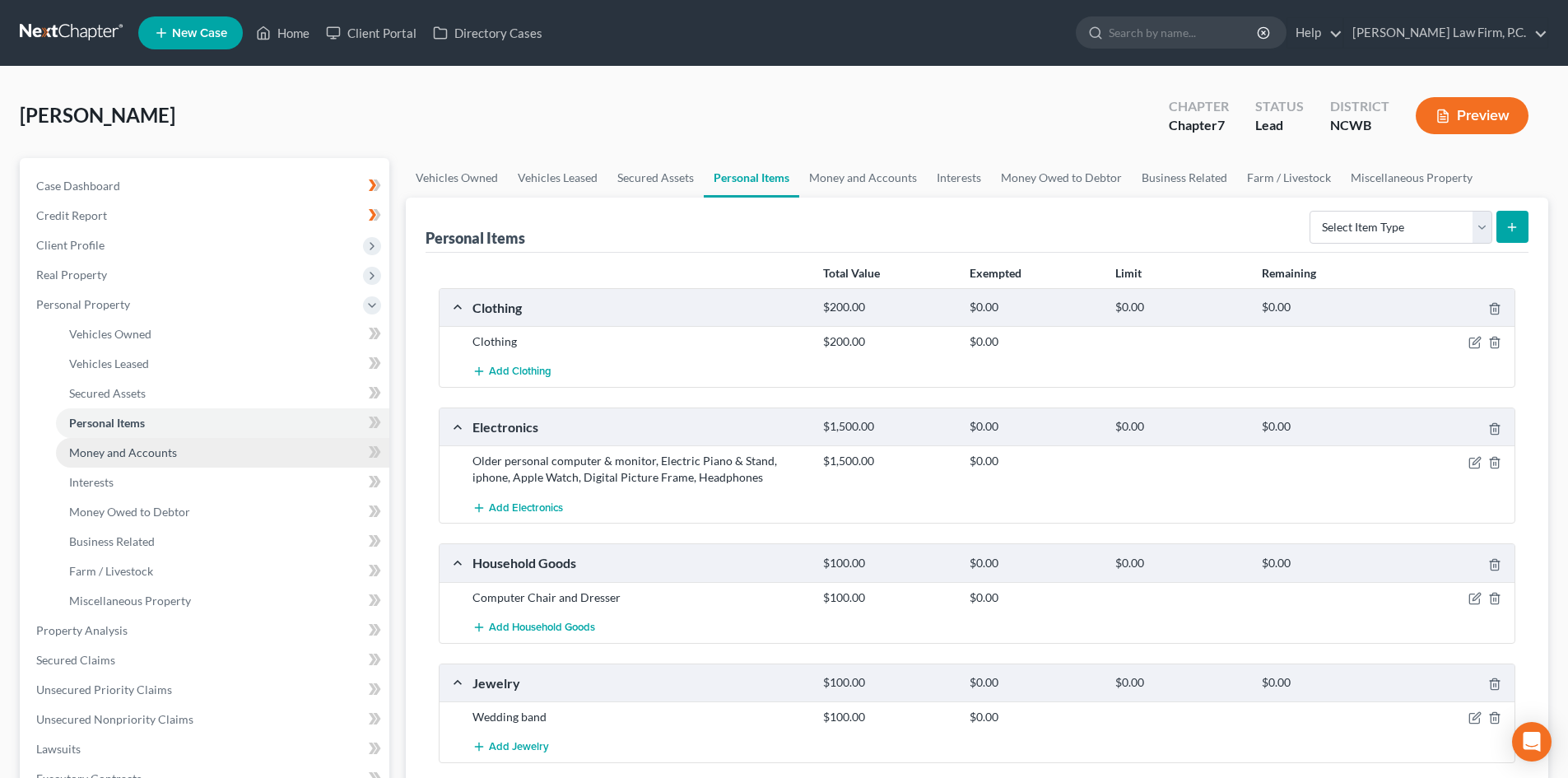
click at [202, 453] on link "Money and Accounts" at bounding box center [223, 453] width 333 height 30
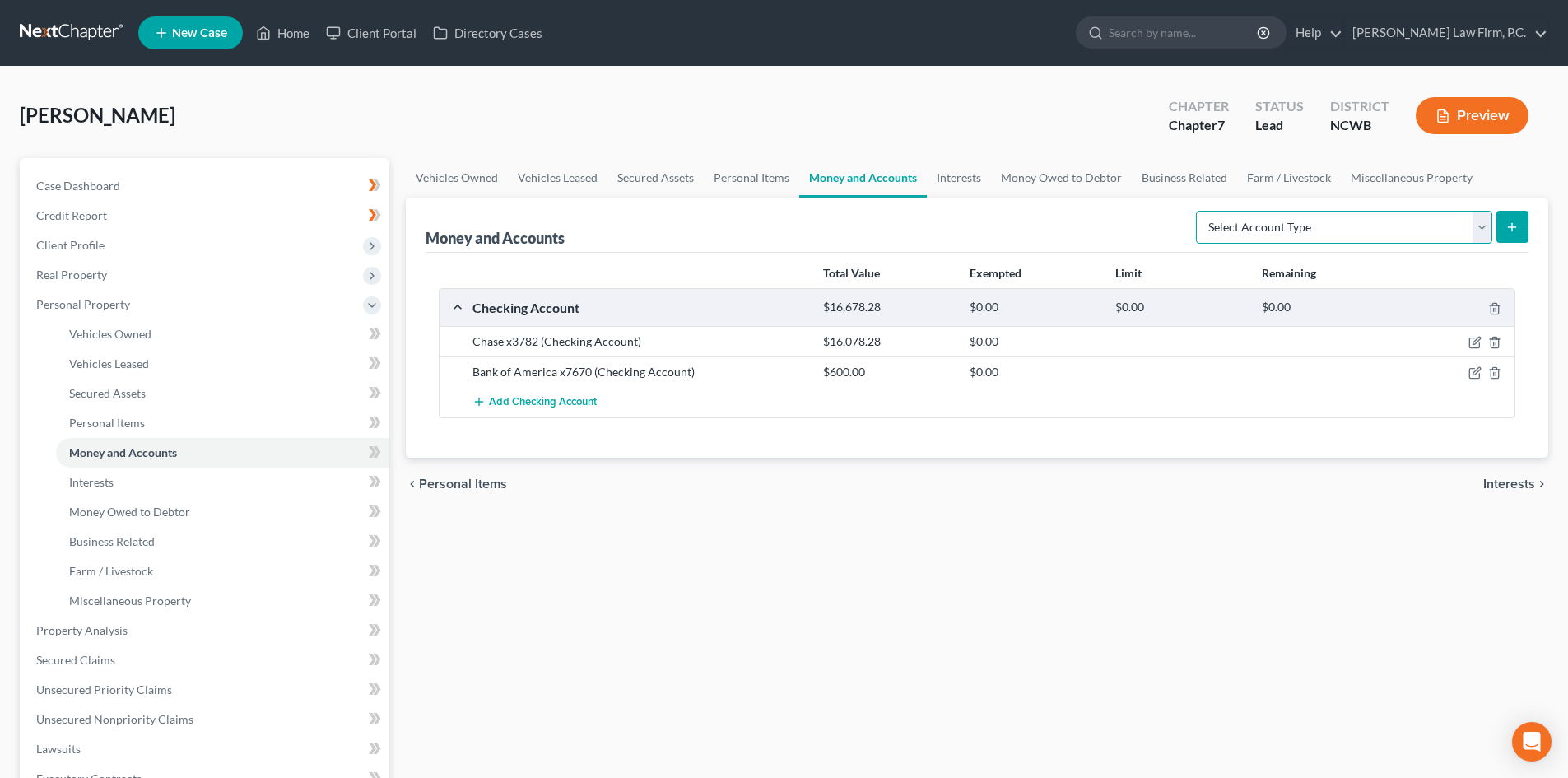
click at [1379, 231] on select "Select Account Type Brokerage Cash on Hand Certificates of Deposit Checking Acc…" at bounding box center [1344, 227] width 296 height 33
click at [967, 173] on link "Interests" at bounding box center [959, 178] width 64 height 39
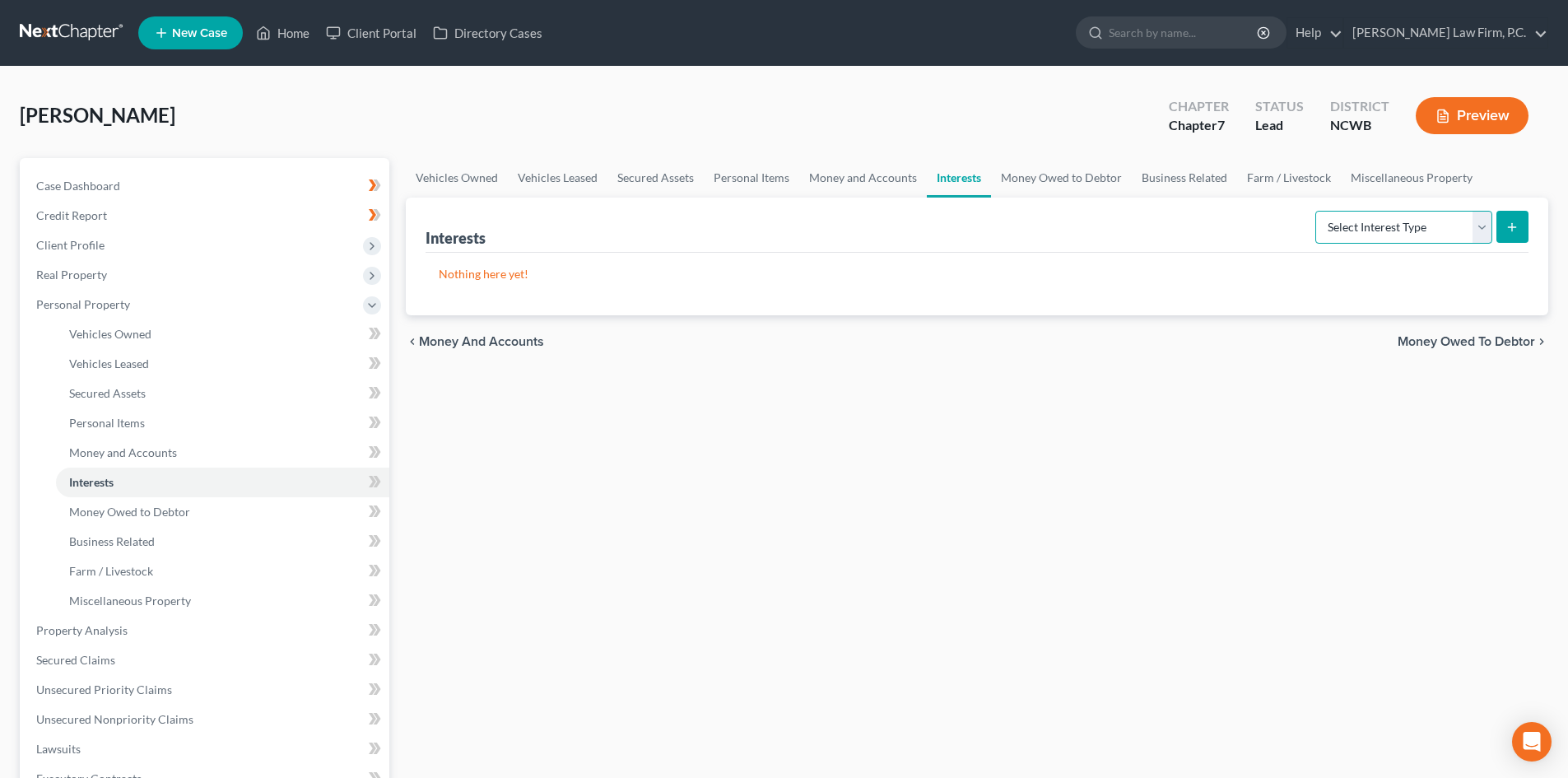
click at [1343, 219] on select "Select Interest Type 401K Annuity Bond Education IRA Government Bond Government…" at bounding box center [1403, 227] width 177 height 33
select select "401k"
click at [1317, 211] on select "Select Interest Type 401K Annuity Bond Education IRA Government Bond Government…" at bounding box center [1403, 227] width 177 height 33
click at [1515, 225] on icon "submit" at bounding box center [1511, 226] width 13 height 13
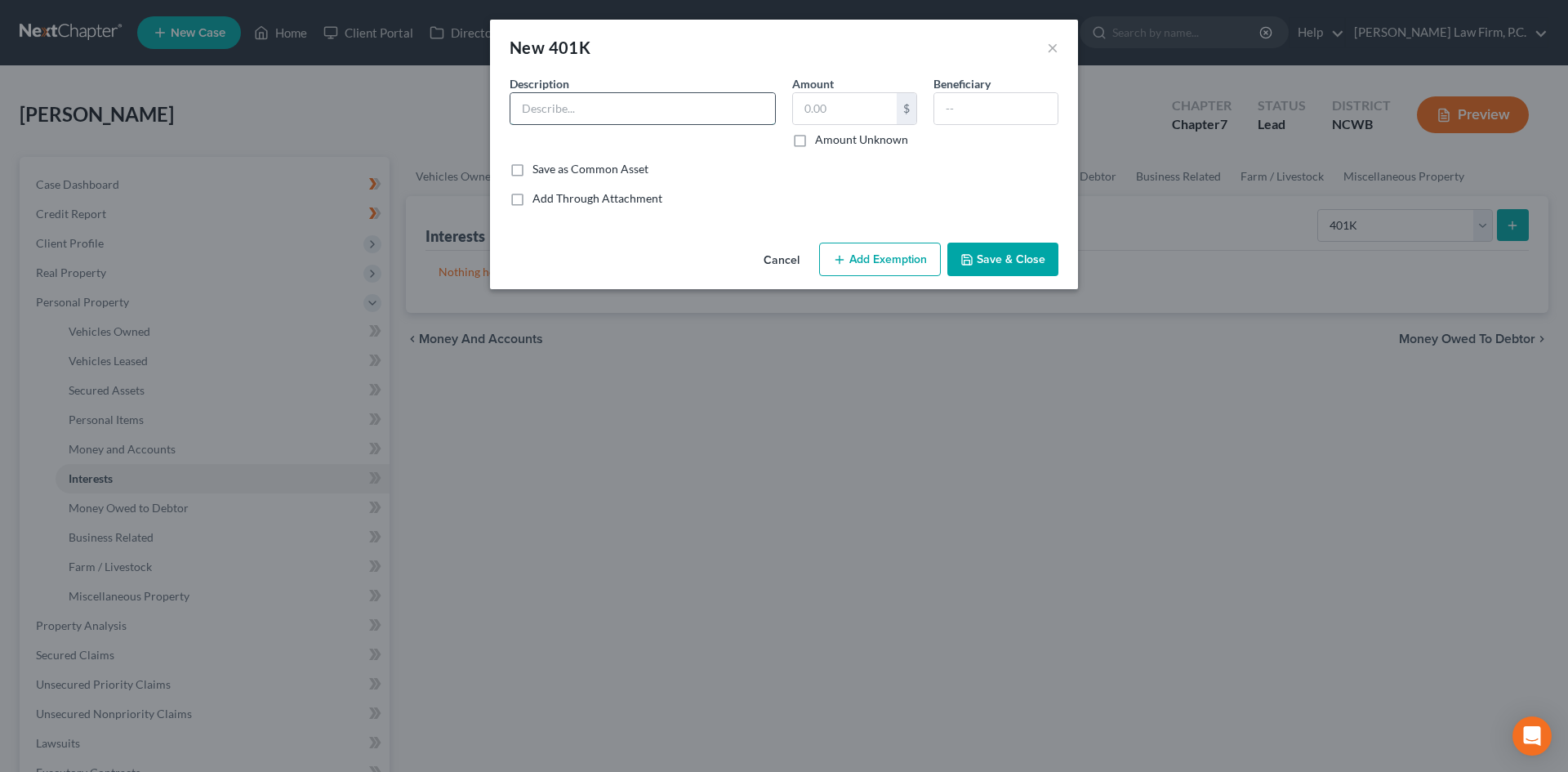
click at [572, 105] on input "text" at bounding box center [643, 108] width 264 height 31
type input "Whole Foods 401(k)"
type input "48.80"
click at [964, 103] on input "text" at bounding box center [996, 108] width 124 height 31
type input "P"
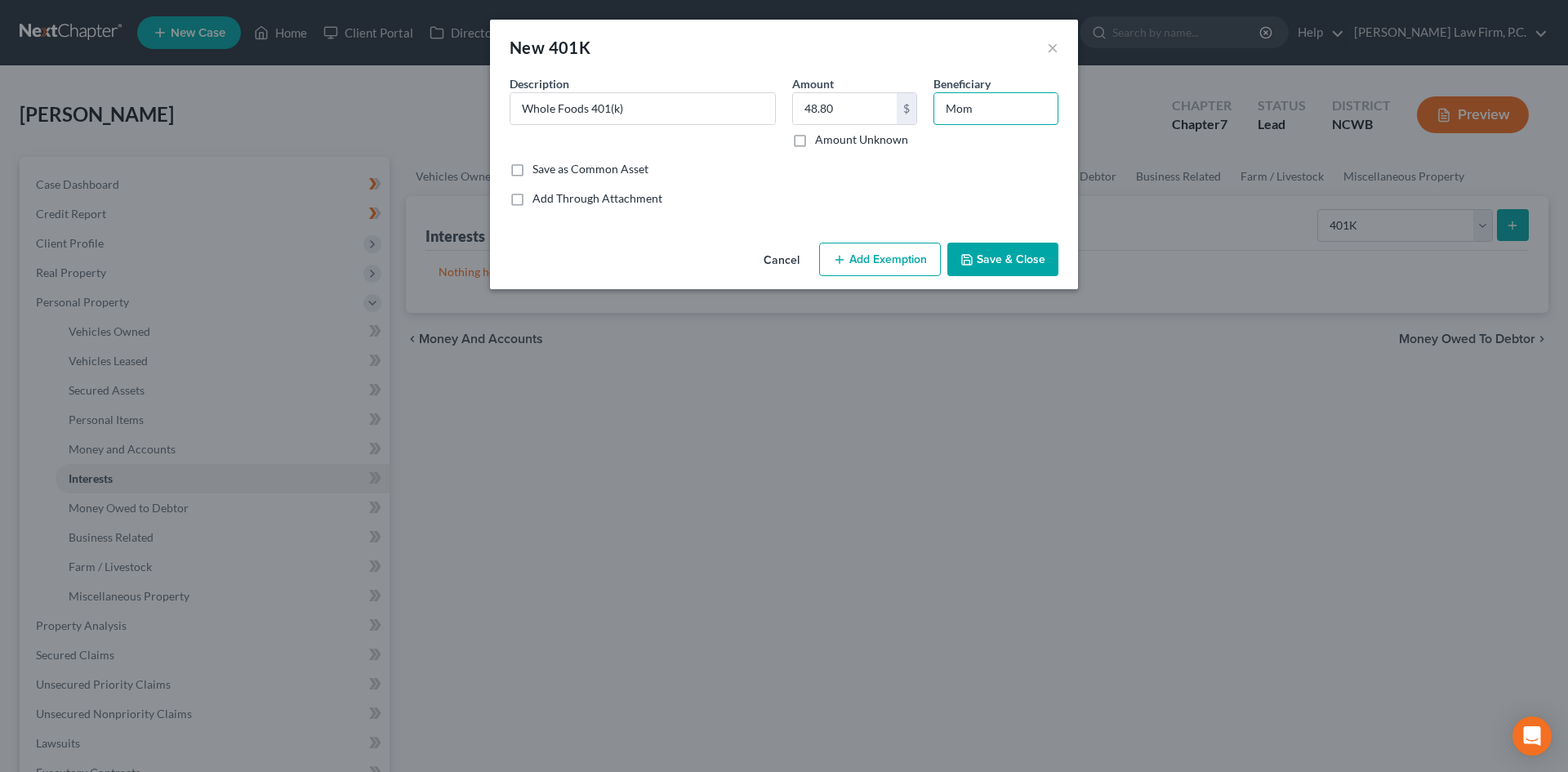
type input "Mom"
click at [1011, 252] on button "Save & Close" at bounding box center [1002, 259] width 111 height 34
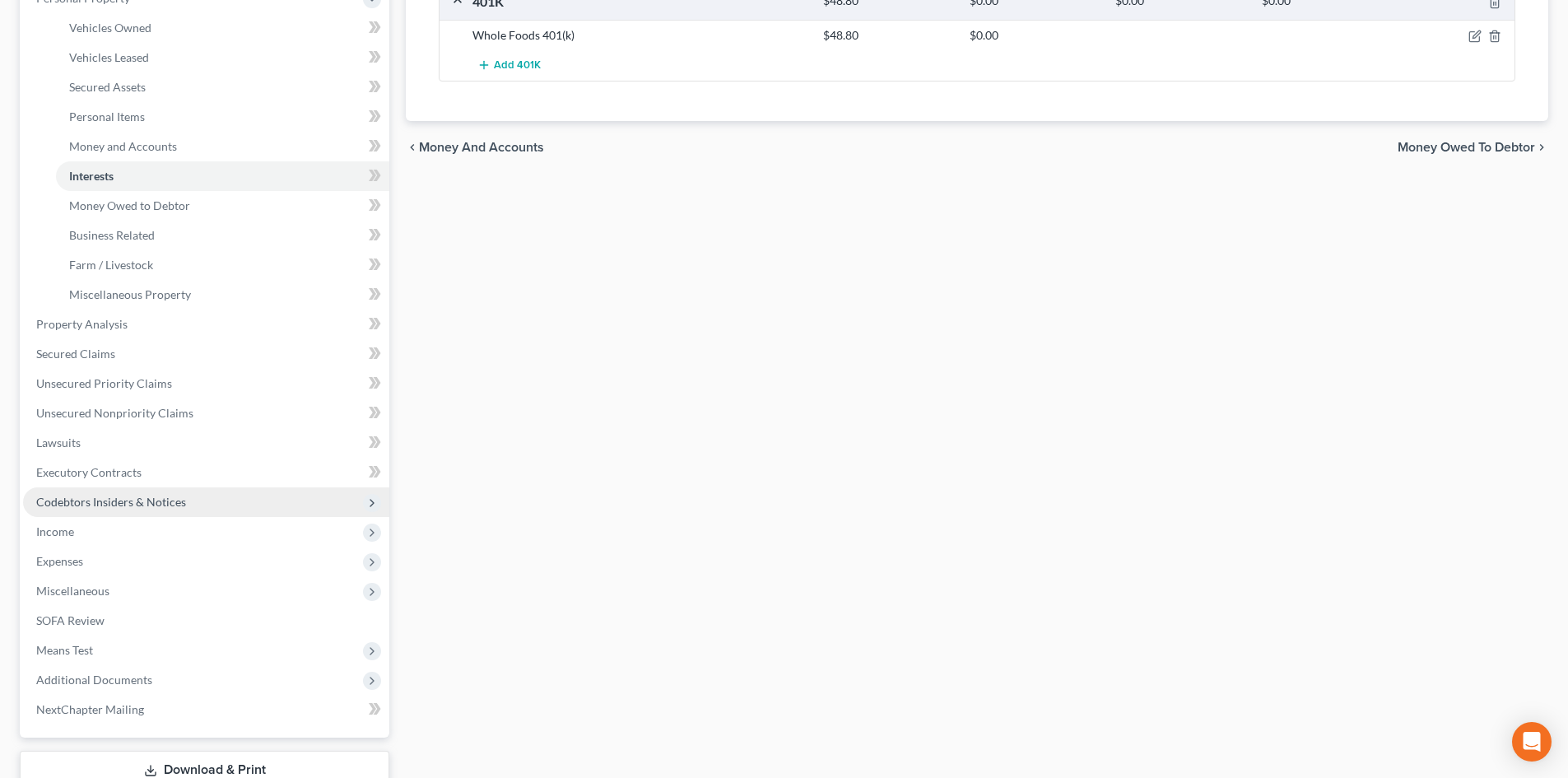
scroll to position [330, 0]
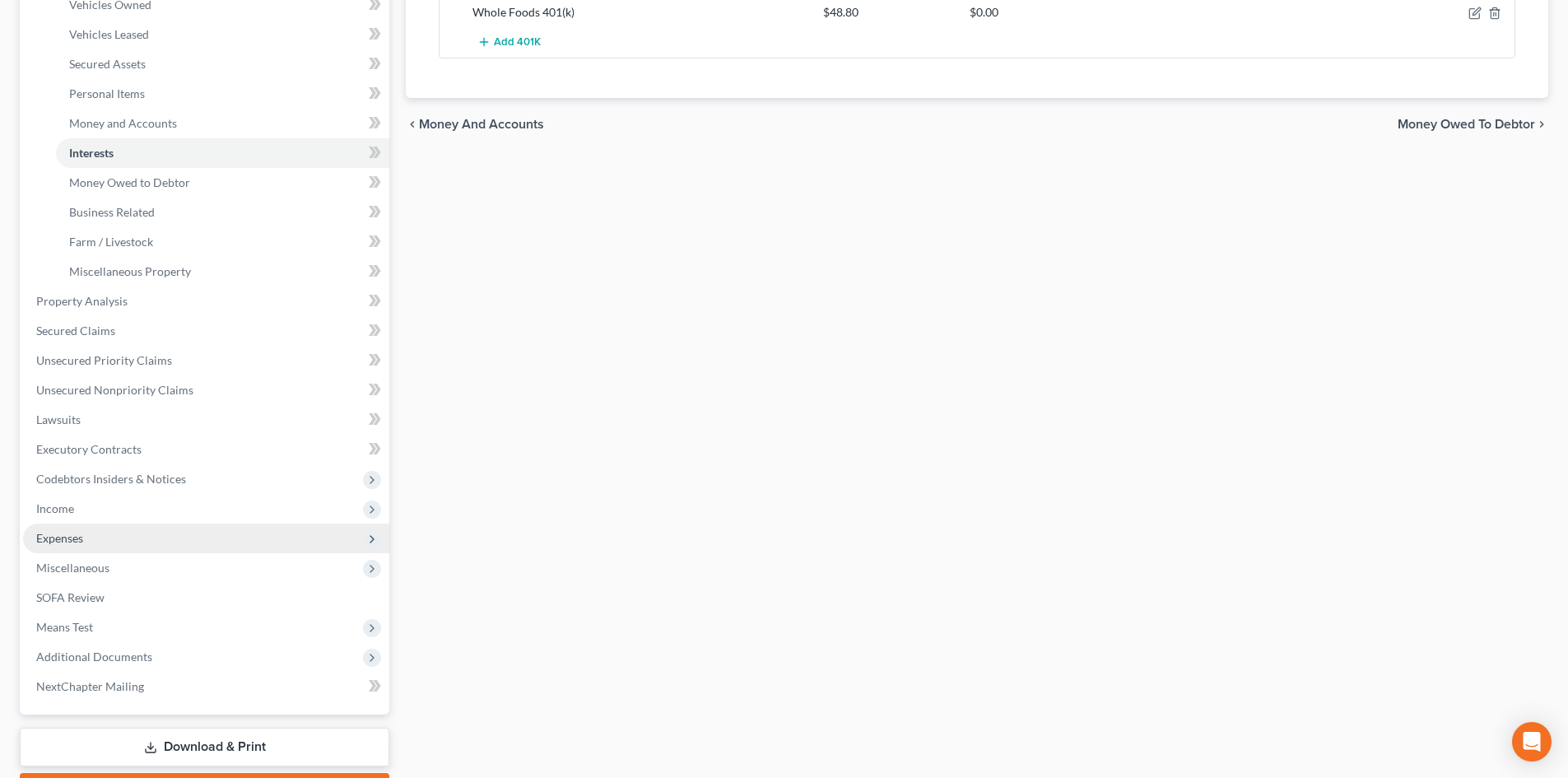
click at [94, 530] on span "Expenses" at bounding box center [206, 538] width 366 height 30
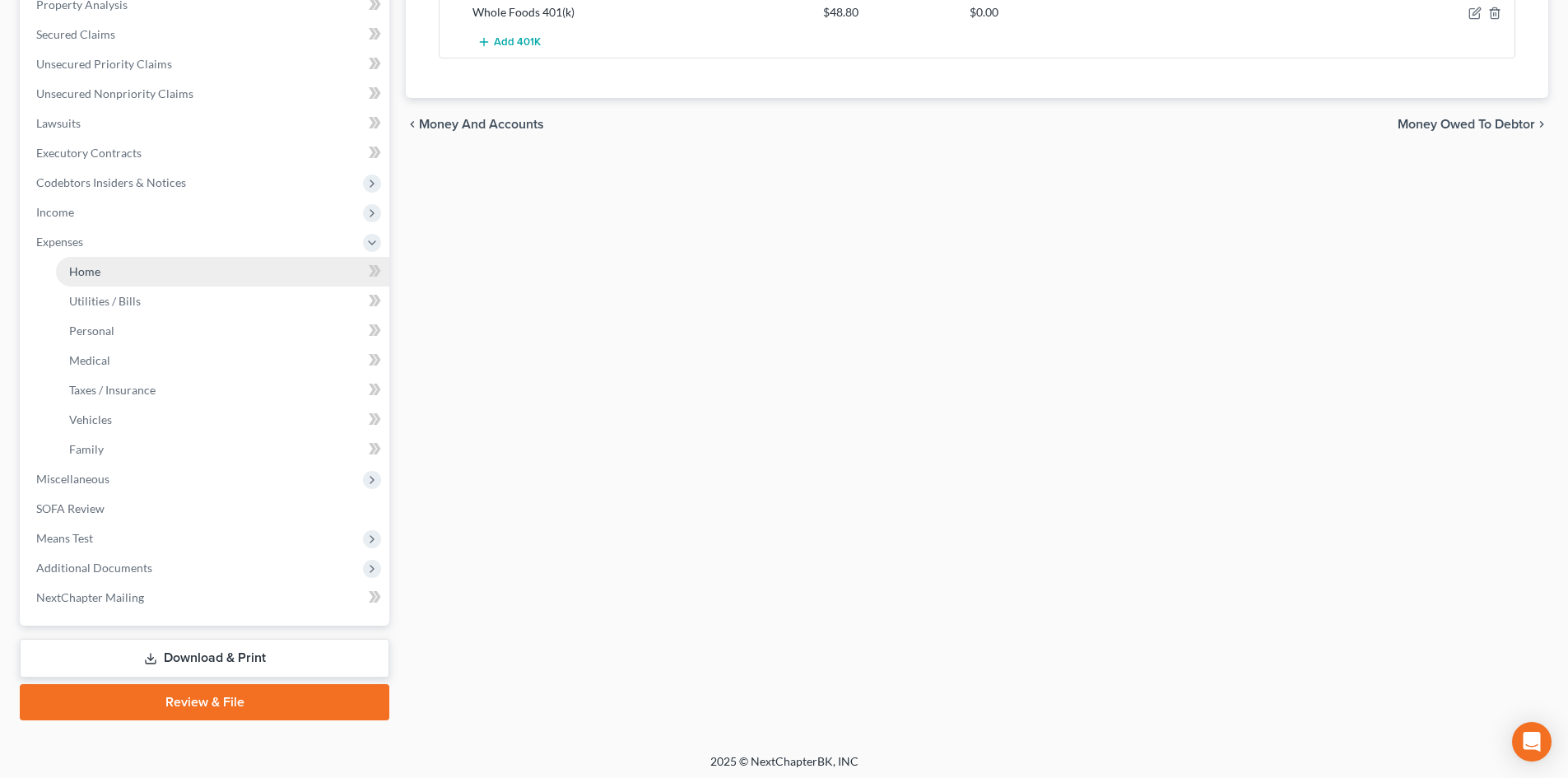
click at [105, 268] on link "Home" at bounding box center [223, 272] width 333 height 30
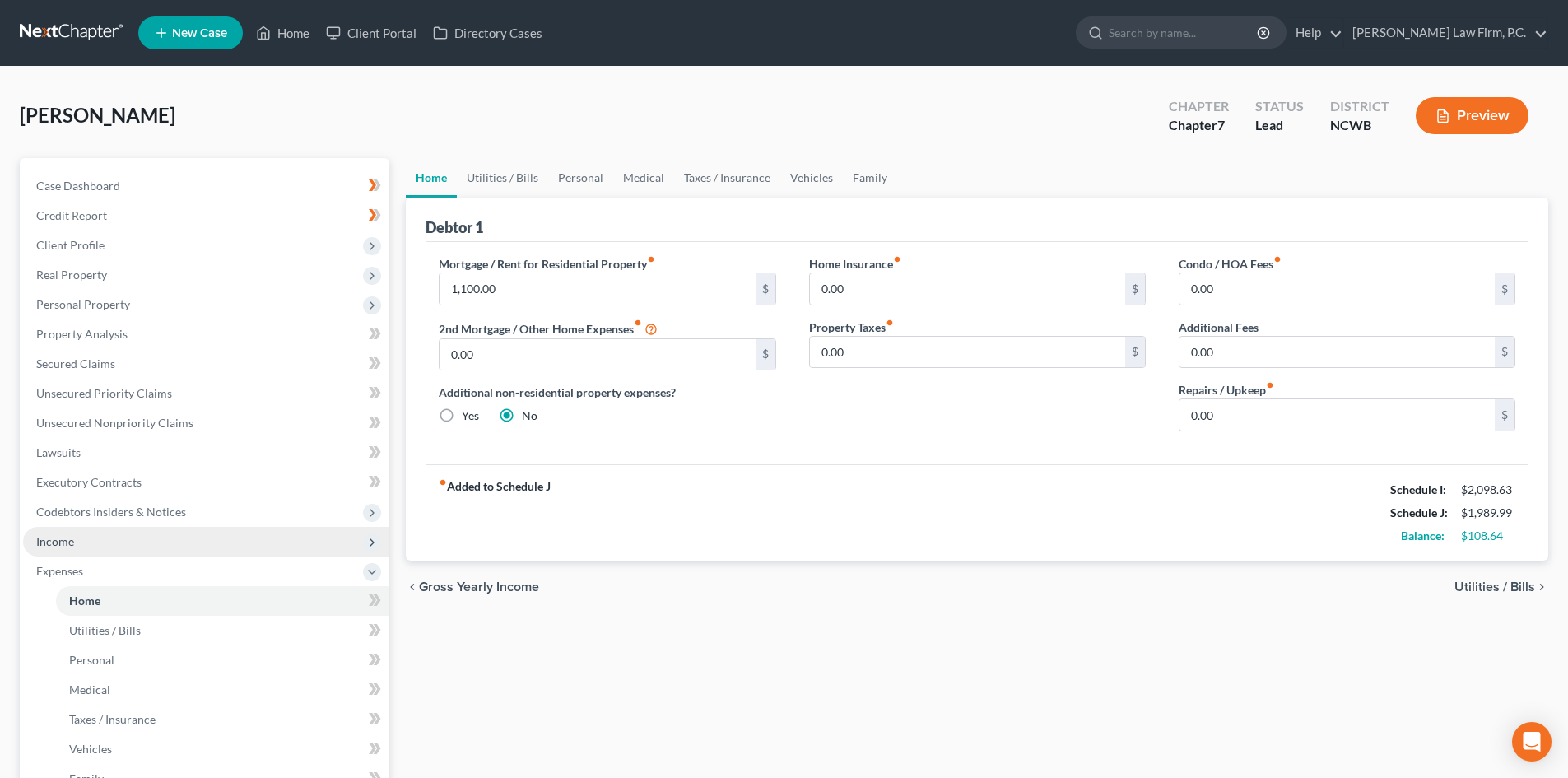
click at [144, 539] on span "Income" at bounding box center [206, 541] width 366 height 30
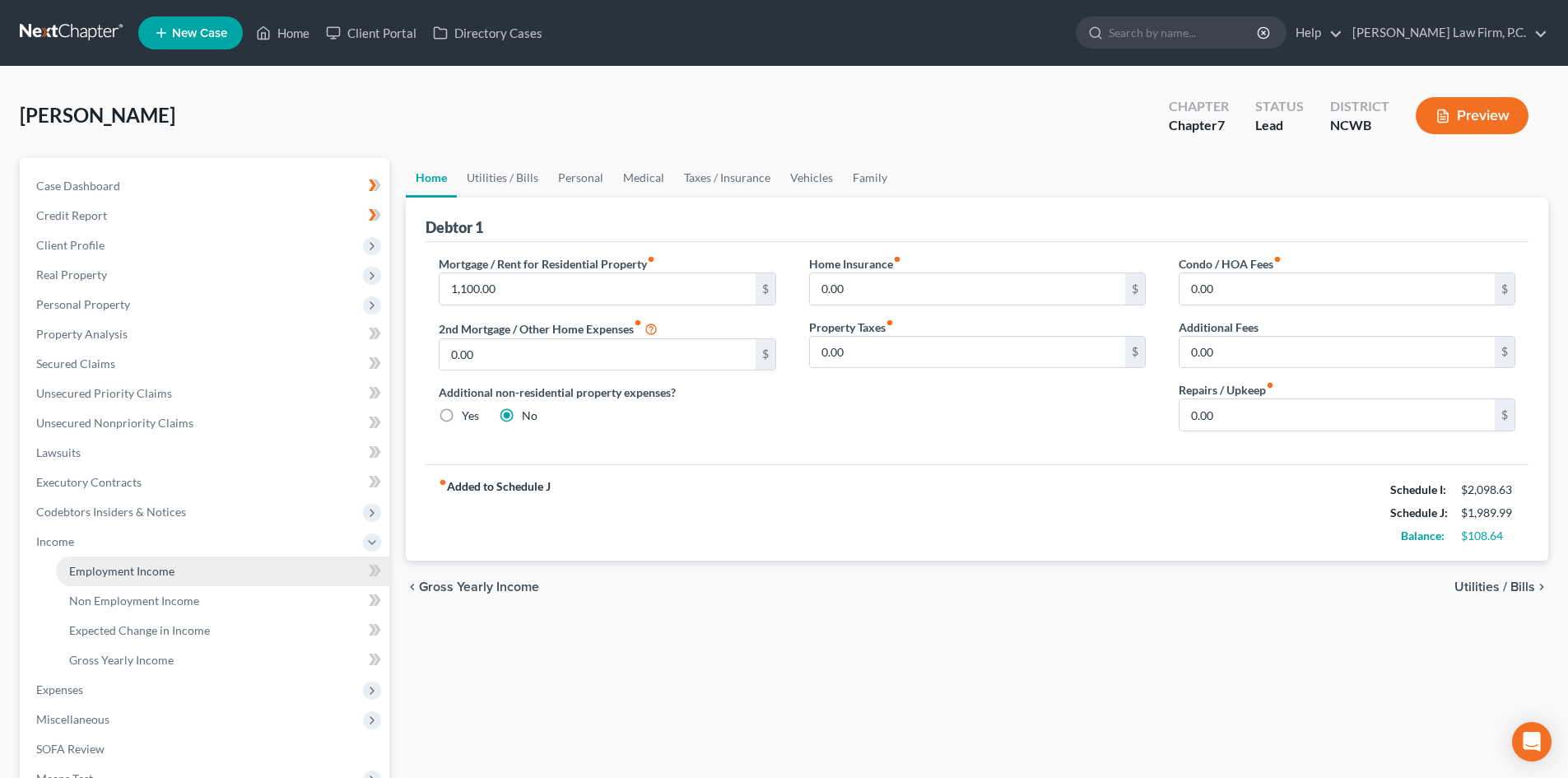
click at [224, 570] on link "Employment Income" at bounding box center [223, 571] width 333 height 30
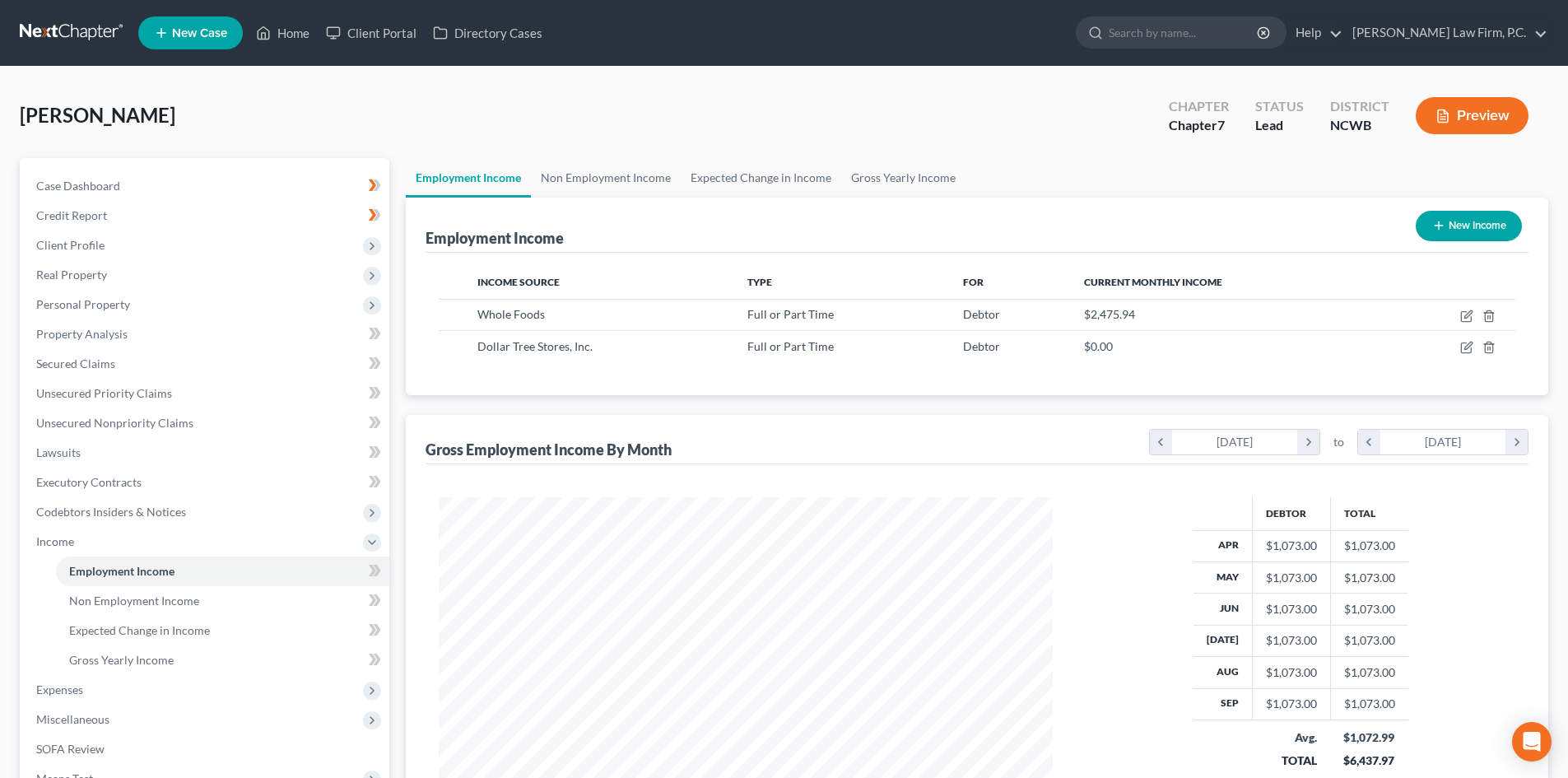
scroll to position [307, 647]
click at [107, 690] on span "Expenses" at bounding box center [206, 690] width 366 height 30
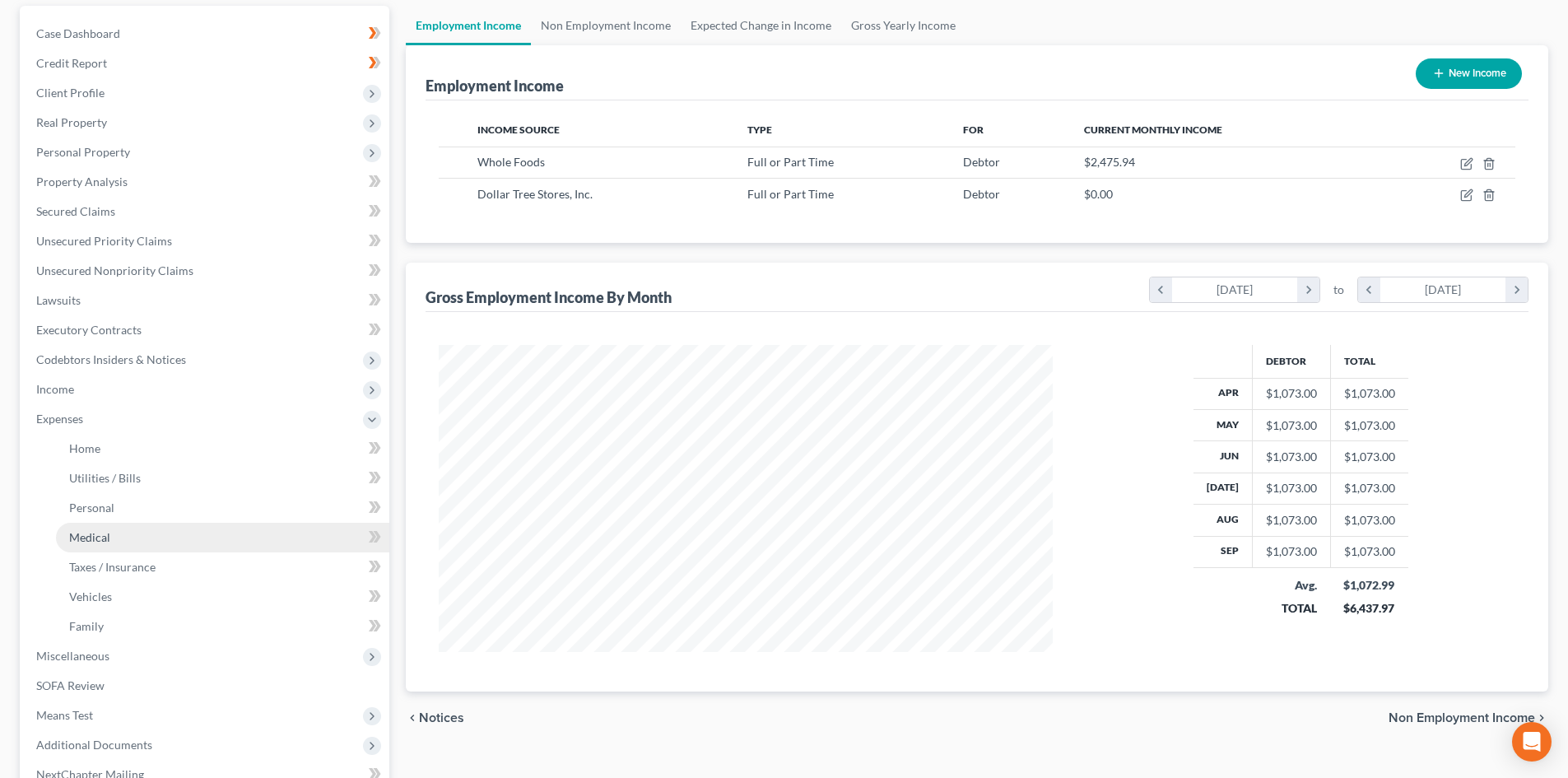
scroll to position [247, 0]
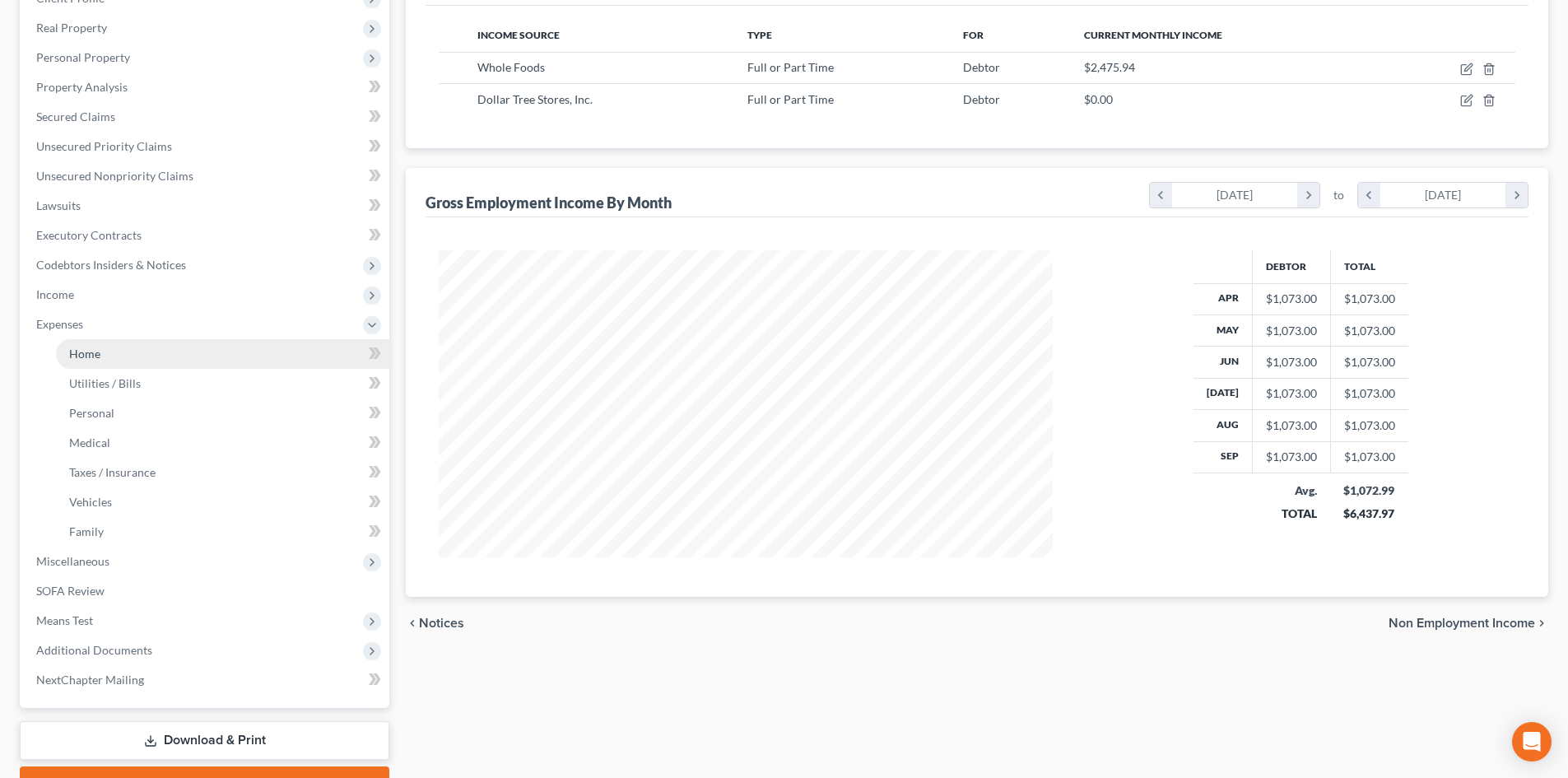
click at [146, 355] on link "Home" at bounding box center [223, 354] width 333 height 30
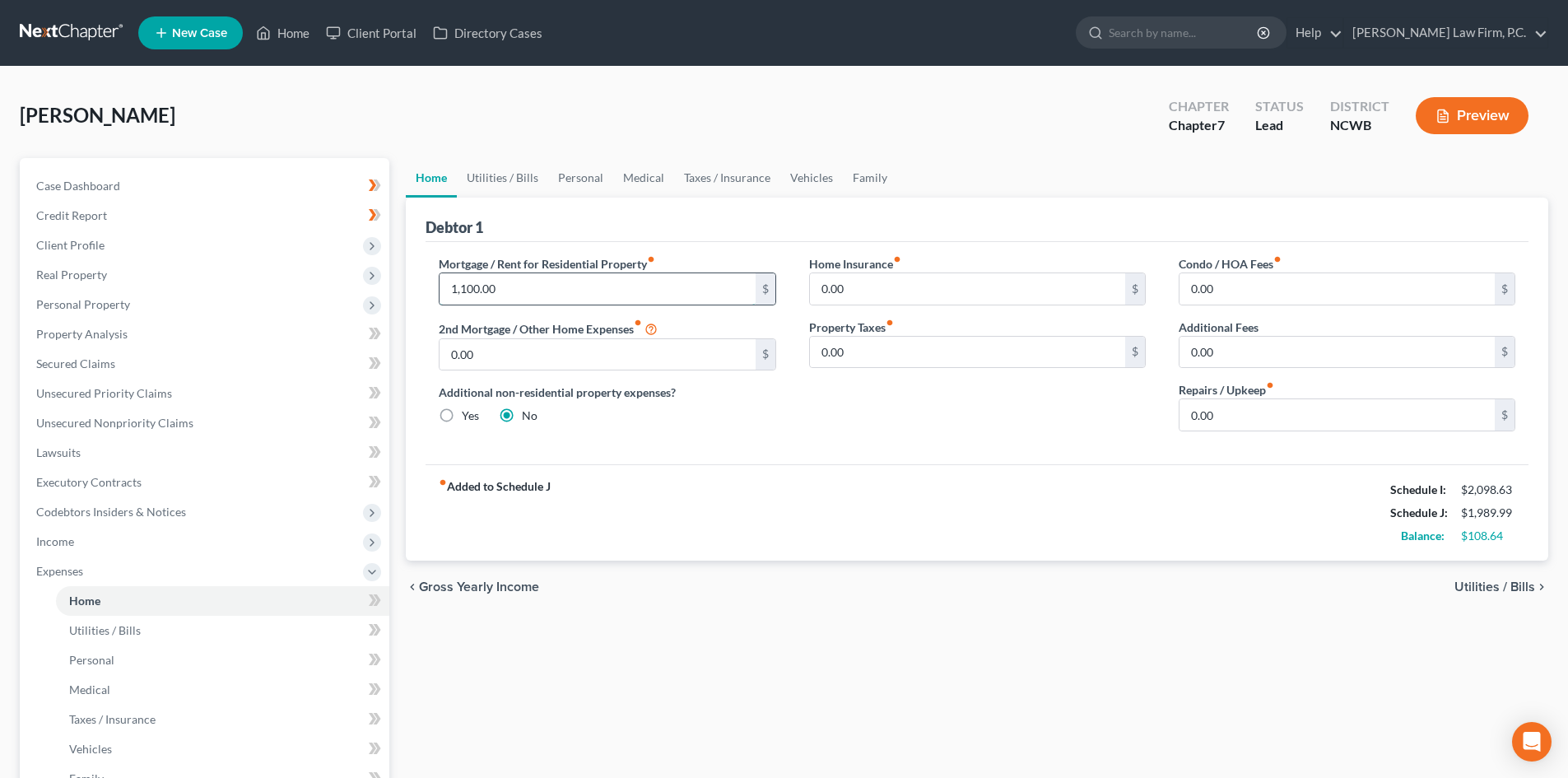
click at [602, 287] on input "1,100.00" at bounding box center [597, 289] width 315 height 32
click at [626, 287] on input "1,100.00" at bounding box center [597, 289] width 315 height 32
drag, startPoint x: 584, startPoint y: 290, endPoint x: 319, endPoint y: 291, distance: 265.0
click at [319, 291] on div "Petition Navigation Case Dashboard Payments Invoices Payments Payments Credit R…" at bounding box center [784, 604] width 1545 height 892
click at [796, 407] on div "Home Insurance fiber_manual_record 0.00 $ Property Taxes fiber_manual_record 0.…" at bounding box center [976, 350] width 370 height 190
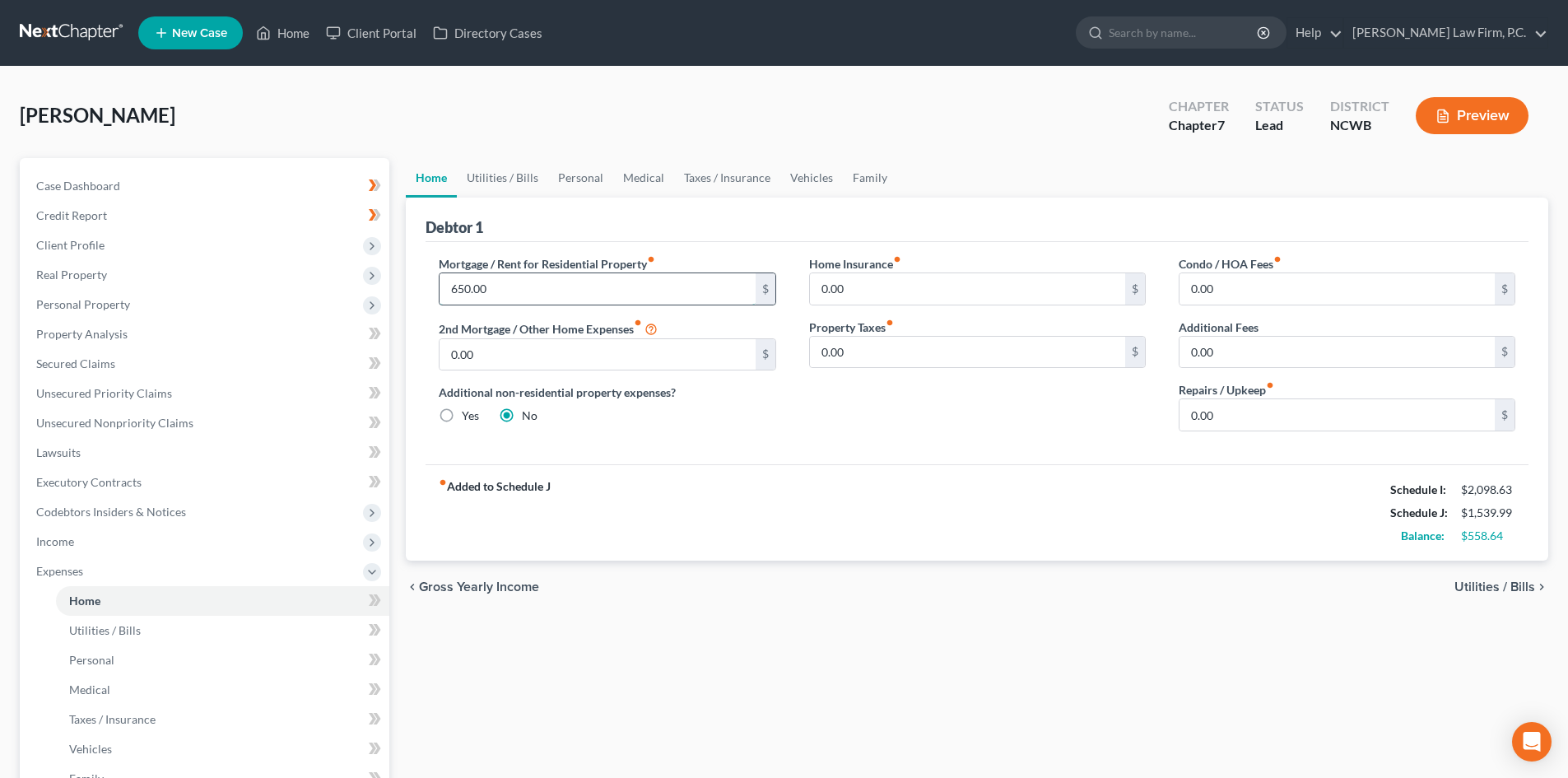
click at [668, 285] on input "650.00" at bounding box center [597, 289] width 315 height 32
click at [668, 284] on input "650.00" at bounding box center [597, 289] width 315 height 32
drag, startPoint x: 444, startPoint y: 291, endPoint x: 522, endPoint y: 282, distance: 78.5
click at [522, 282] on input "650.00" at bounding box center [597, 289] width 315 height 32
type input "1,150.00"
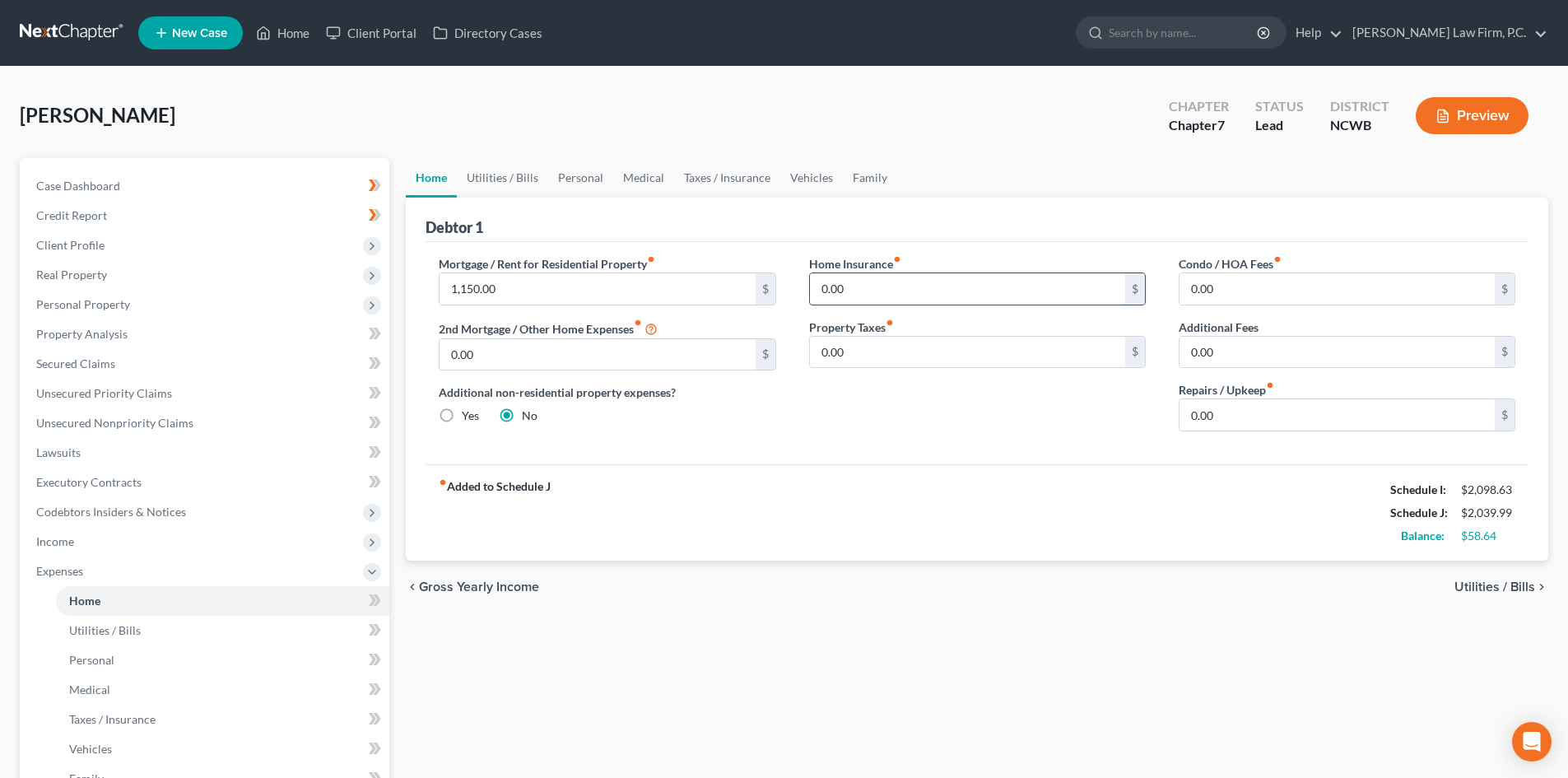
click at [949, 288] on input "0.00" at bounding box center [967, 289] width 315 height 32
click at [1227, 417] on input "0.00" at bounding box center [1337, 415] width 315 height 32
type input "20"
click at [970, 422] on div "Home Insurance fiber_manual_record 0.00 $ Property Taxes fiber_manual_record 0.…" at bounding box center [976, 350] width 370 height 190
click at [1223, 428] on input "20" at bounding box center [1337, 415] width 315 height 32
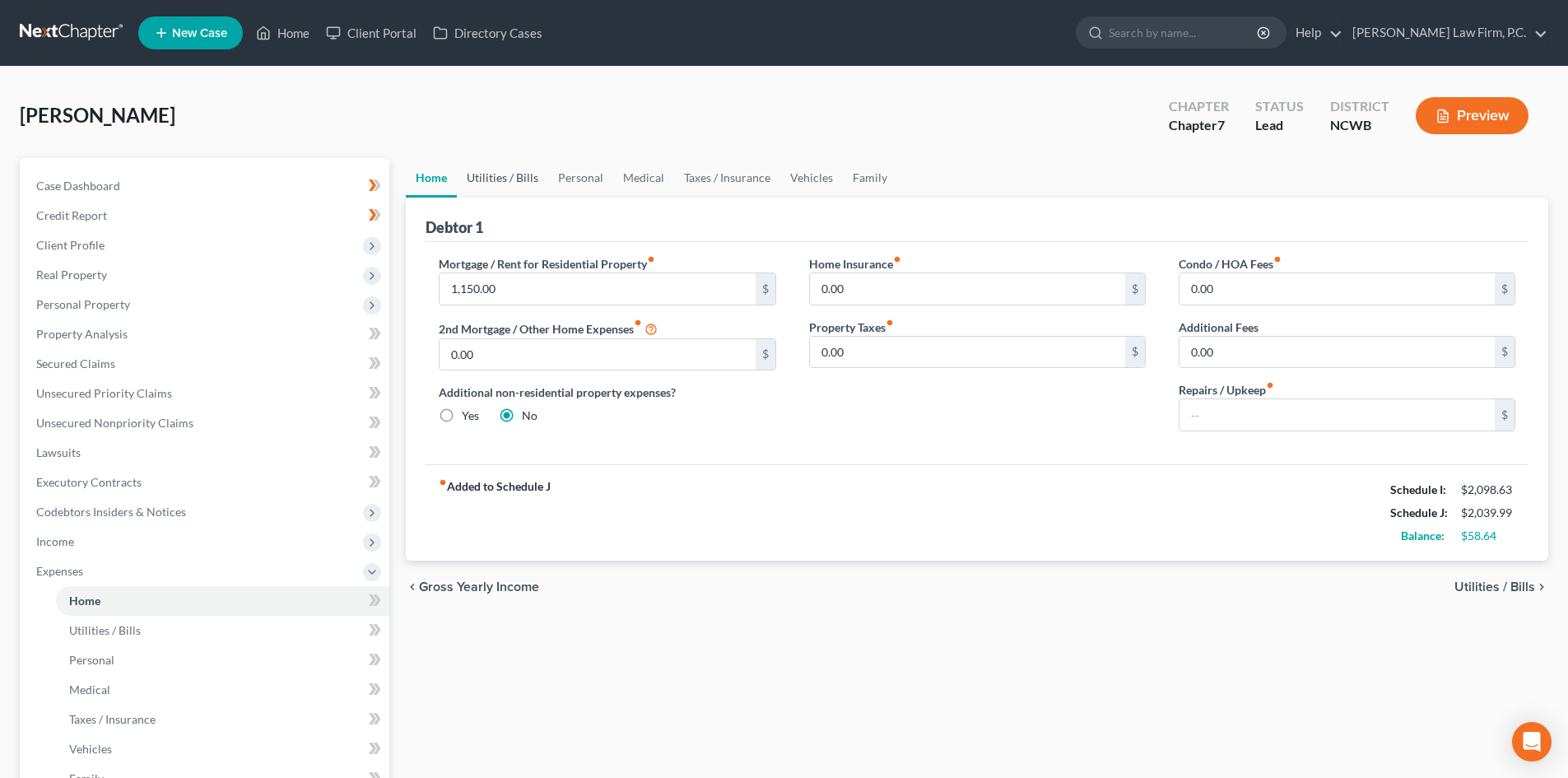
click at [521, 178] on link "Utilities / Bills" at bounding box center [502, 178] width 91 height 39
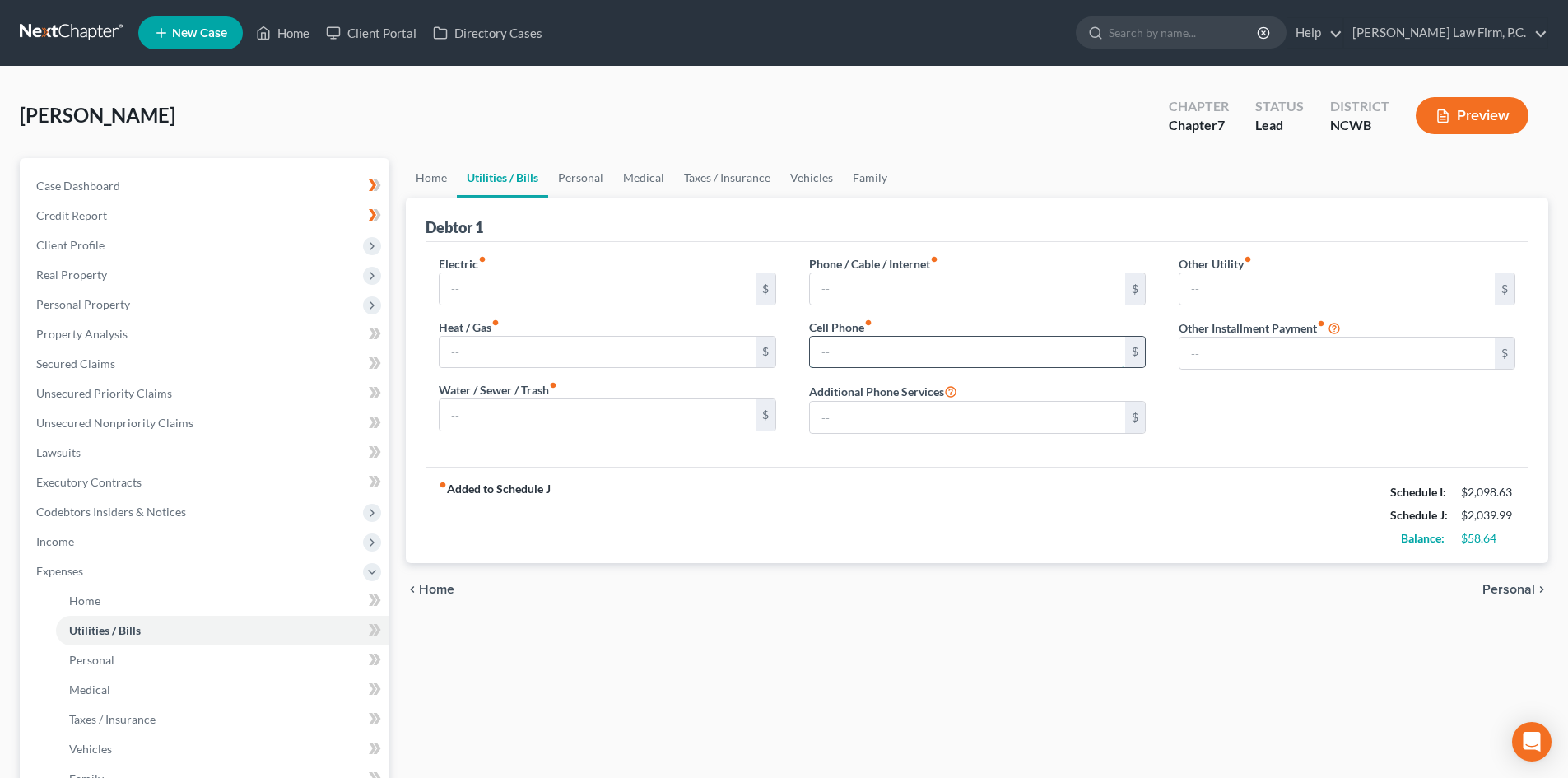
click at [869, 336] on input "text" at bounding box center [967, 352] width 315 height 32
click at [814, 472] on div "fiber_manual_record Added to Schedule J Schedule I: $2,098.63 Schedule J: $2,03…" at bounding box center [976, 515] width 1103 height 97
click at [589, 172] on link "Personal" at bounding box center [580, 178] width 65 height 39
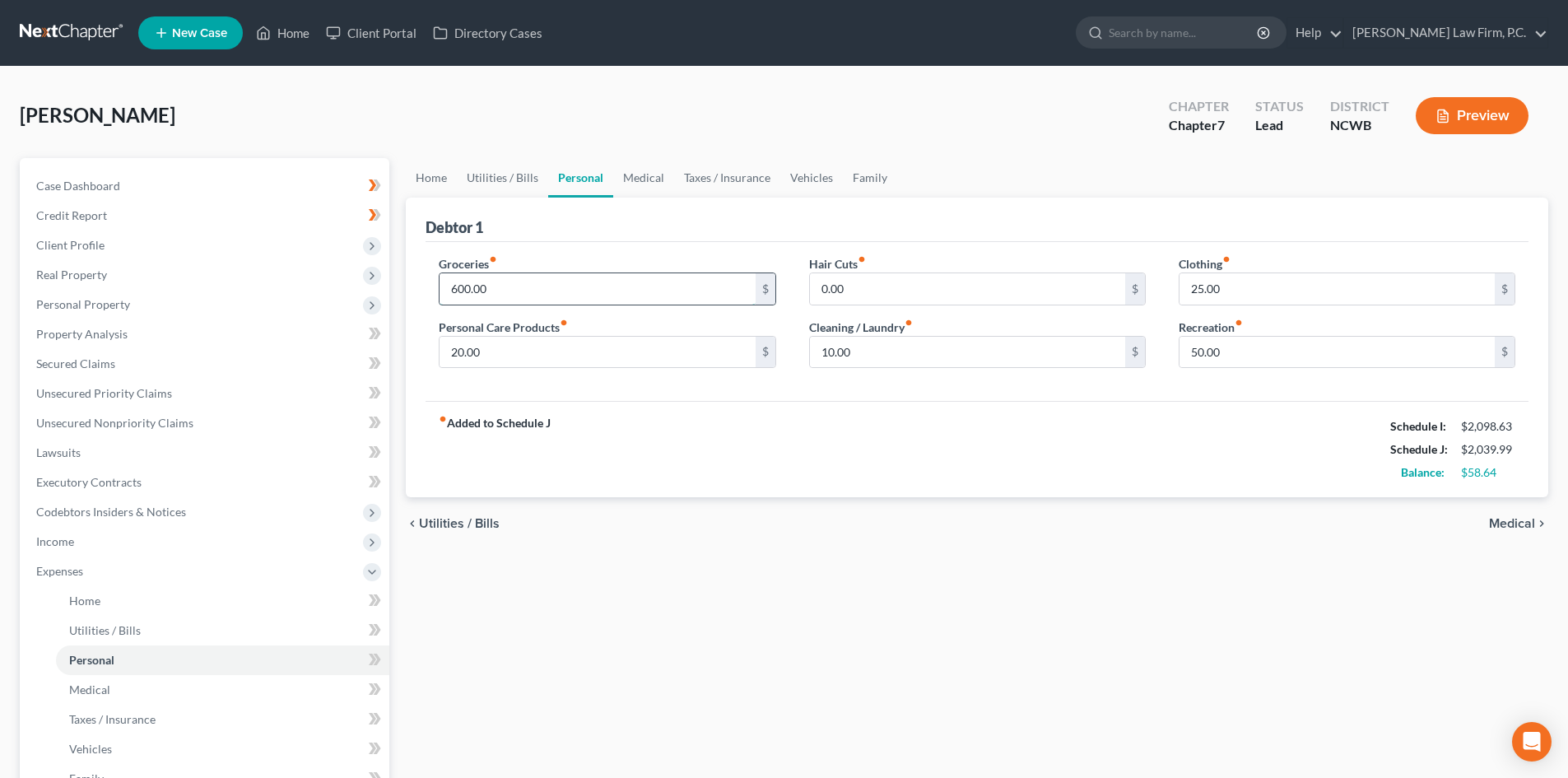
click at [590, 286] on input "600.00" at bounding box center [597, 289] width 315 height 32
click at [564, 354] on input "20.00" at bounding box center [597, 352] width 315 height 32
type input "25.00"
click at [943, 276] on input "0.00" at bounding box center [967, 289] width 315 height 32
click at [925, 346] on input "10.00" at bounding box center [967, 352] width 315 height 32
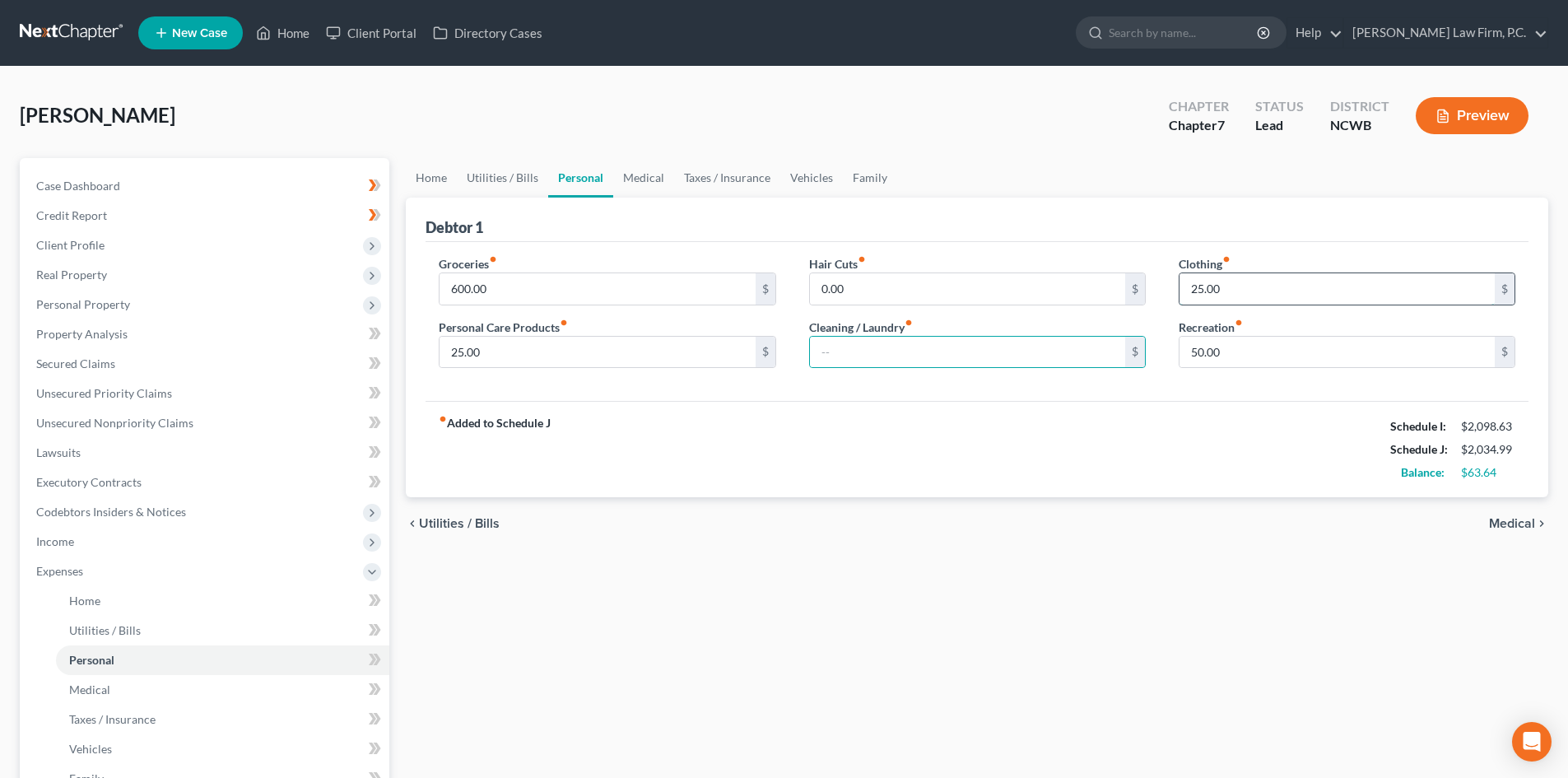
click at [1253, 276] on input "25.00" at bounding box center [1337, 289] width 315 height 32
drag, startPoint x: 1260, startPoint y: 266, endPoint x: 1261, endPoint y: 282, distance: 16.0
click at [1261, 278] on div "Clothing fiber_manual_record 25.00 $" at bounding box center [1347, 280] width 336 height 50
click at [1285, 295] on input "25.00" at bounding box center [1337, 289] width 315 height 32
drag, startPoint x: 1303, startPoint y: 286, endPoint x: 1174, endPoint y: 289, distance: 129.0
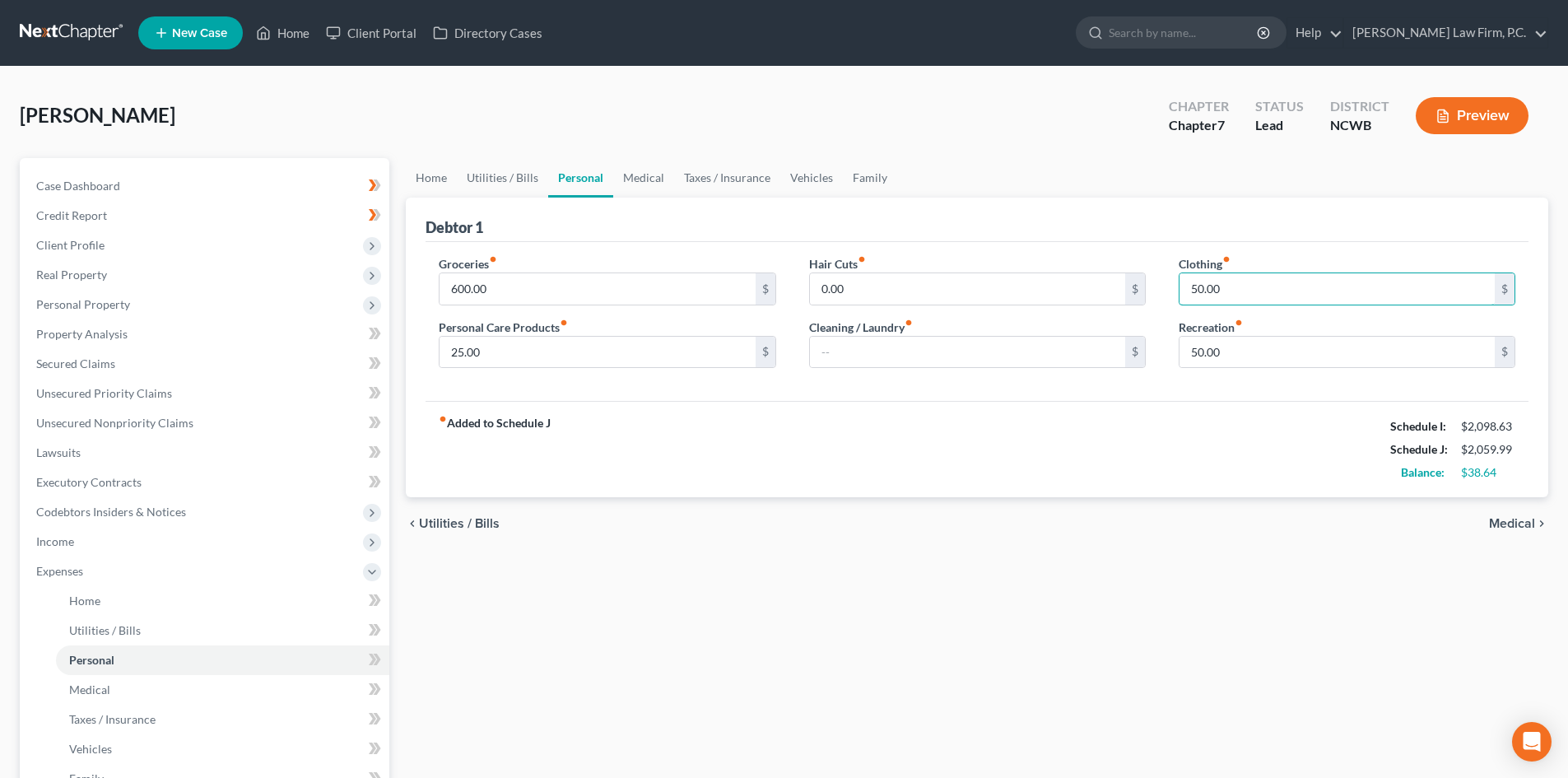
click at [1174, 289] on div "Clothing fiber_manual_record 50.00 $ Recreation fiber_manual_record 50.00 $" at bounding box center [1346, 319] width 370 height 126
type input "65"
click at [1228, 360] on input "50.00" at bounding box center [1337, 352] width 315 height 32
click at [1098, 426] on div "fiber_manual_record Added to Schedule J Schedule I: $2,098.63 Schedule J: $2,07…" at bounding box center [976, 449] width 1103 height 97
click at [1246, 353] on input "50.00" at bounding box center [1337, 352] width 315 height 32
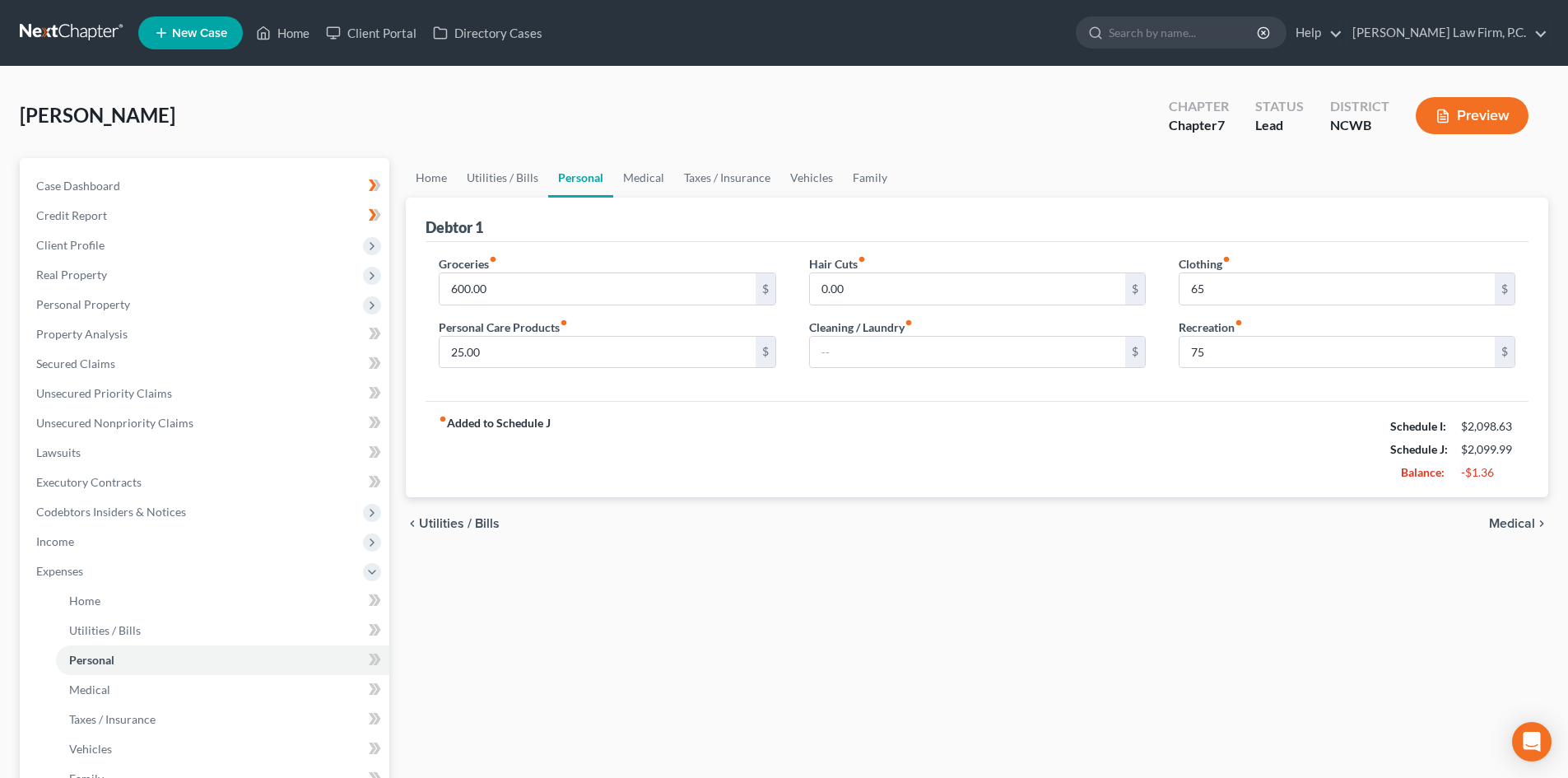
click at [1166, 313] on div "Clothing fiber_manual_record 65 $ Recreation fiber_manual_record 75 $" at bounding box center [1346, 319] width 370 height 126
click at [1249, 342] on input "75" at bounding box center [1337, 352] width 315 height 32
type input "0"
type input "75.00"
click at [646, 171] on link "Medical" at bounding box center [643, 178] width 61 height 39
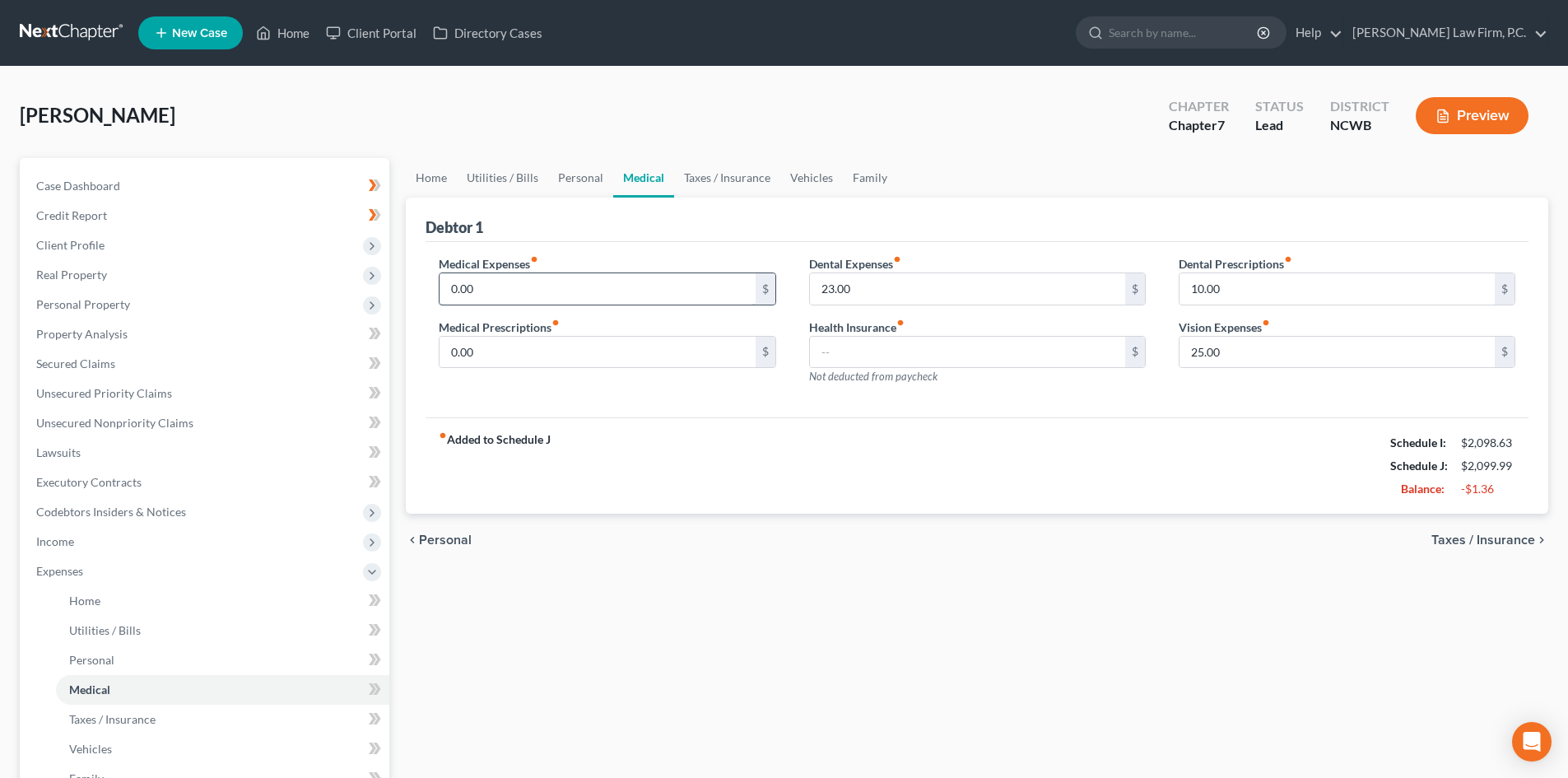
click at [529, 284] on input "0.00" at bounding box center [597, 289] width 315 height 32
click at [578, 178] on link "Personal" at bounding box center [580, 178] width 65 height 39
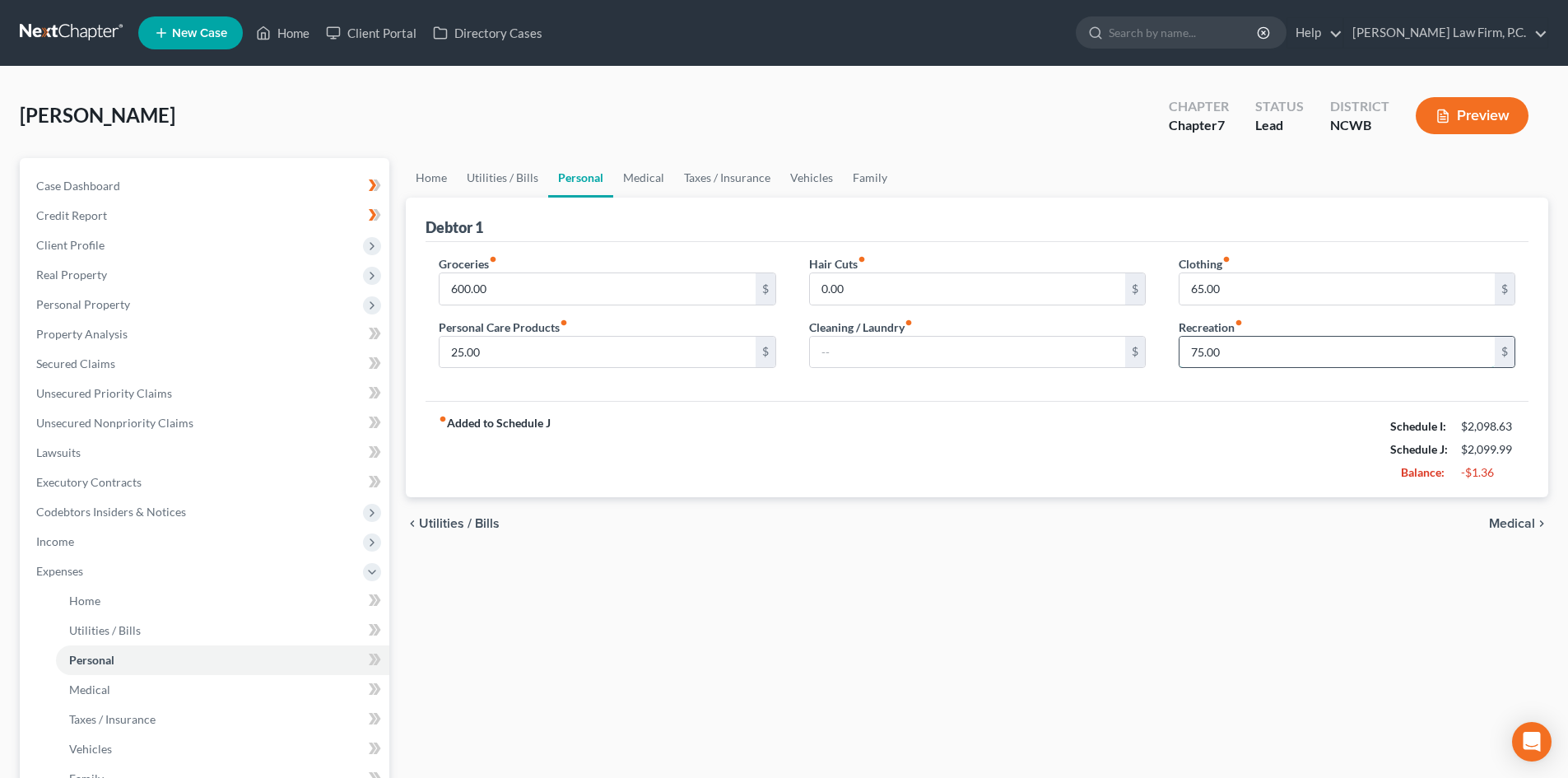
click at [1251, 351] on input "75.00" at bounding box center [1337, 352] width 315 height 32
type input "50.00"
click at [655, 174] on link "Medical" at bounding box center [643, 178] width 61 height 39
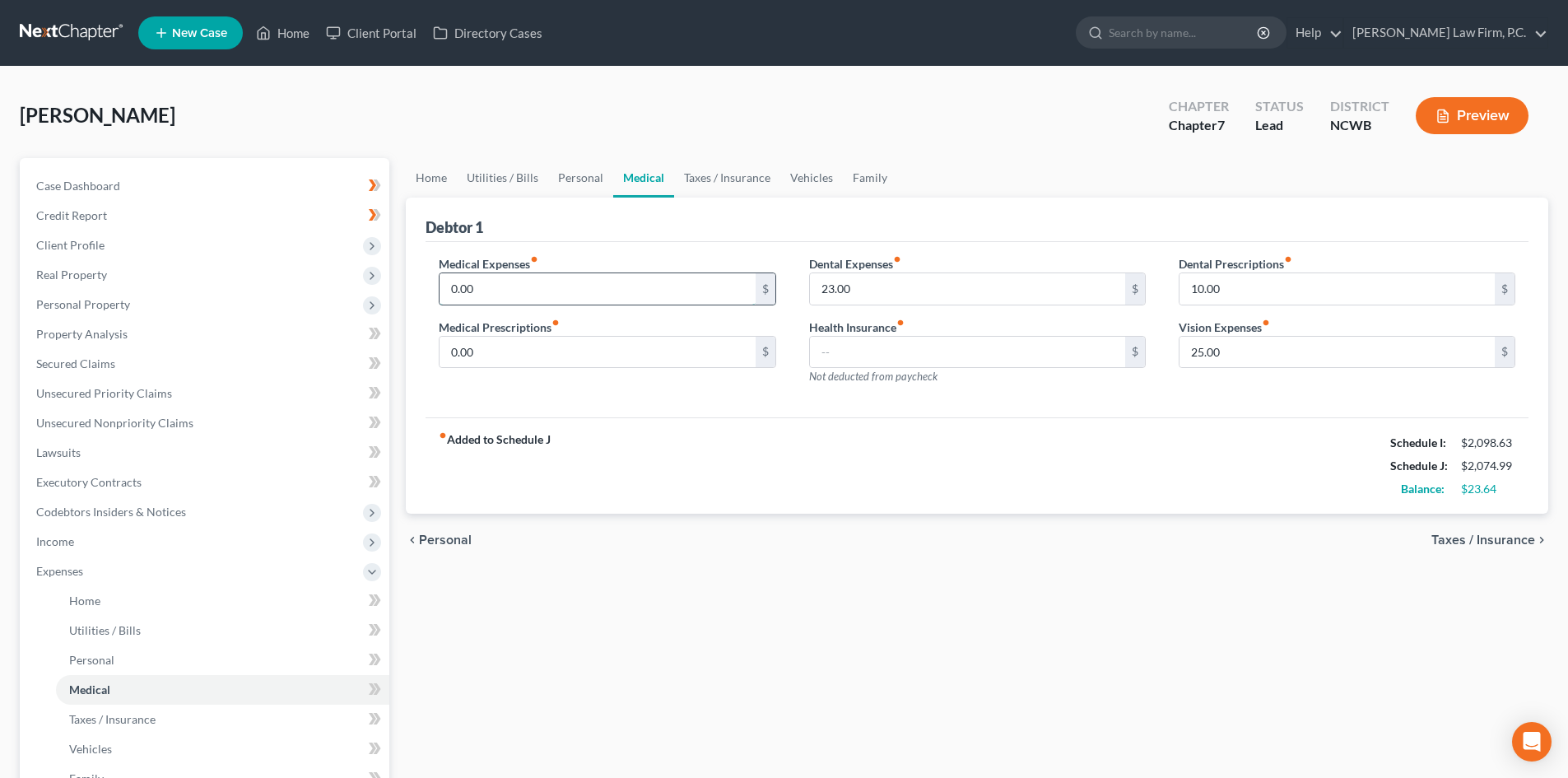
click at [536, 284] on input "0.00" at bounding box center [597, 289] width 315 height 32
type input "30.00"
click at [885, 288] on input "23.00" at bounding box center [967, 289] width 315 height 32
click at [1225, 287] on input "10.00" at bounding box center [1337, 289] width 315 height 32
click at [1266, 453] on div "fiber_manual_record Added to Schedule J Schedule I: $2,098.63 Schedule J: $2,09…" at bounding box center [976, 465] width 1103 height 97
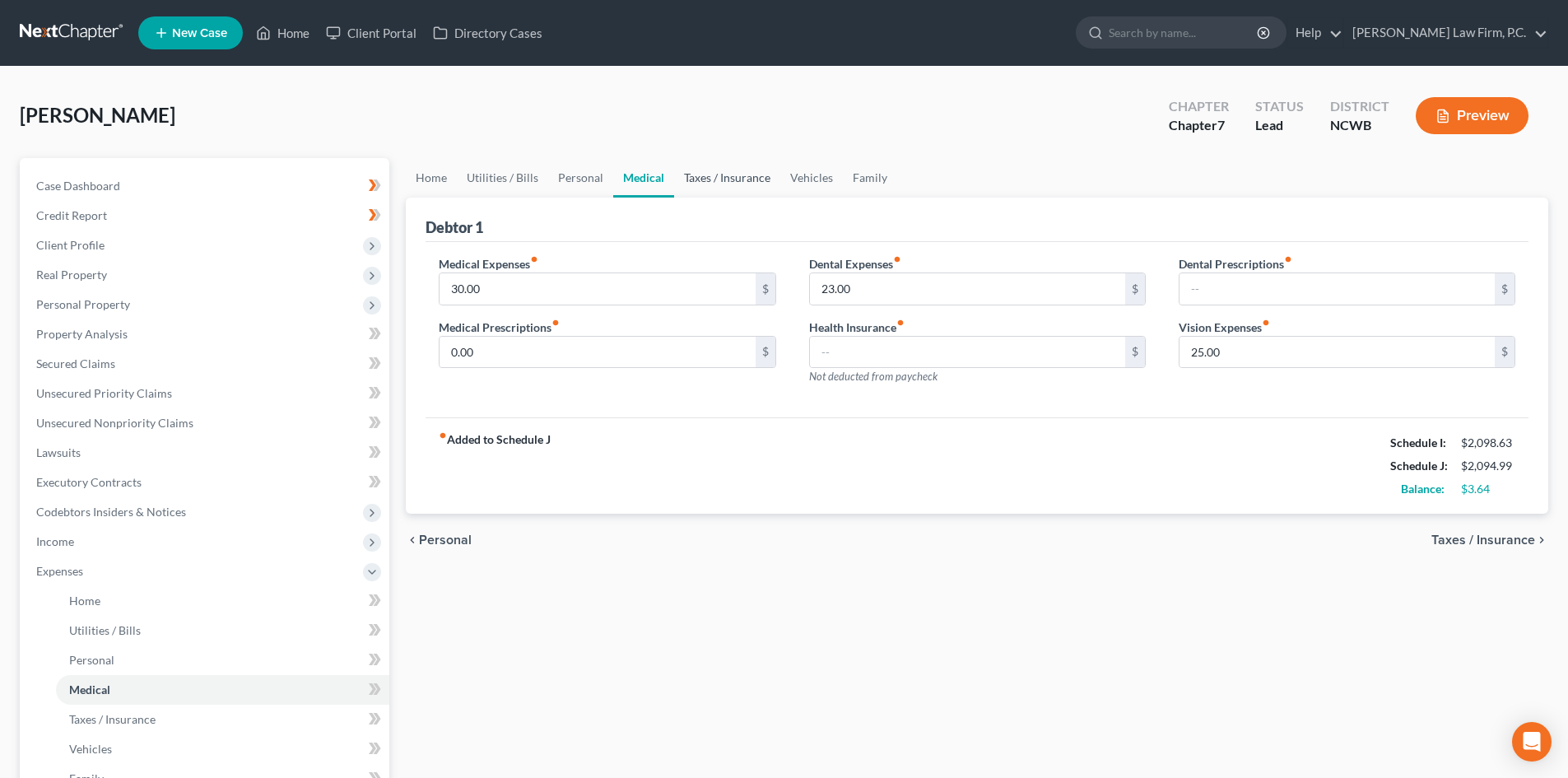
click at [726, 187] on link "Taxes / Insurance" at bounding box center [727, 178] width 106 height 39
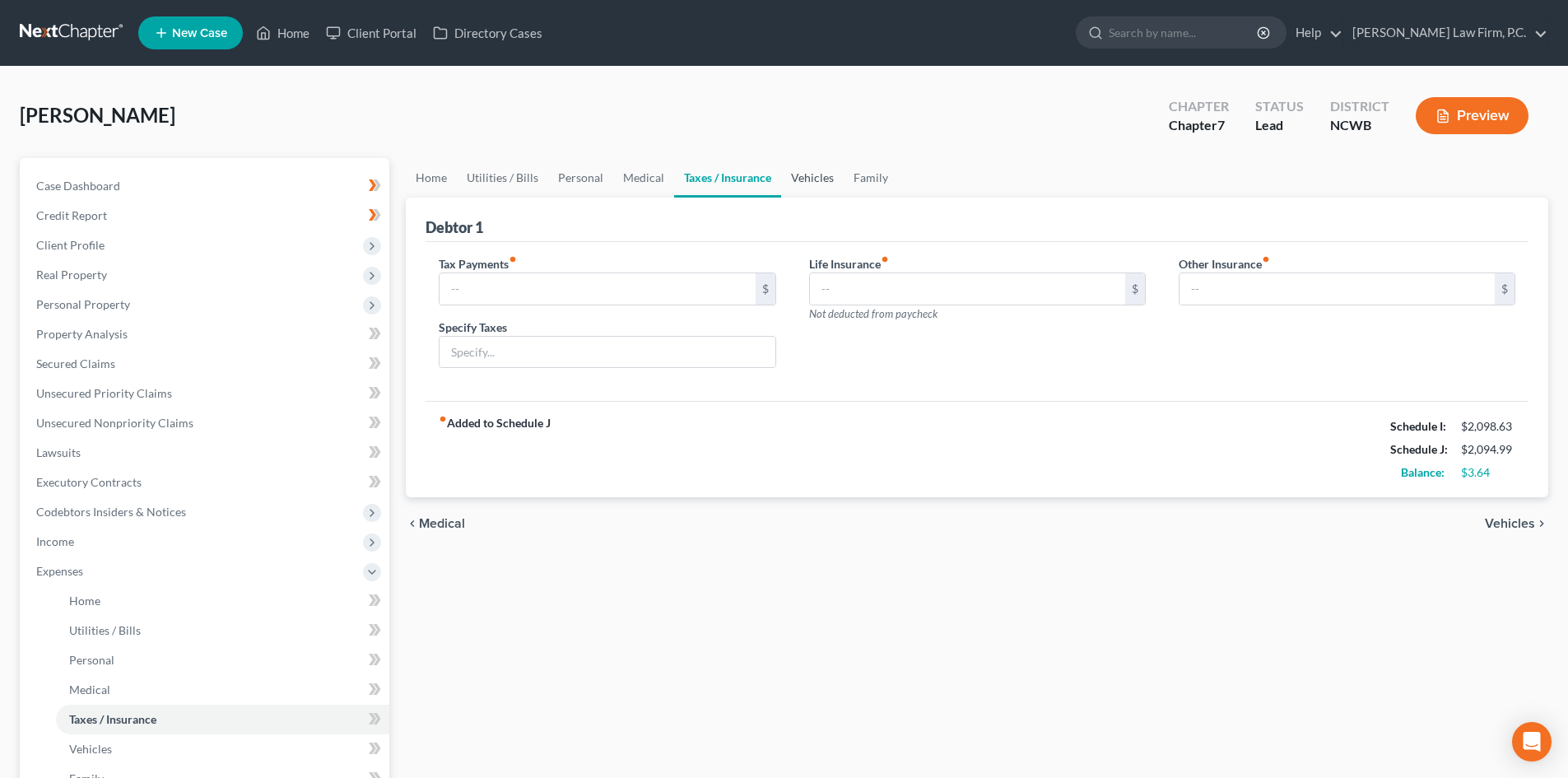
click at [807, 167] on link "Vehicles" at bounding box center [812, 178] width 62 height 39
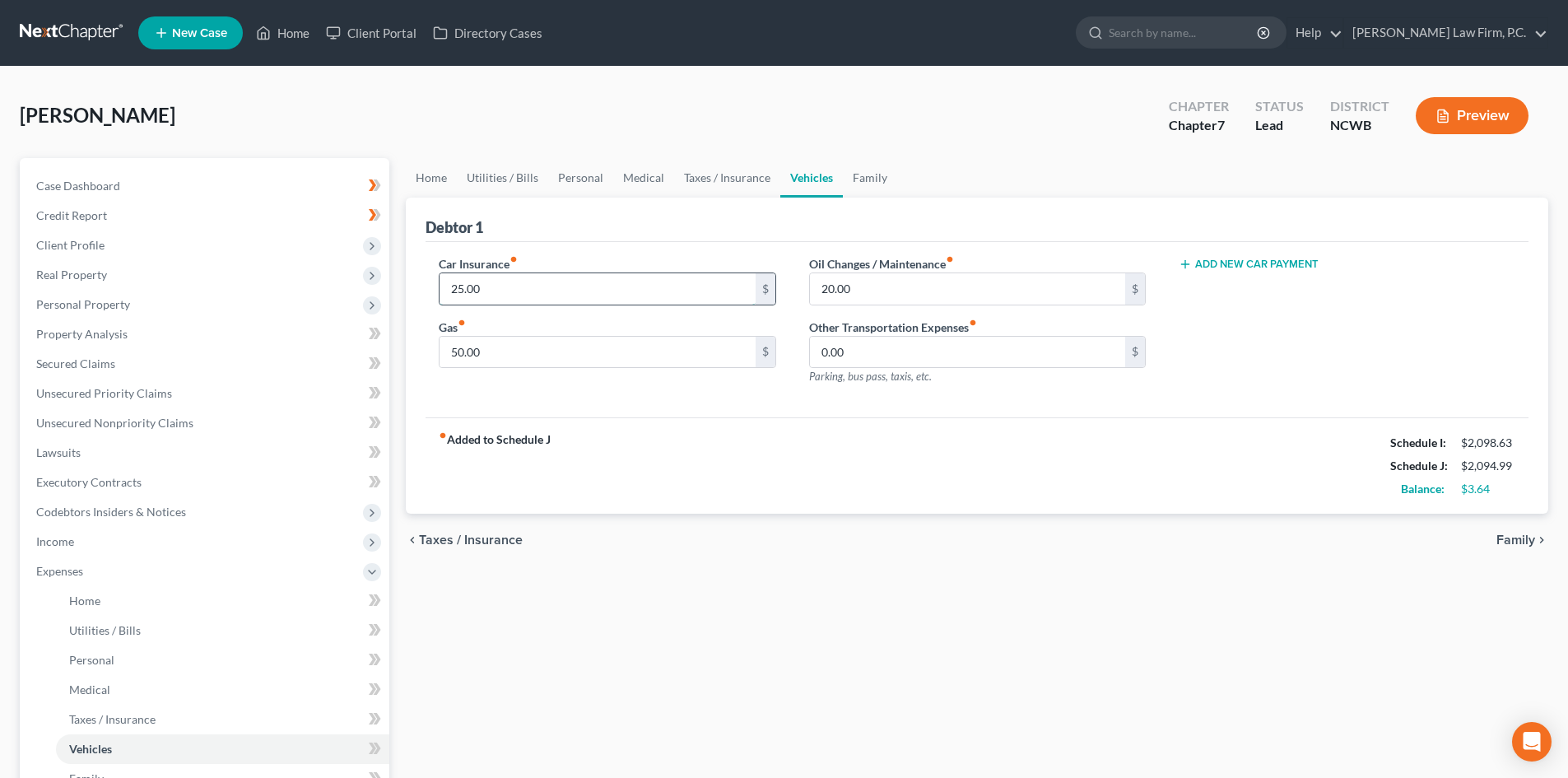
click at [553, 296] on input "25.00" at bounding box center [597, 289] width 315 height 32
click at [621, 361] on input "50.00" at bounding box center [597, 352] width 315 height 32
click at [626, 351] on input "50.00" at bounding box center [597, 352] width 315 height 32
click at [512, 354] on input "50.00" at bounding box center [597, 352] width 315 height 32
type input "80.00"
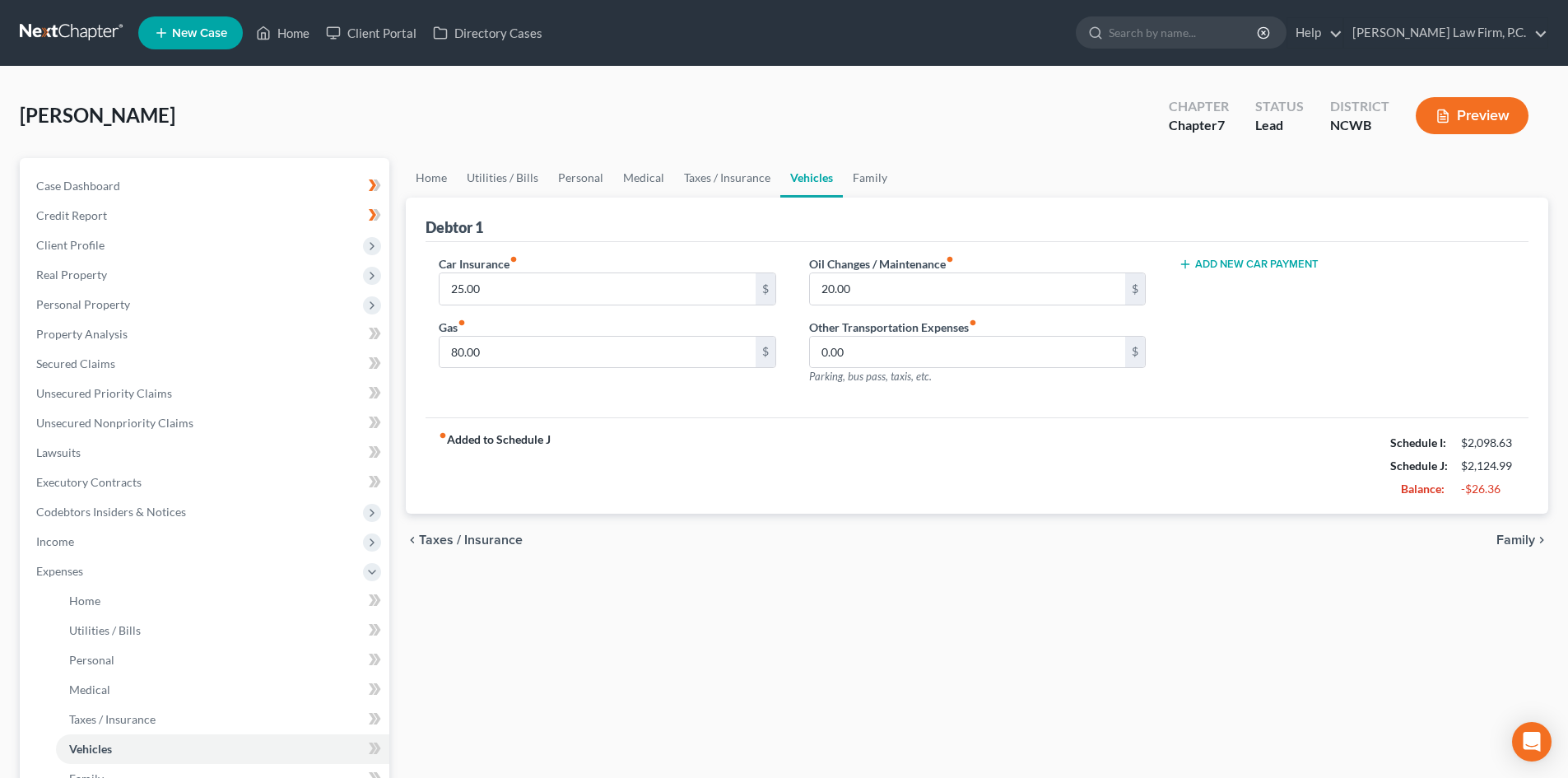
click at [977, 418] on div "fiber_manual_record Added to Schedule J Schedule I: $2,098.63 Schedule J: $2,12…" at bounding box center [976, 465] width 1103 height 97
click at [876, 295] on input "20.00" at bounding box center [967, 289] width 315 height 32
click at [871, 164] on link "Family" at bounding box center [870, 178] width 55 height 39
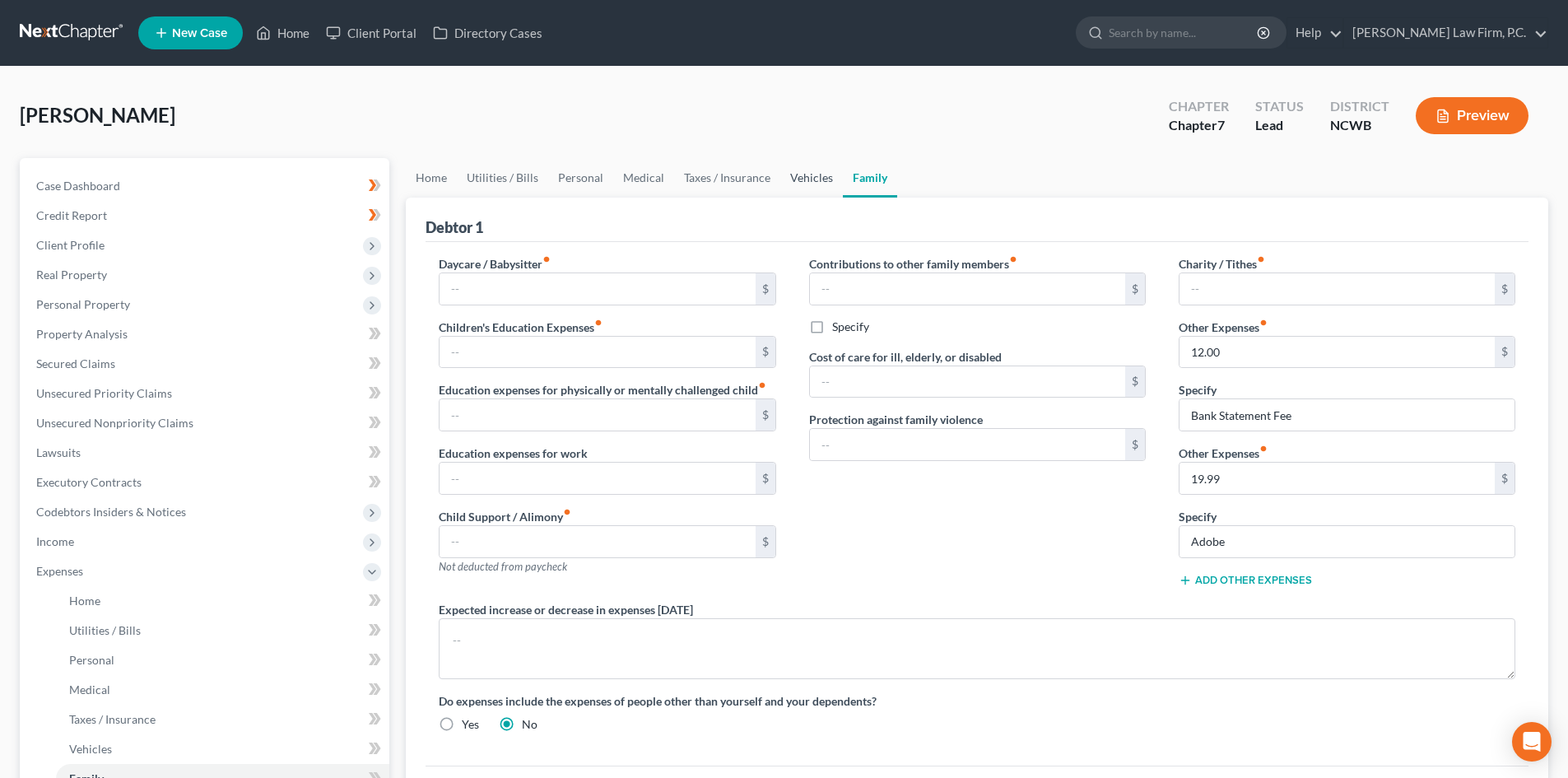
click at [810, 179] on link "Vehicles" at bounding box center [811, 178] width 62 height 39
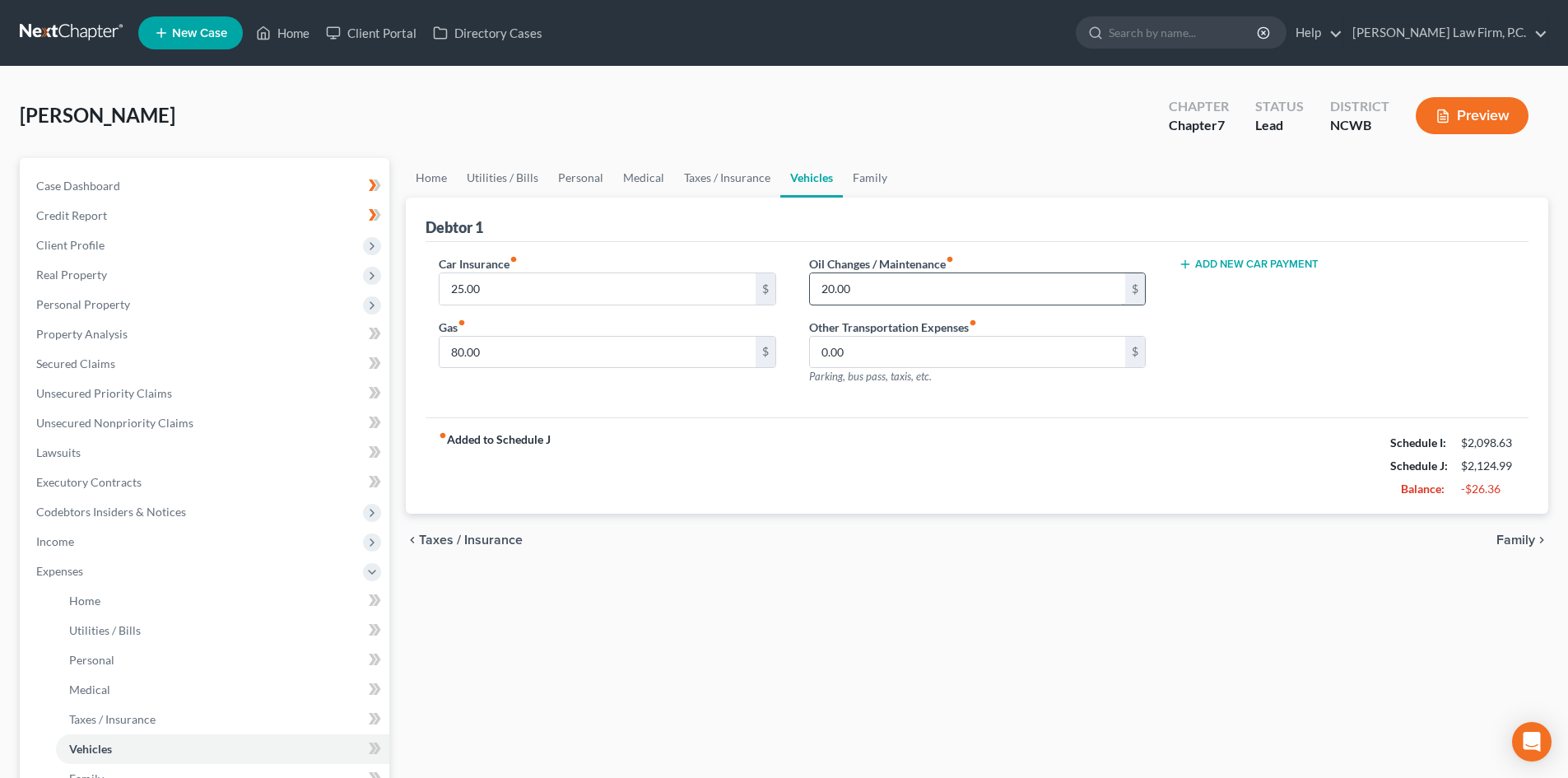
click at [895, 285] on input "20.00" at bounding box center [967, 289] width 315 height 32
type input "20.00"
click at [897, 164] on ul "Home Utilities / Bills Personal Medical Taxes / Insurance Vehicles Family" at bounding box center [976, 178] width 1142 height 39
click at [878, 176] on link "Family" at bounding box center [870, 178] width 55 height 39
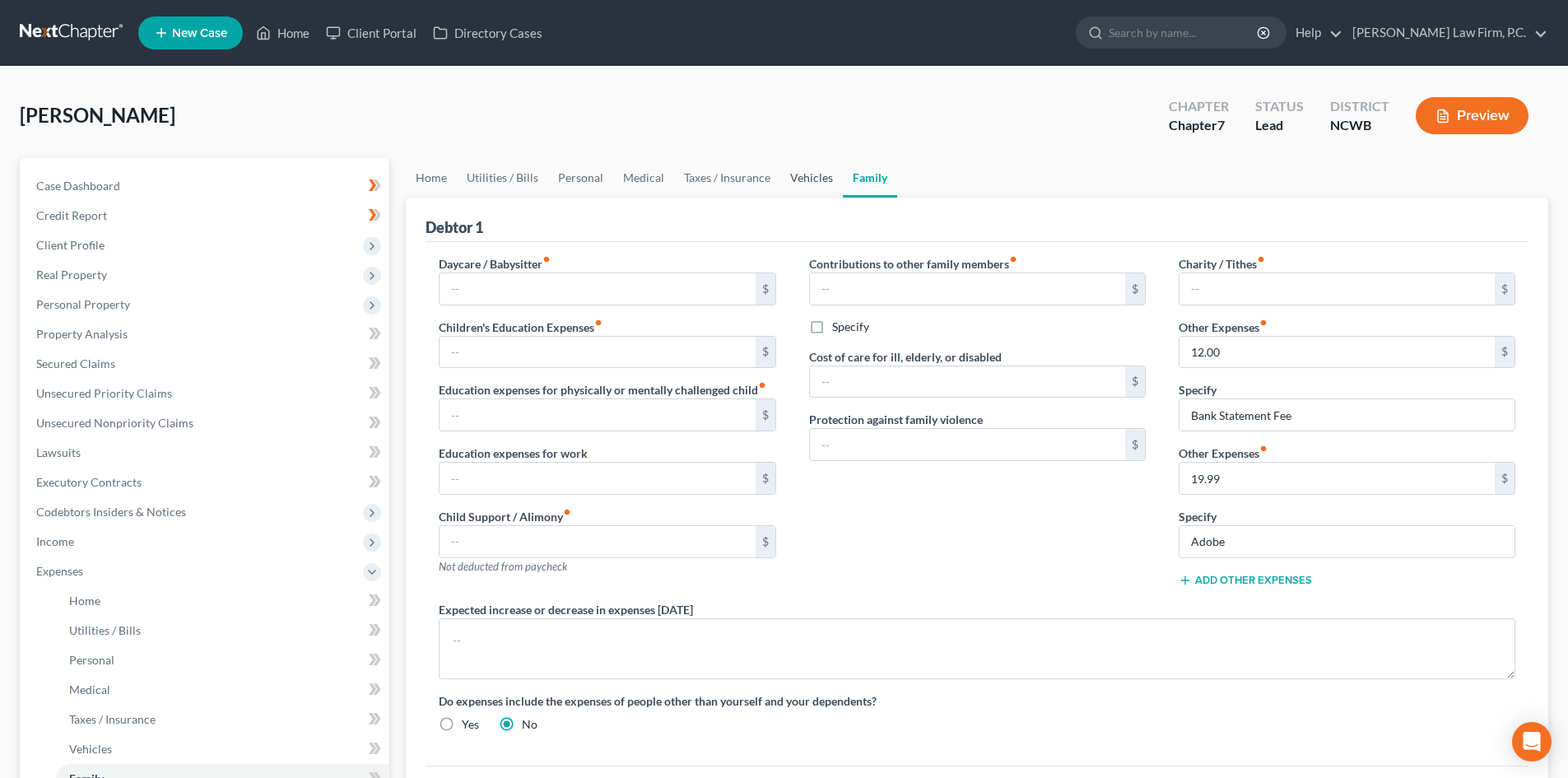
click at [813, 171] on link "Vehicles" at bounding box center [811, 178] width 62 height 39
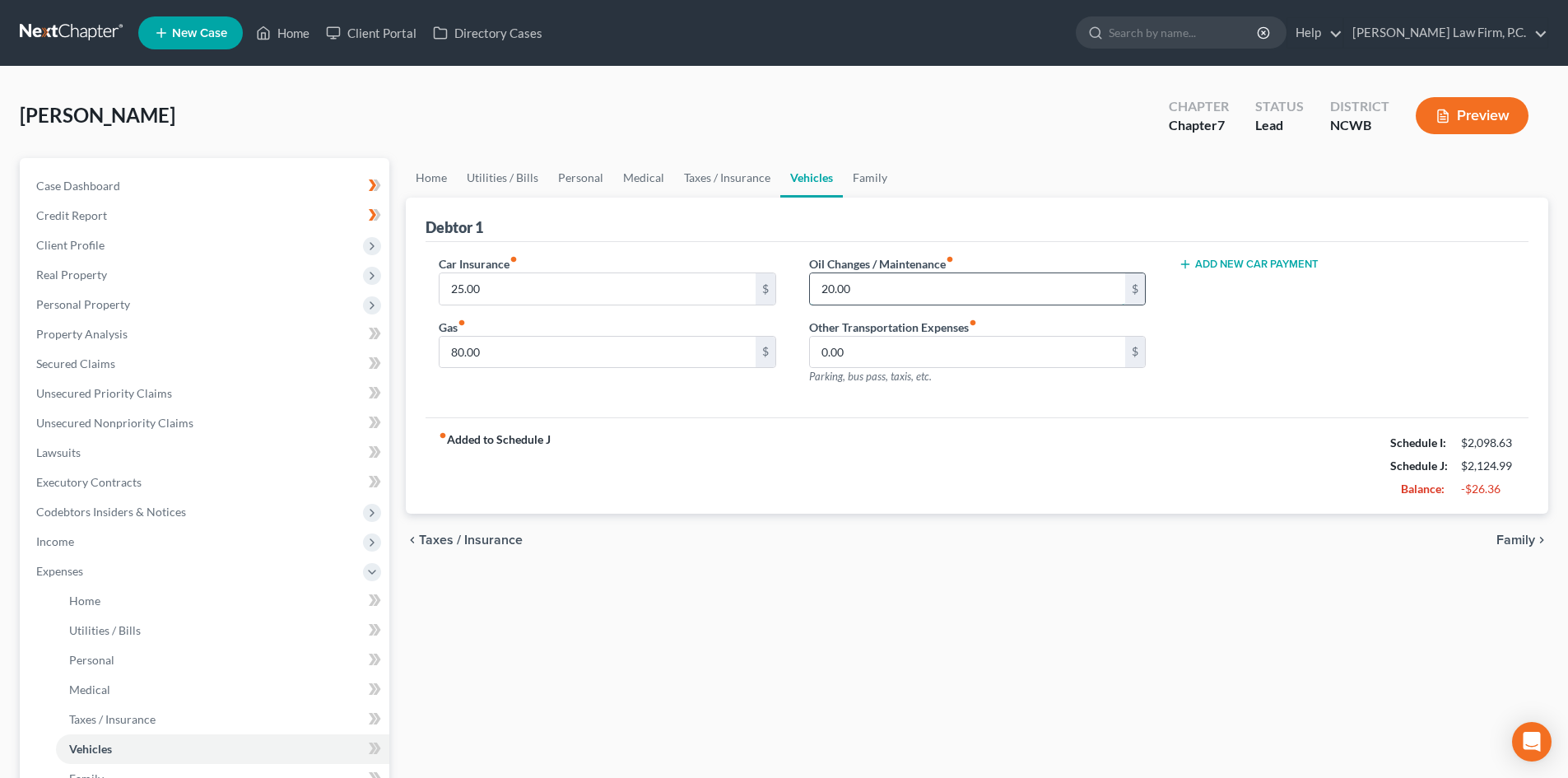
click at [854, 281] on input "20.00" at bounding box center [967, 289] width 315 height 32
type input "1"
click at [872, 175] on link "Family" at bounding box center [870, 178] width 55 height 39
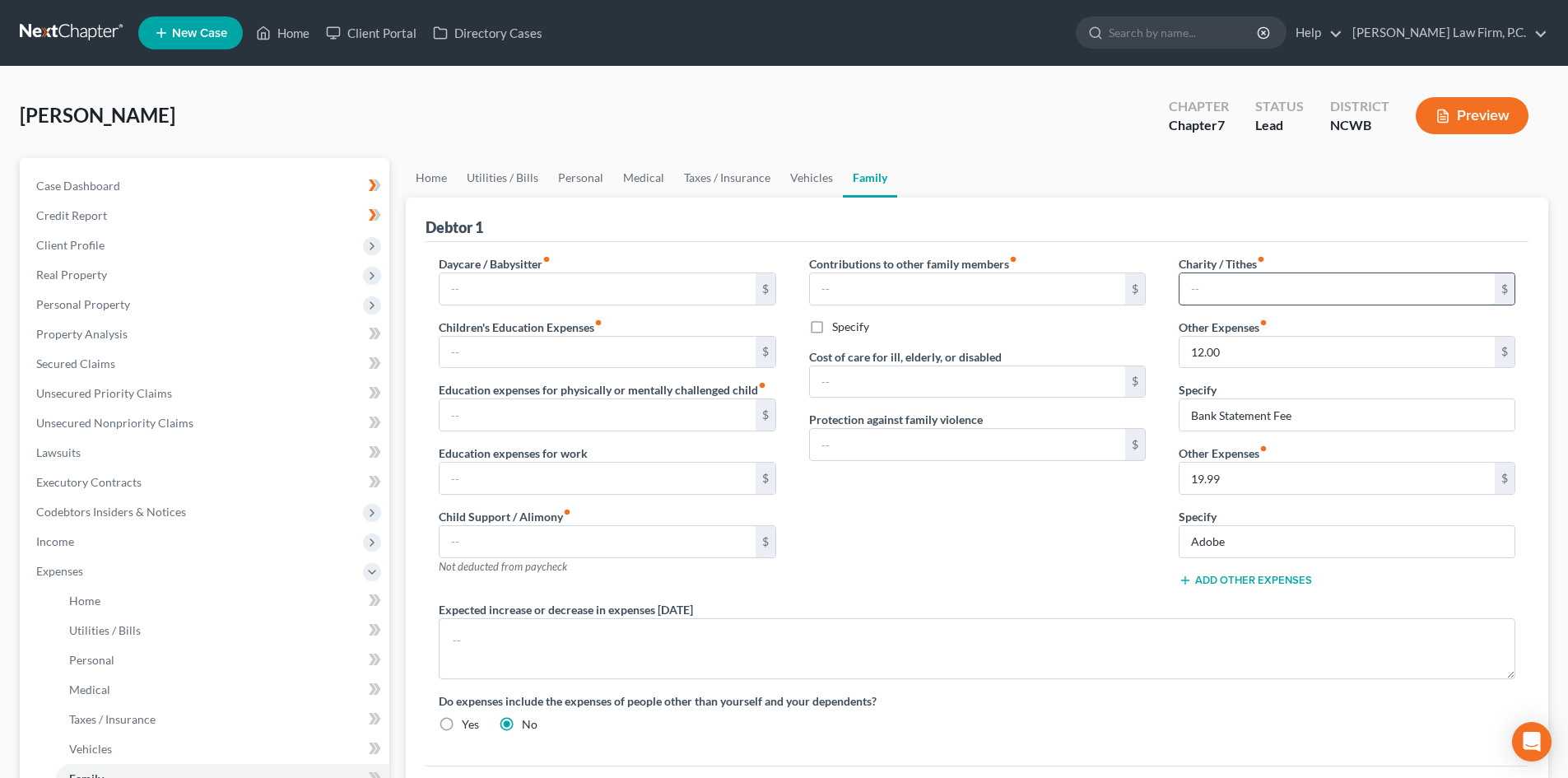
click at [1297, 287] on input "text" at bounding box center [1337, 289] width 315 height 32
click at [1112, 535] on div "Contributions to other family members fiber_manual_record $ Specify Cost of car…" at bounding box center [976, 428] width 370 height 346
click at [1249, 477] on input "19.99" at bounding box center [1337, 478] width 315 height 32
click at [985, 562] on div "Contributions to other family members fiber_manual_record $ Specify Cost of car…" at bounding box center [976, 428] width 370 height 346
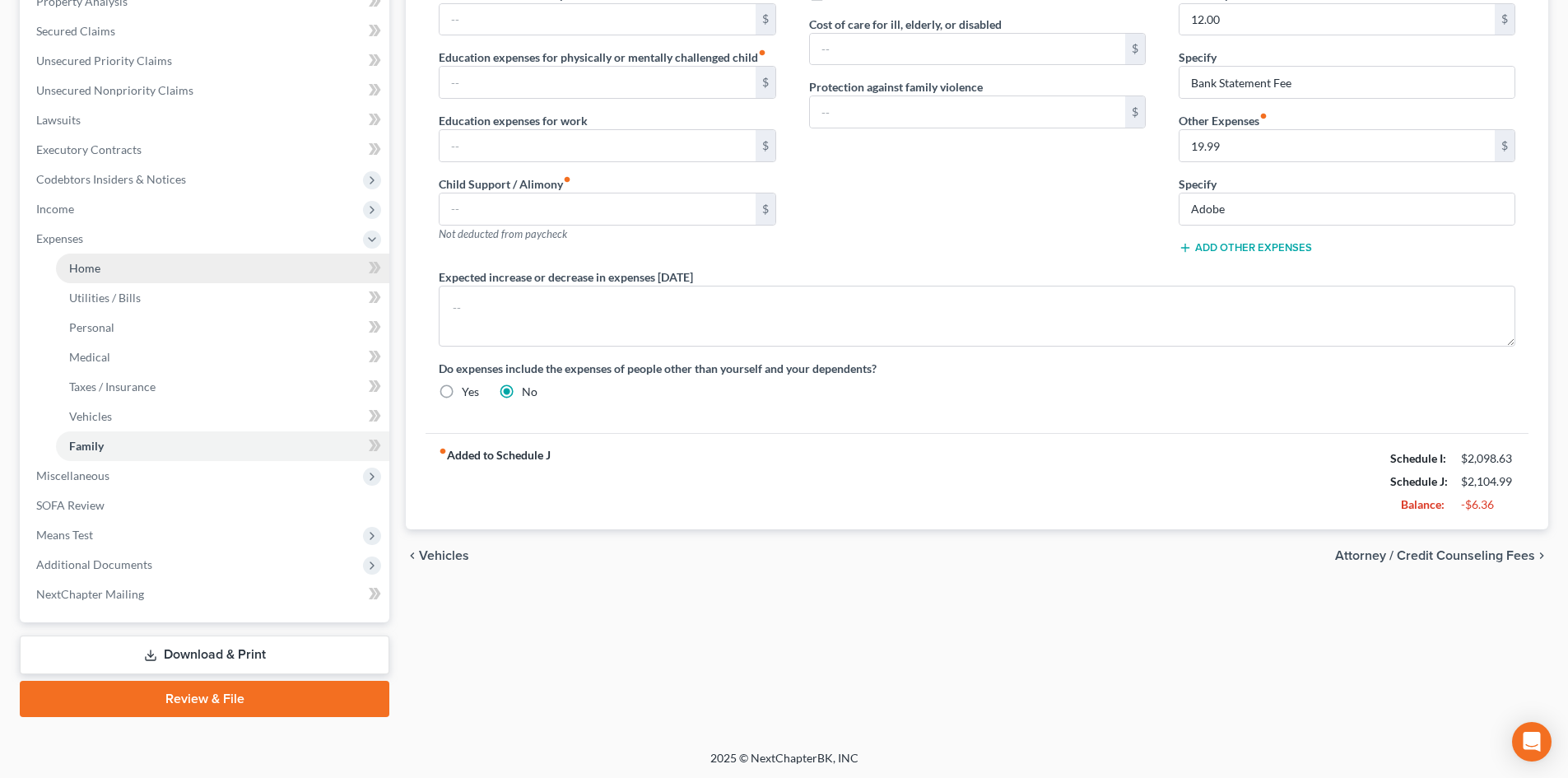
scroll to position [334, 0]
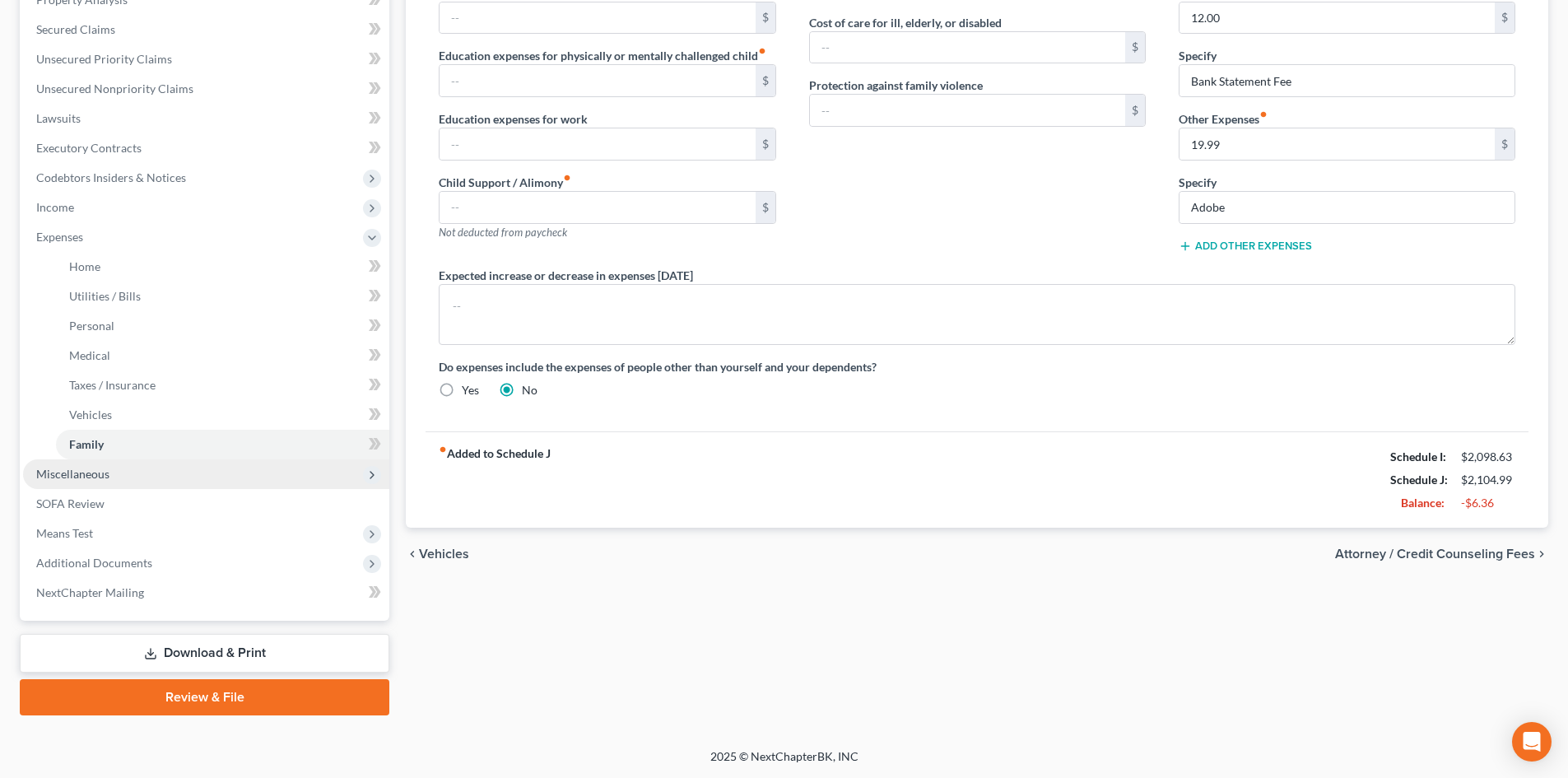
click at [137, 469] on span "Miscellaneous" at bounding box center [206, 474] width 366 height 30
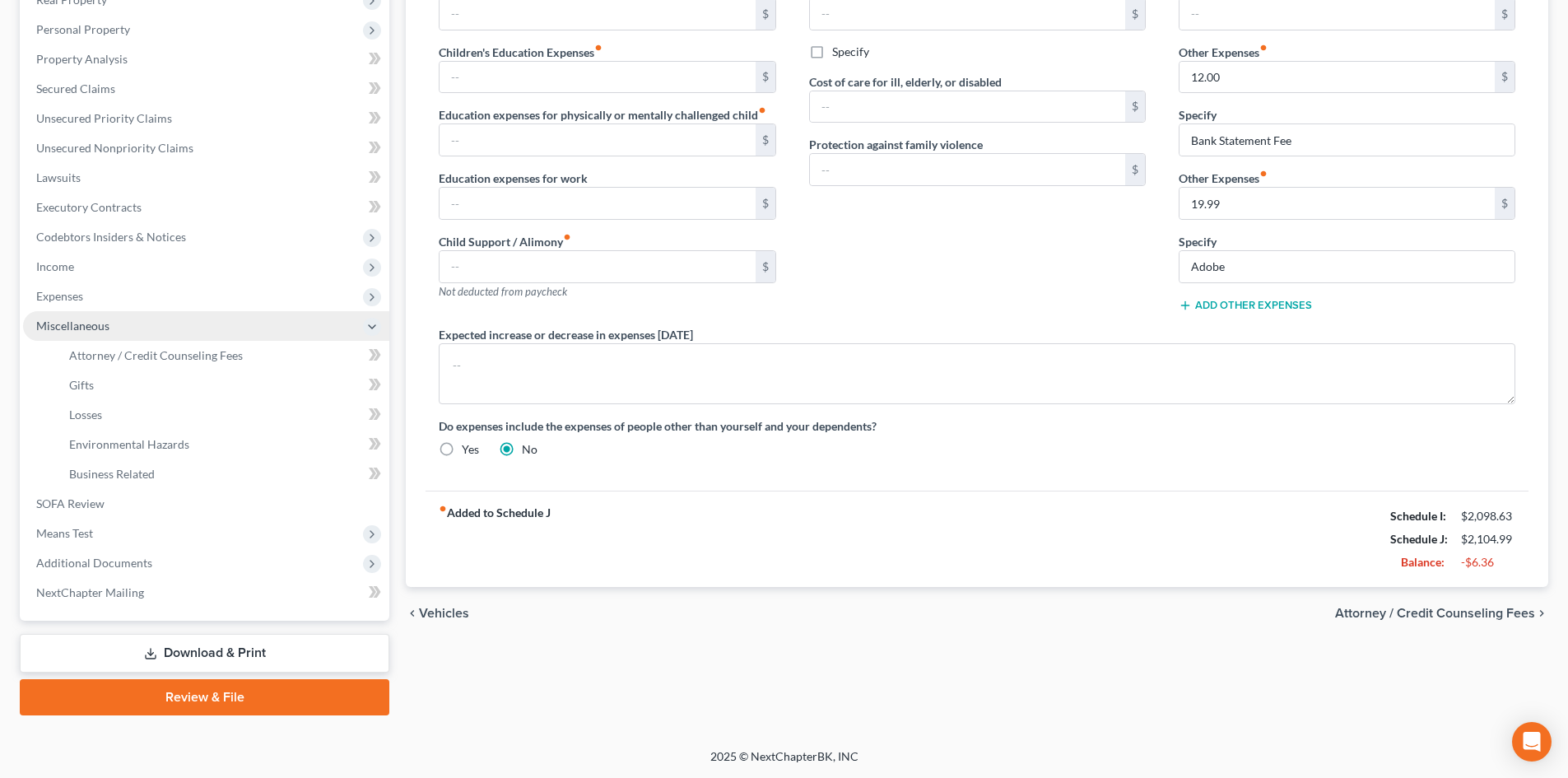
scroll to position [275, 0]
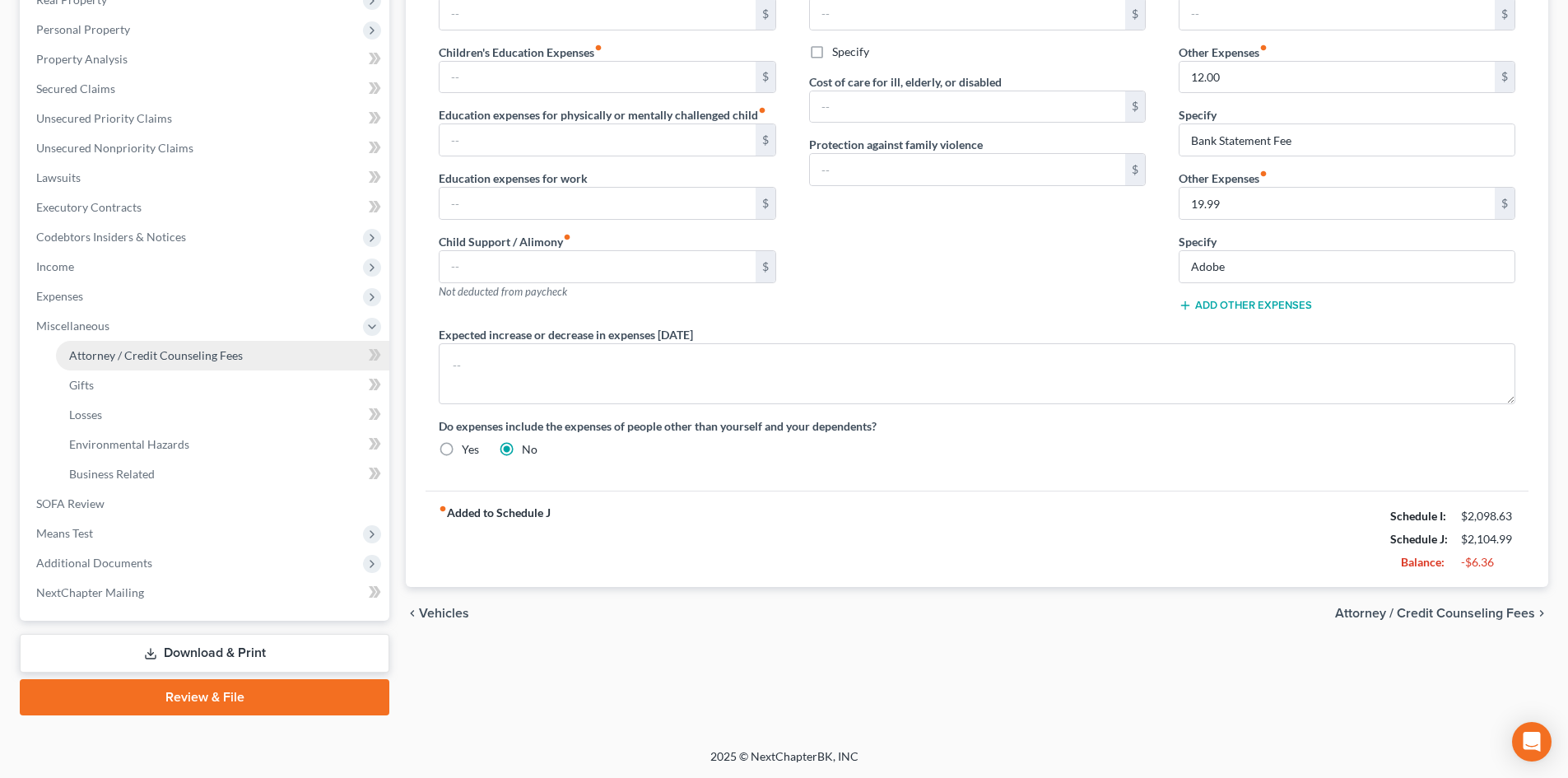
click at [178, 354] on span "Attorney / Credit Counseling Fees" at bounding box center [155, 355] width 173 height 14
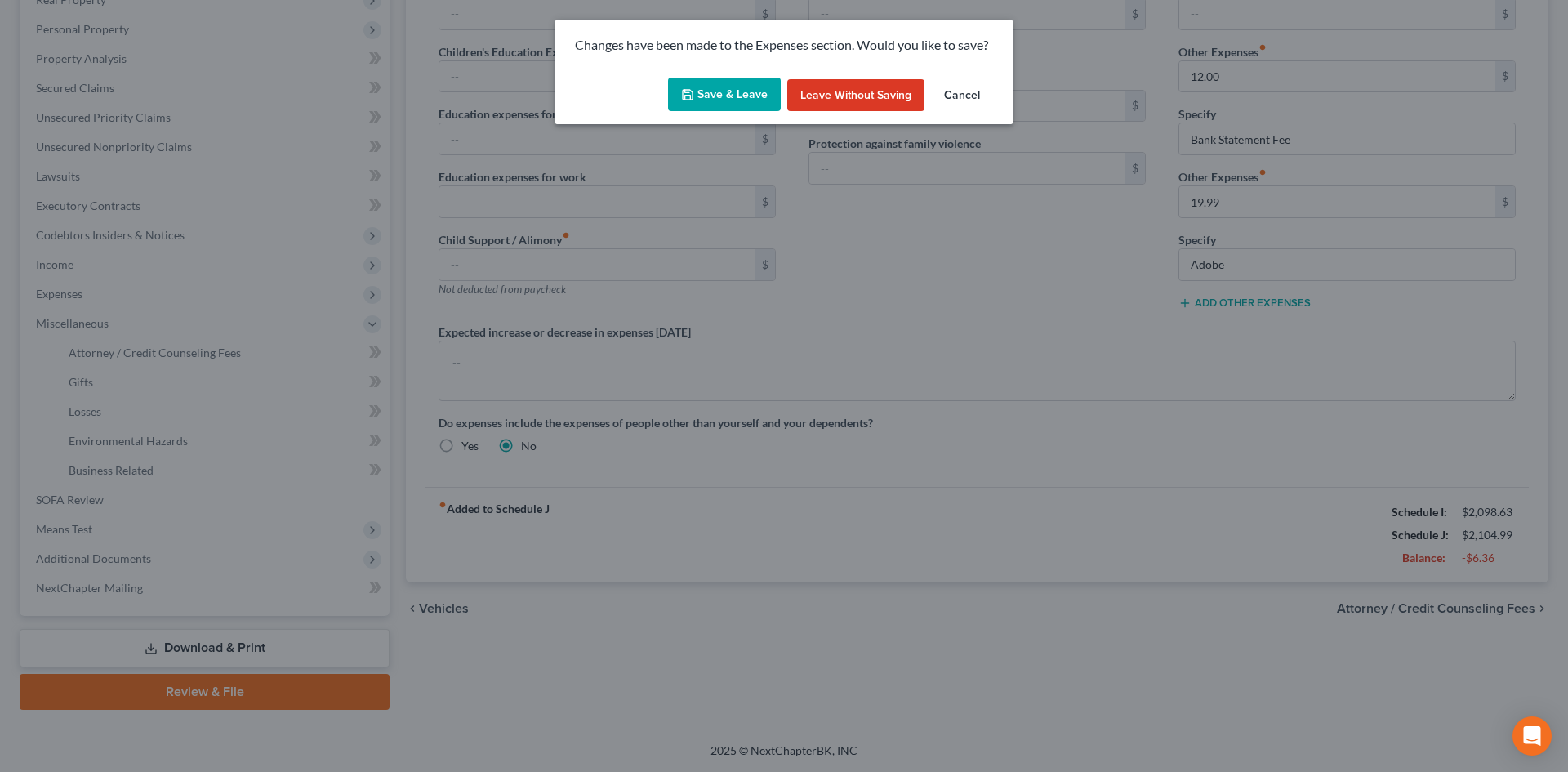
click at [718, 89] on button "Save & Leave" at bounding box center [724, 95] width 113 height 34
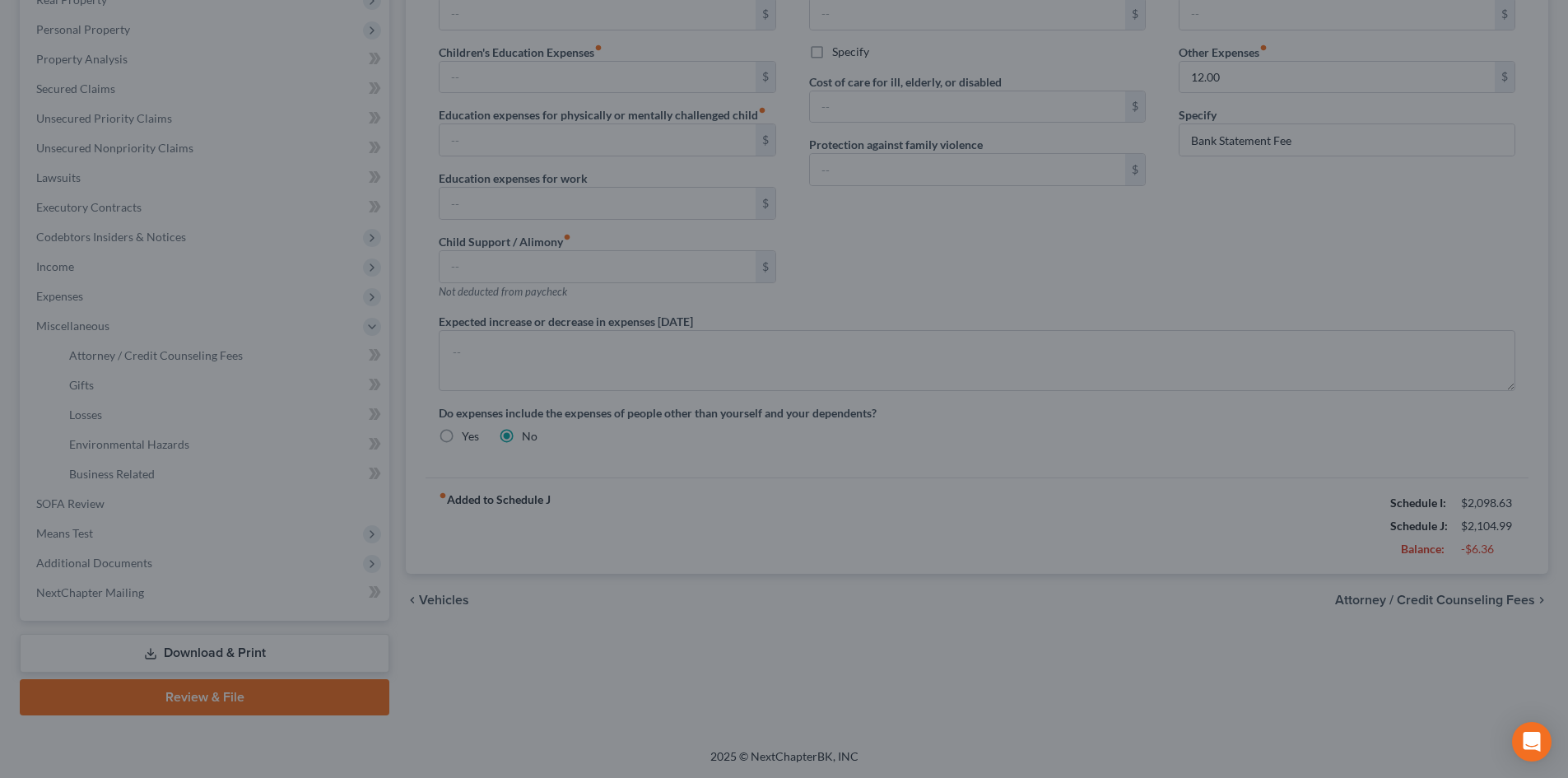
select select "6"
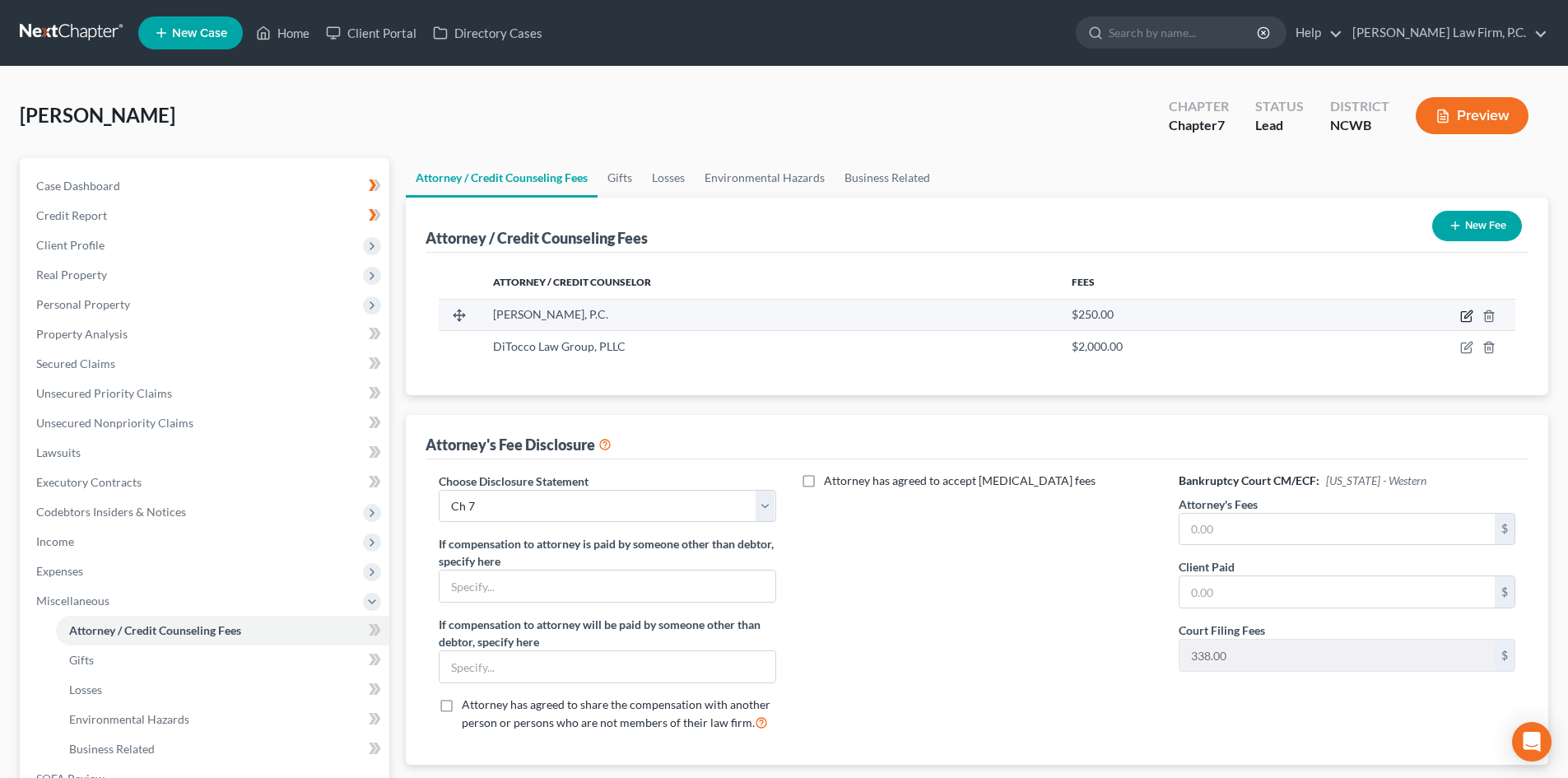
click at [1465, 312] on icon "button" at bounding box center [1466, 317] width 10 height 10
select select "28"
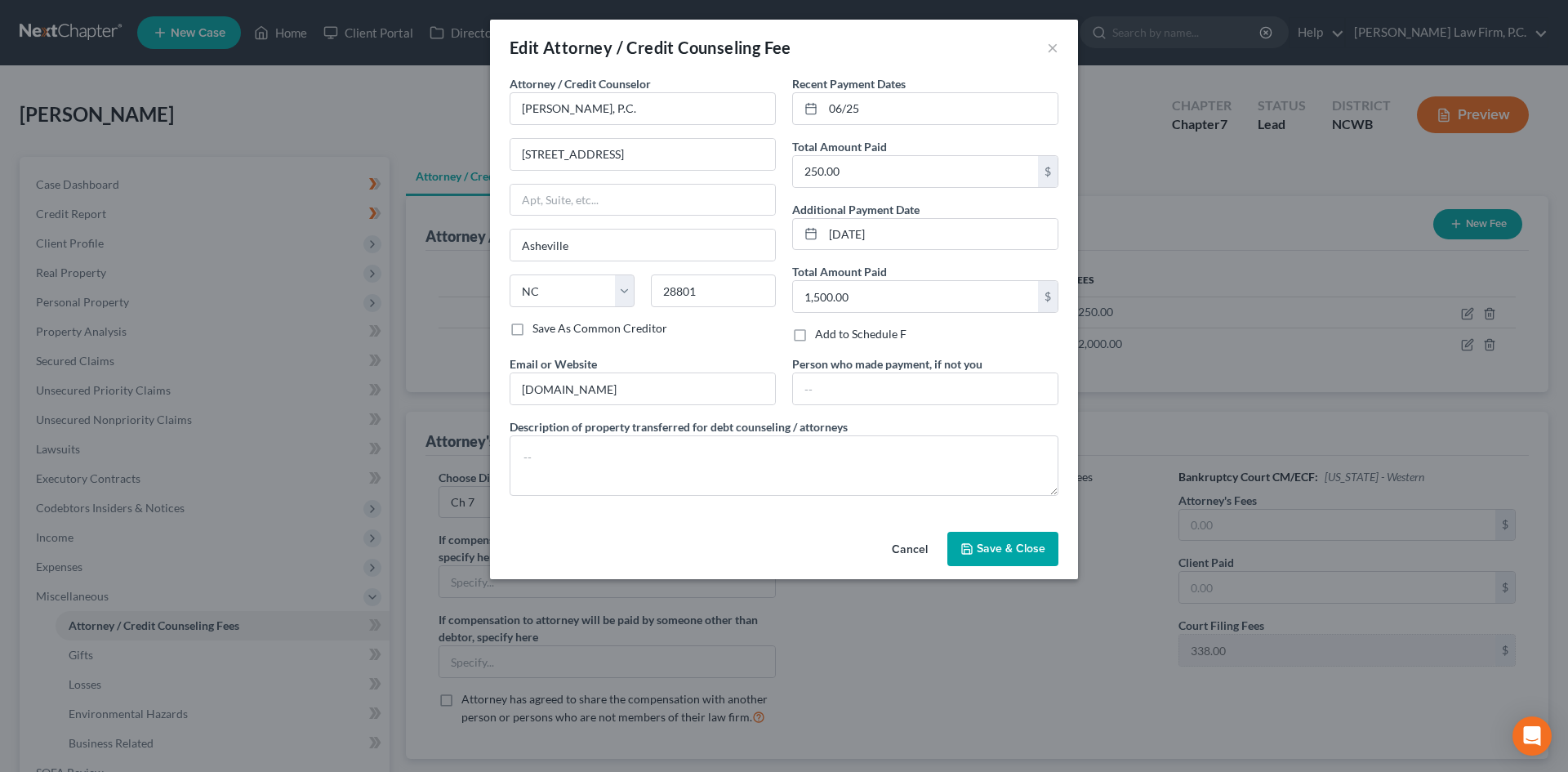
click at [901, 535] on button "Cancel" at bounding box center [909, 550] width 62 height 33
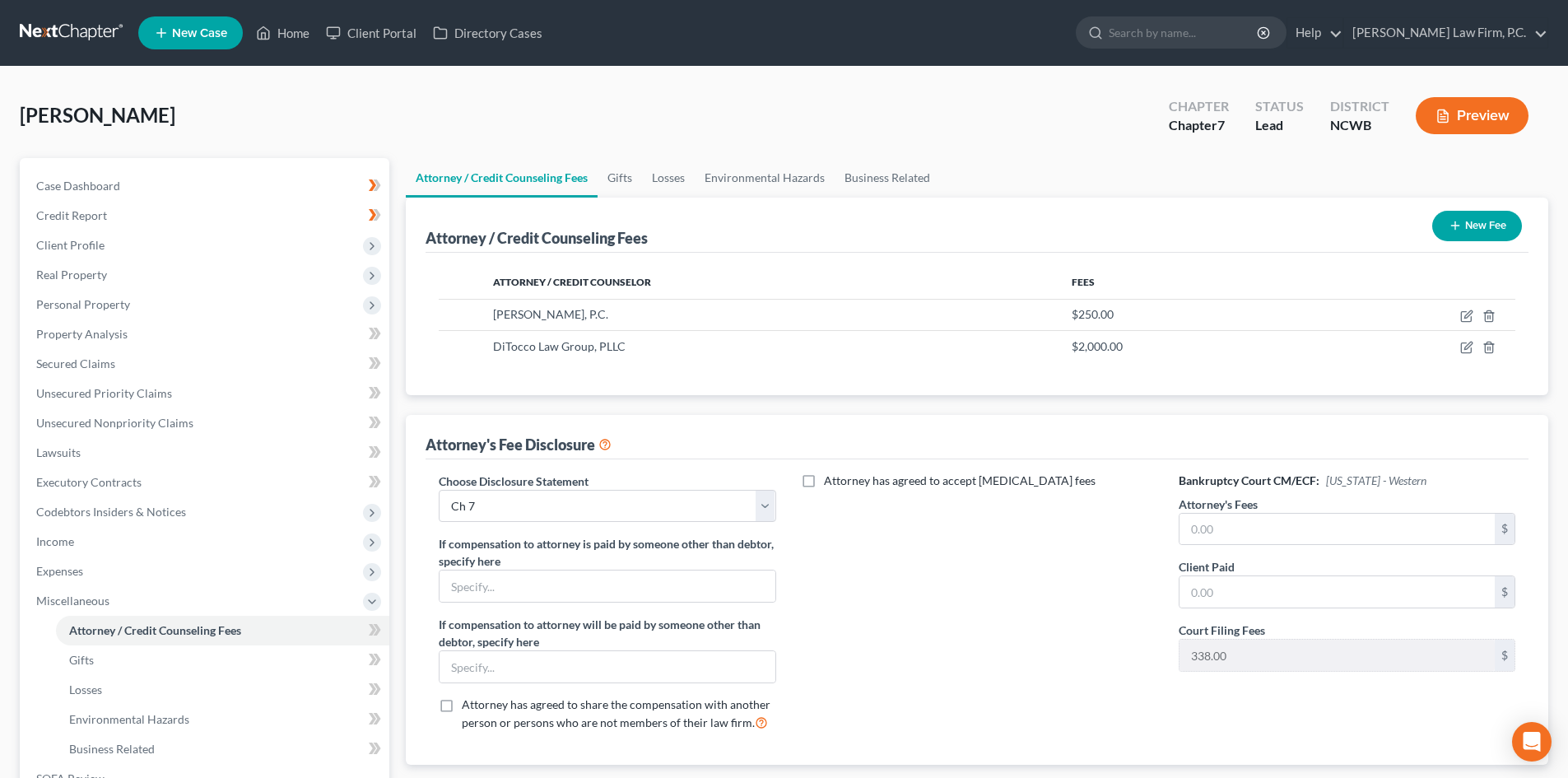
click at [1473, 219] on button "New Fee" at bounding box center [1476, 226] width 90 height 31
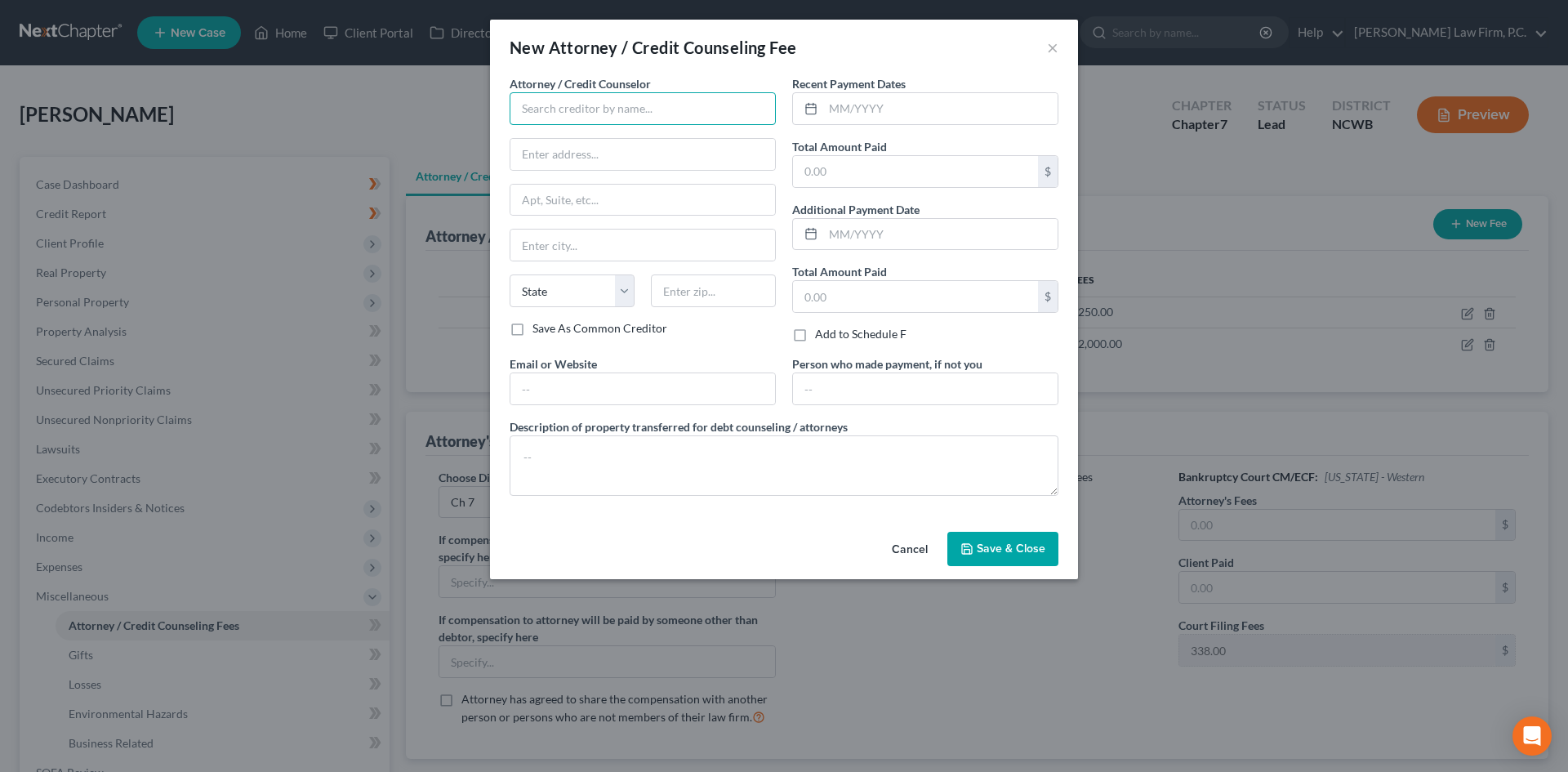
click at [550, 109] on input "text" at bounding box center [643, 108] width 266 height 33
click at [625, 134] on div "Butterfly Financial Education, Inc." at bounding box center [607, 136] width 170 height 16
type input "Butterfly Financial Education, Inc."
type input "[STREET_ADDRESS]"
type input "[PERSON_NAME]"
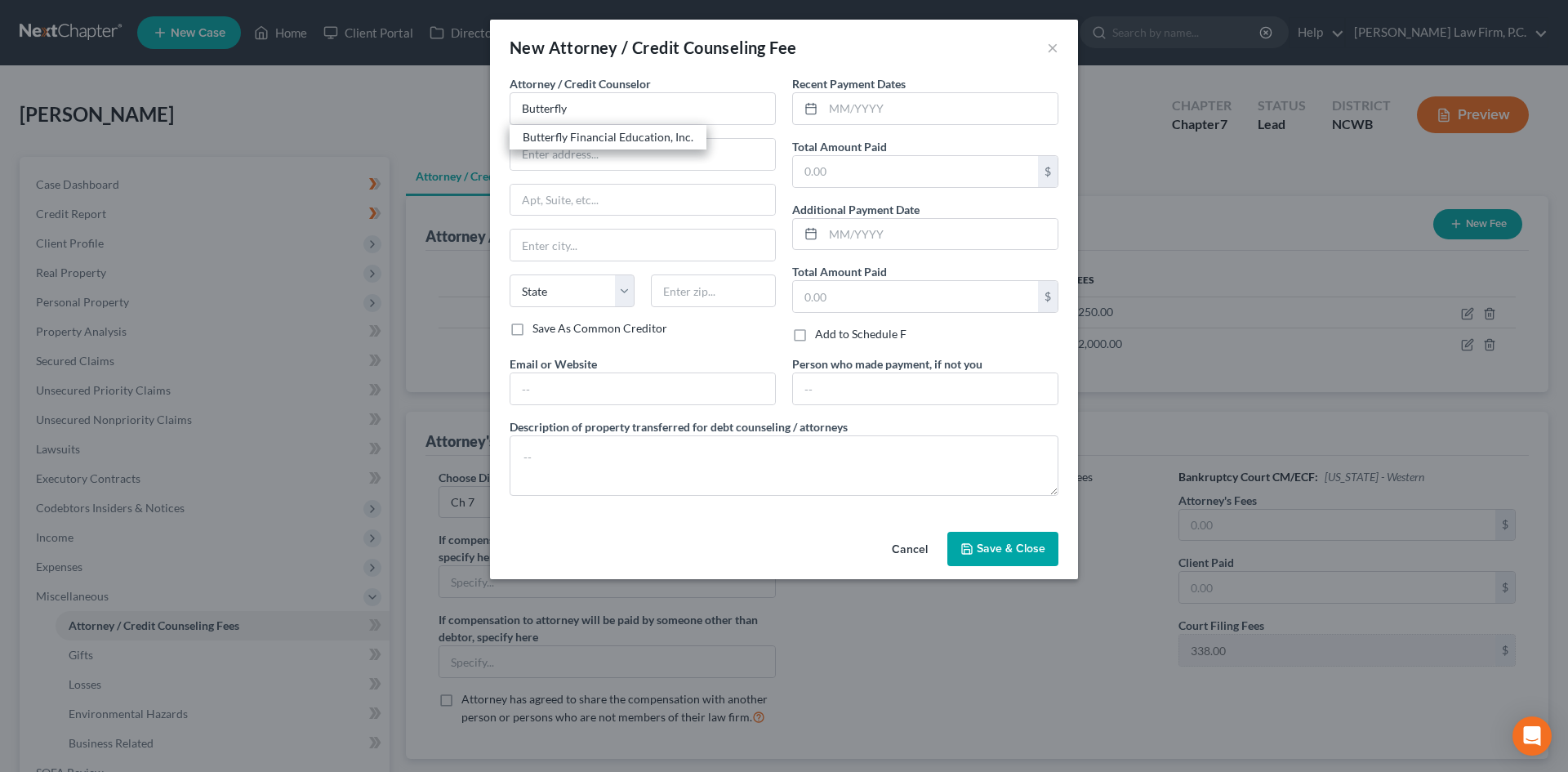
select select "28"
type input "27520"
click at [849, 93] on input "text" at bounding box center [940, 108] width 235 height 31
click at [848, 109] on input "072025" at bounding box center [940, 108] width 235 height 31
click at [846, 108] on input "072025" at bounding box center [940, 108] width 235 height 31
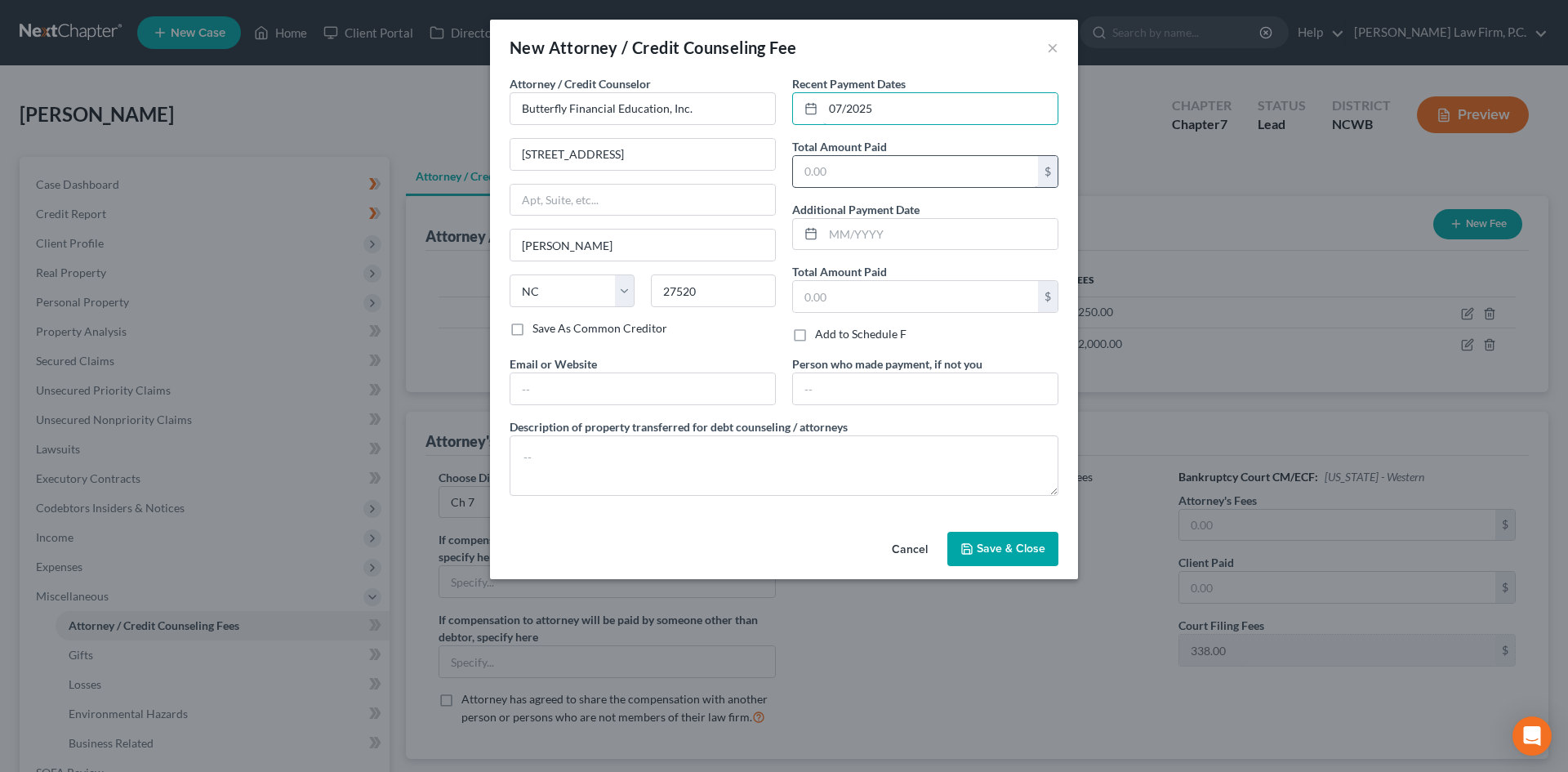
type input "07/2025"
click at [881, 163] on input "text" at bounding box center [915, 171] width 245 height 31
type input "25.00"
click at [989, 542] on span "Save & Close" at bounding box center [1011, 548] width 69 height 14
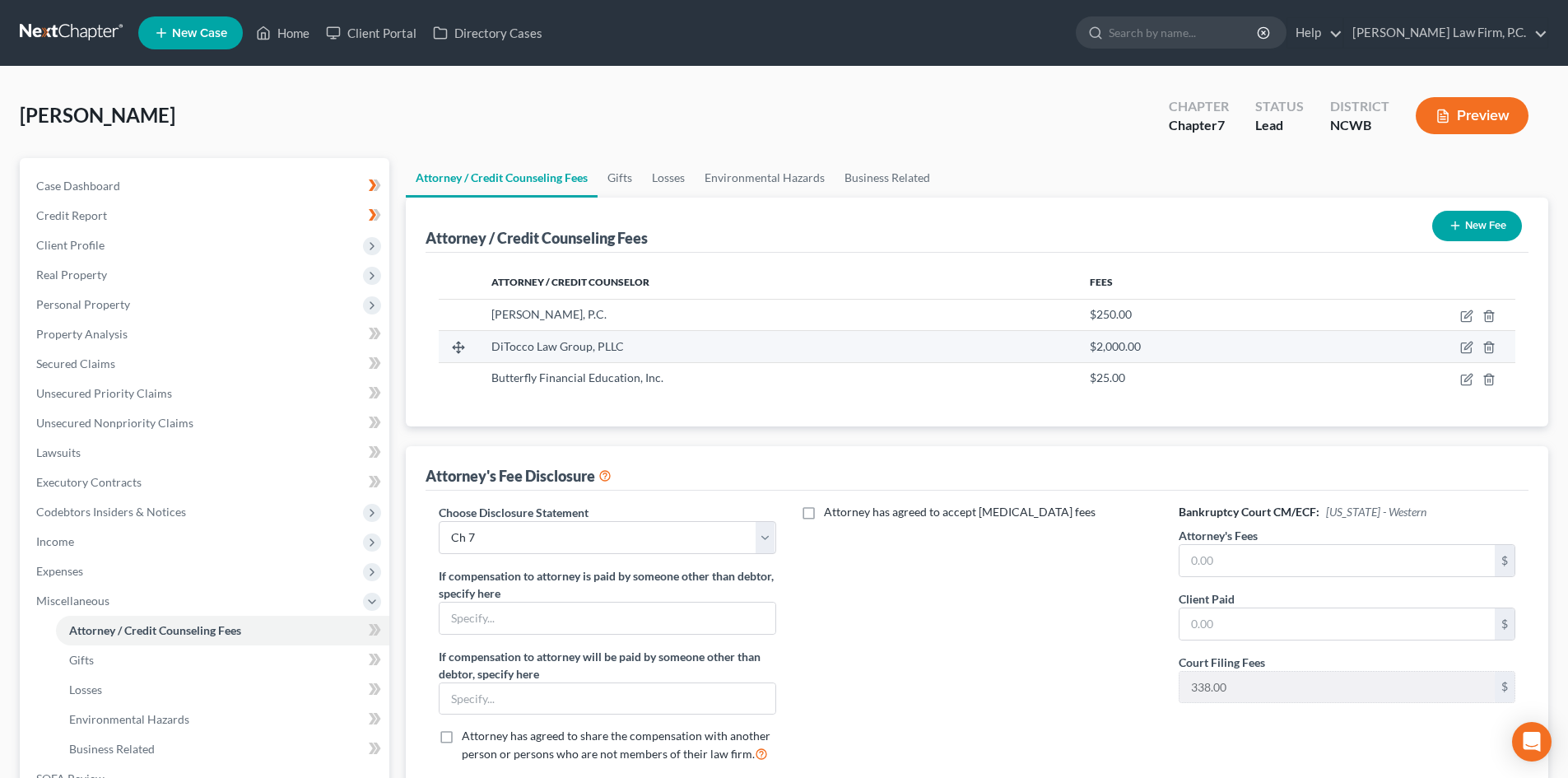
click at [663, 350] on div "DiTocco Law Group, PLLC" at bounding box center [777, 346] width 571 height 16
click at [1462, 343] on icon "button" at bounding box center [1466, 347] width 13 height 13
select select "9"
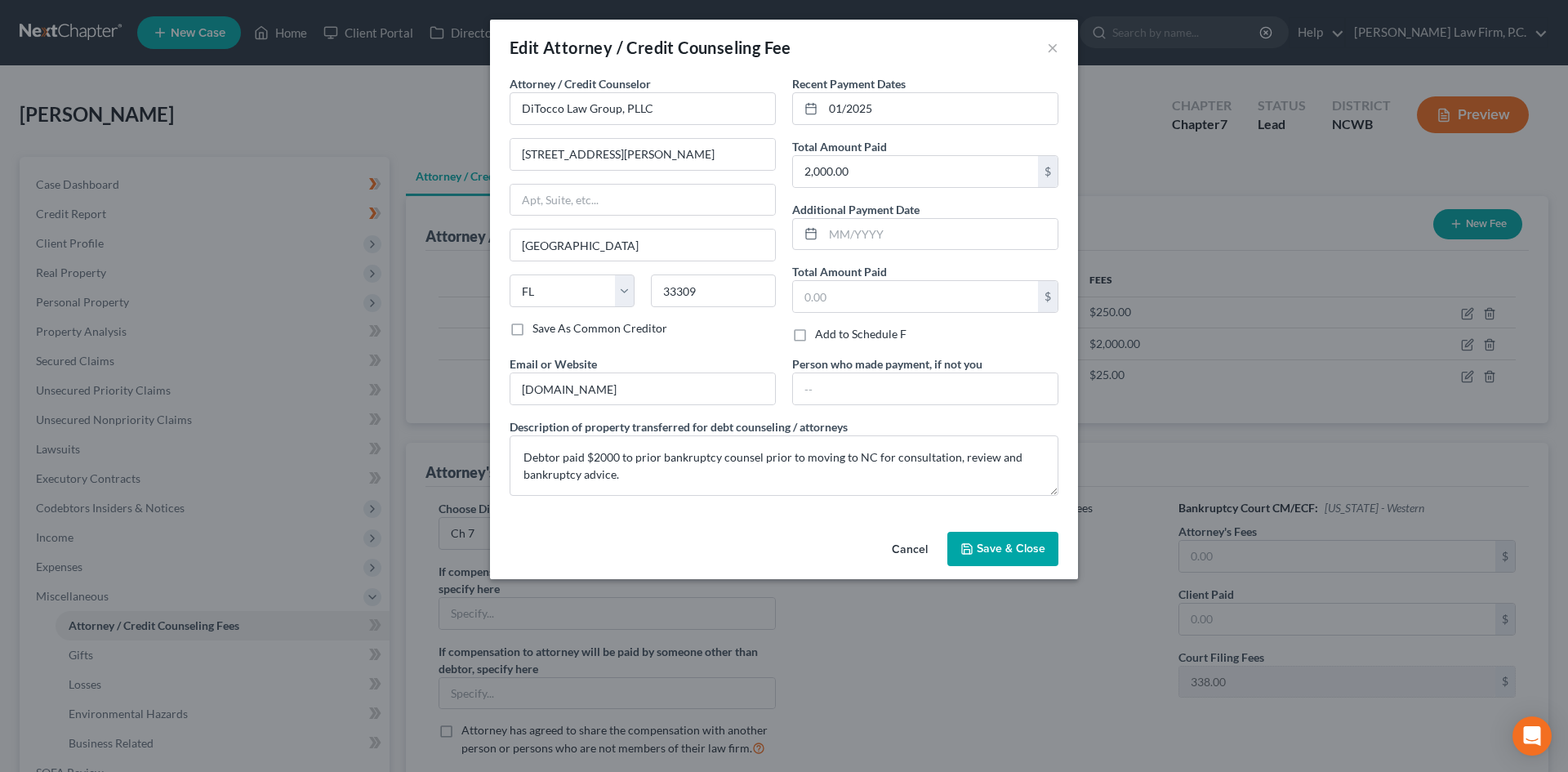
click at [926, 547] on button "Cancel" at bounding box center [909, 550] width 62 height 33
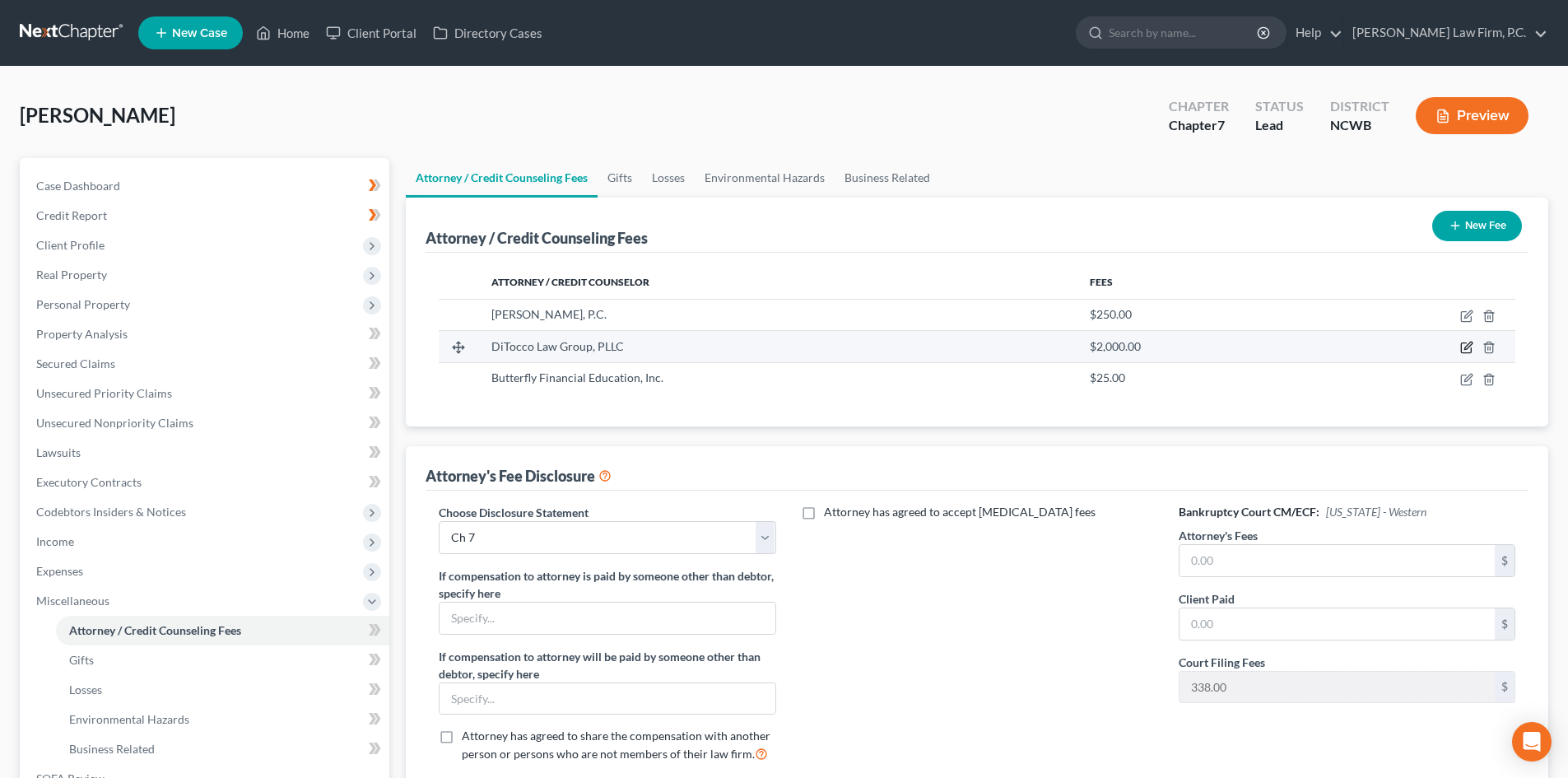
click at [1466, 350] on icon "button" at bounding box center [1467, 346] width 8 height 8
select select "9"
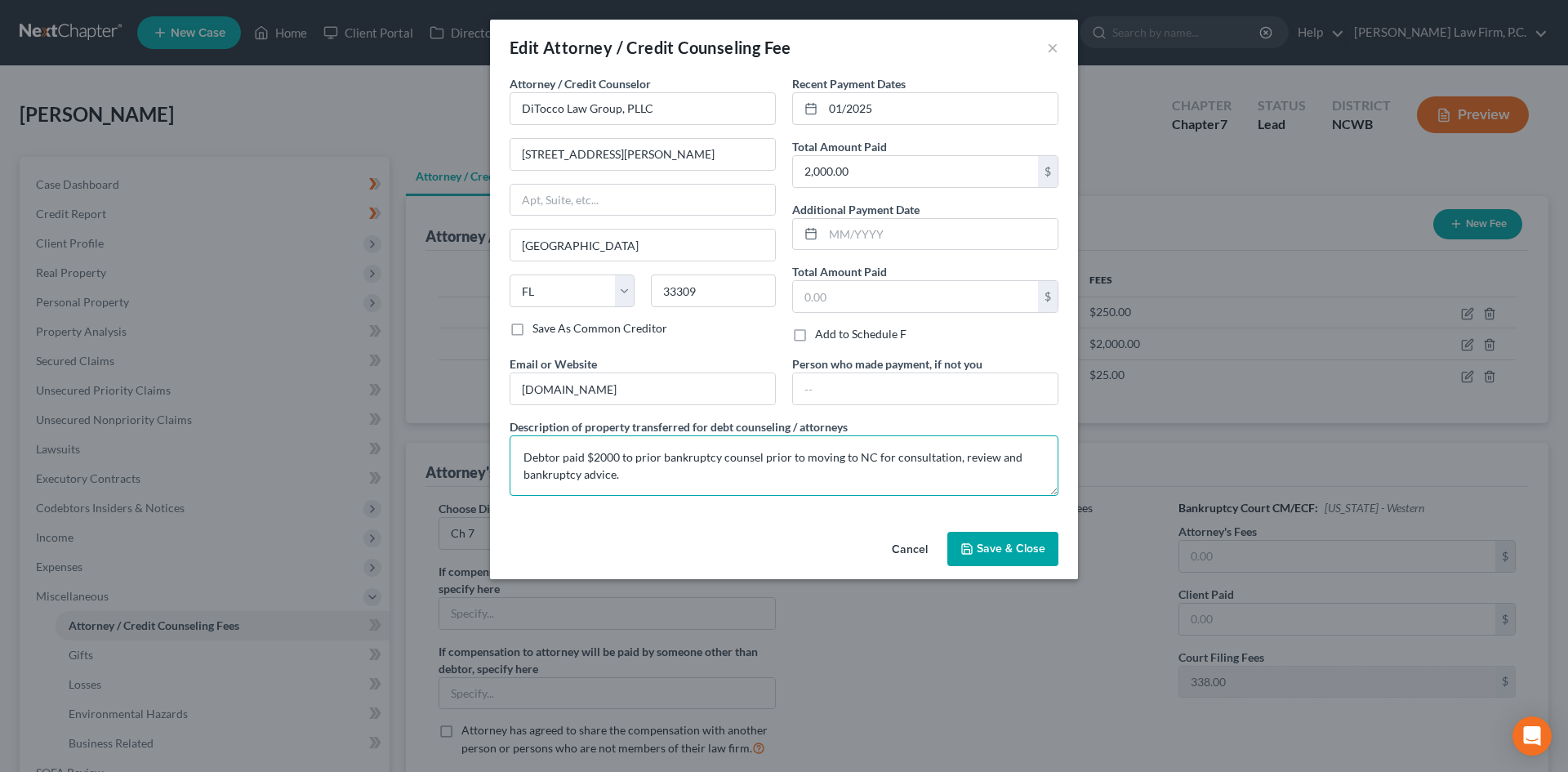
click at [707, 475] on textarea "Debtor paid $2000 to prior bankruptcy counsel prior to moving to NC for consult…" at bounding box center [784, 465] width 549 height 60
type textarea "Debtor paid $2000 to prior bankruptcy counsel prior to moving to NC for consult…"
click at [1011, 547] on span "Save & Close" at bounding box center [1011, 548] width 69 height 14
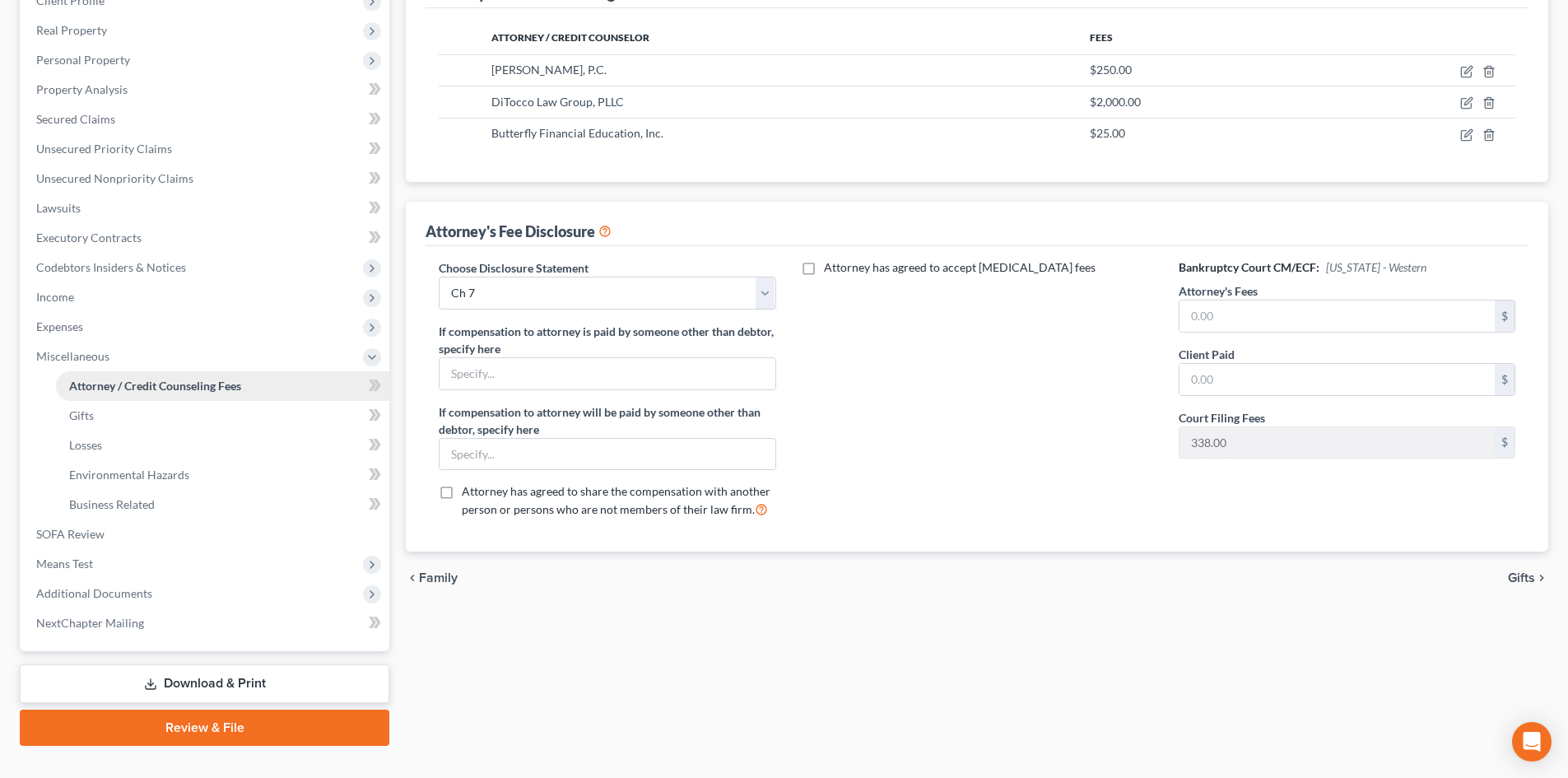
scroll to position [247, 0]
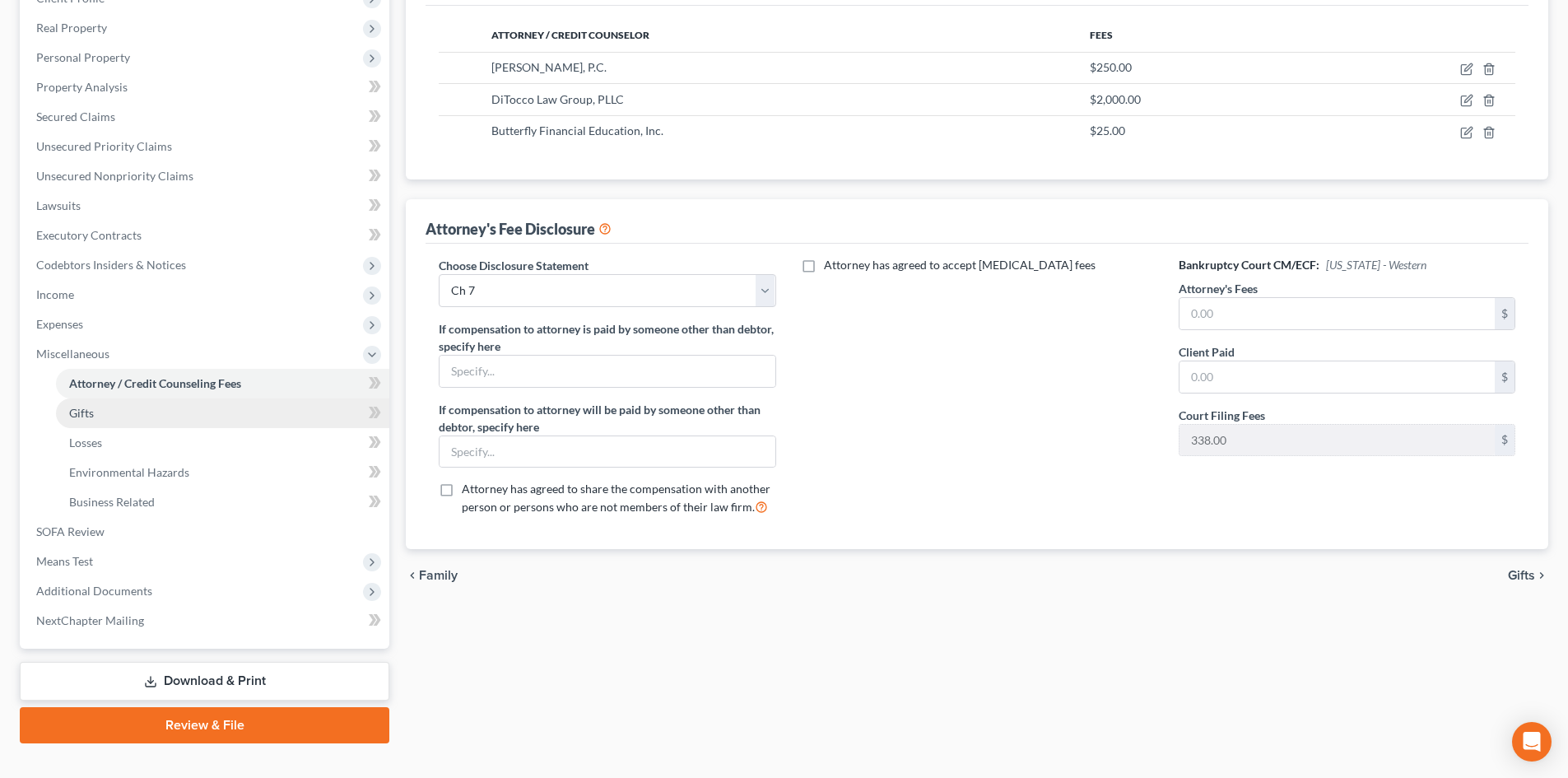
click at [127, 416] on link "Gifts" at bounding box center [223, 413] width 333 height 30
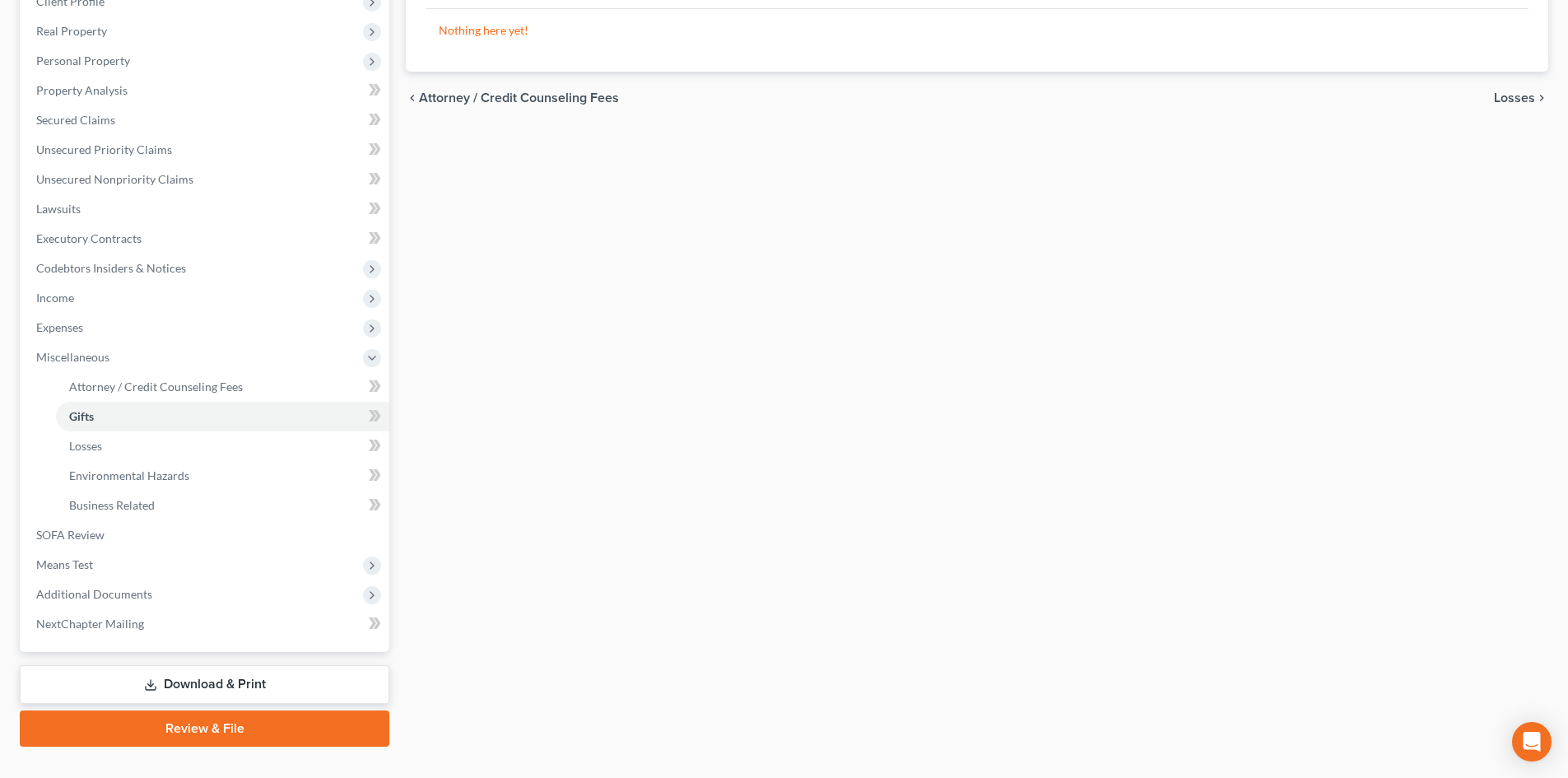
scroll to position [247, 0]
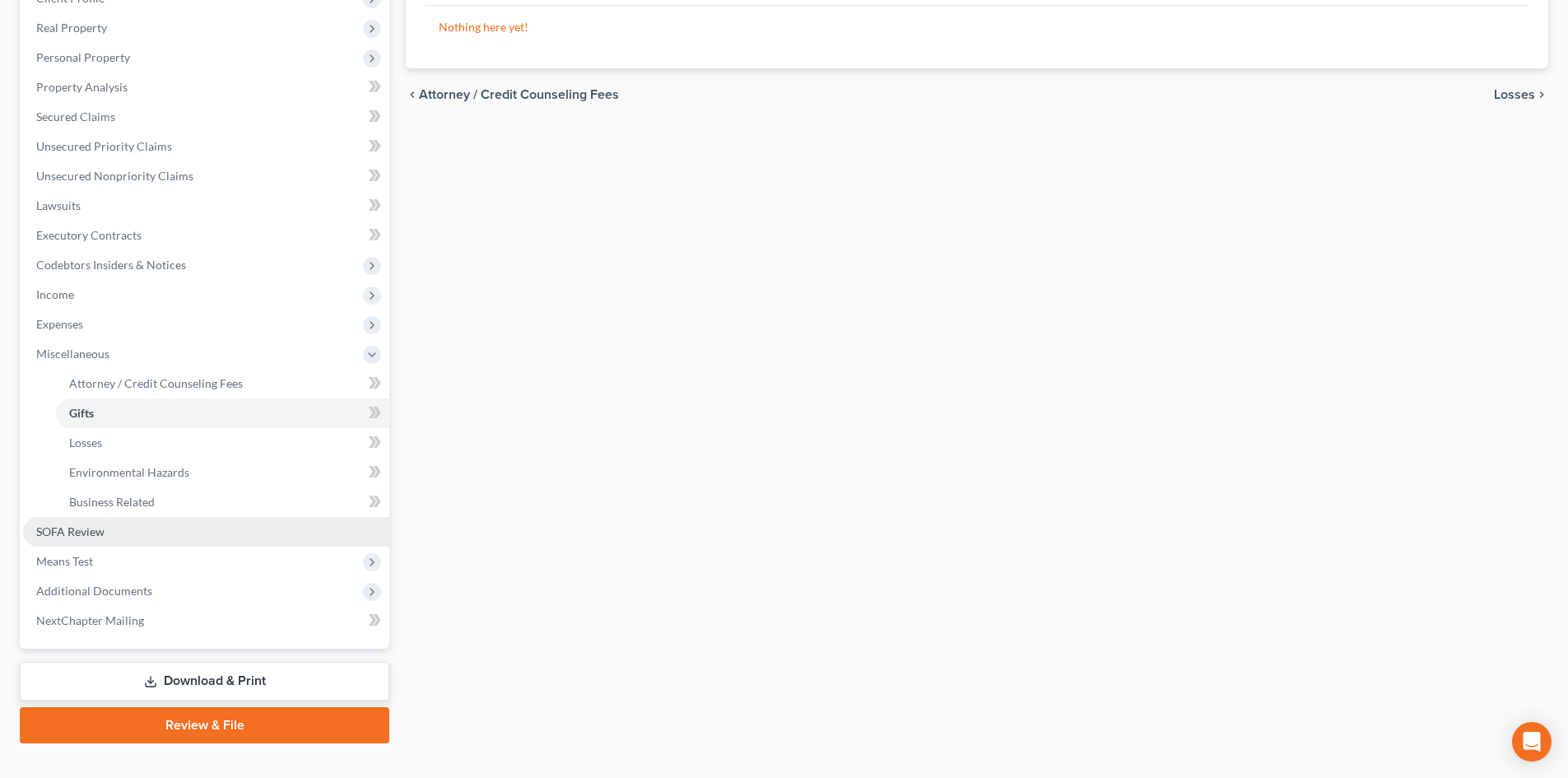
click at [116, 529] on link "SOFA Review" at bounding box center [206, 531] width 366 height 30
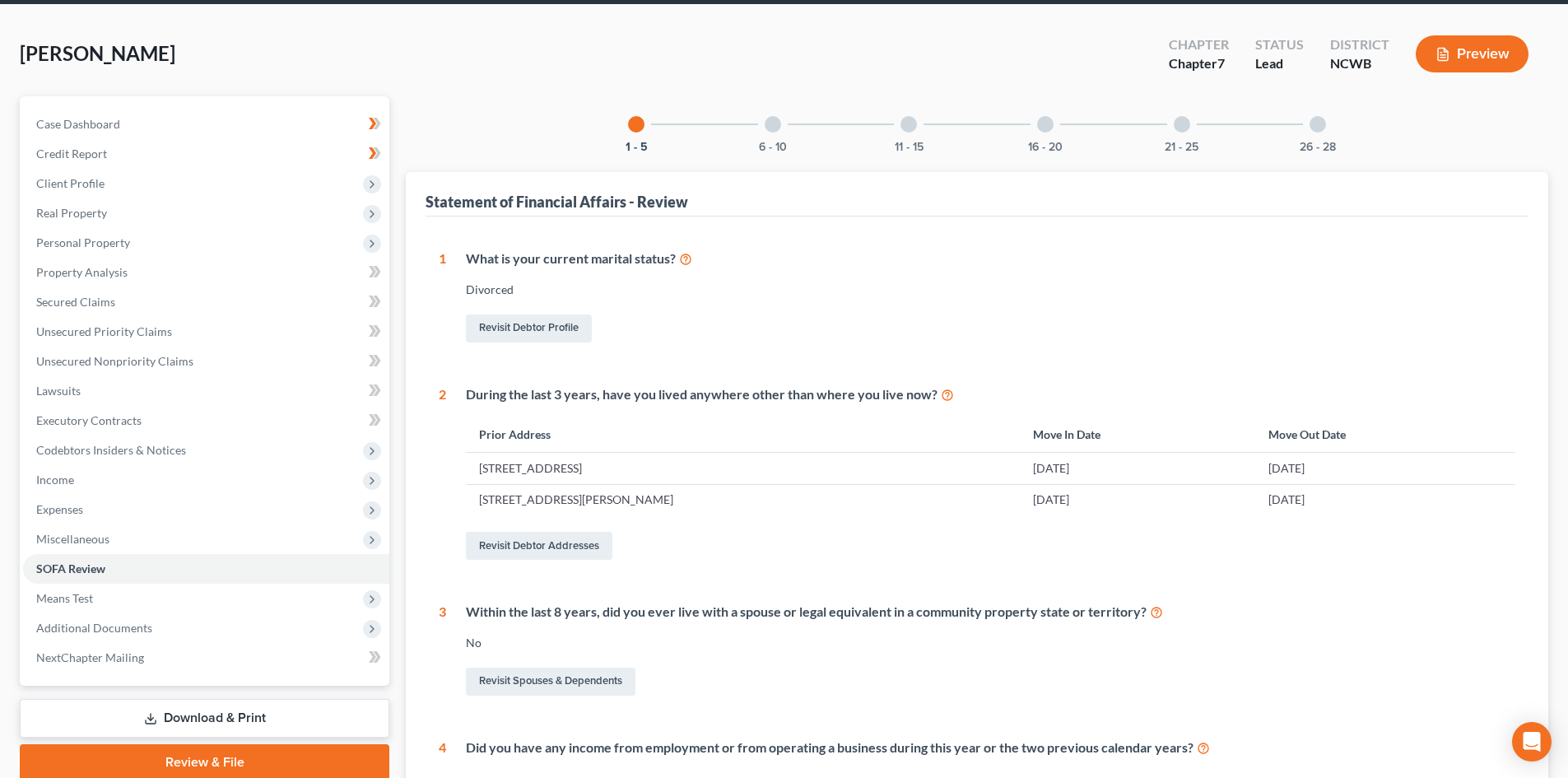
scroll to position [10, 0]
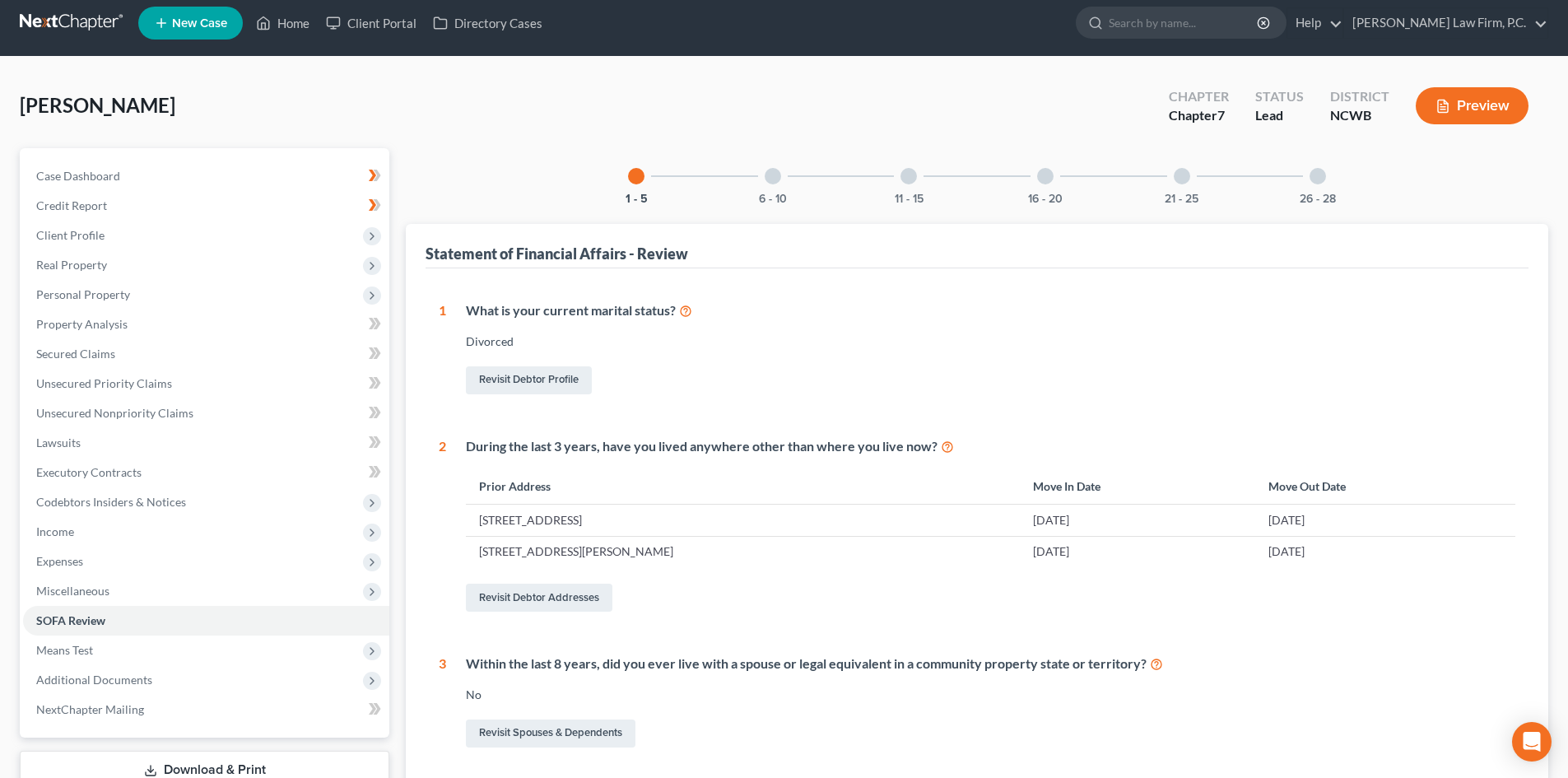
click at [771, 178] on div at bounding box center [772, 176] width 16 height 16
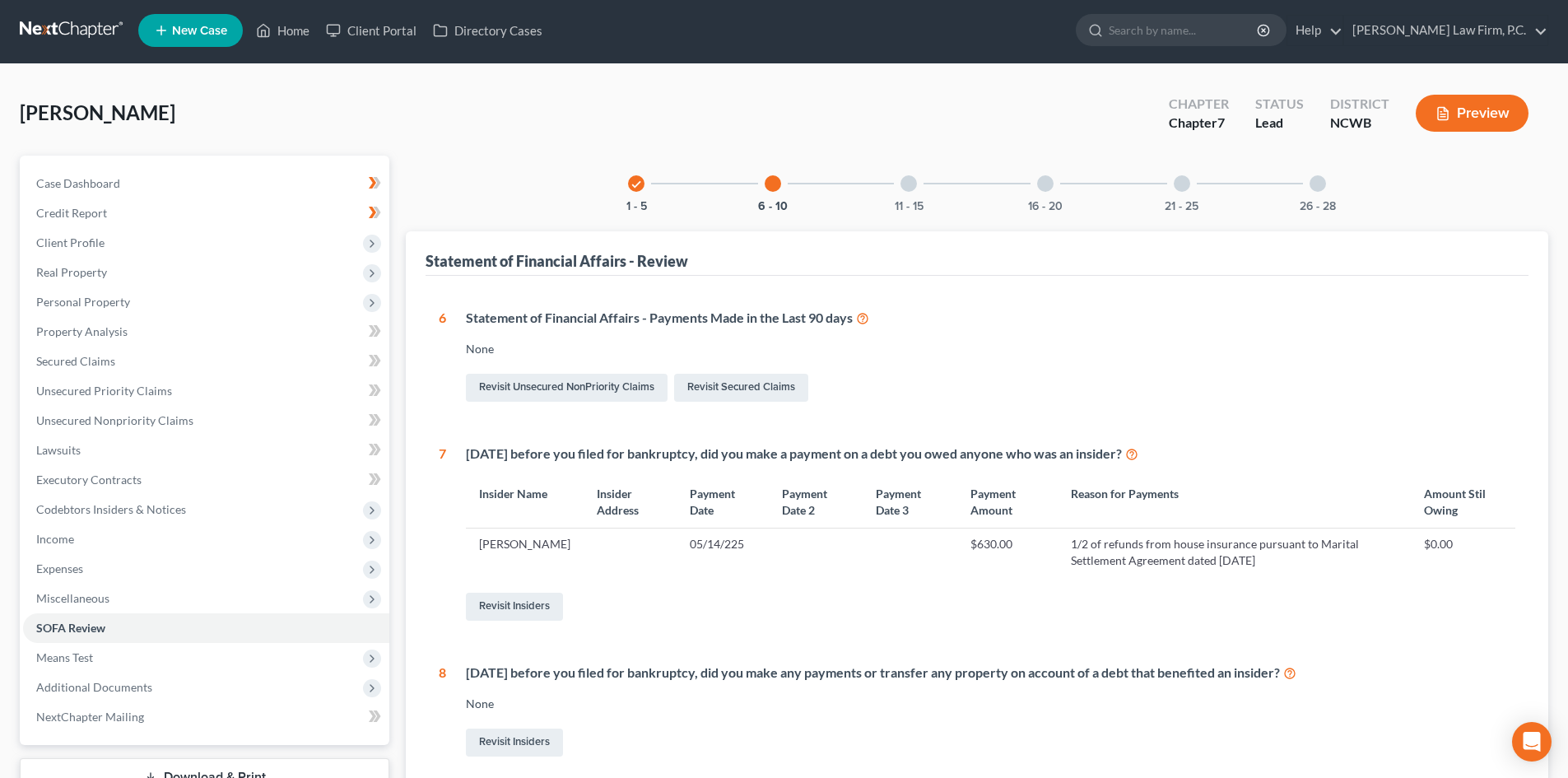
scroll to position [0, 0]
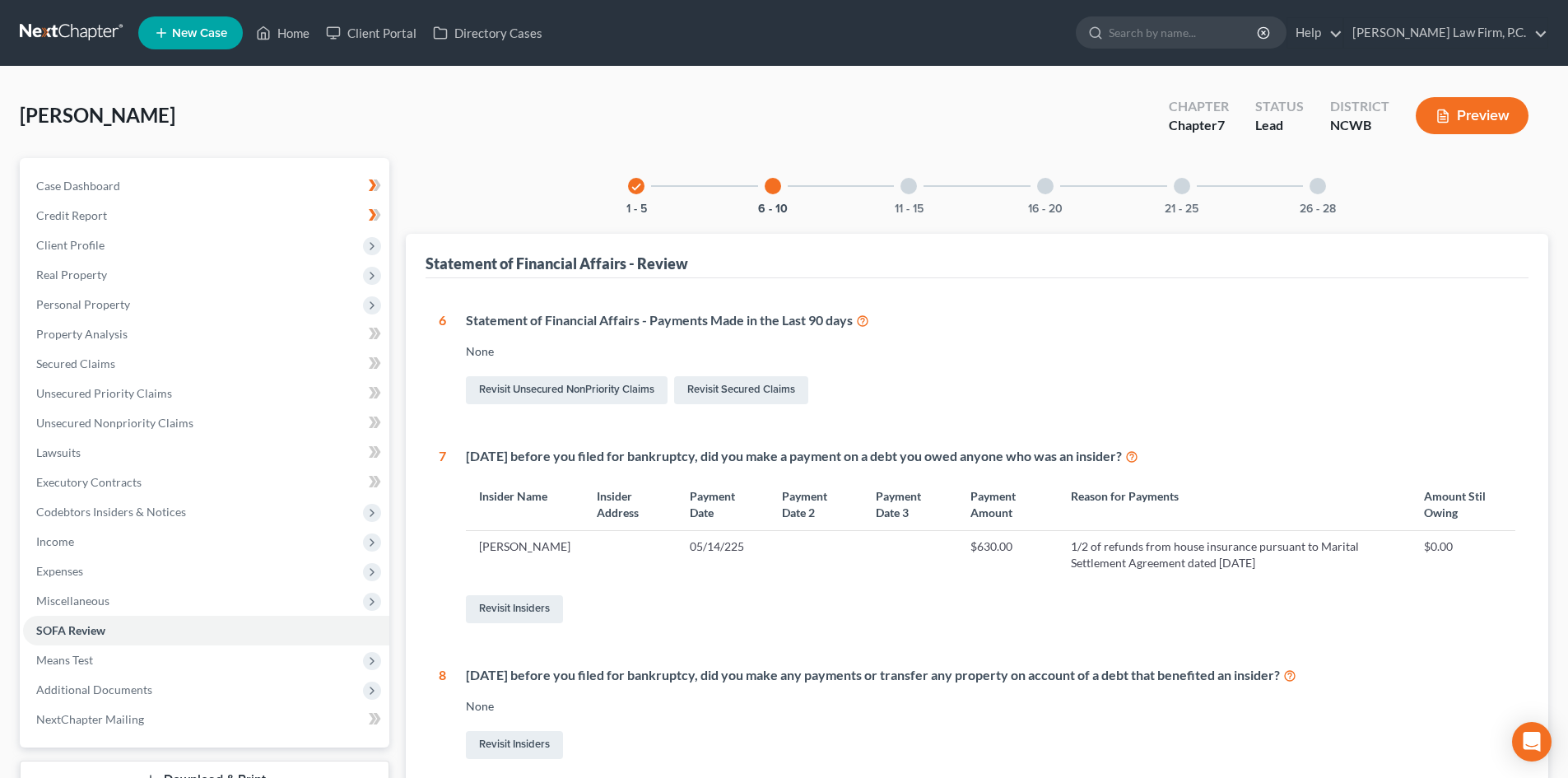
click at [892, 190] on div "11 - 15" at bounding box center [909, 186] width 56 height 56
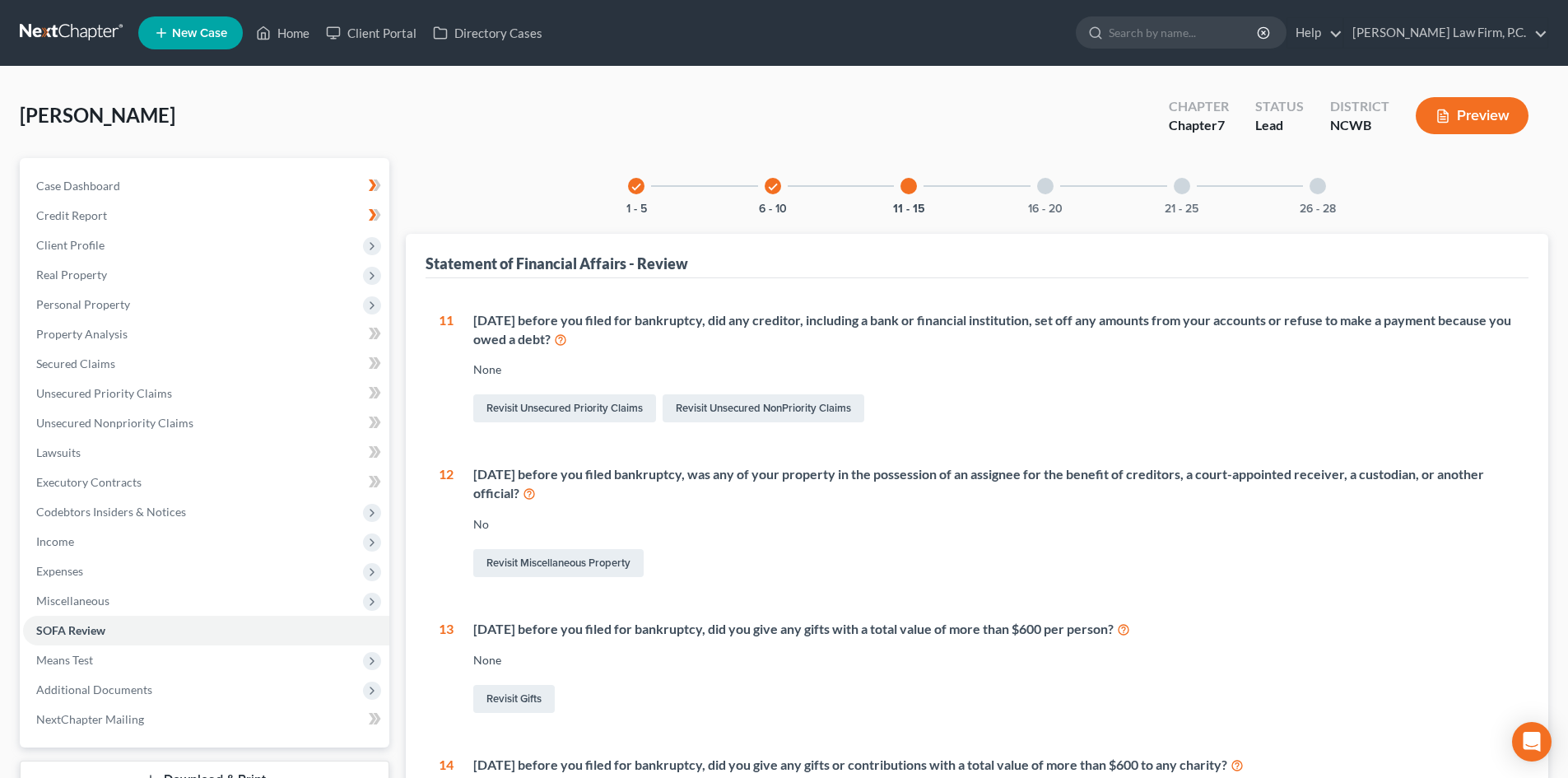
click at [633, 186] on icon "check" at bounding box center [635, 186] width 11 height 11
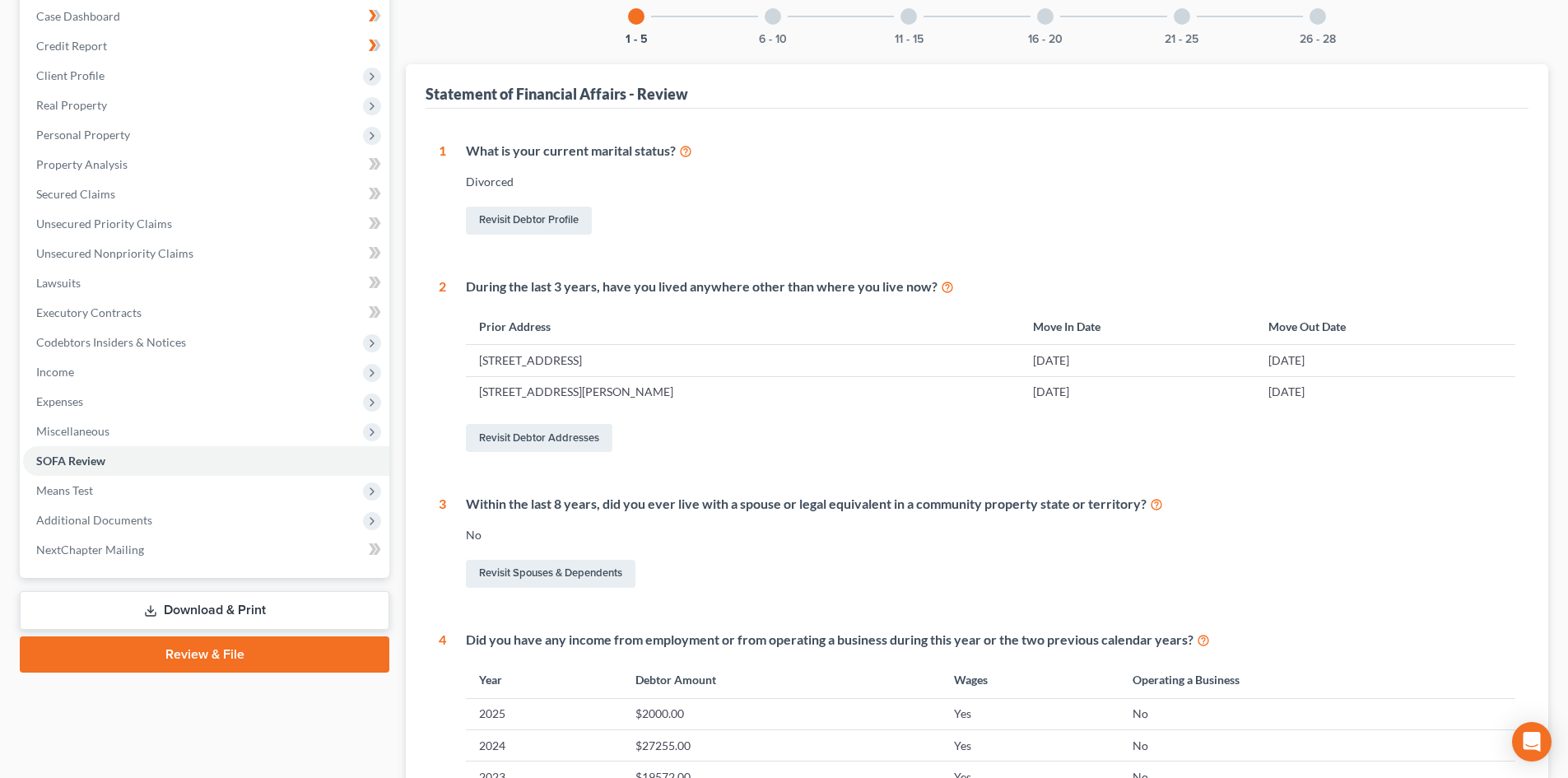
scroll to position [165, 0]
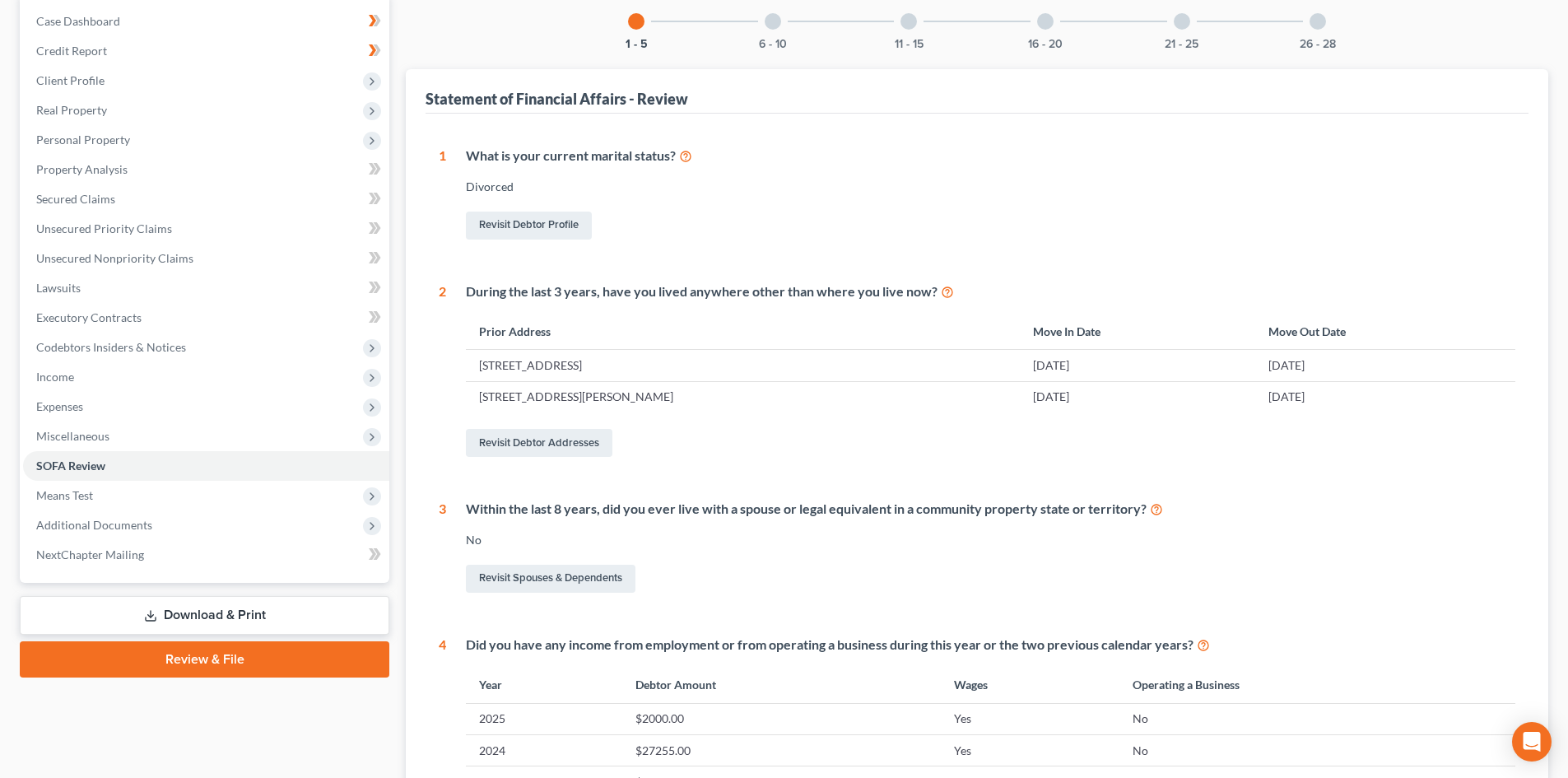
click at [770, 22] on div at bounding box center [772, 20] width 16 height 16
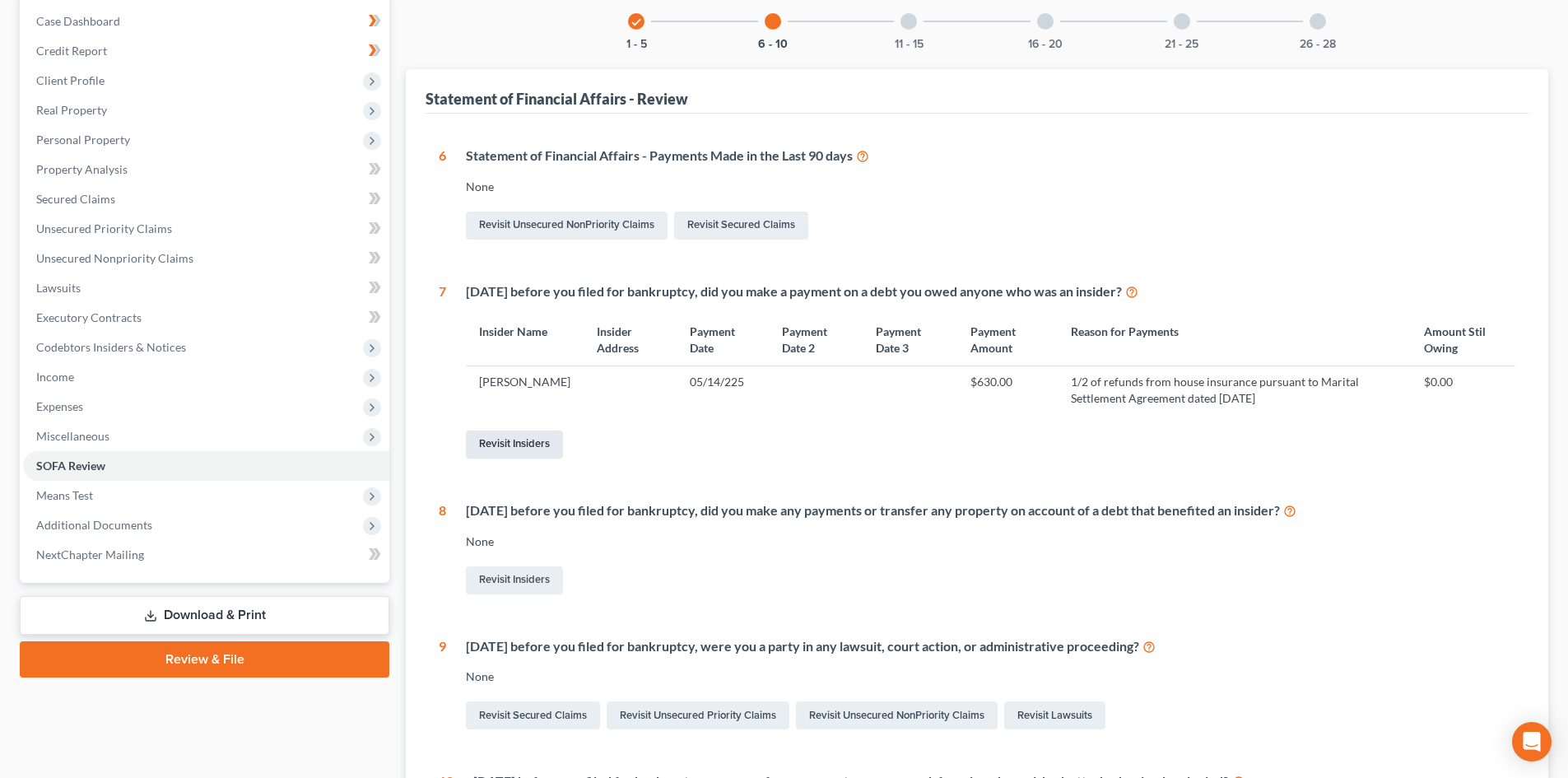
click at [532, 455] on link "Revisit Insiders" at bounding box center [515, 444] width 97 height 28
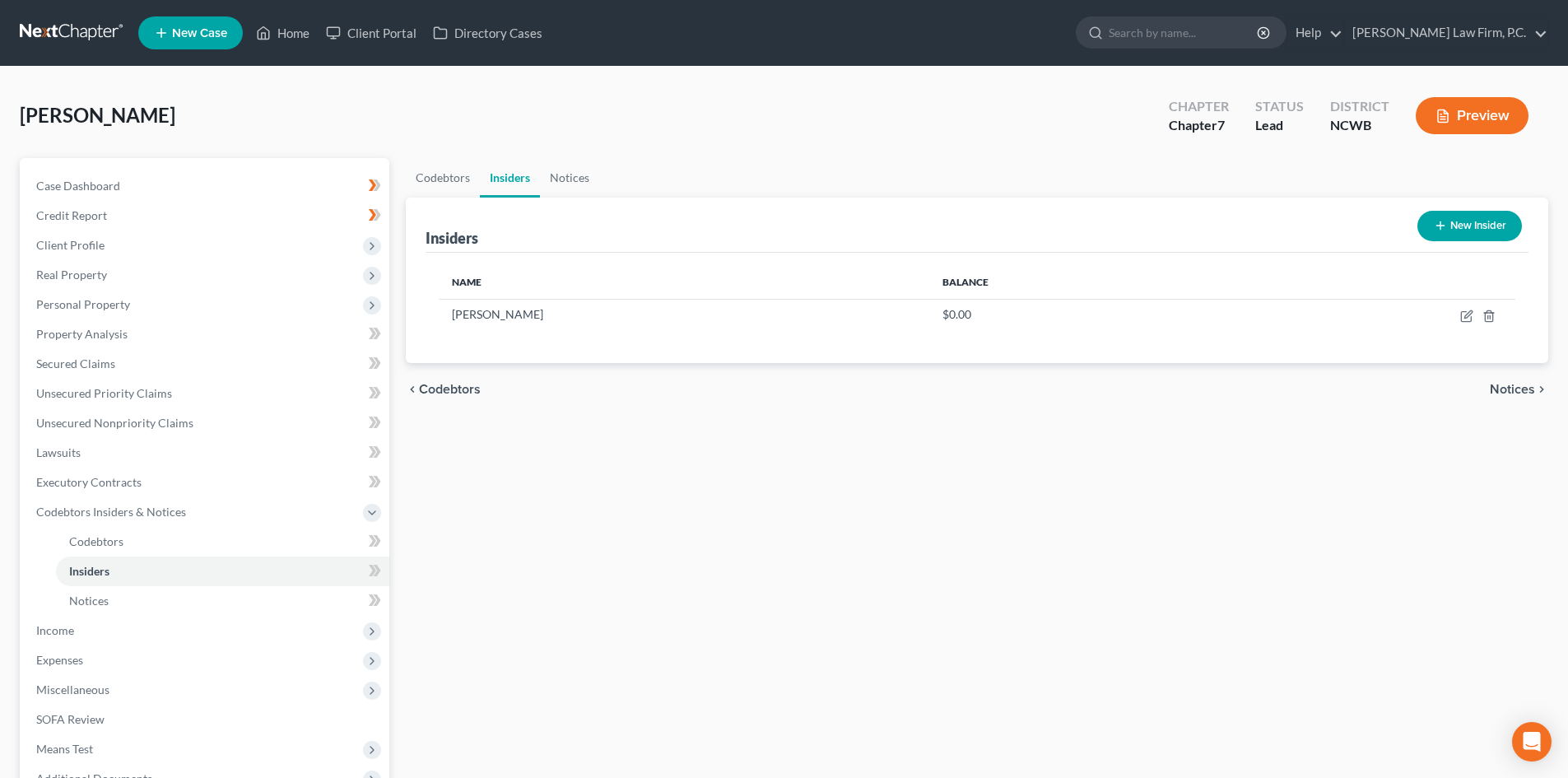
click at [1477, 237] on button "New Insider" at bounding box center [1469, 226] width 104 height 31
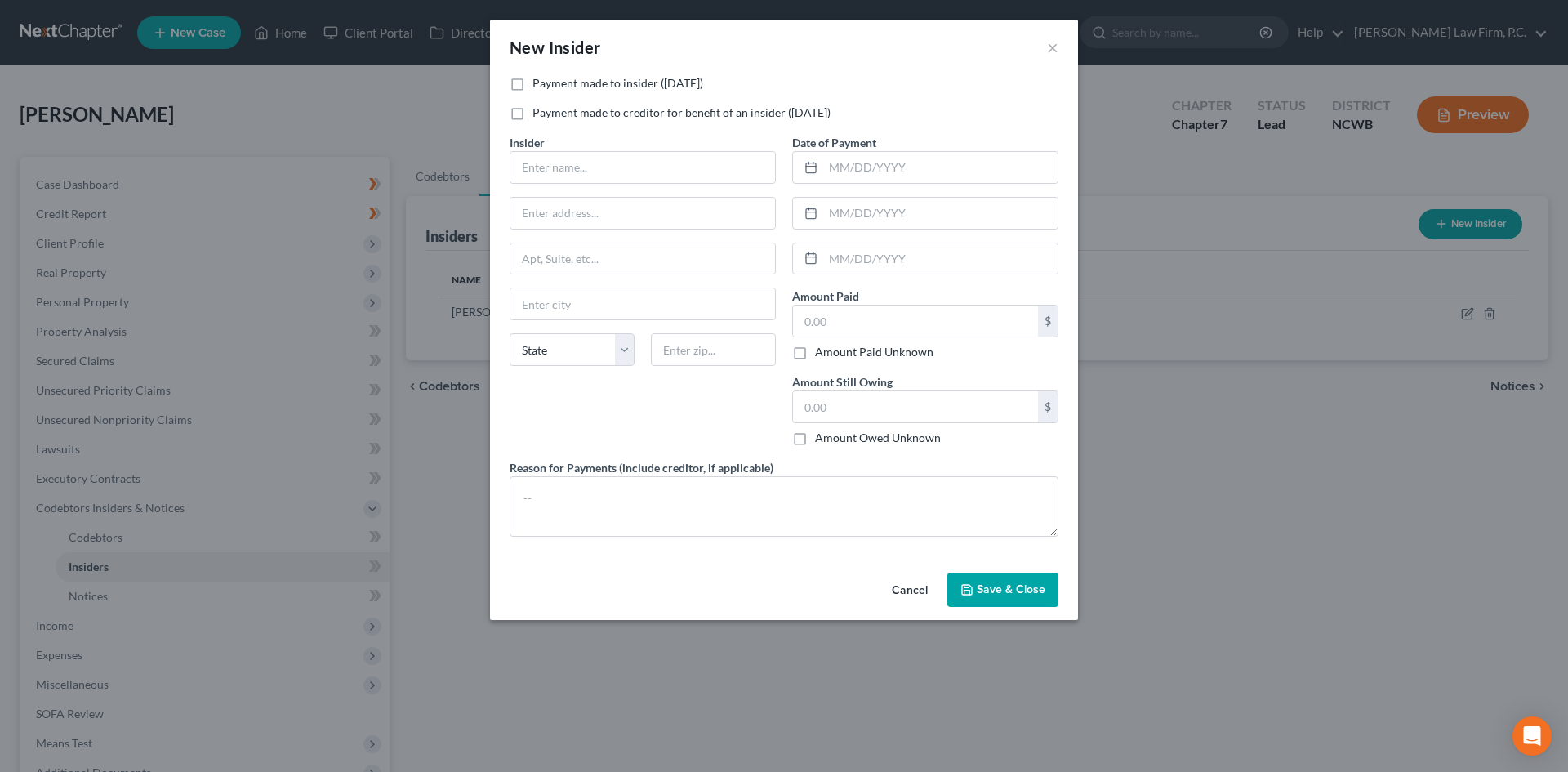
click at [914, 580] on button "Cancel" at bounding box center [909, 591] width 62 height 33
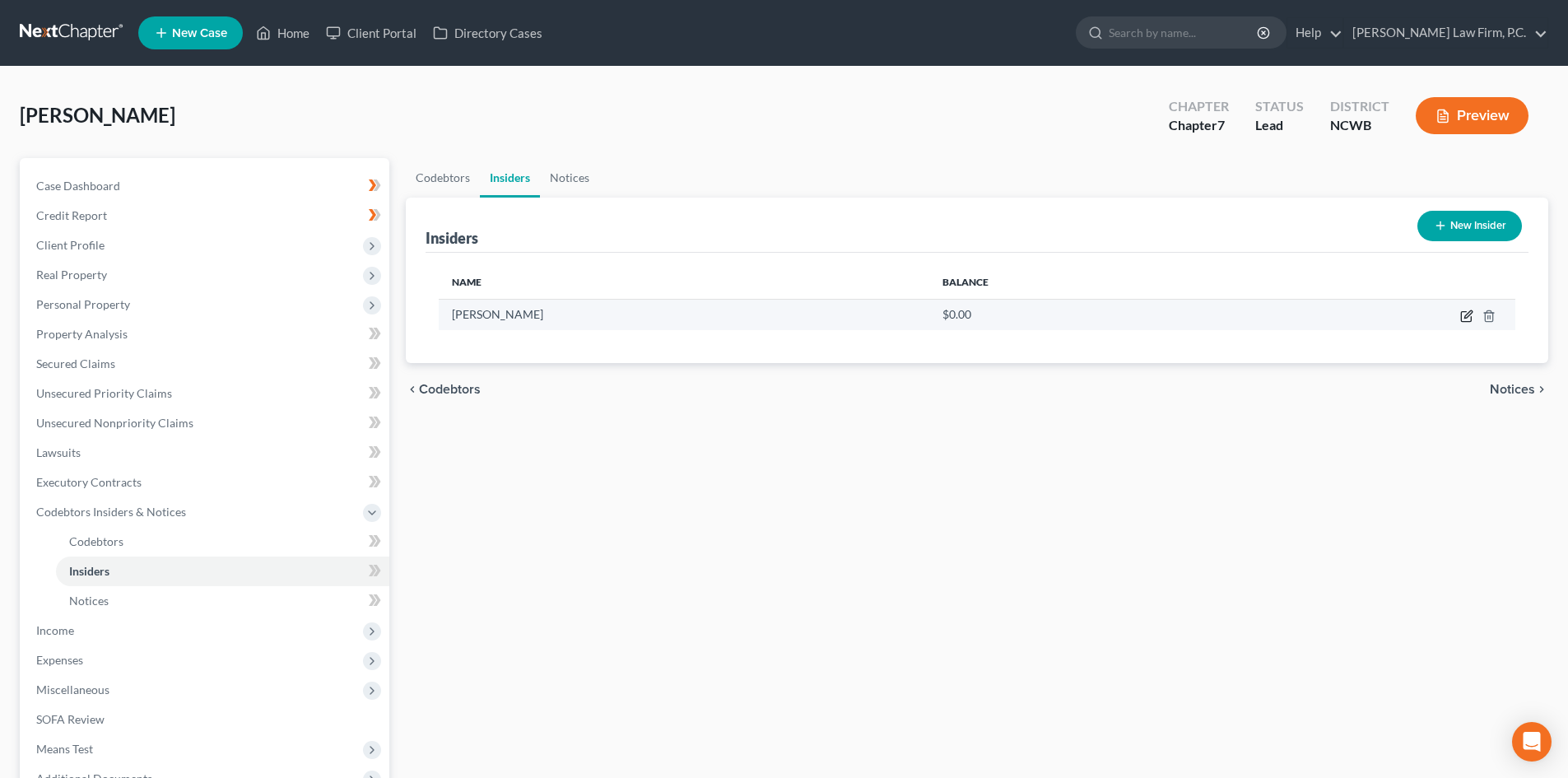
click at [1462, 319] on icon "button" at bounding box center [1466, 315] width 13 height 13
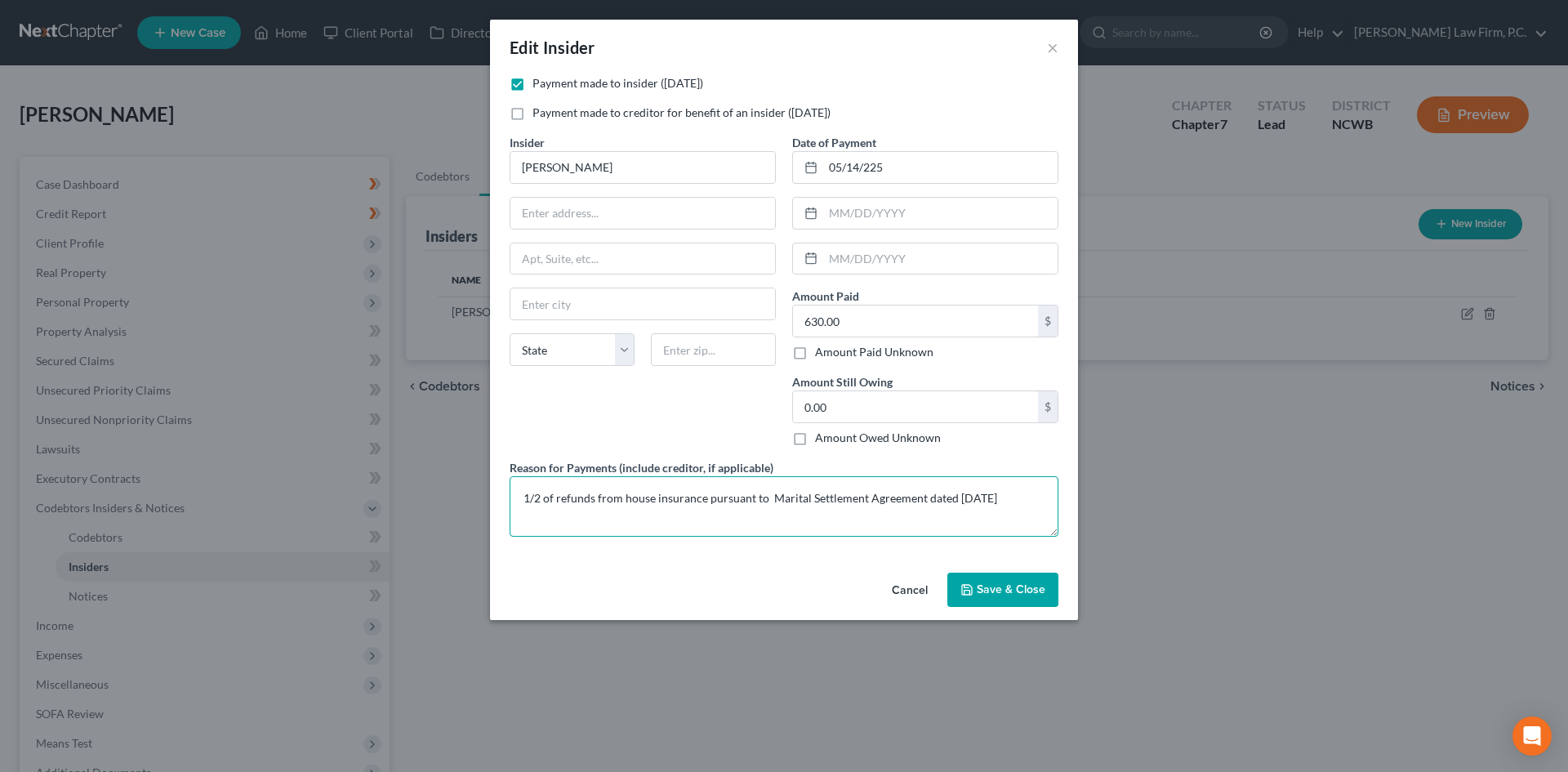
click at [1035, 496] on textarea "1/2 of refunds from house insurance pursuant to Marital Settlement Agreement da…" at bounding box center [784, 506] width 549 height 60
type textarea "1/2 of refunds from house insurance pursuant to Marital Settlement Agreement da…"
click at [916, 323] on input "630.00" at bounding box center [915, 321] width 245 height 31
click at [965, 324] on input "9" at bounding box center [915, 321] width 245 height 31
drag, startPoint x: 804, startPoint y: 308, endPoint x: 817, endPoint y: 310, distance: 13.2
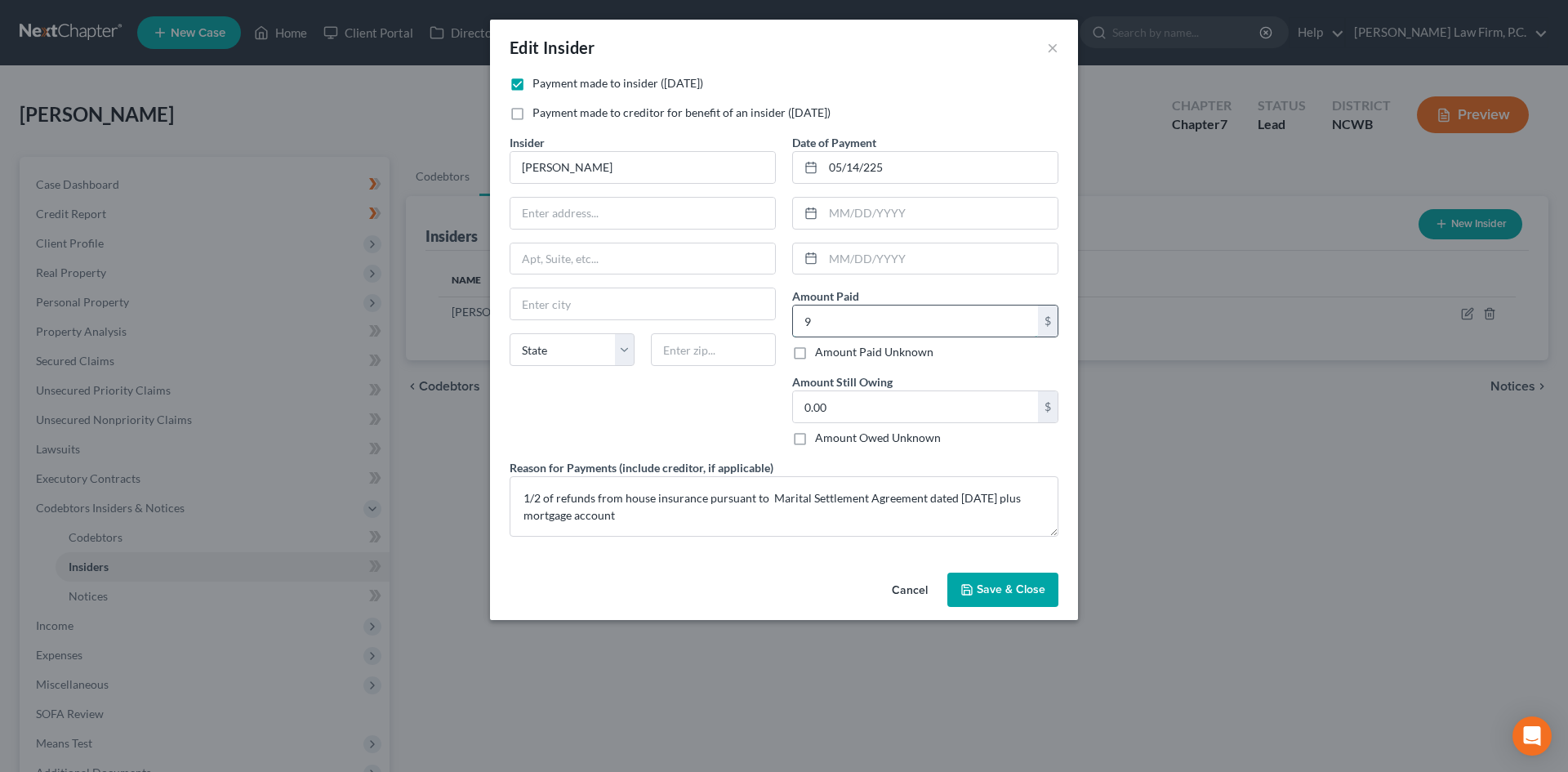
click at [817, 310] on input "9" at bounding box center [915, 321] width 245 height 31
type input "9"
drag, startPoint x: 651, startPoint y: 162, endPoint x: 506, endPoint y: 166, distance: 145.1
click at [506, 166] on div "Insider * [PERSON_NAME] State [US_STATE] AK AR AZ CA CO CT DE DC [GEOGRAPHIC_DA…" at bounding box center [643, 297] width 283 height 325
click at [987, 587] on span "Save & Close" at bounding box center [1011, 589] width 69 height 14
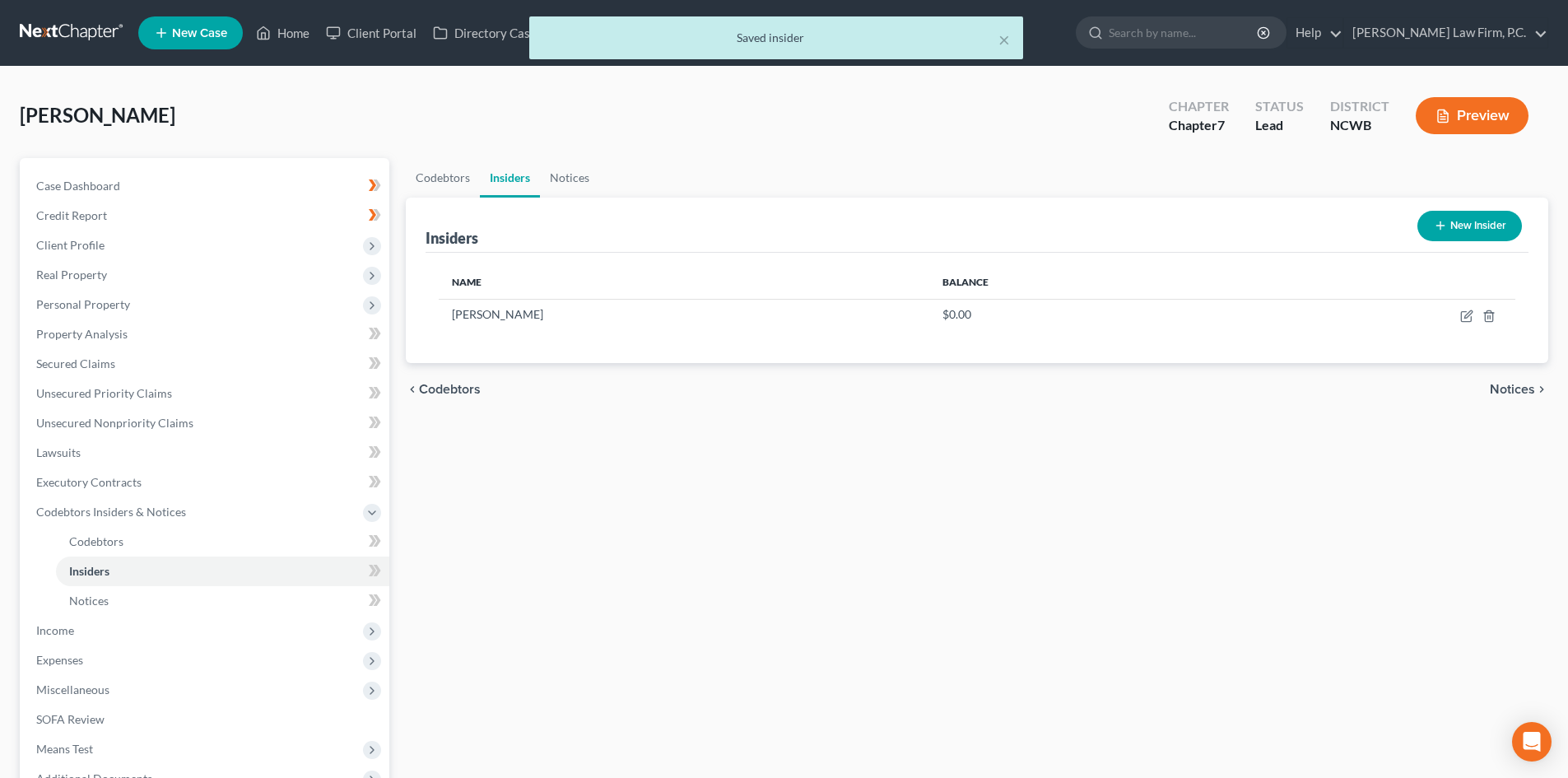
click at [1460, 226] on button "New Insider" at bounding box center [1469, 226] width 104 height 31
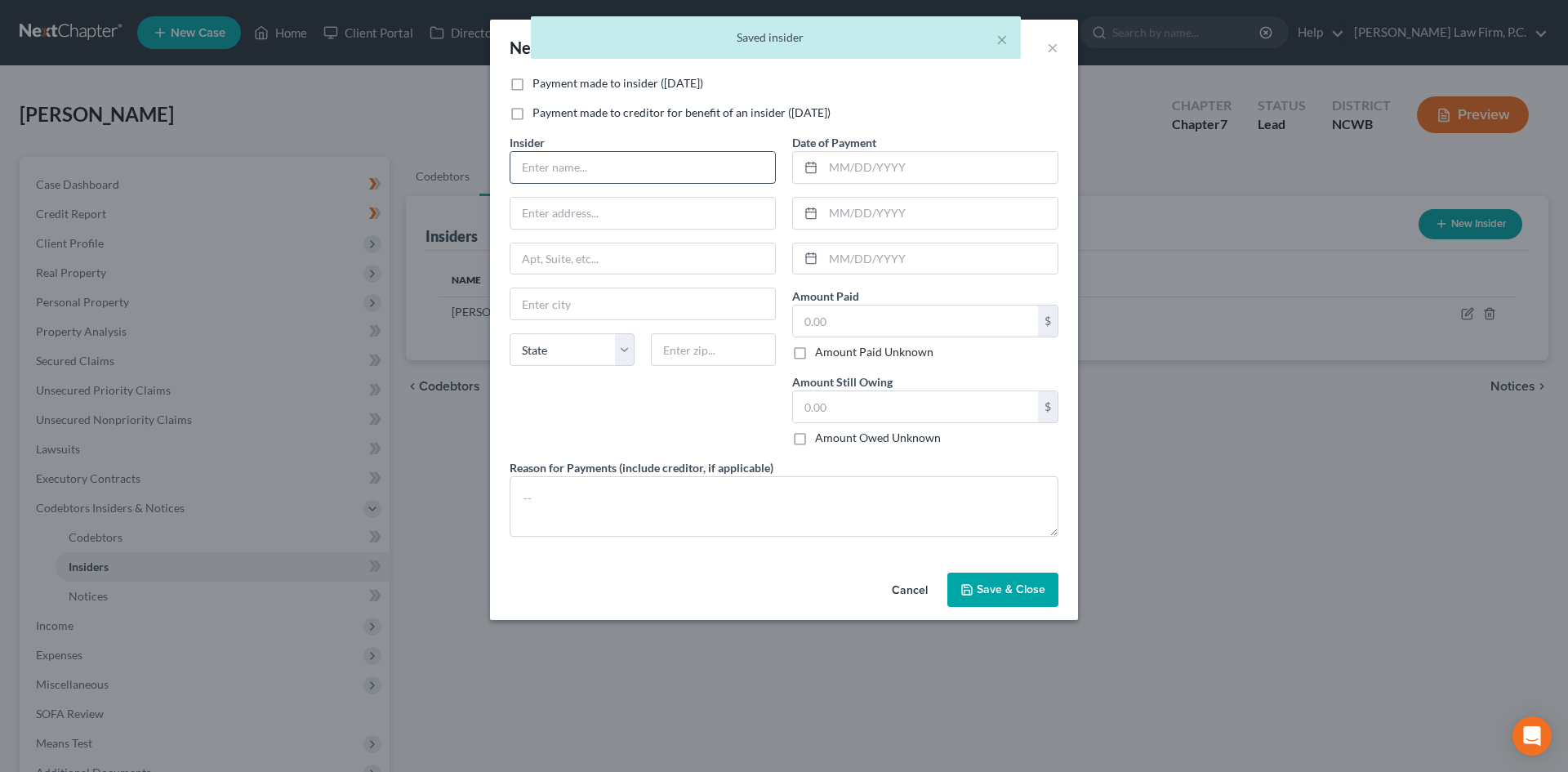
click at [620, 175] on input "text" at bounding box center [643, 167] width 264 height 31
paste input "[PERSON_NAME]"
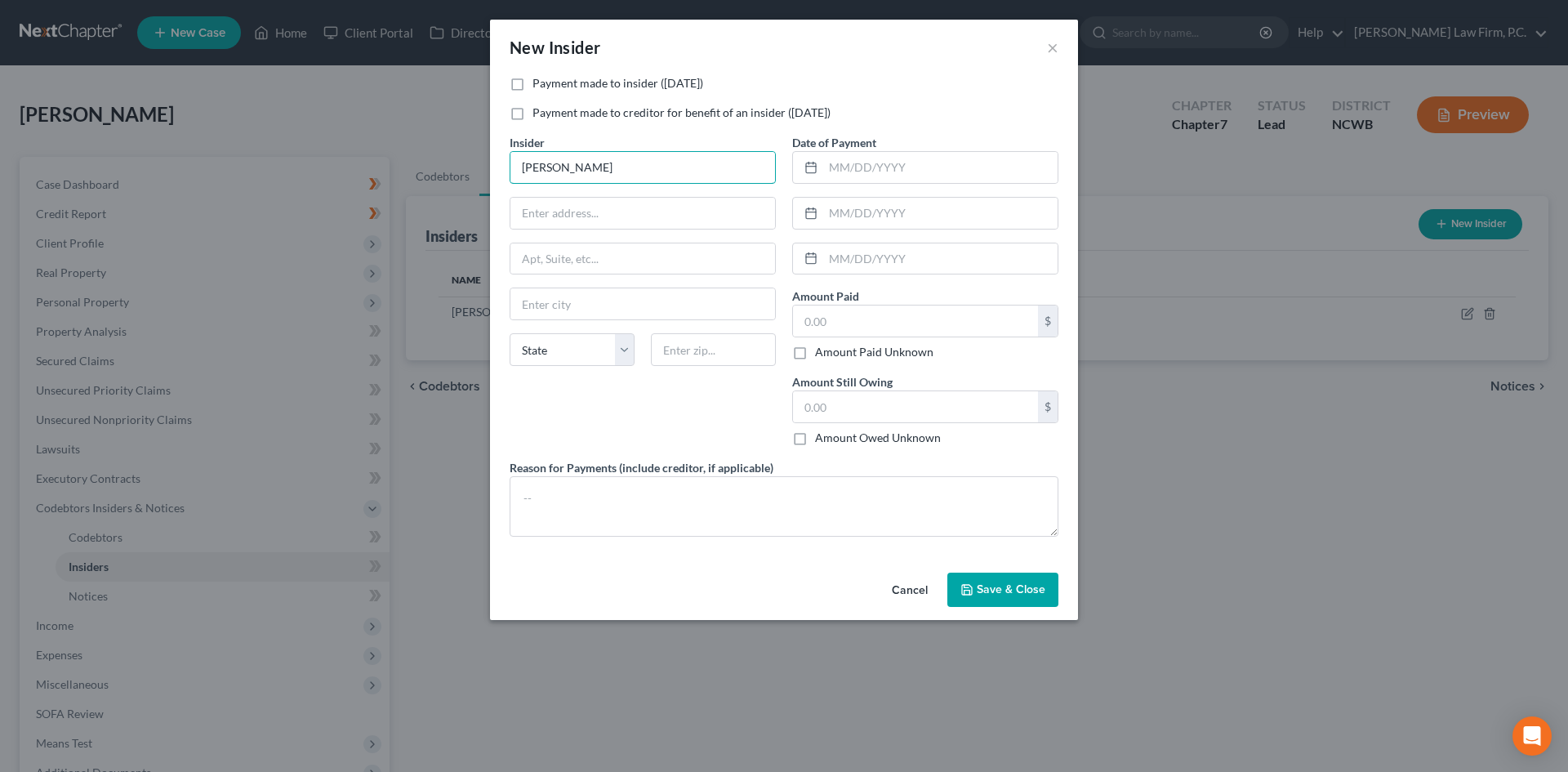
type input "[PERSON_NAME]"
click at [533, 81] on label "Payment made to insider ([DATE])" at bounding box center [618, 83] width 170 height 16
click at [539, 81] on input "Payment made to insider ([DATE])" at bounding box center [544, 81] width 11 height 11
checkbox input "true"
click at [734, 512] on textarea at bounding box center [784, 506] width 549 height 60
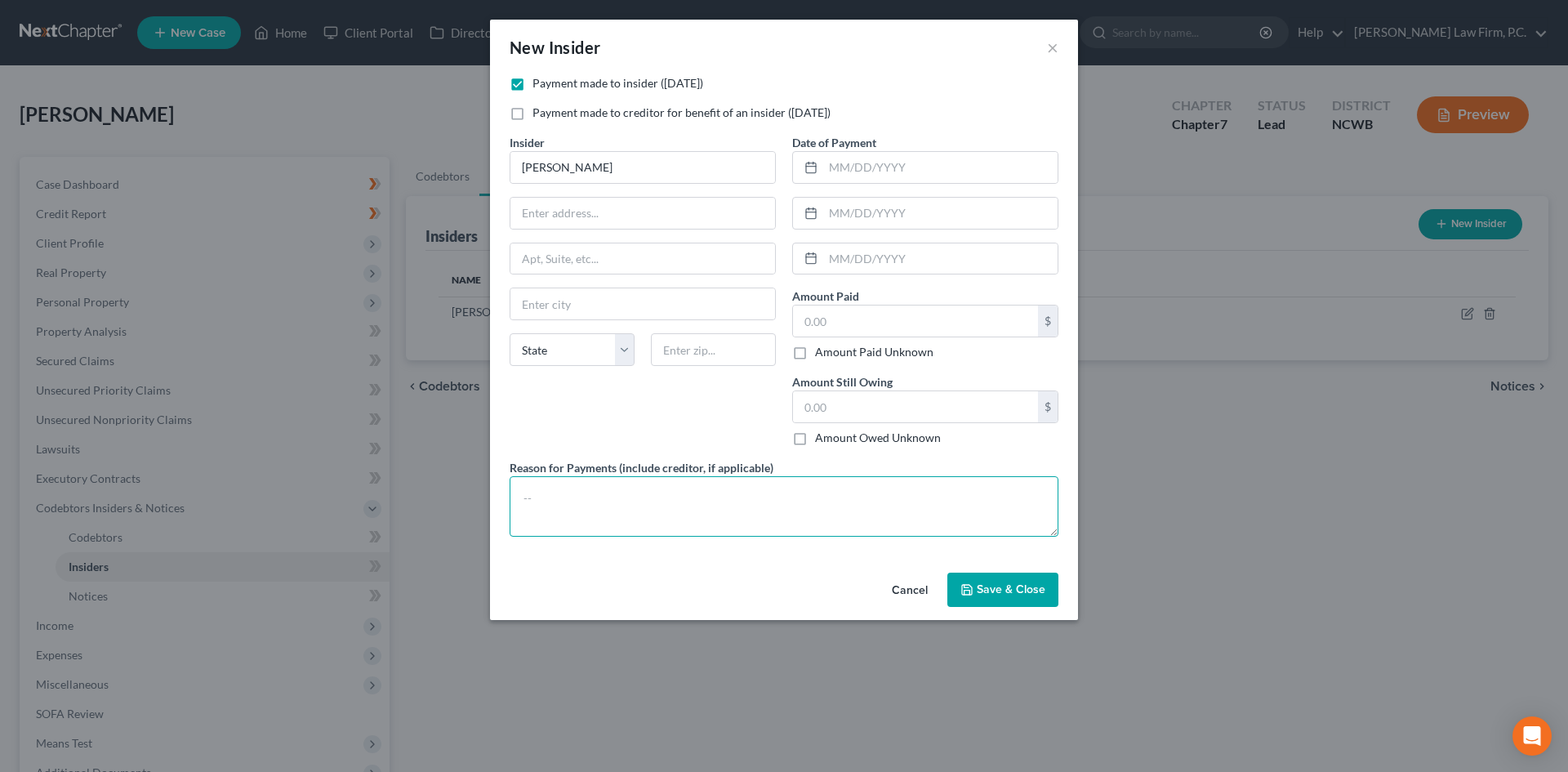
click at [712, 486] on textarea at bounding box center [784, 506] width 549 height 60
drag, startPoint x: 910, startPoint y: 588, endPoint x: 808, endPoint y: 535, distance: 114.9
click at [821, 558] on div "New Insider × Payment made to insider ([DATE]) Payment made to creditor for ben…" at bounding box center [784, 319] width 588 height 601
drag, startPoint x: 761, startPoint y: 492, endPoint x: 793, endPoint y: 516, distance: 40.0
click at [759, 493] on textarea "Debtor was paying former spouse for mortgage and bills for the former re" at bounding box center [784, 506] width 549 height 60
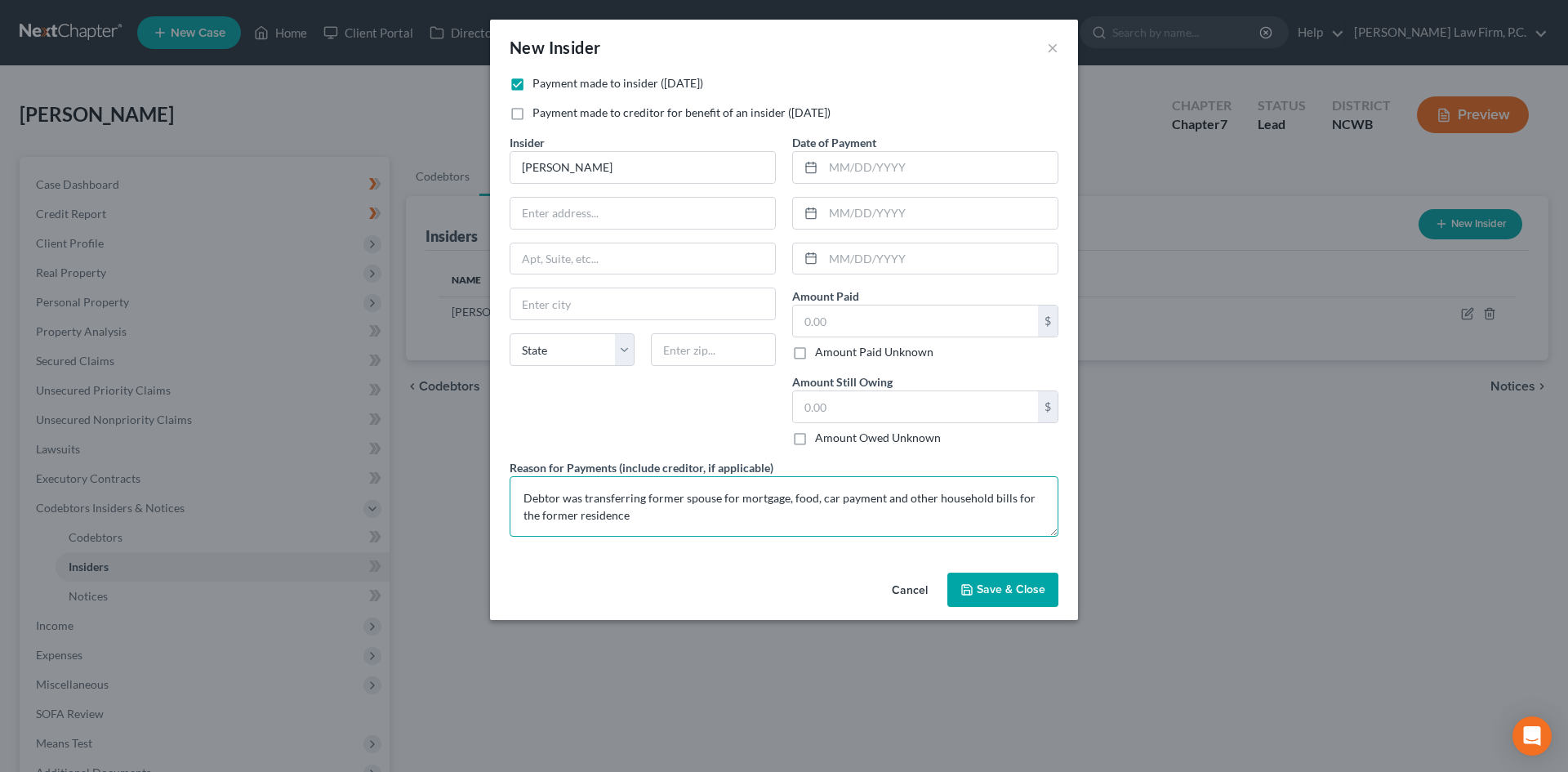
click at [778, 522] on textarea "Debtor was transferring former spouse for mortgage, food, car payment and other…" at bounding box center [784, 506] width 549 height 60
type textarea "Debtor was transferring former spouse for mortgage, food, car payment and other…"
click at [865, 162] on input "text" at bounding box center [940, 167] width 235 height 31
type input "10/01/224"
click at [840, 214] on input "text" at bounding box center [940, 213] width 235 height 31
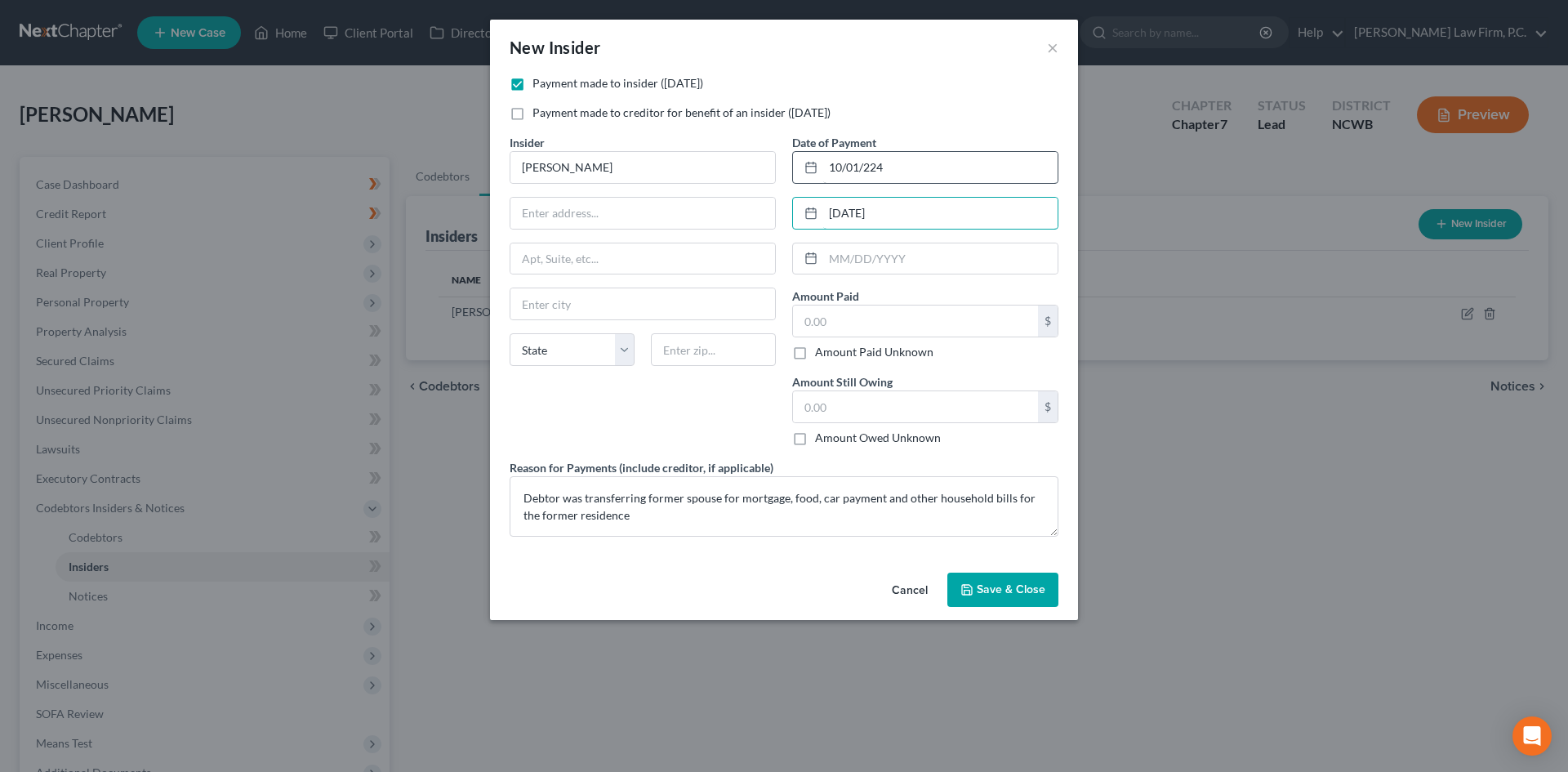
type input "[DATE]"
drag, startPoint x: 867, startPoint y: 162, endPoint x: 875, endPoint y: 168, distance: 10.0
click at [869, 163] on input "10/01/224" at bounding box center [940, 167] width 235 height 31
type input "[DATE]"
click at [868, 322] on input "text" at bounding box center [915, 321] width 245 height 31
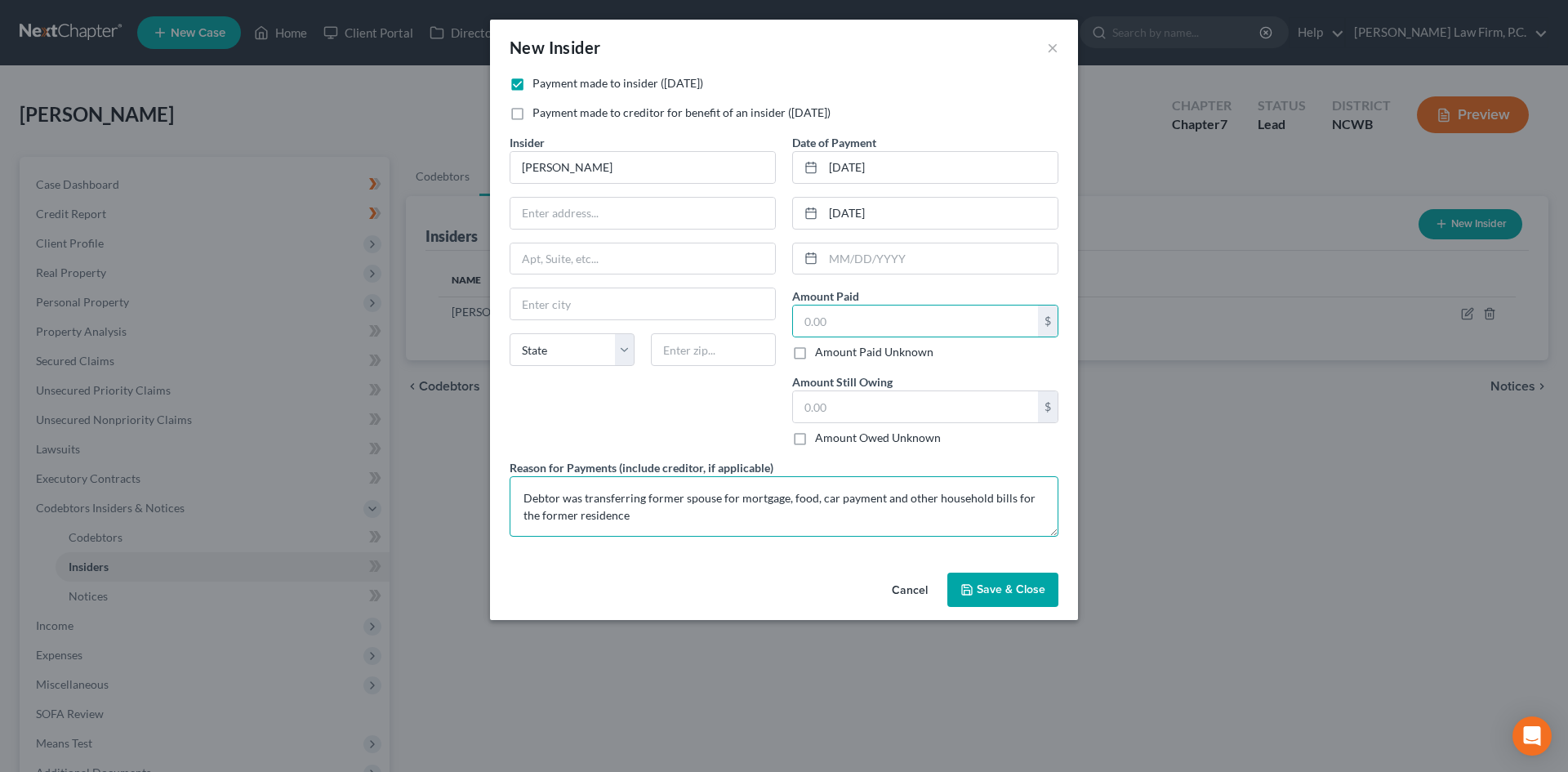
click at [651, 502] on textarea "Debtor was transferring former spouse for mortgage, food, car payment and other…" at bounding box center [784, 506] width 549 height 60
type textarea "Debtor was transferring former spouse for mortgage, food, car payment and other…"
click at [836, 321] on input "text" at bounding box center [915, 321] width 245 height 31
type input "1,500.00"
click at [651, 512] on textarea "Debtor was transferring former spouse for mortgage, food, car payment and other…" at bounding box center [784, 506] width 549 height 60
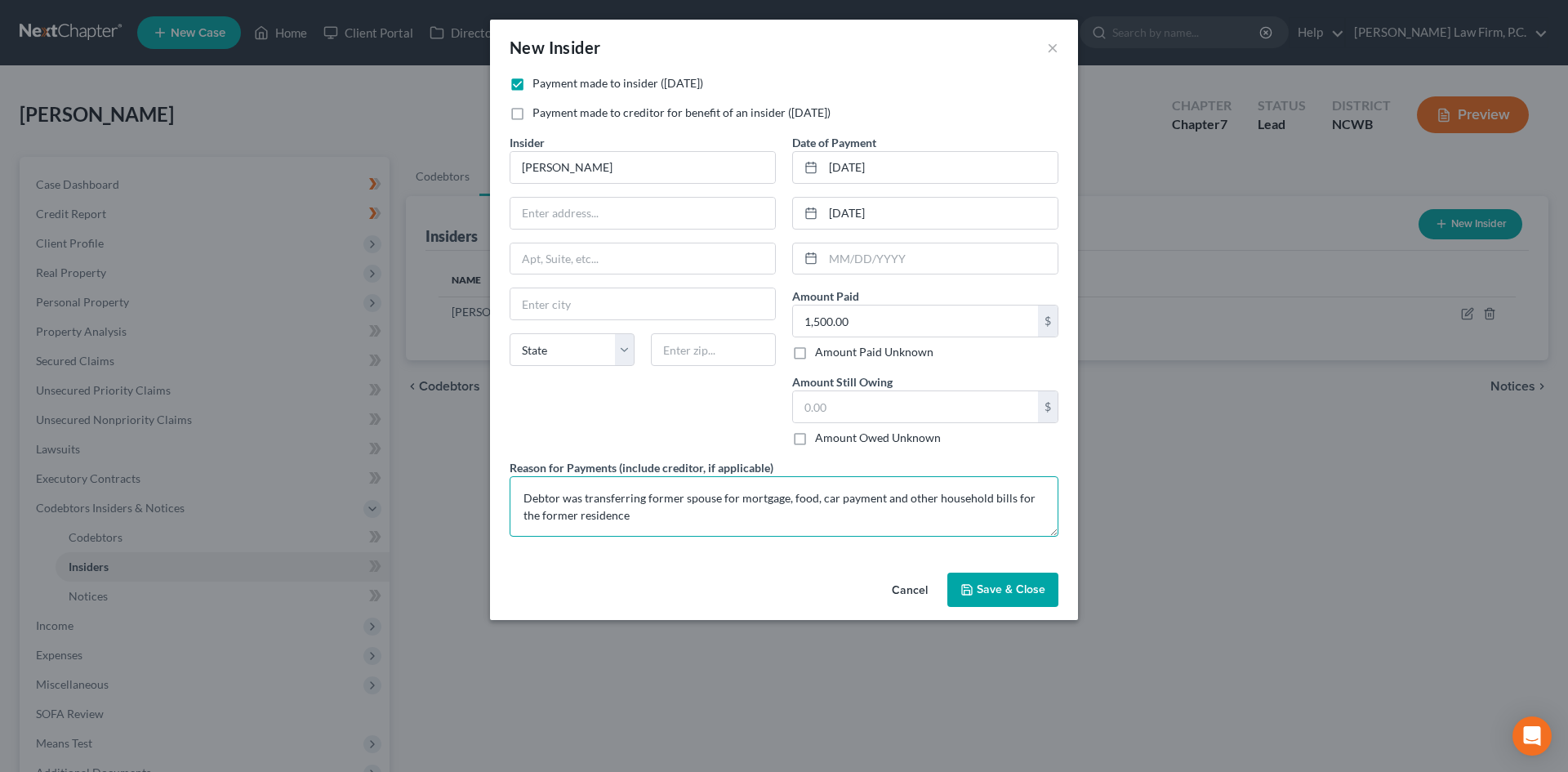
drag, startPoint x: 646, startPoint y: 501, endPoint x: 701, endPoint y: 515, distance: 56.8
click at [647, 501] on textarea "Debtor was transferring former spouse for mortgage, food, car payment and other…" at bounding box center [784, 506] width 549 height 60
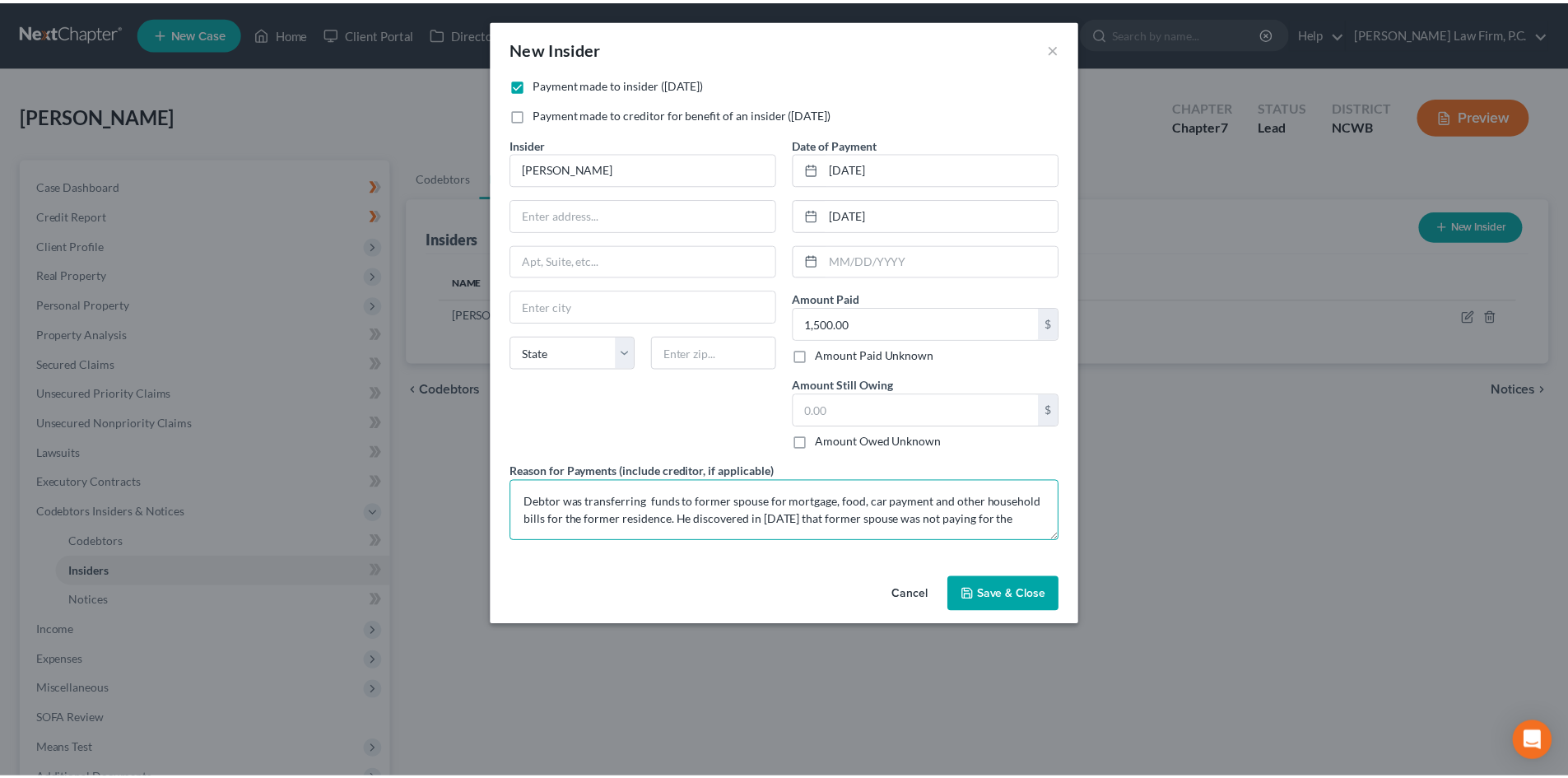
scroll to position [3, 0]
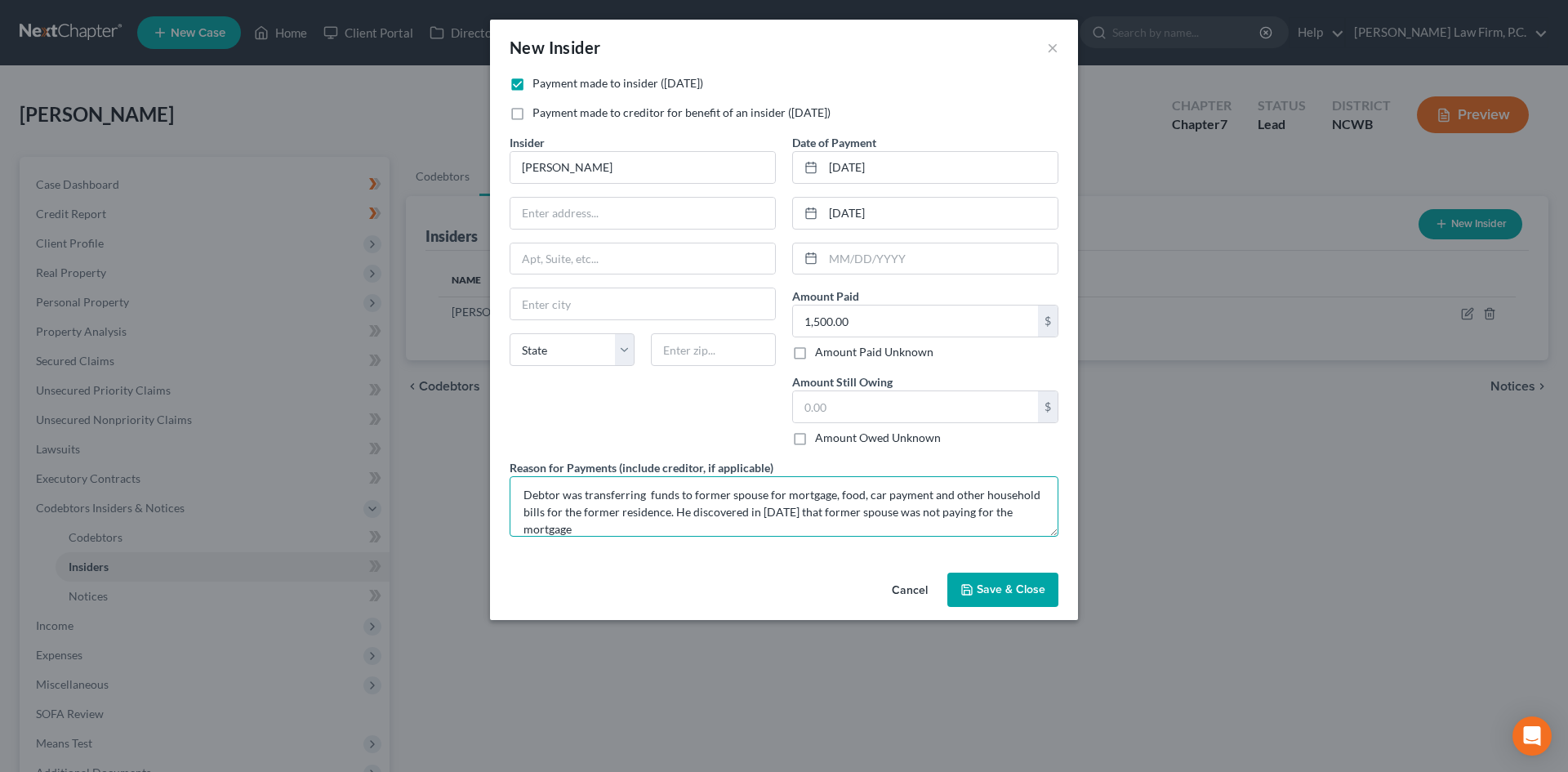
type textarea "Debtor was transferring funds to former spouse for mortgage, food, car payment …"
click at [1019, 592] on span "Save & Close" at bounding box center [1011, 589] width 69 height 14
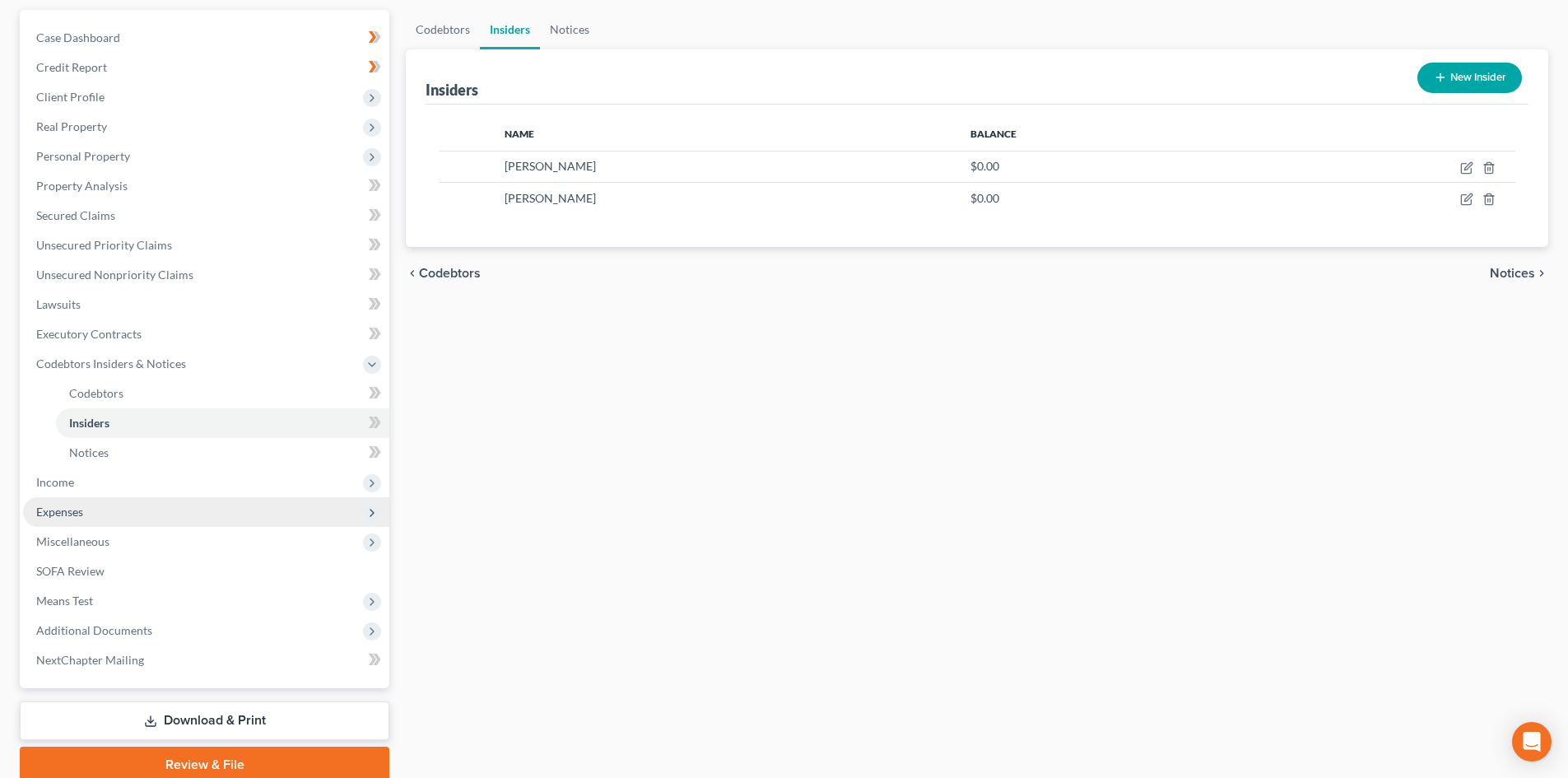
scroll to position [216, 0]
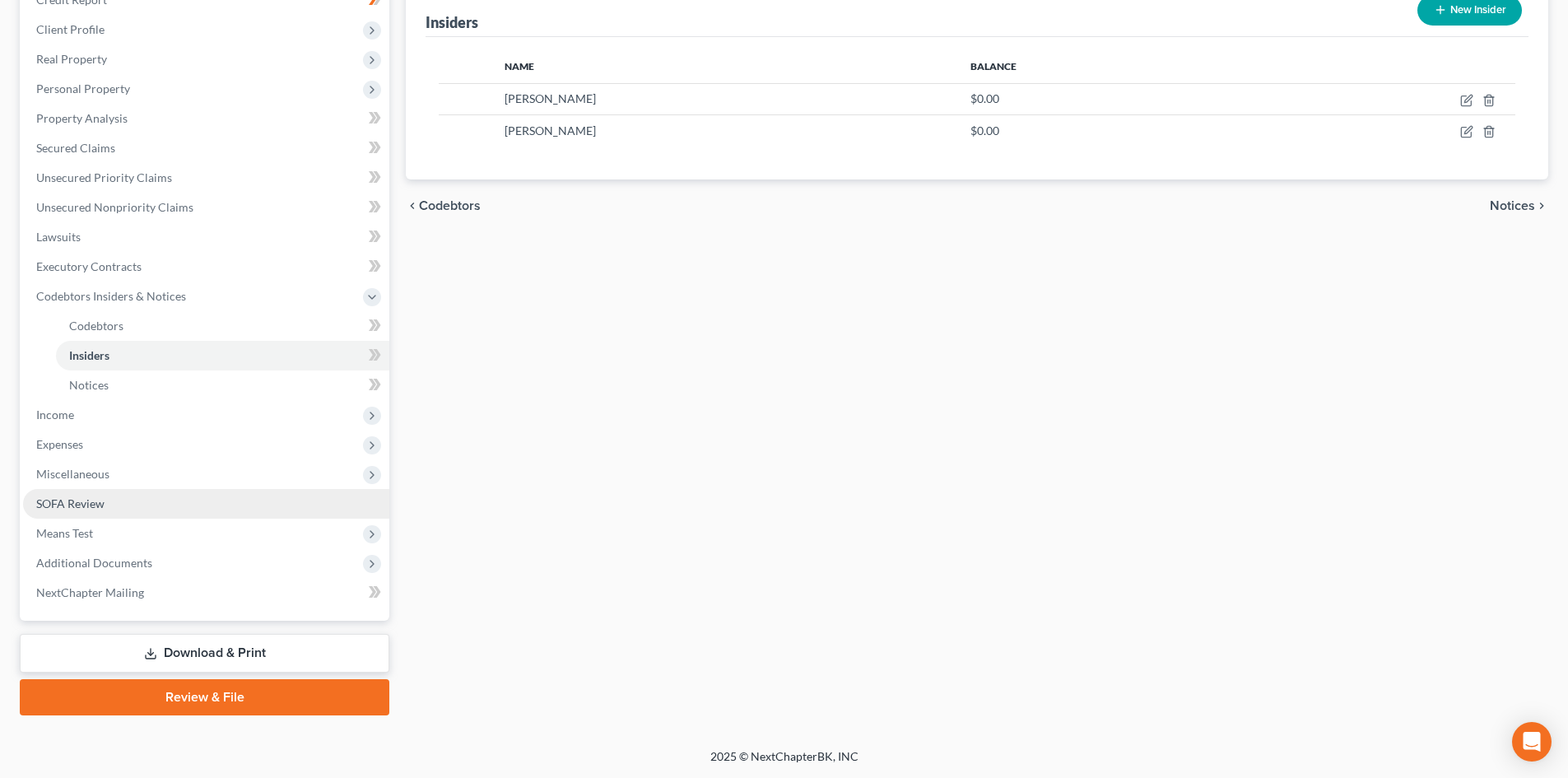
click at [131, 500] on link "SOFA Review" at bounding box center [206, 504] width 366 height 30
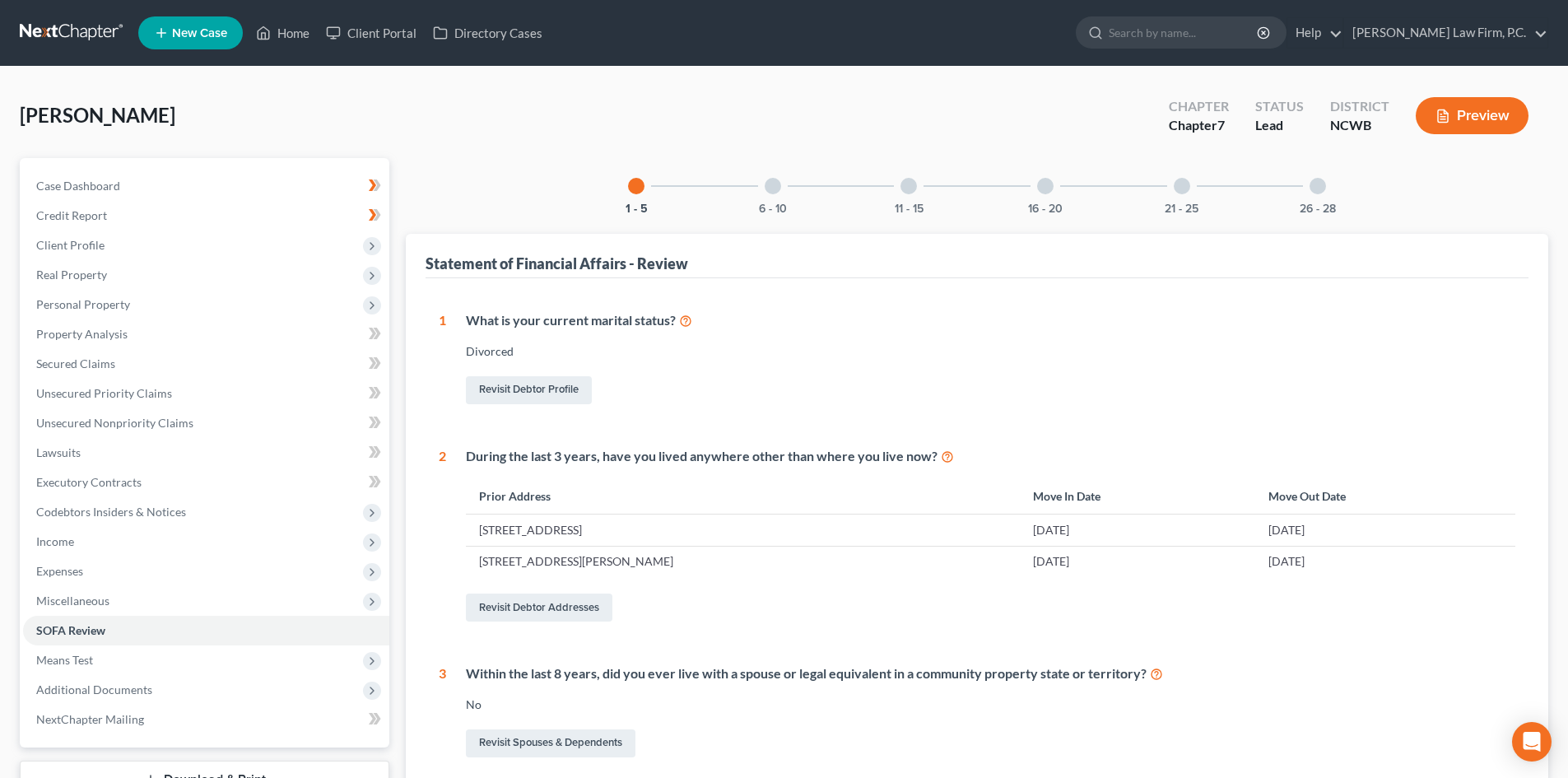
click at [1051, 192] on div at bounding box center [1045, 185] width 16 height 16
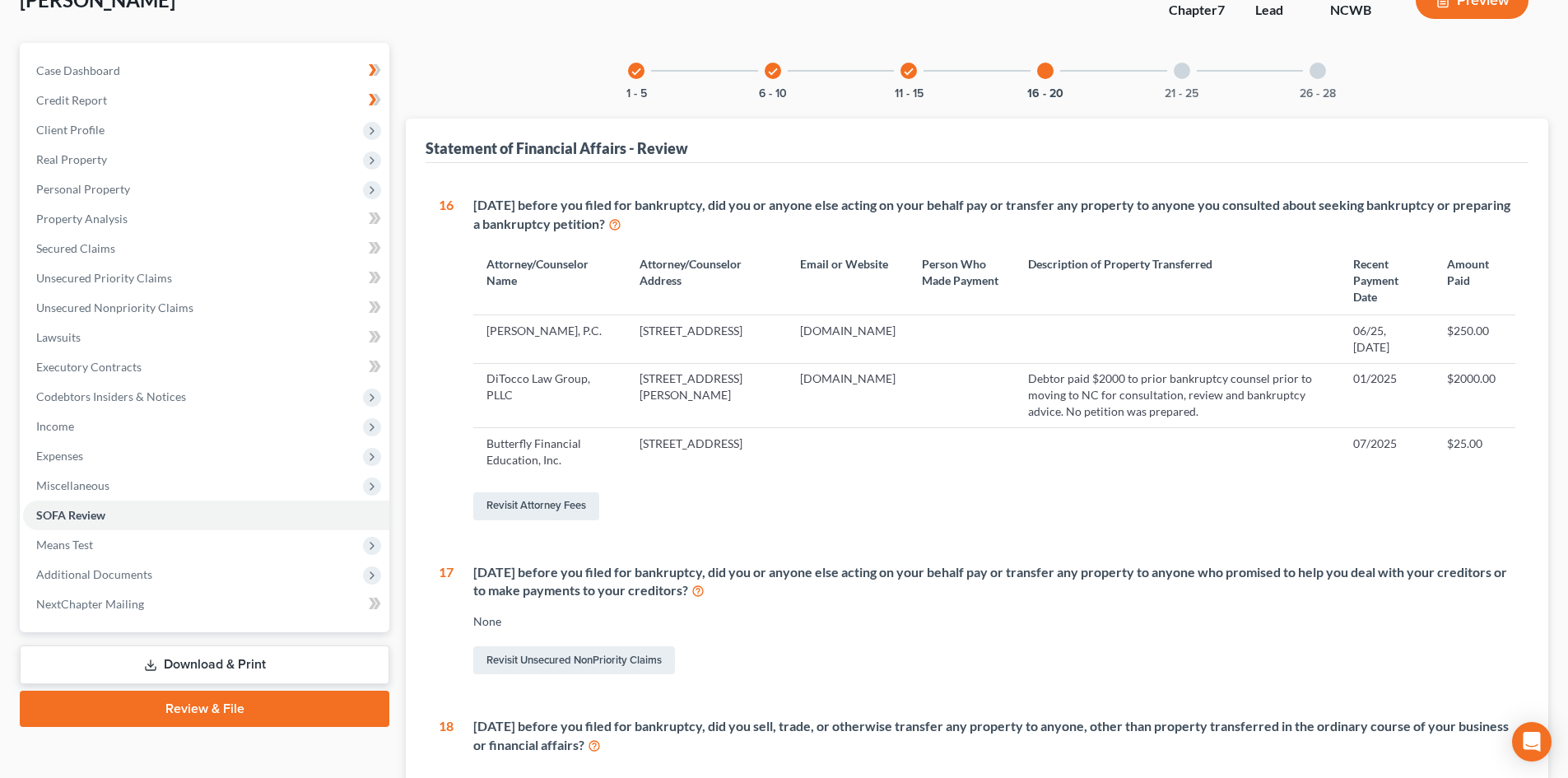
scroll to position [57, 0]
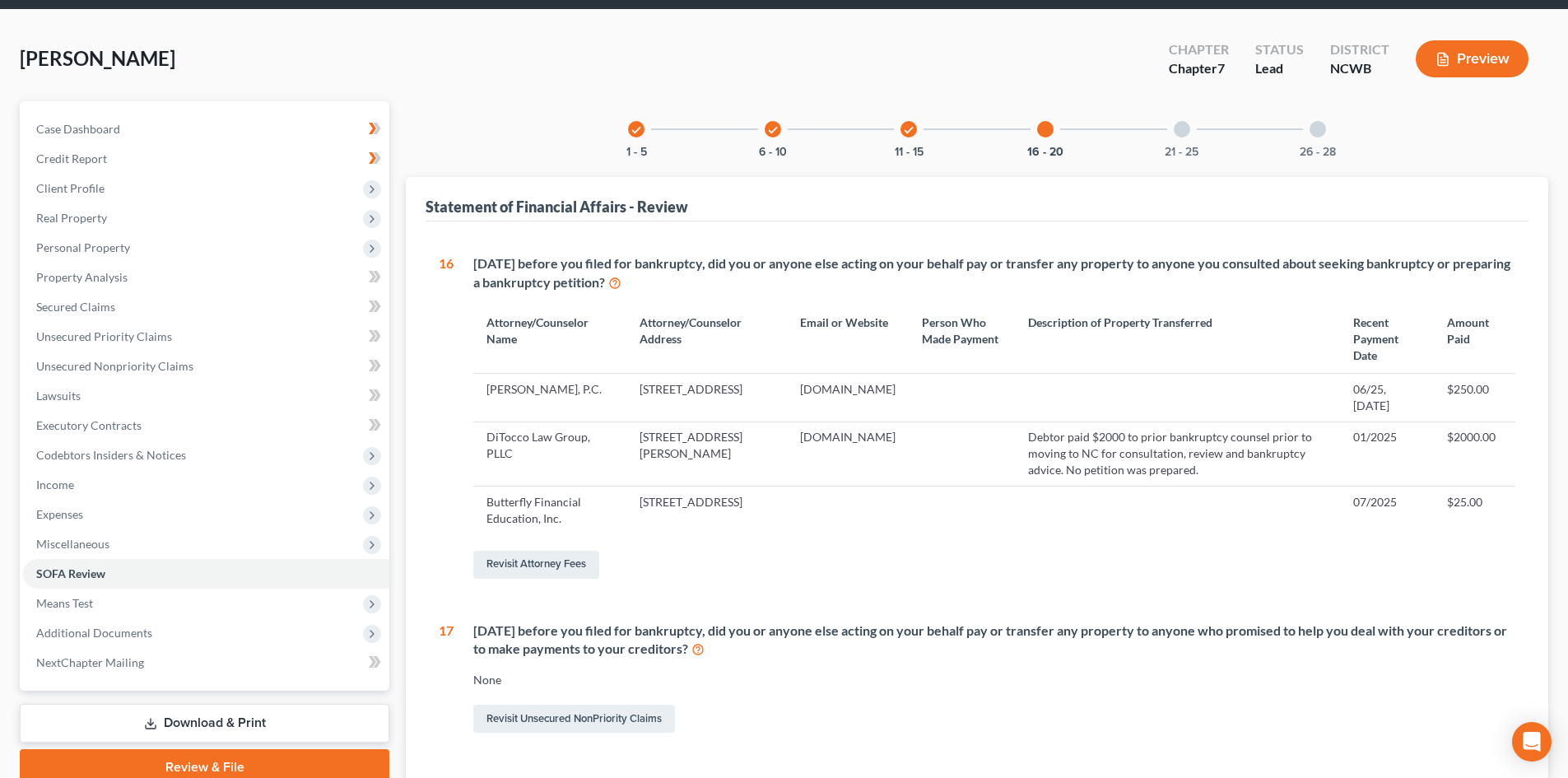
click at [1177, 140] on div "21 - 25" at bounding box center [1182, 130] width 56 height 56
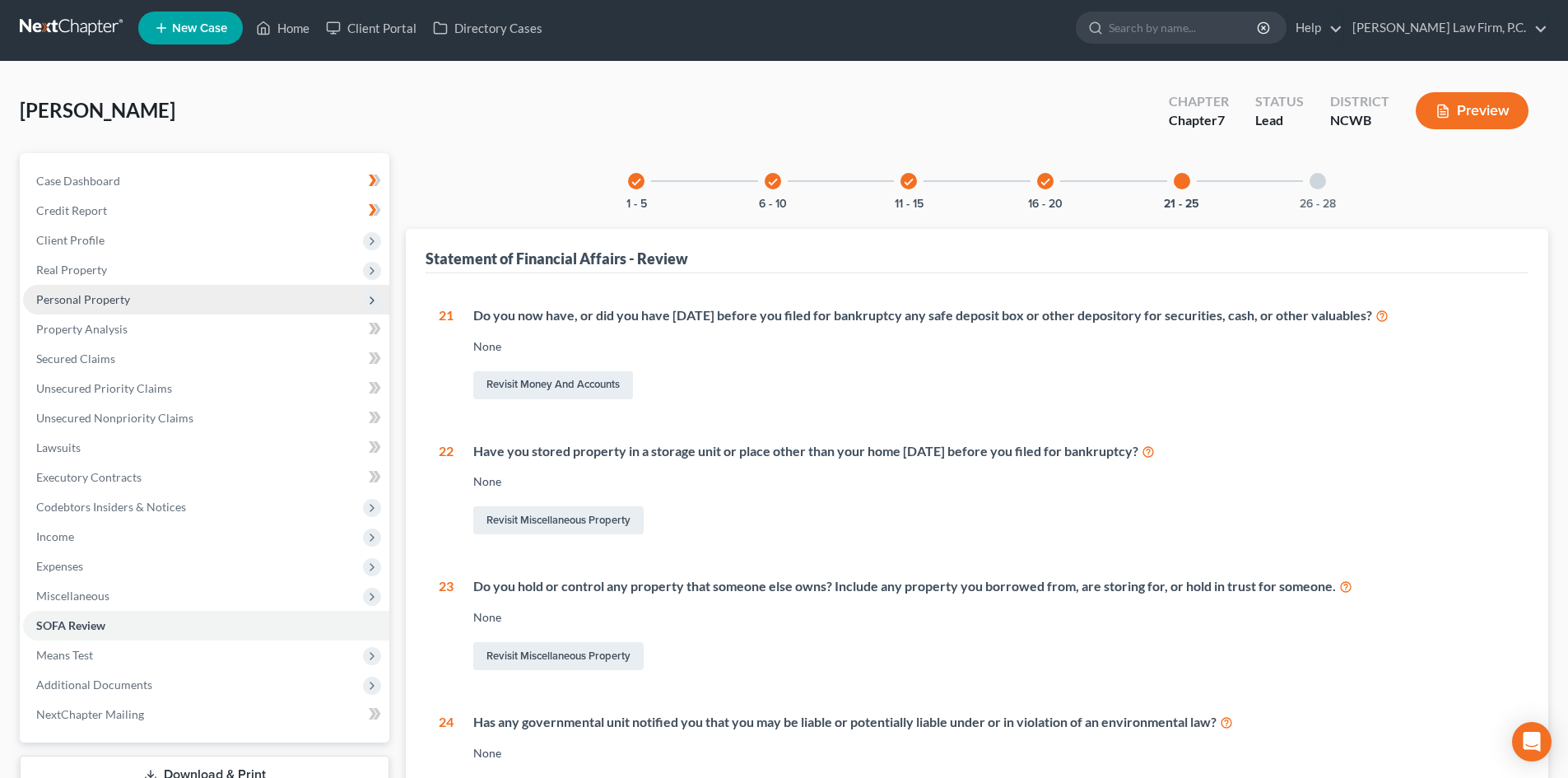
scroll to position [0, 0]
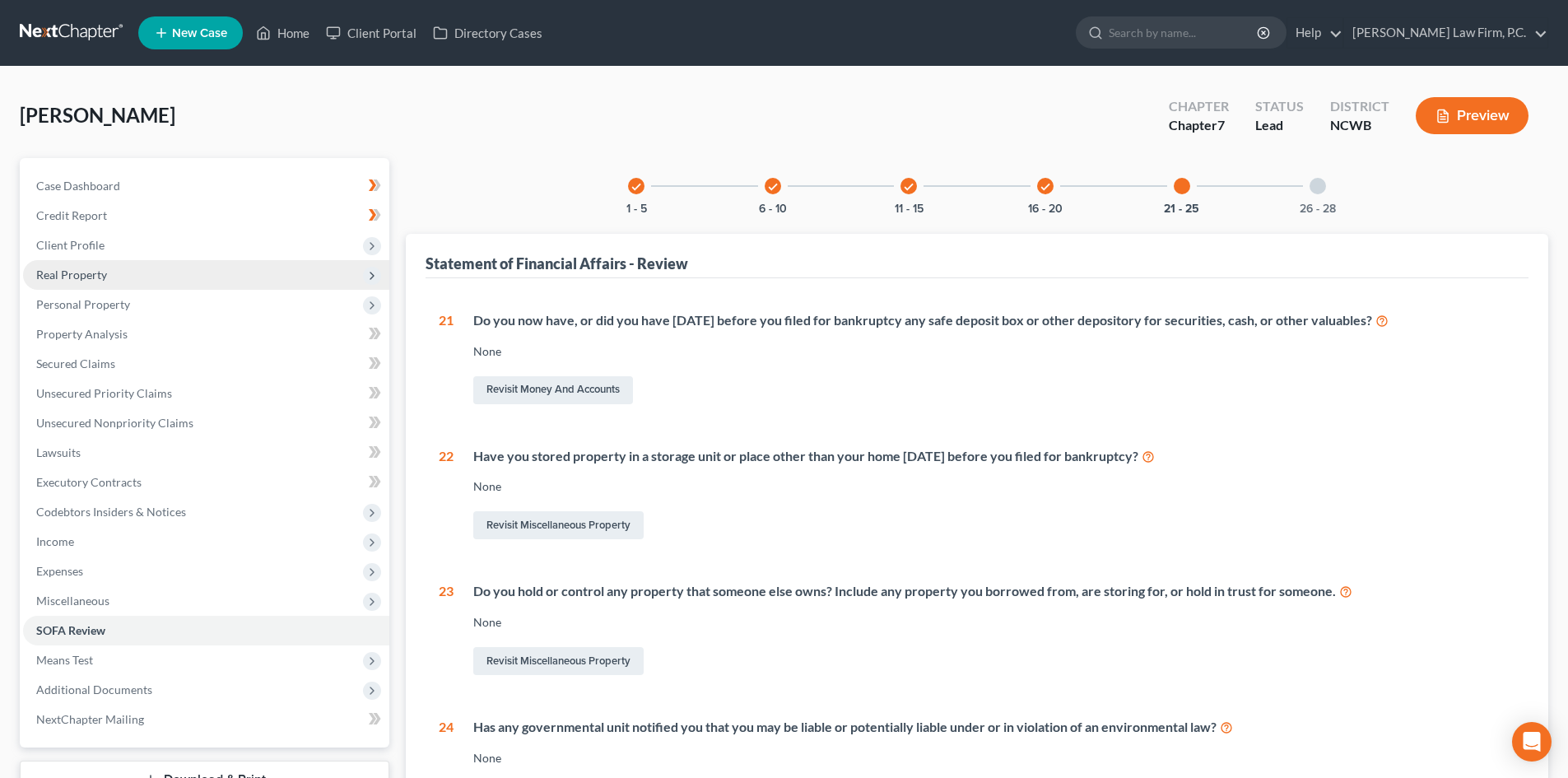
click at [103, 271] on span "Real Property" at bounding box center [71, 274] width 71 height 14
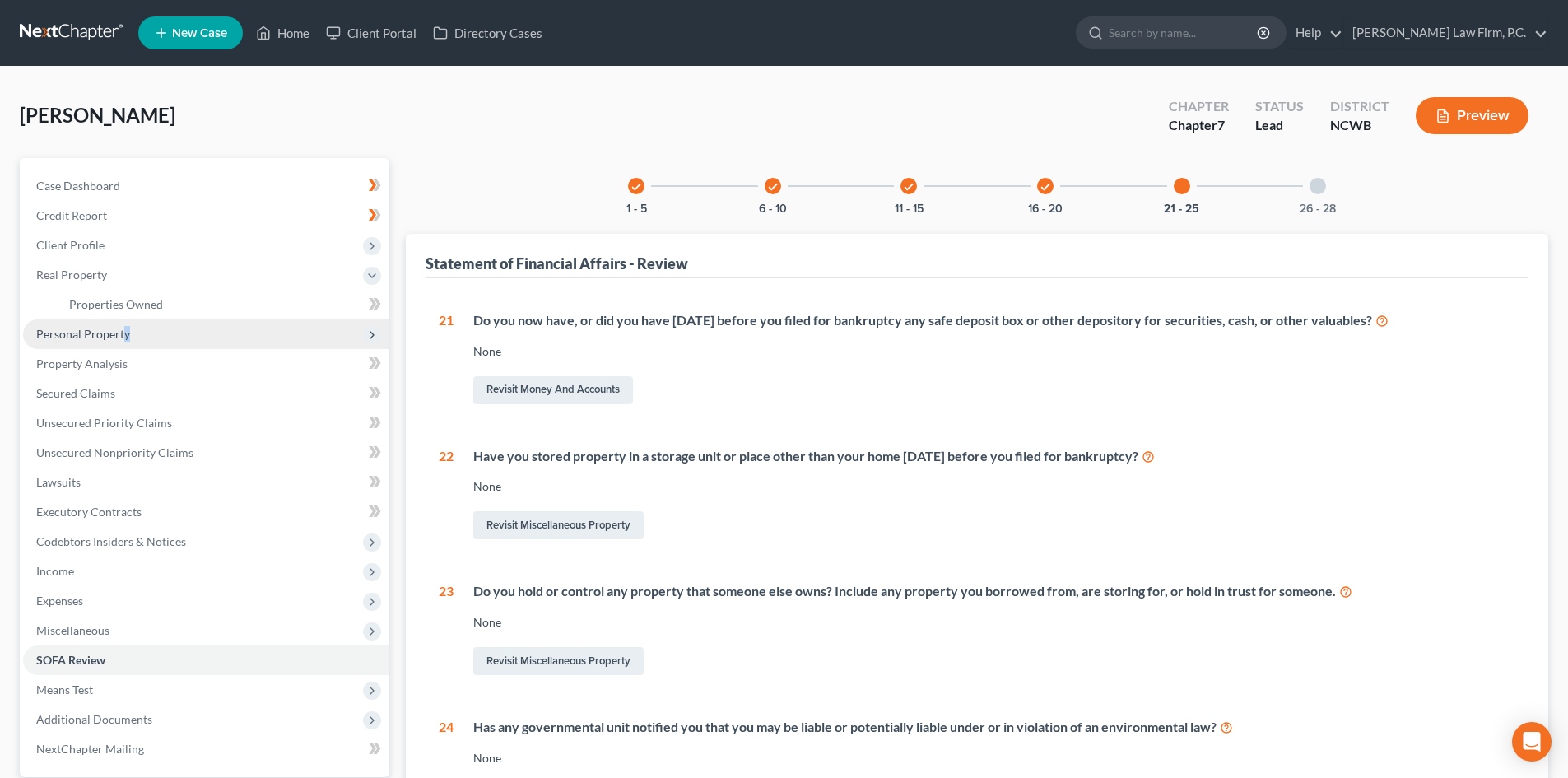
click at [125, 335] on span "Personal Property" at bounding box center [83, 334] width 94 height 14
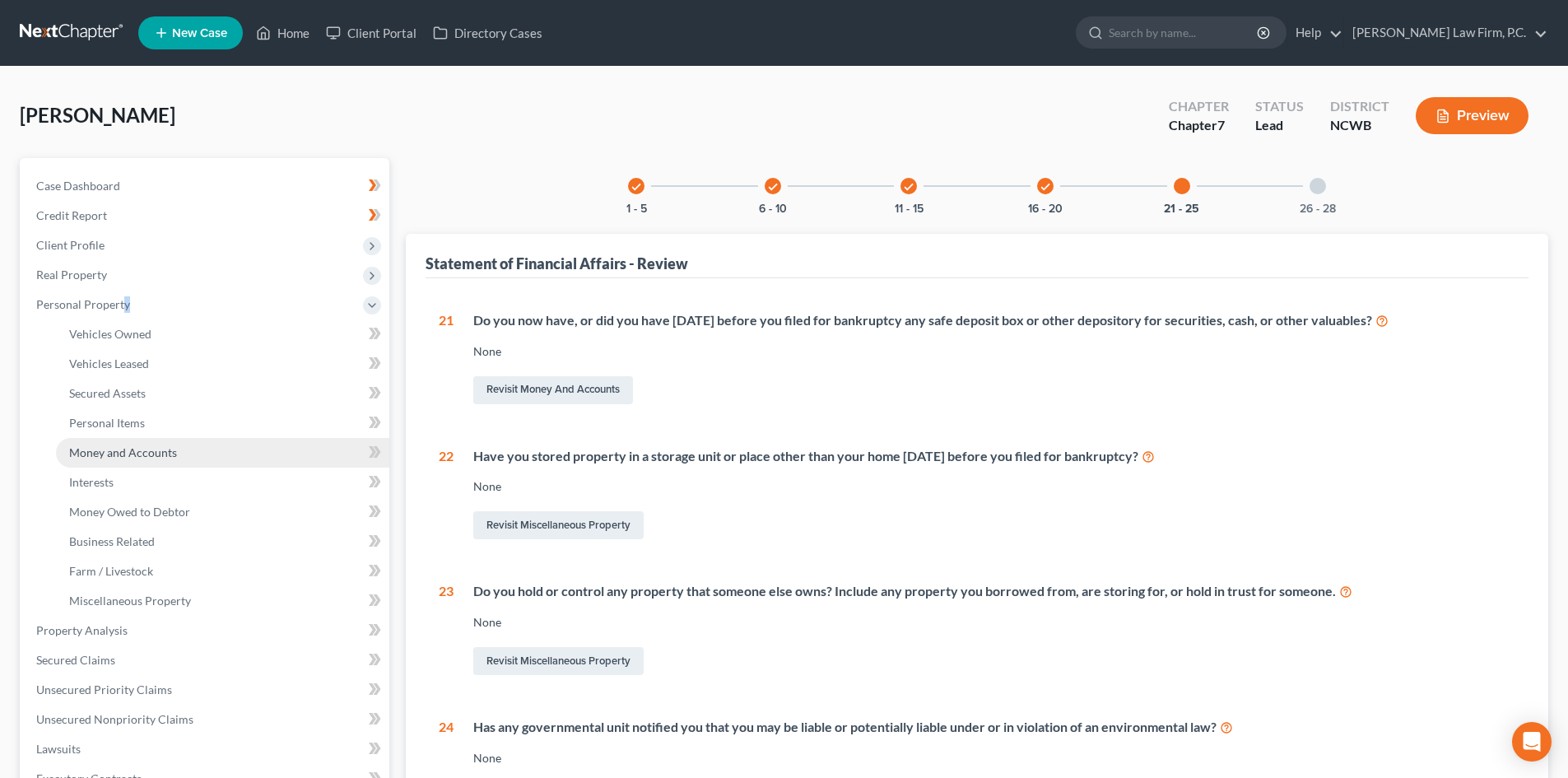
click at [122, 451] on span "Money and Accounts" at bounding box center [123, 453] width 108 height 14
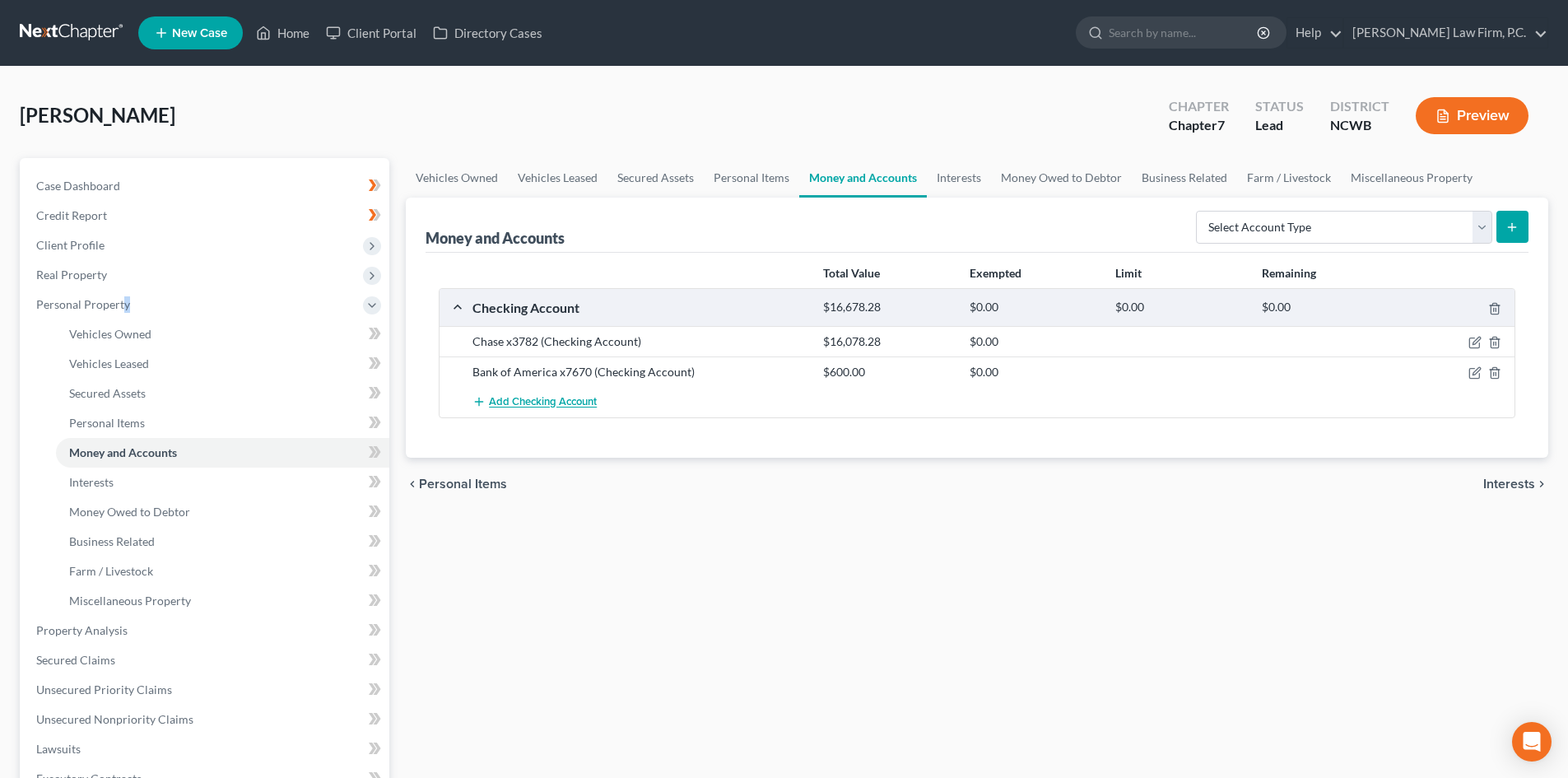
click at [537, 401] on span "Add Checking Account" at bounding box center [543, 402] width 108 height 13
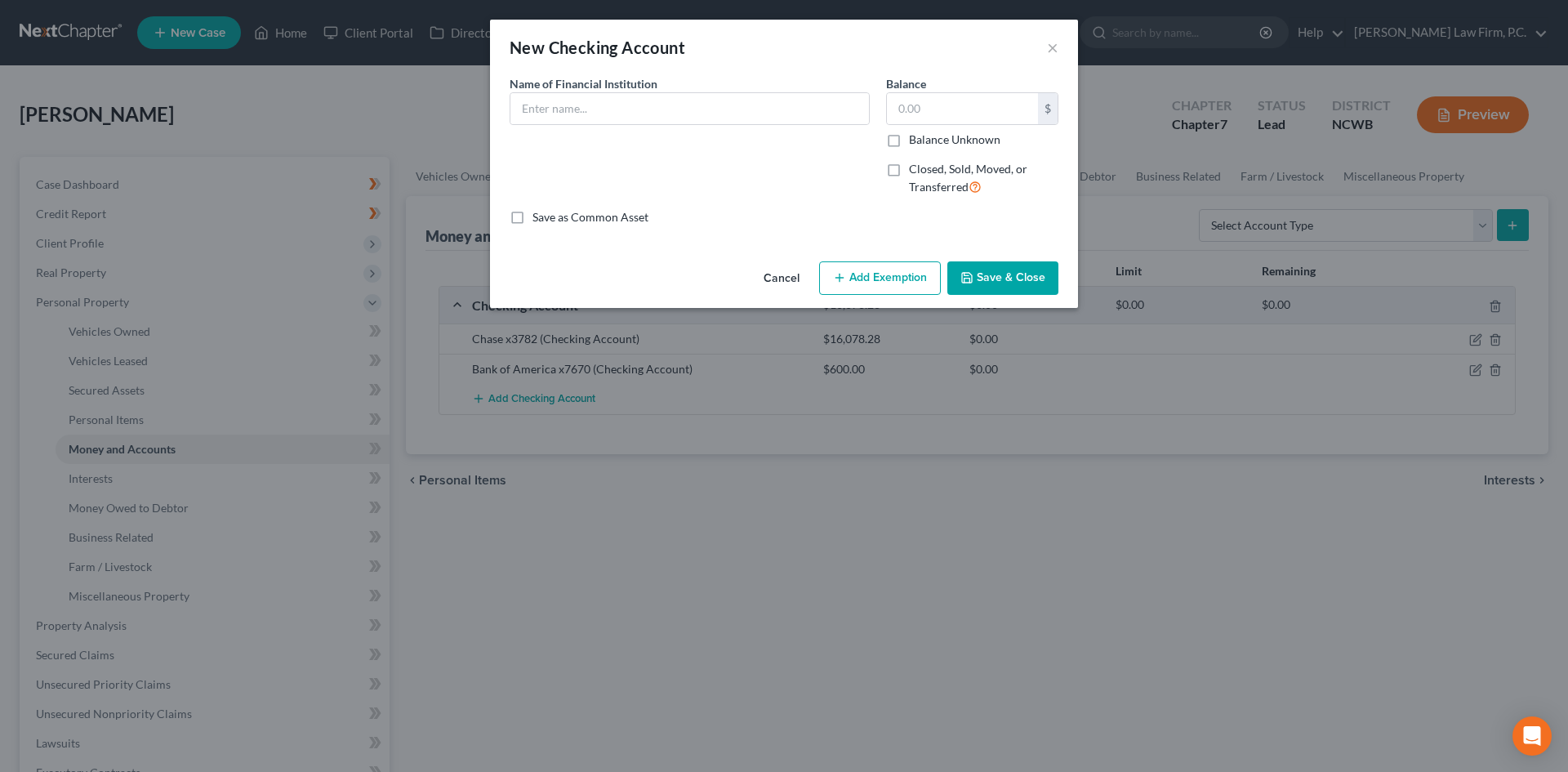
click at [909, 169] on label "Closed, Sold, Moved, or Transferred" at bounding box center [983, 178] width 149 height 35
click at [916, 169] on input "Closed, Sold, Moved, or Transferred" at bounding box center [921, 166] width 11 height 11
checkbox input "true"
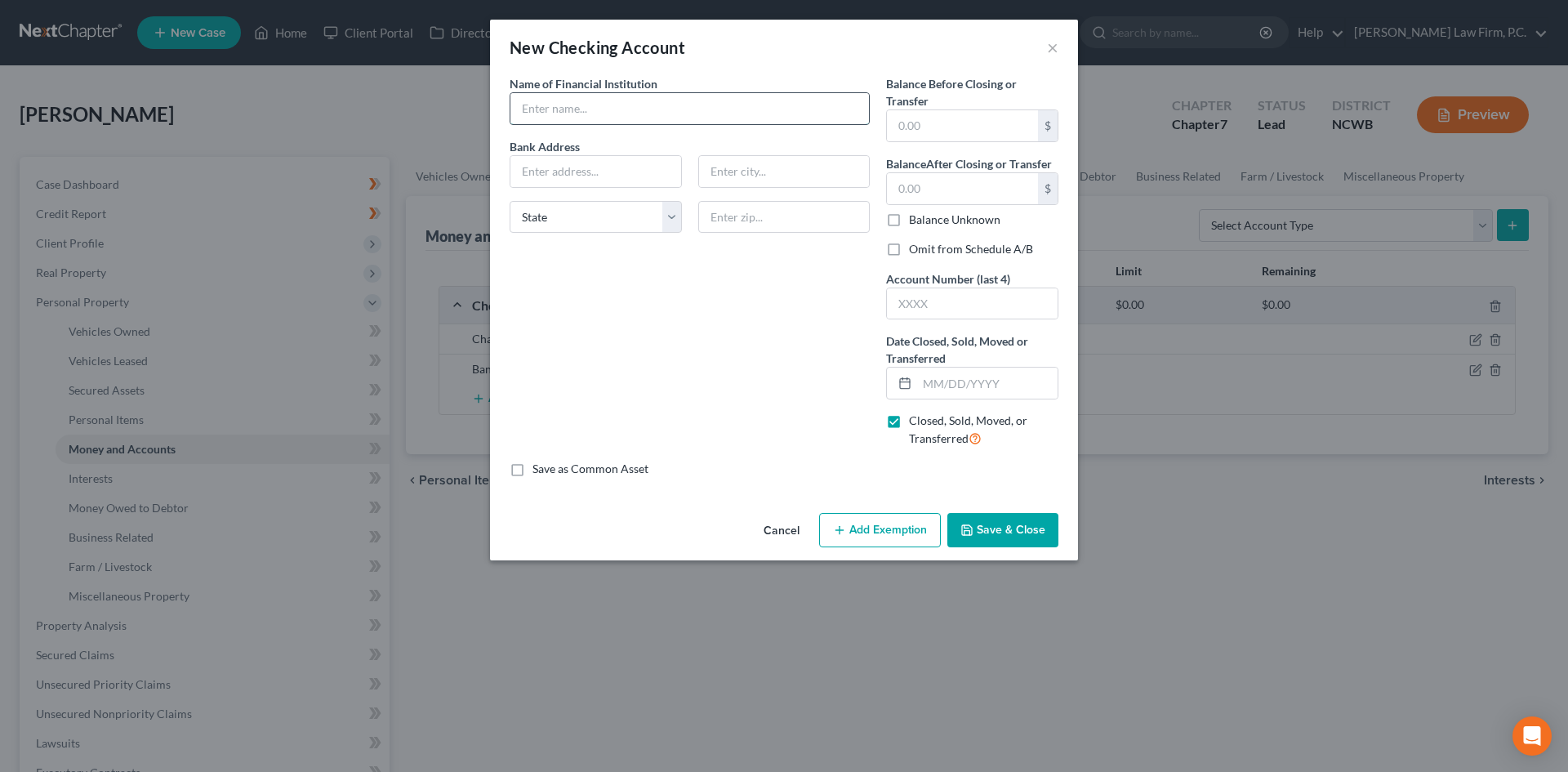
click at [596, 108] on input "text" at bounding box center [690, 108] width 358 height 31
click at [587, 353] on div "Name of Financial Institution * Bank Address State [US_STATE][GEOGRAPHIC_DATA] …" at bounding box center [690, 268] width 376 height 386
click at [671, 202] on select "State [US_STATE] AK AR AZ CA CO CT DE DC [GEOGRAPHIC_DATA] [GEOGRAPHIC_DATA] GU…" at bounding box center [596, 217] width 172 height 33
select select "9"
click at [510, 201] on select "State [US_STATE] AK AR AZ CA CO CT DE DC [GEOGRAPHIC_DATA] [GEOGRAPHIC_DATA] GU…" at bounding box center [596, 217] width 172 height 33
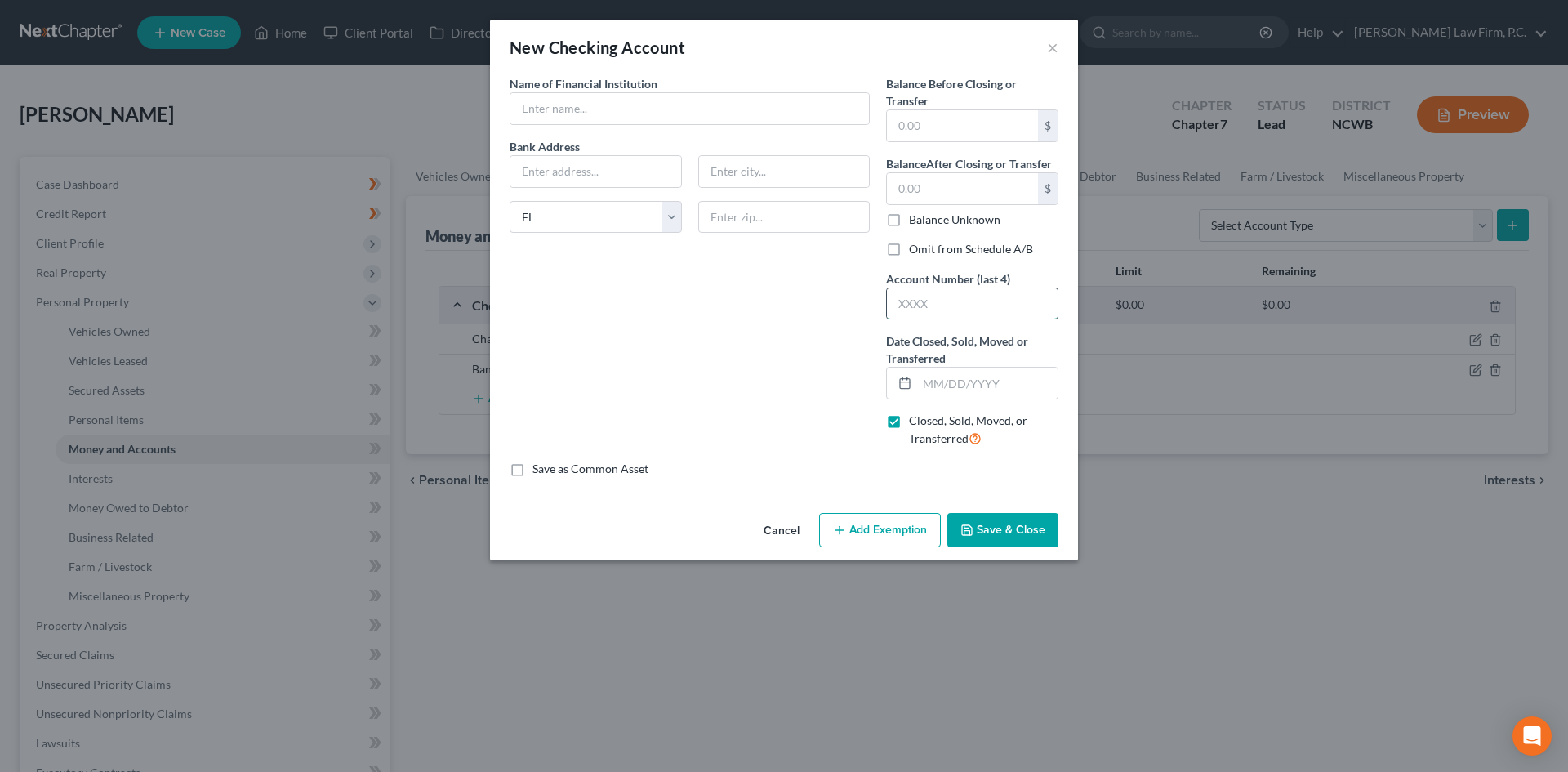
click at [945, 298] on input "text" at bounding box center [972, 303] width 170 height 31
click at [934, 381] on input "text" at bounding box center [988, 383] width 141 height 31
click at [629, 95] on input "text" at bounding box center [690, 108] width 358 height 31
type input "TD Bank"
click at [912, 251] on label "Omit from Schedule A/B" at bounding box center [971, 248] width 125 height 16
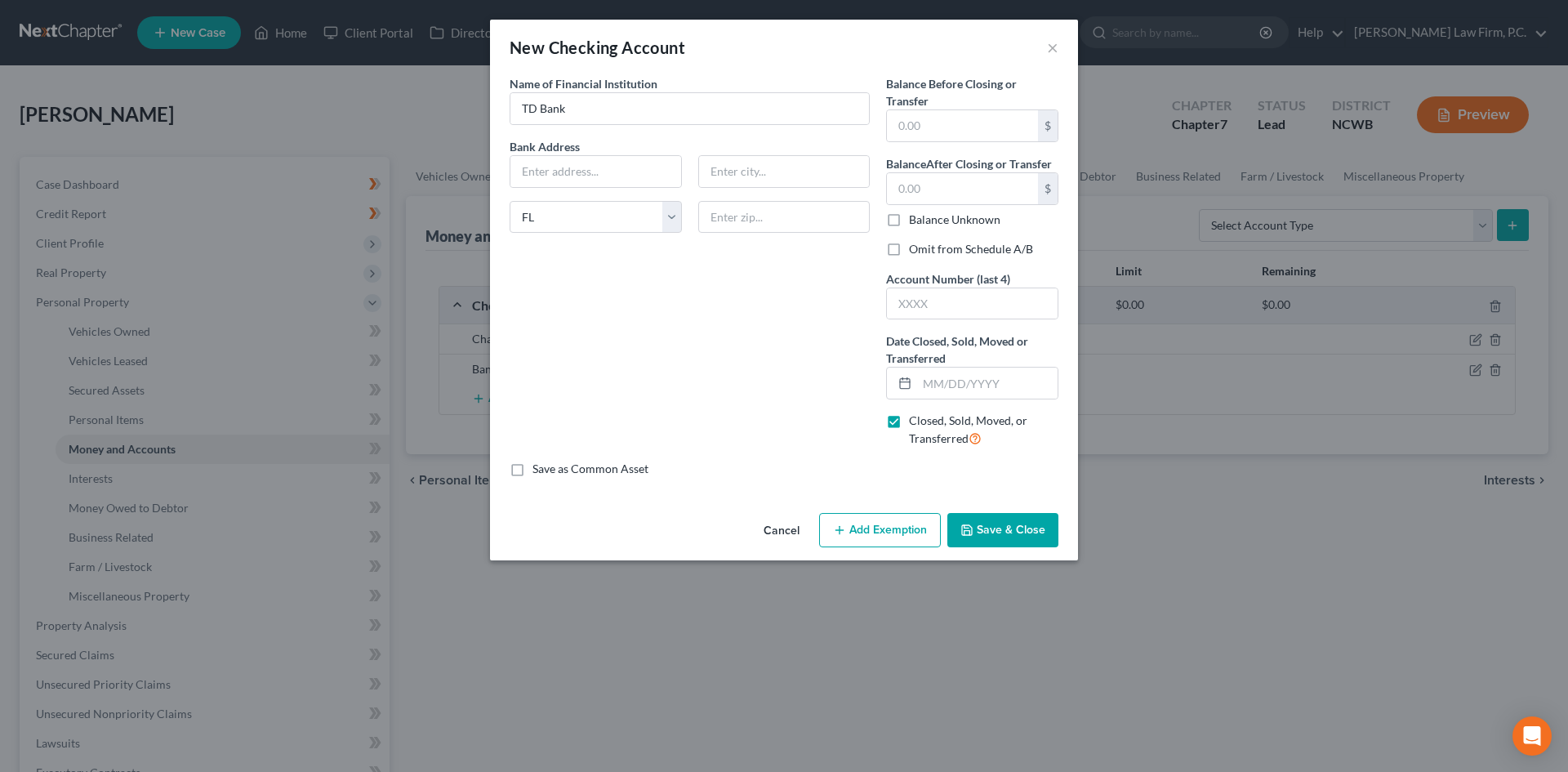
click at [916, 251] on input "Omit from Schedule A/B" at bounding box center [921, 246] width 11 height 11
checkbox input "true"
click at [931, 372] on input "text" at bounding box center [988, 383] width 141 height 31
type input "[DATE]"
click at [669, 103] on input "TD Bank" at bounding box center [690, 108] width 358 height 31
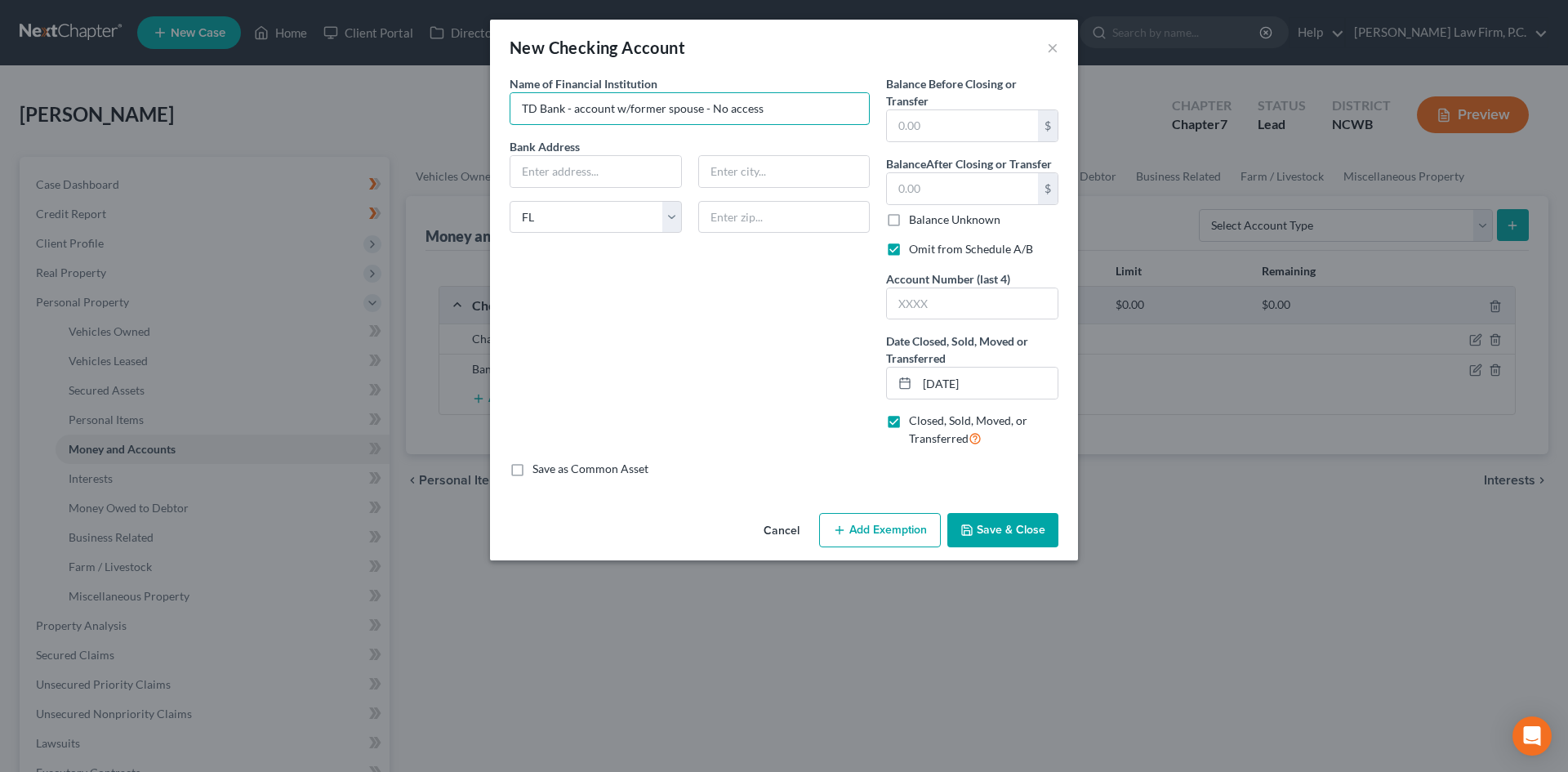
type input "TD Bank - account w/former spouse - No access"
click at [1007, 525] on button "Save & Close" at bounding box center [1002, 530] width 111 height 34
